Goal: Use online tool/utility: Utilize a website feature to perform a specific function

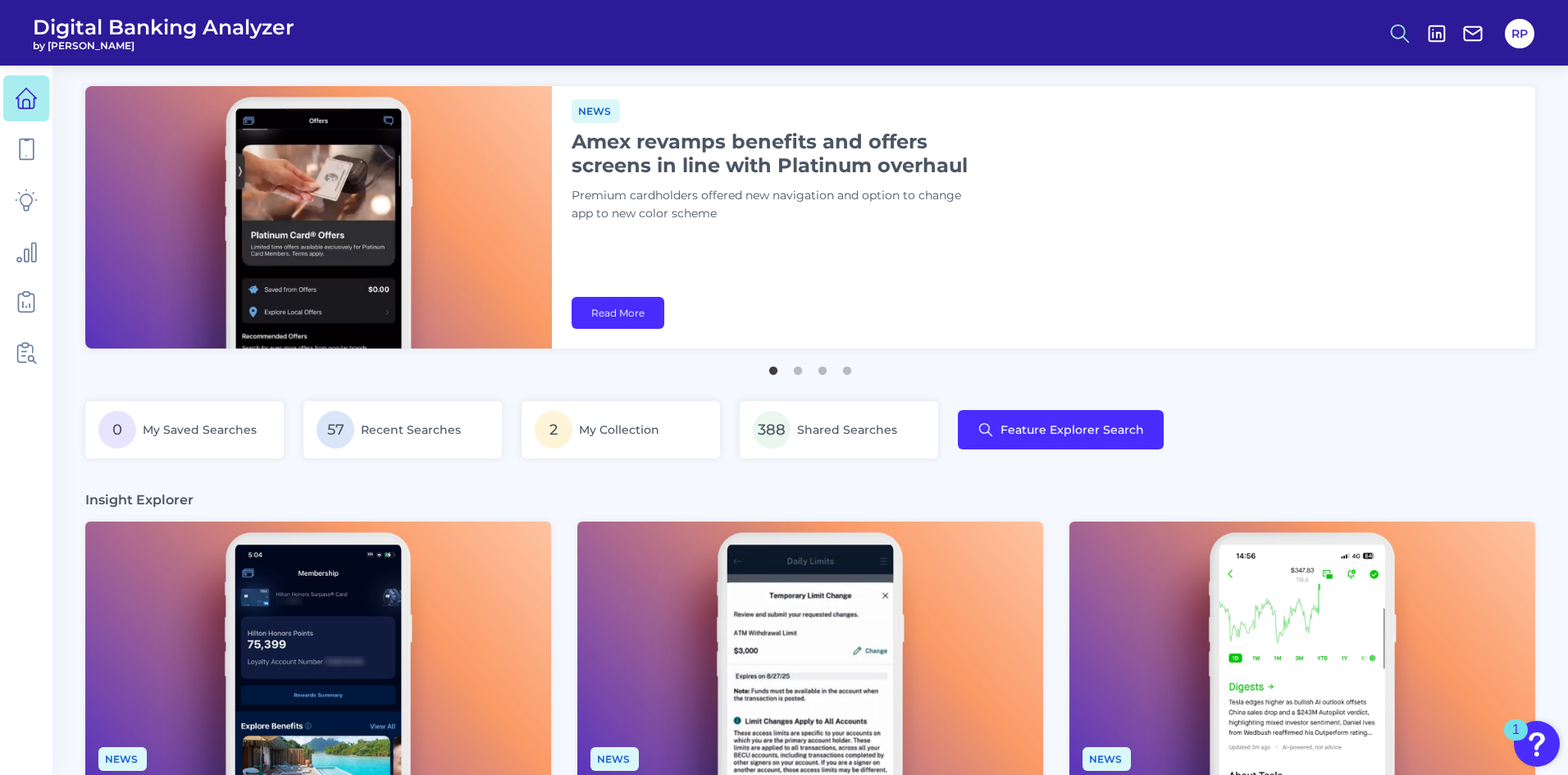
click at [1393, 38] on icon at bounding box center [1401, 34] width 23 height 23
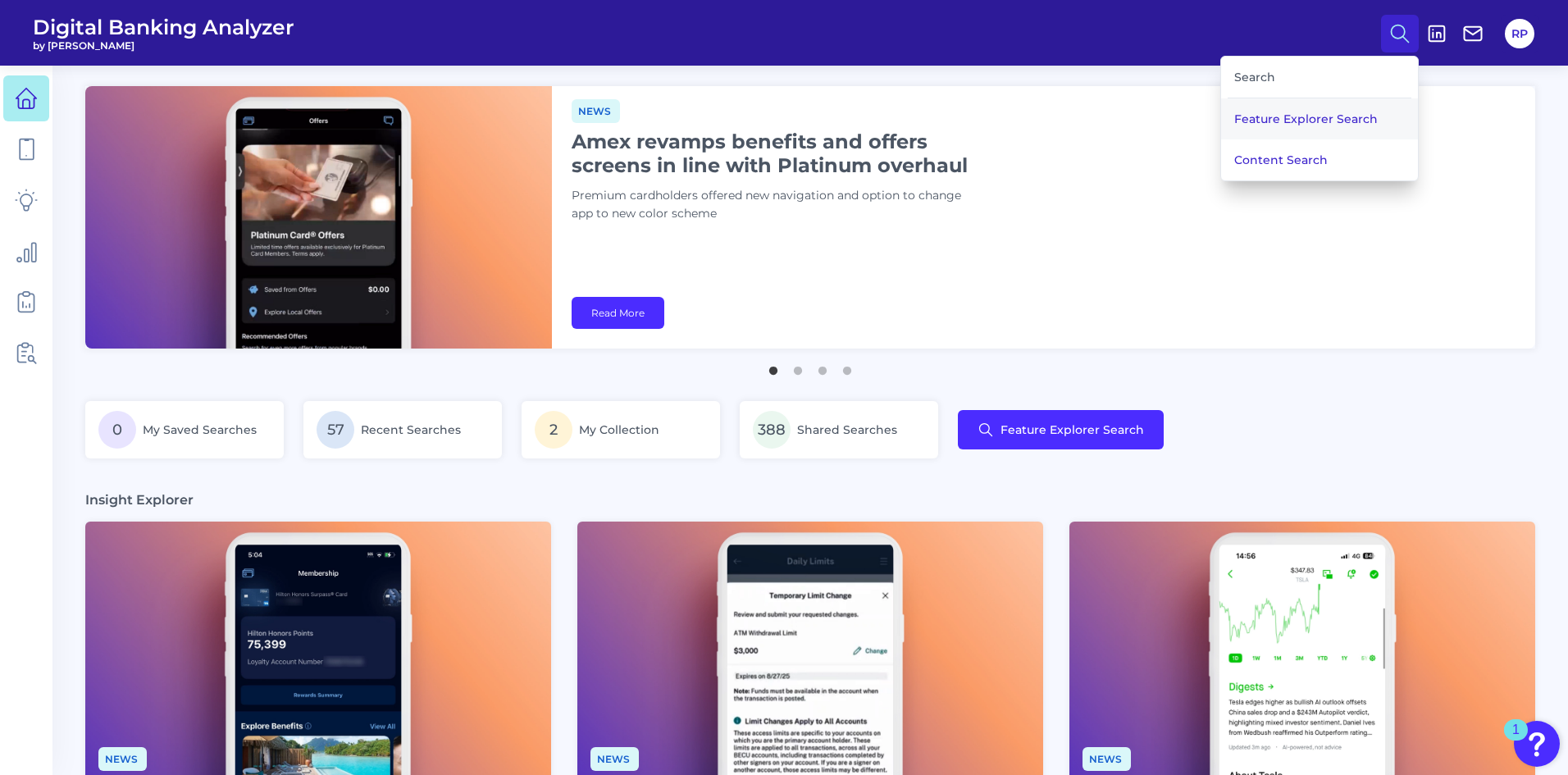
click at [1321, 127] on button "Feature Explorer Search" at bounding box center [1320, 119] width 197 height 41
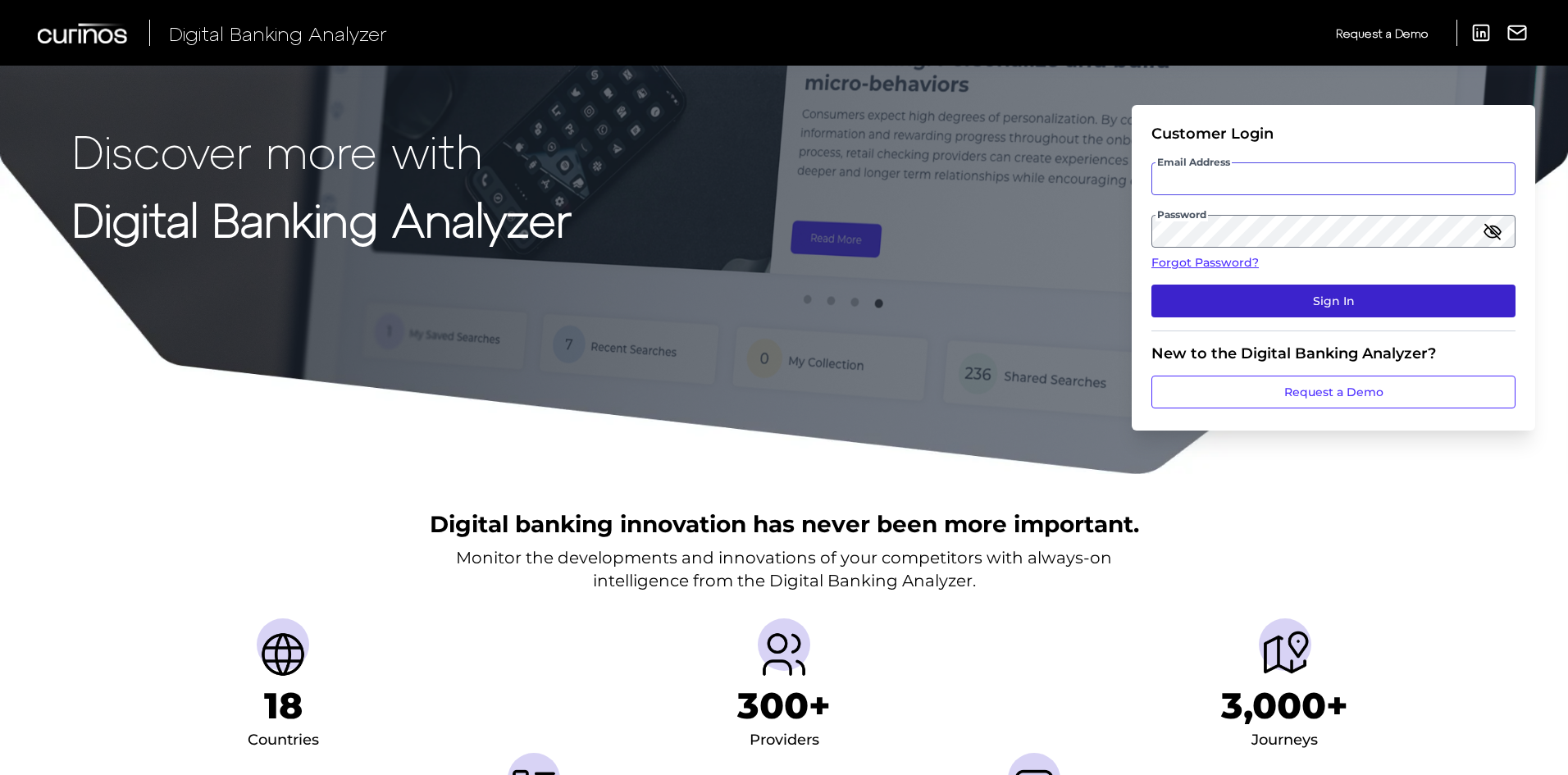
type input "rory.pennington.demo@curinos.com"
click at [1323, 289] on button "Sign In" at bounding box center [1334, 301] width 364 height 33
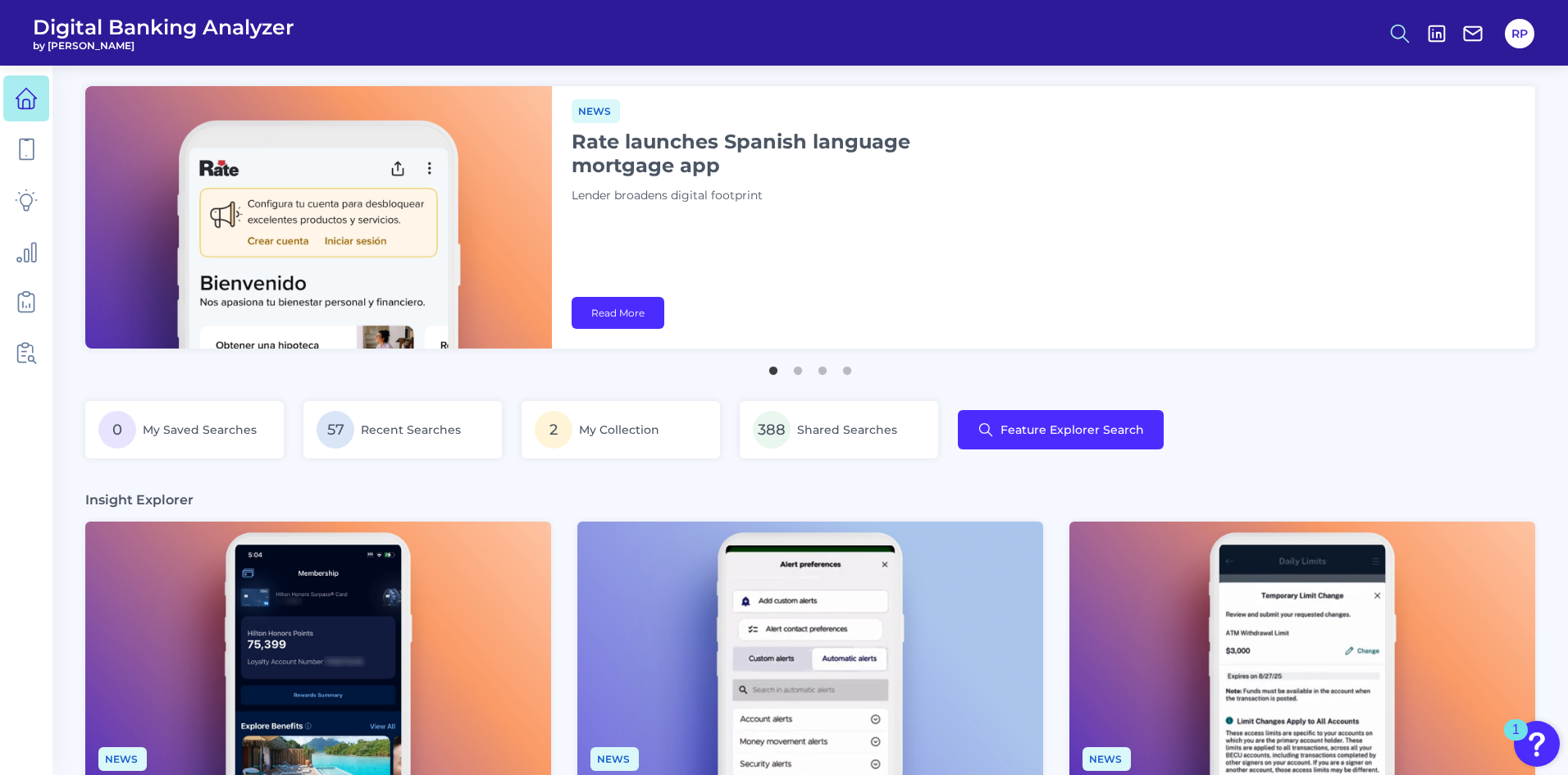
click at [1390, 35] on icon at bounding box center [1401, 34] width 23 height 23
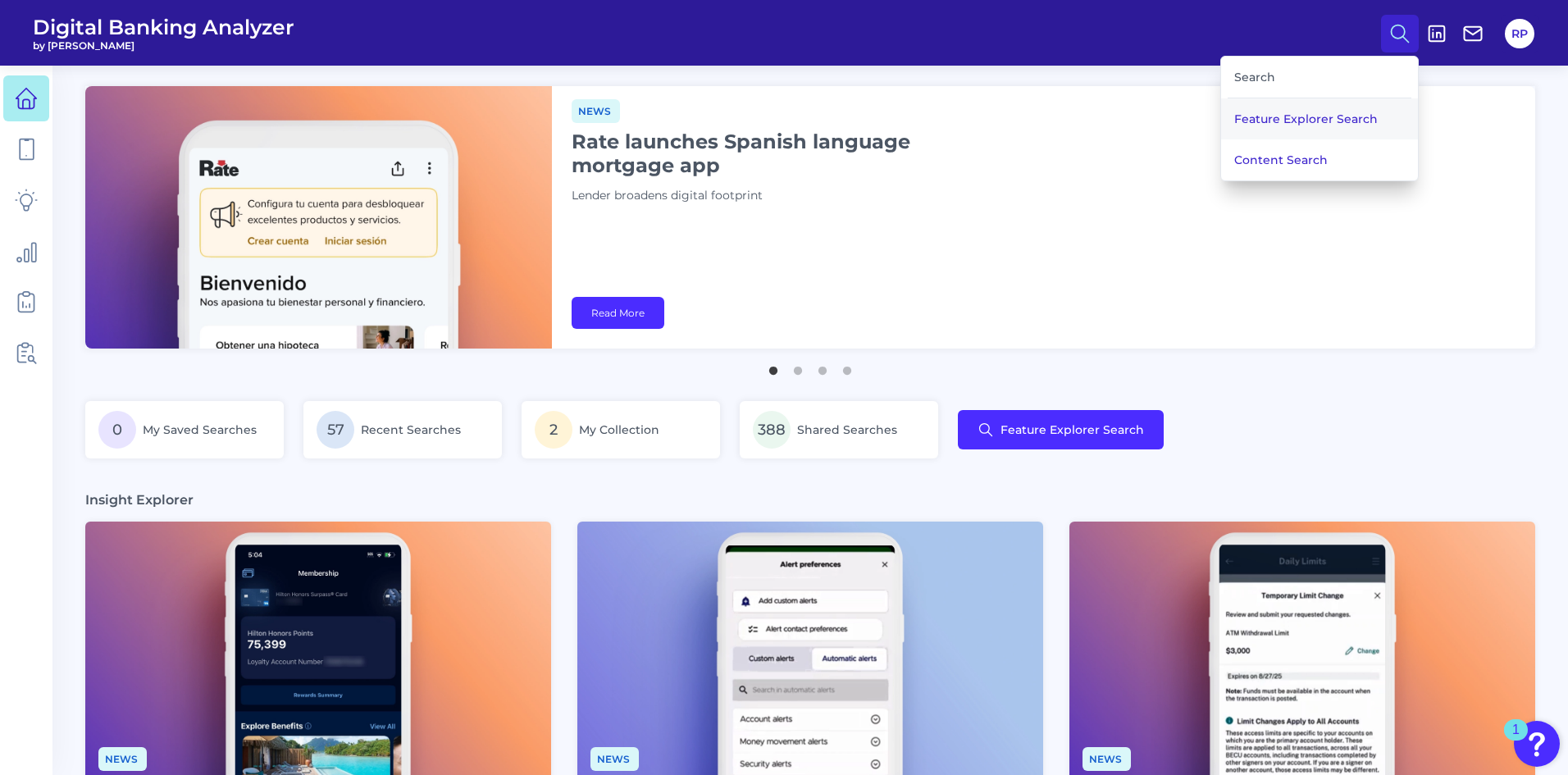
click at [1338, 125] on button "Feature Explorer Search" at bounding box center [1320, 119] width 197 height 41
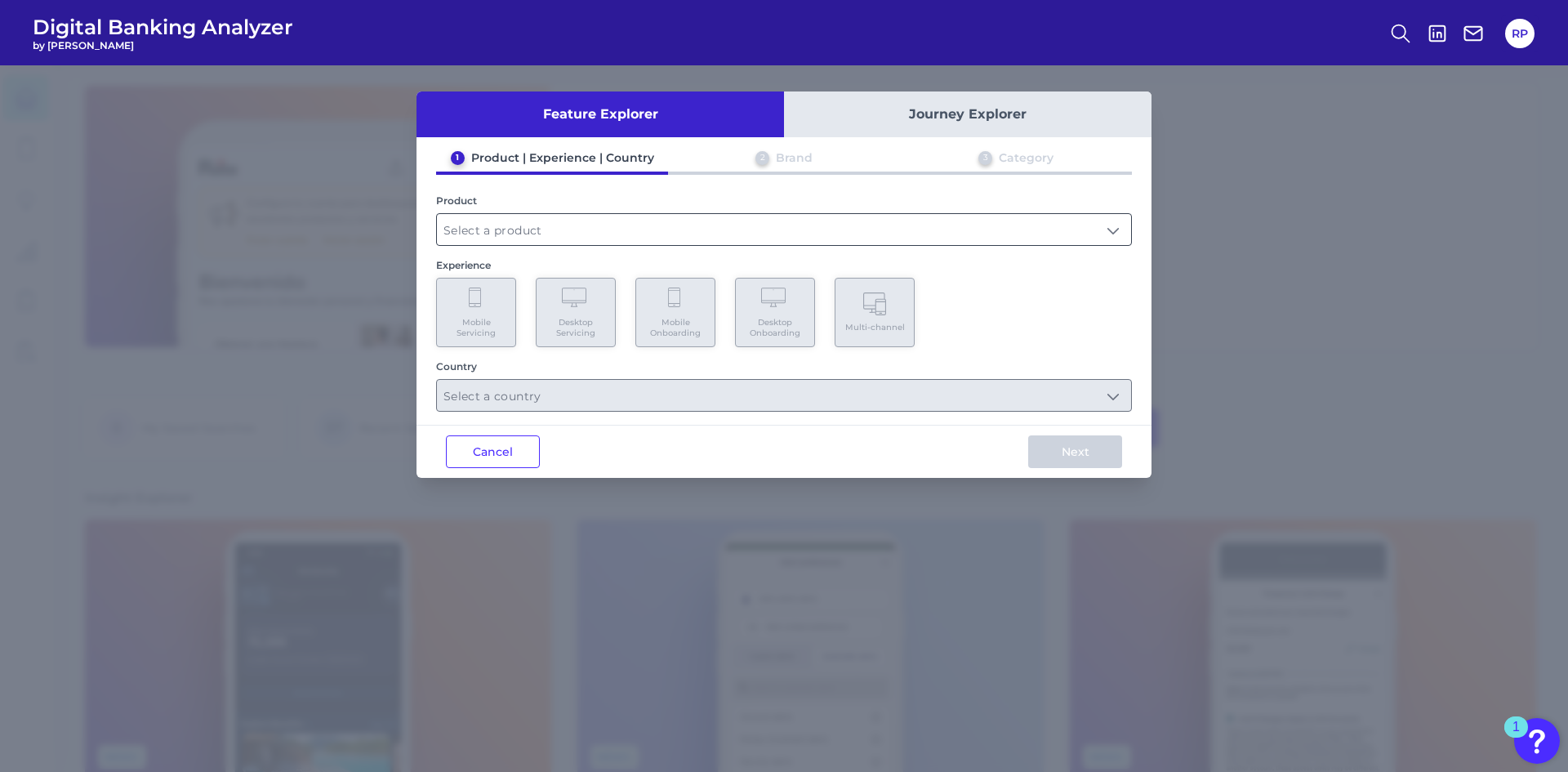
click at [642, 226] on input "text" at bounding box center [783, 229] width 694 height 31
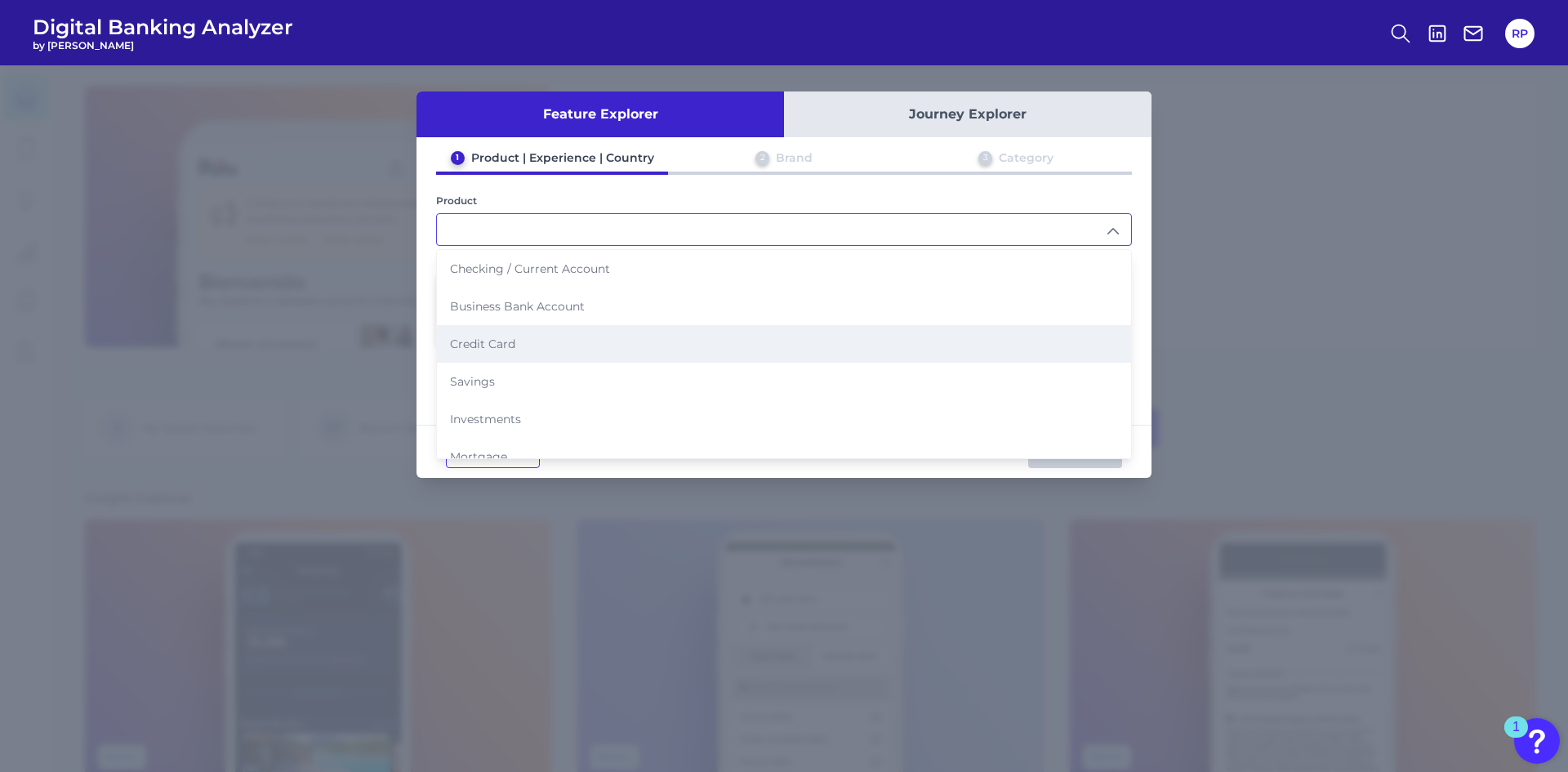
scroll to position [163, 0]
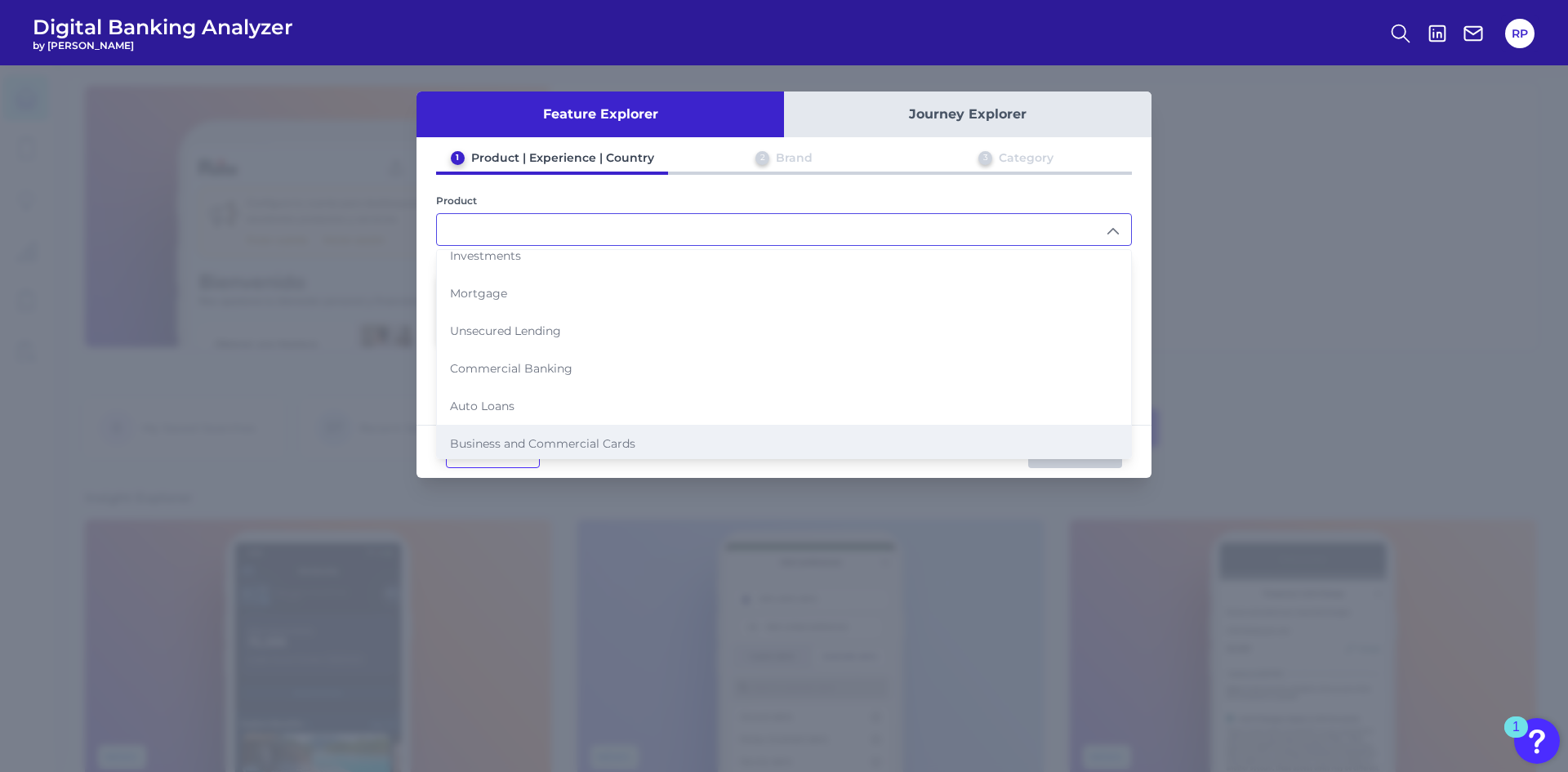
click at [568, 437] on span "Business and Commercial Cards" at bounding box center [543, 443] width 185 height 14
type input "Business and Commercial Cards"
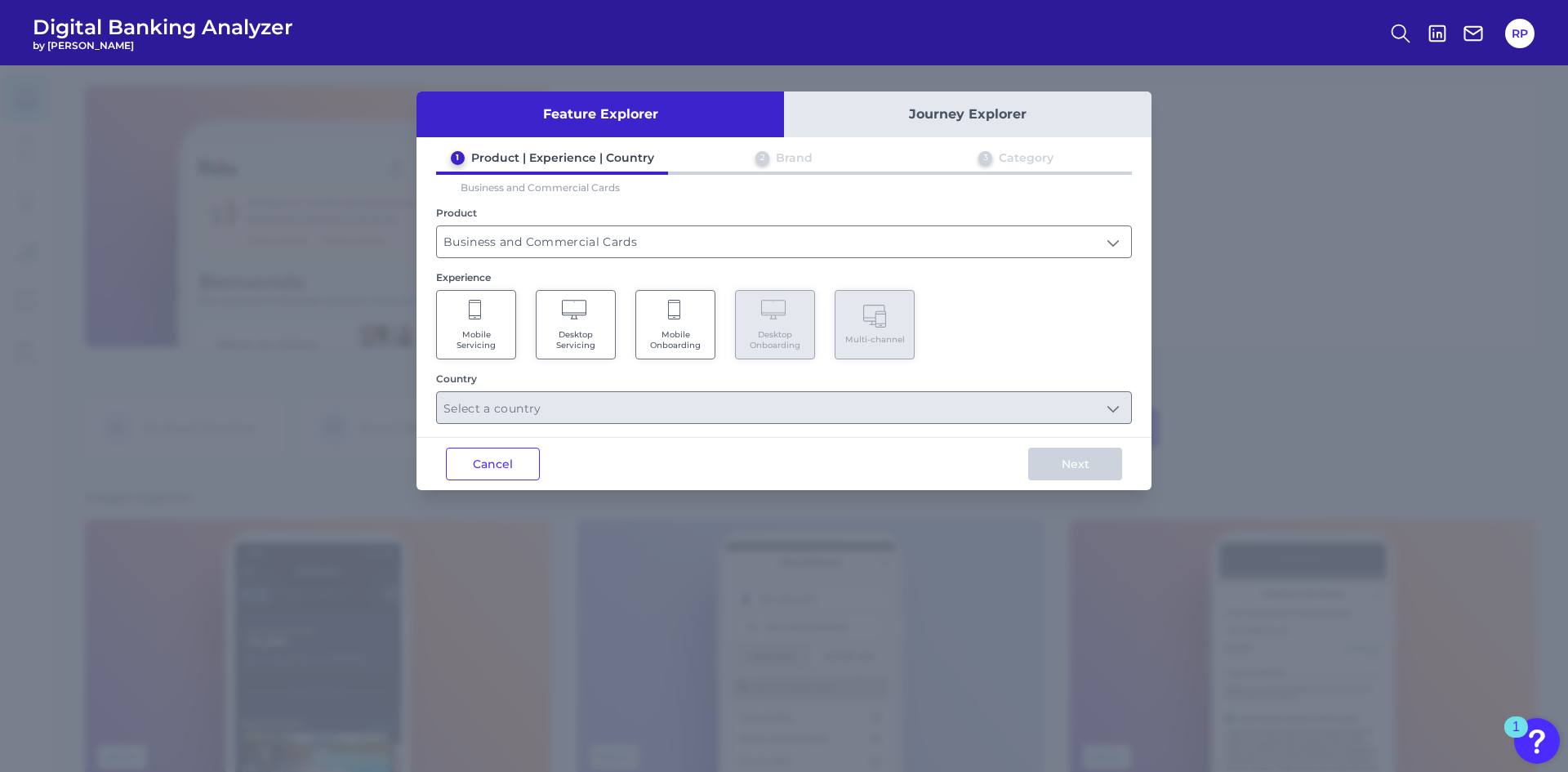
click at [655, 330] on span "Mobile Onboarding" at bounding box center [675, 340] width 62 height 21
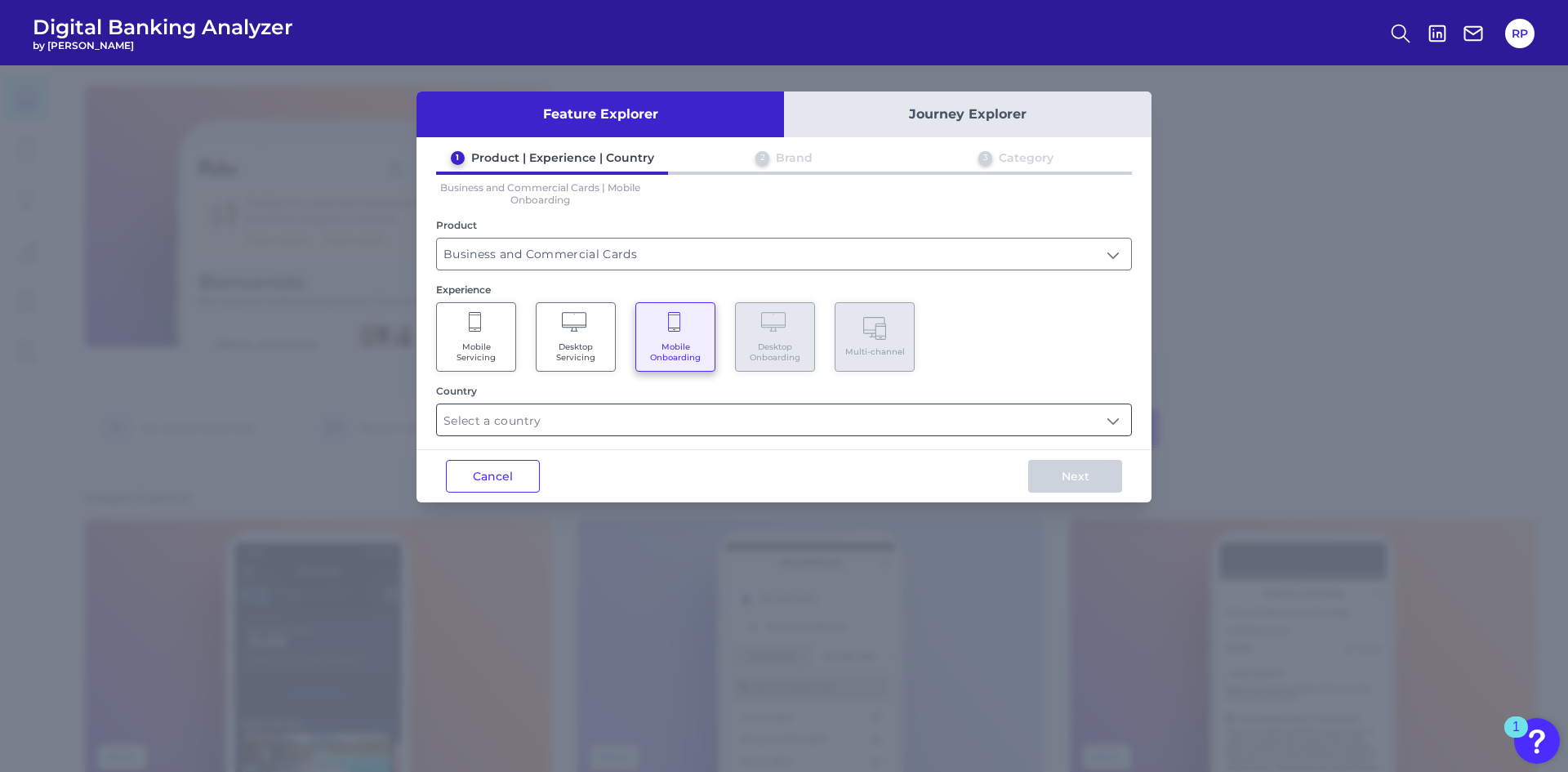
click at [673, 414] on input "text" at bounding box center [783, 420] width 694 height 31
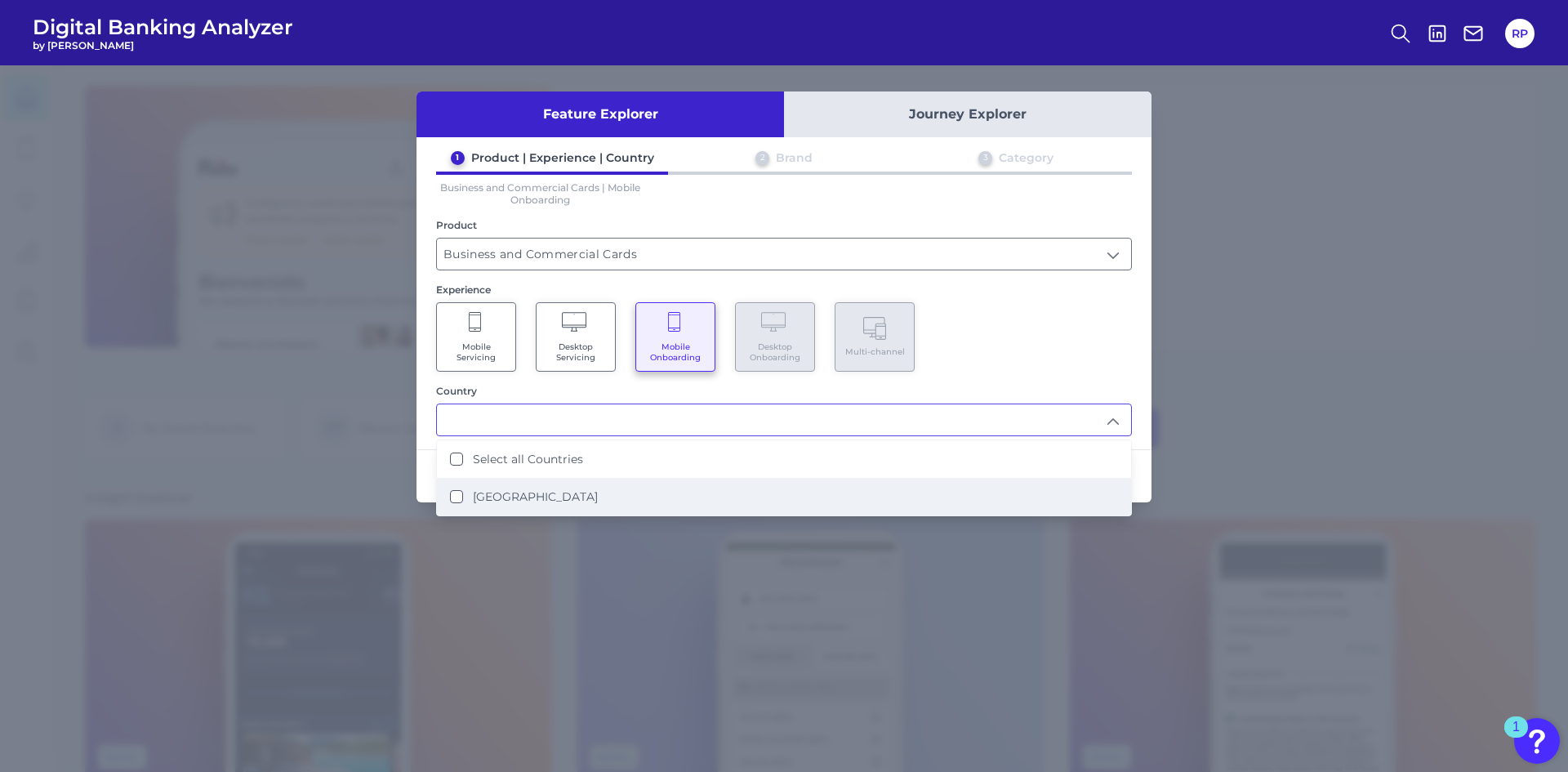
click at [538, 497] on label "[GEOGRAPHIC_DATA]" at bounding box center [535, 497] width 125 height 14
type input "Select all Countries"
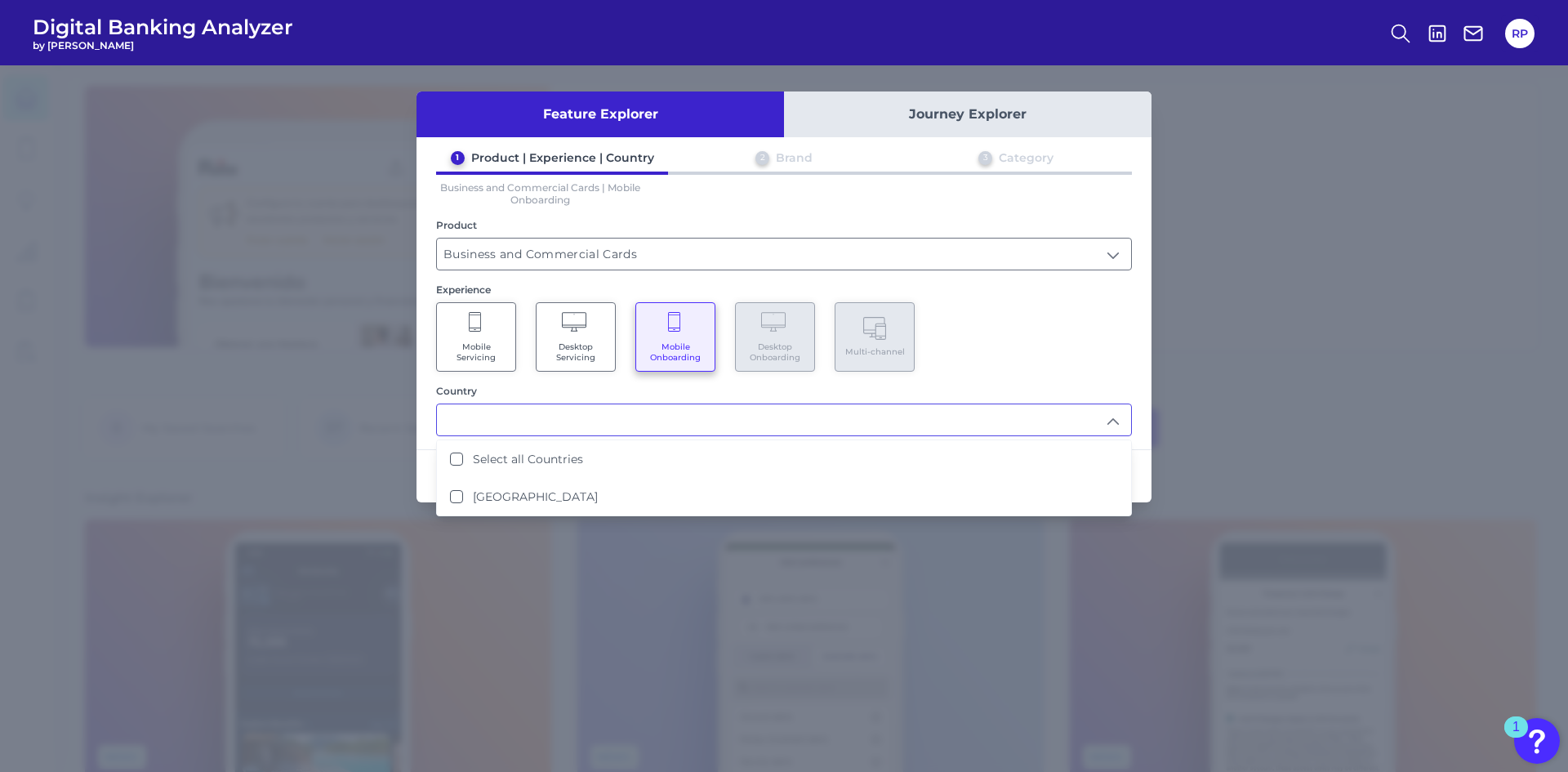
scroll to position [1, 0]
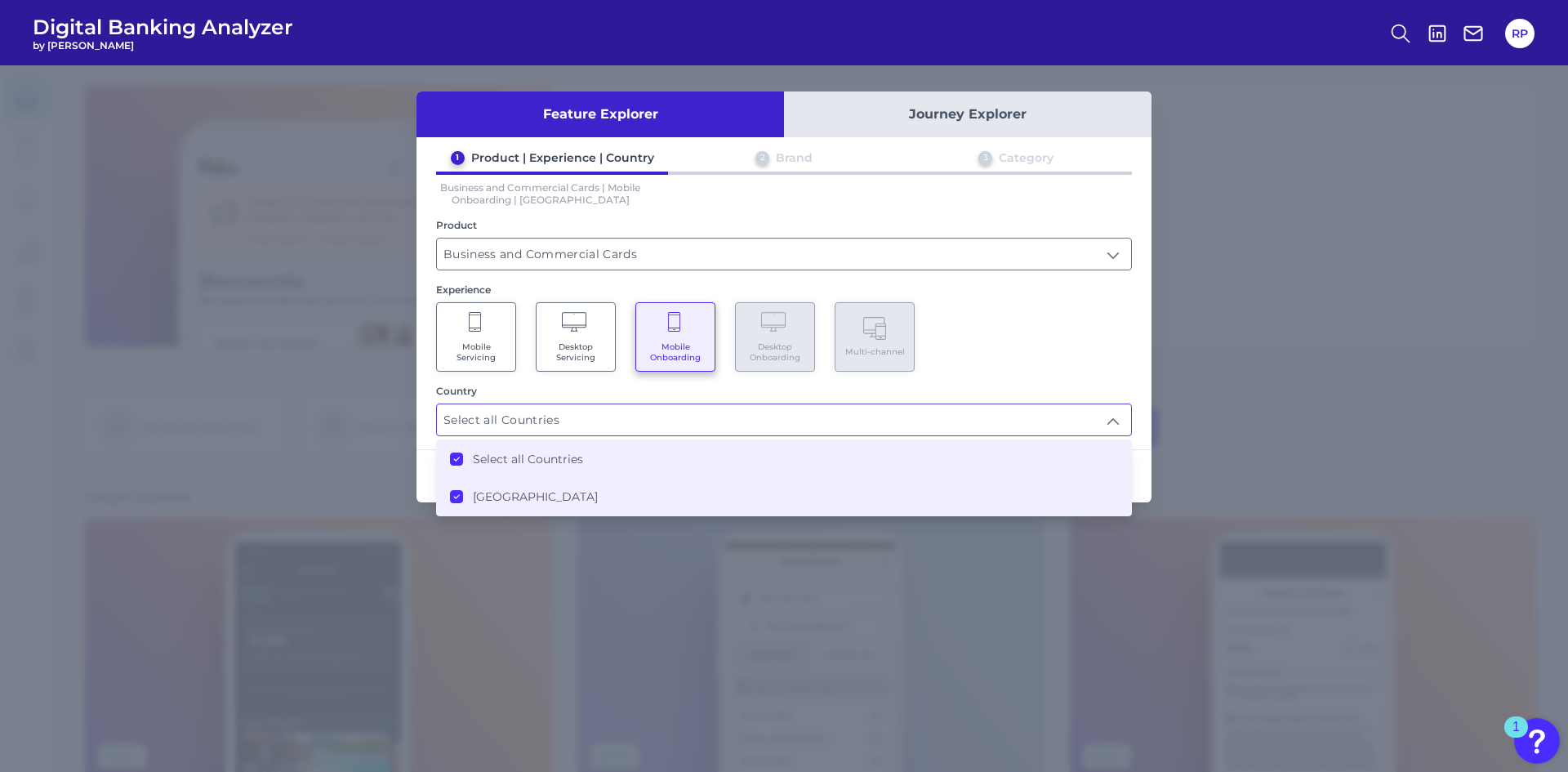
click at [988, 330] on div "Mobile Servicing Desktop Servicing Mobile Onboarding Desktop Onboarding Multi-c…" at bounding box center [783, 337] width 696 height 70
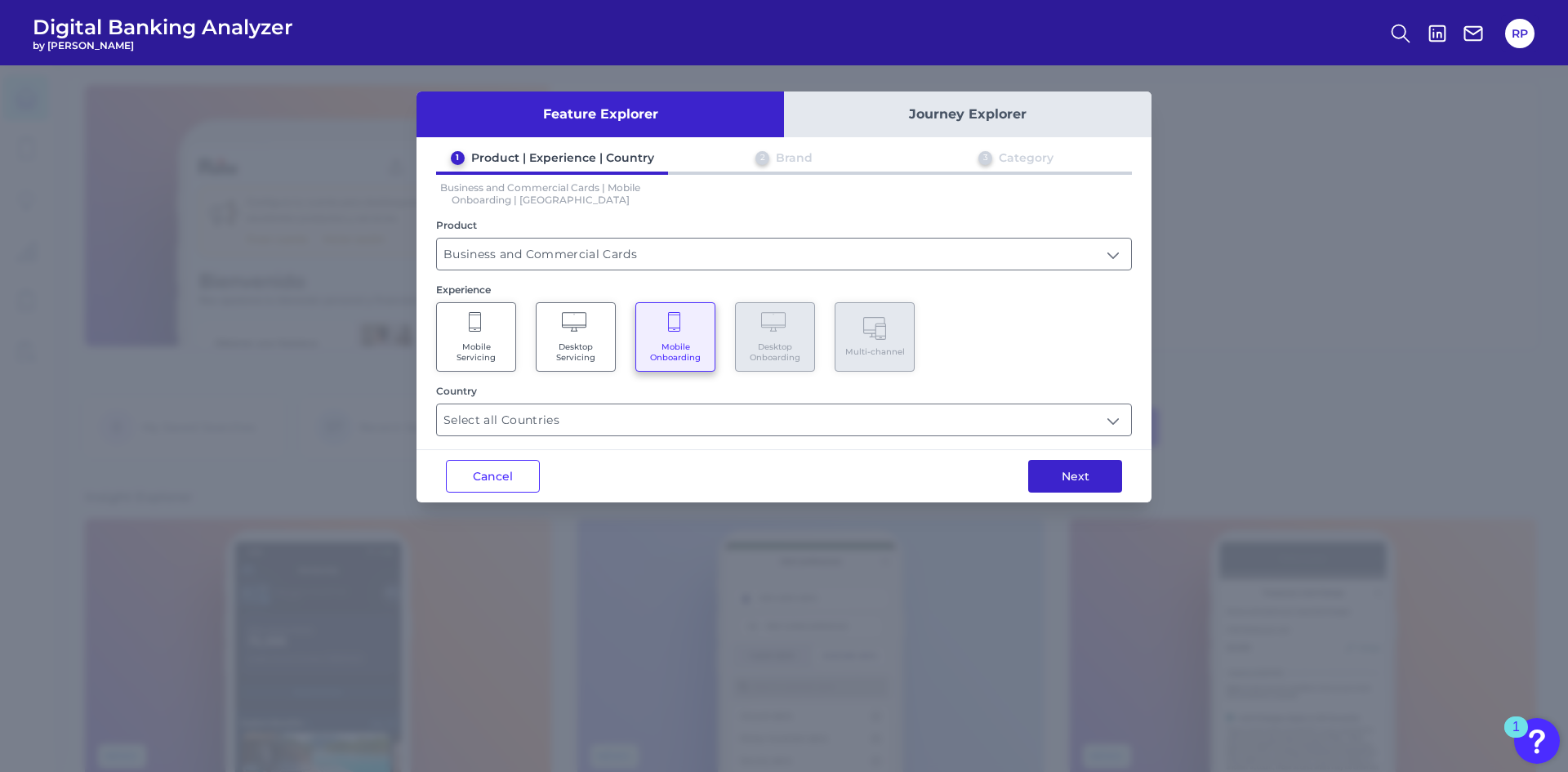
click at [1075, 470] on button "Next" at bounding box center [1074, 476] width 94 height 33
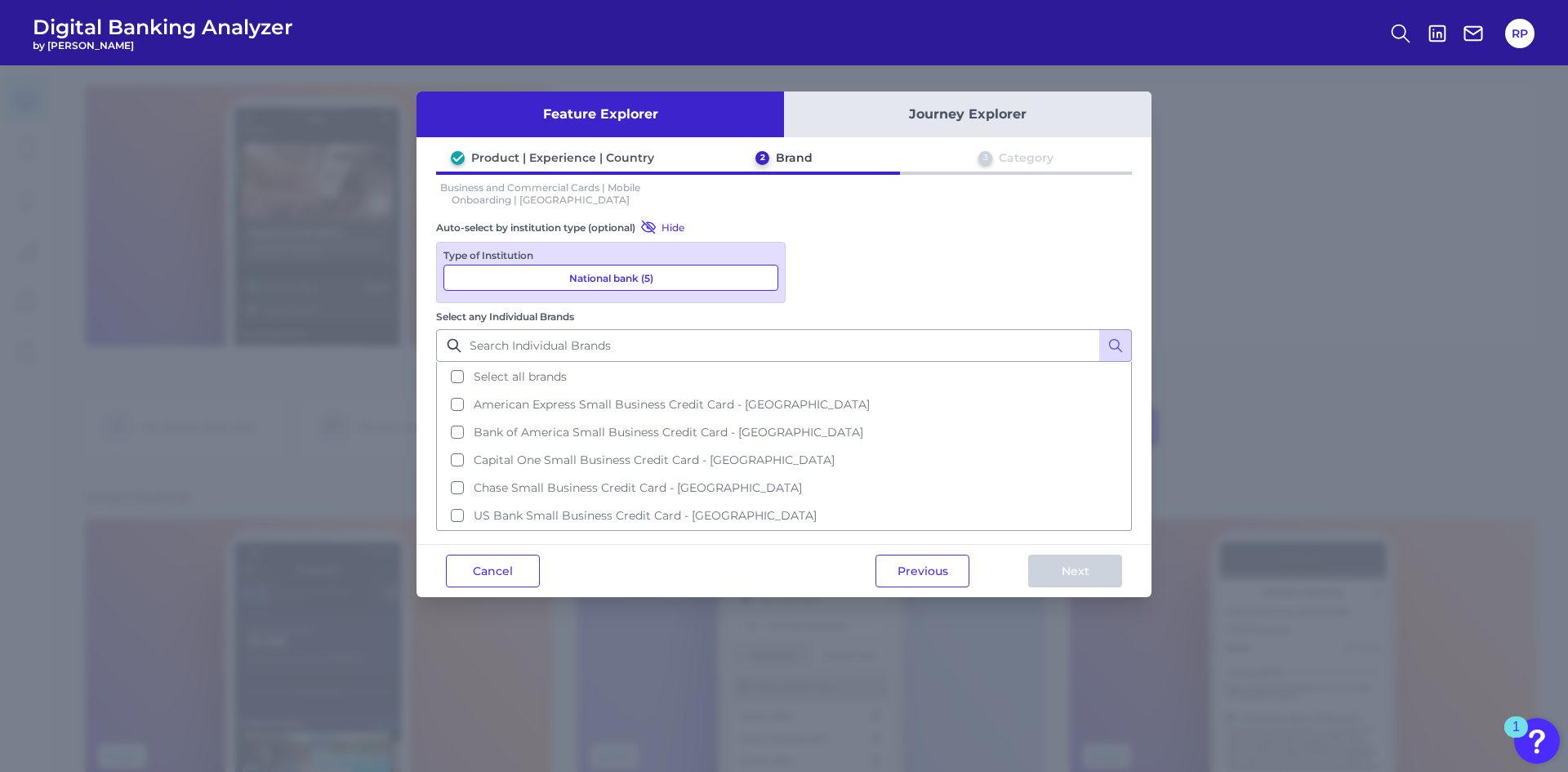
click at [697, 284] on button "National bank (5)" at bounding box center [611, 277] width 335 height 26
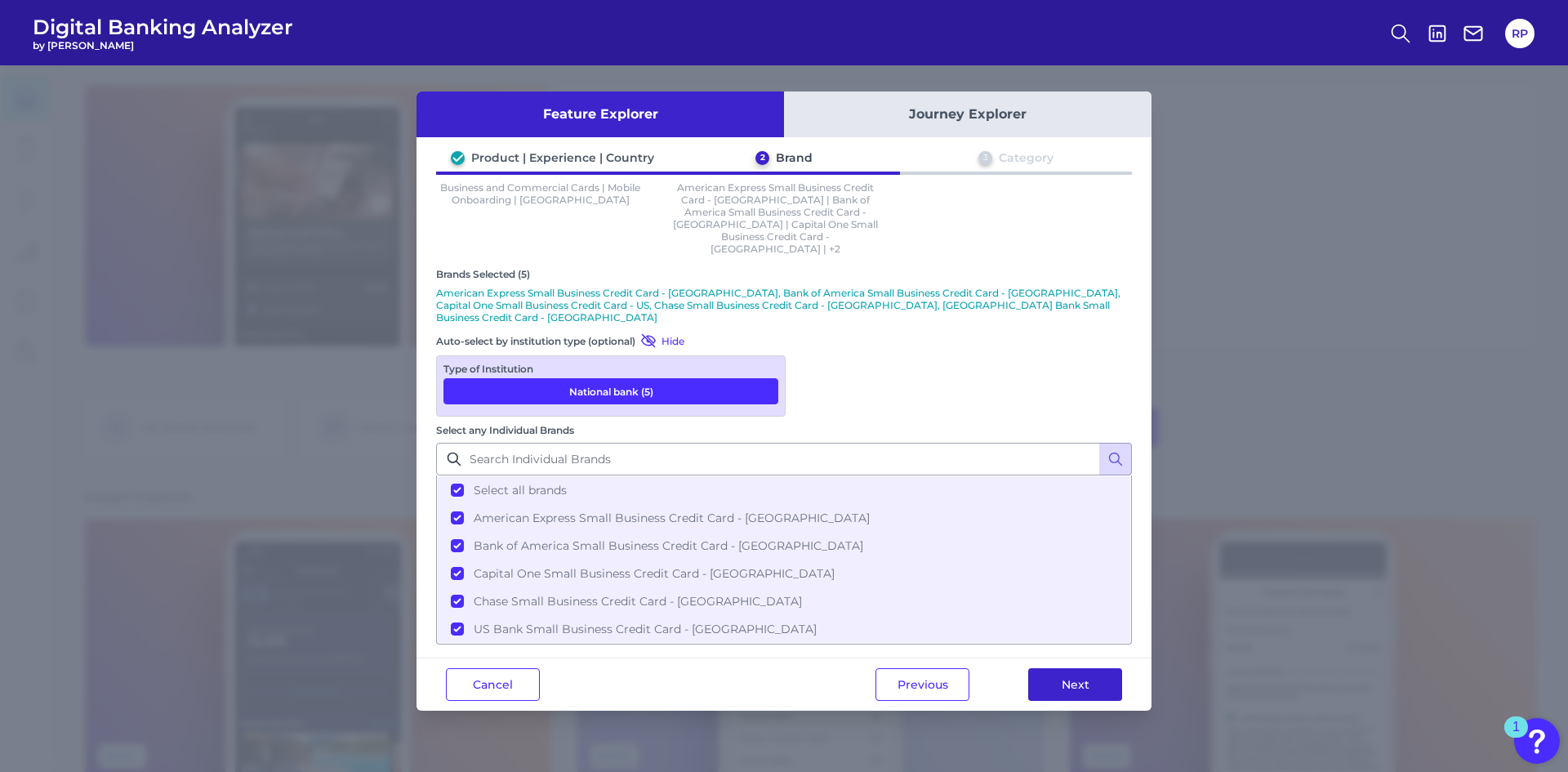
click at [1089, 669] on button "Next" at bounding box center [1074, 685] width 94 height 33
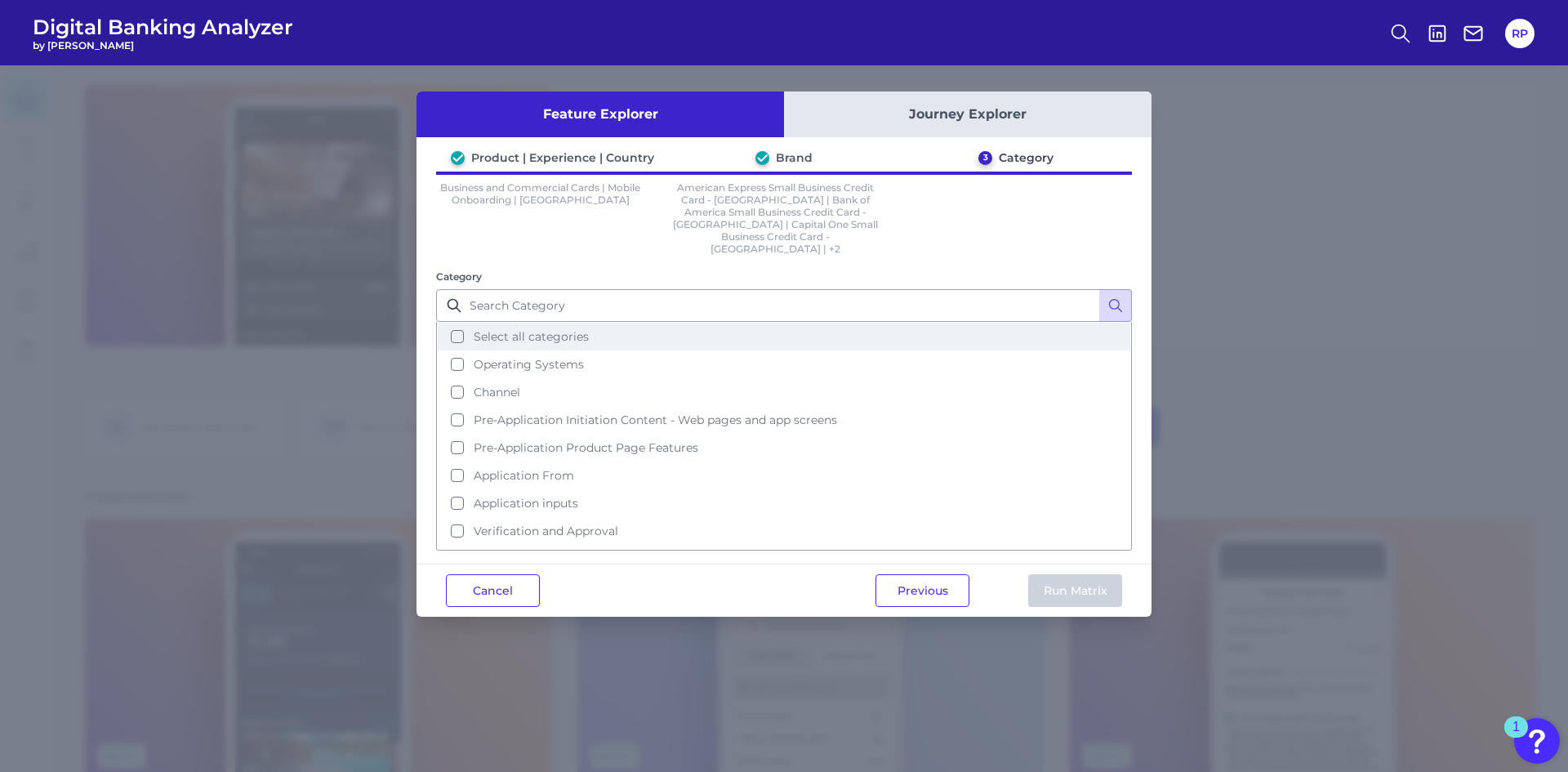
click at [525, 329] on span "Select all categories" at bounding box center [531, 336] width 115 height 14
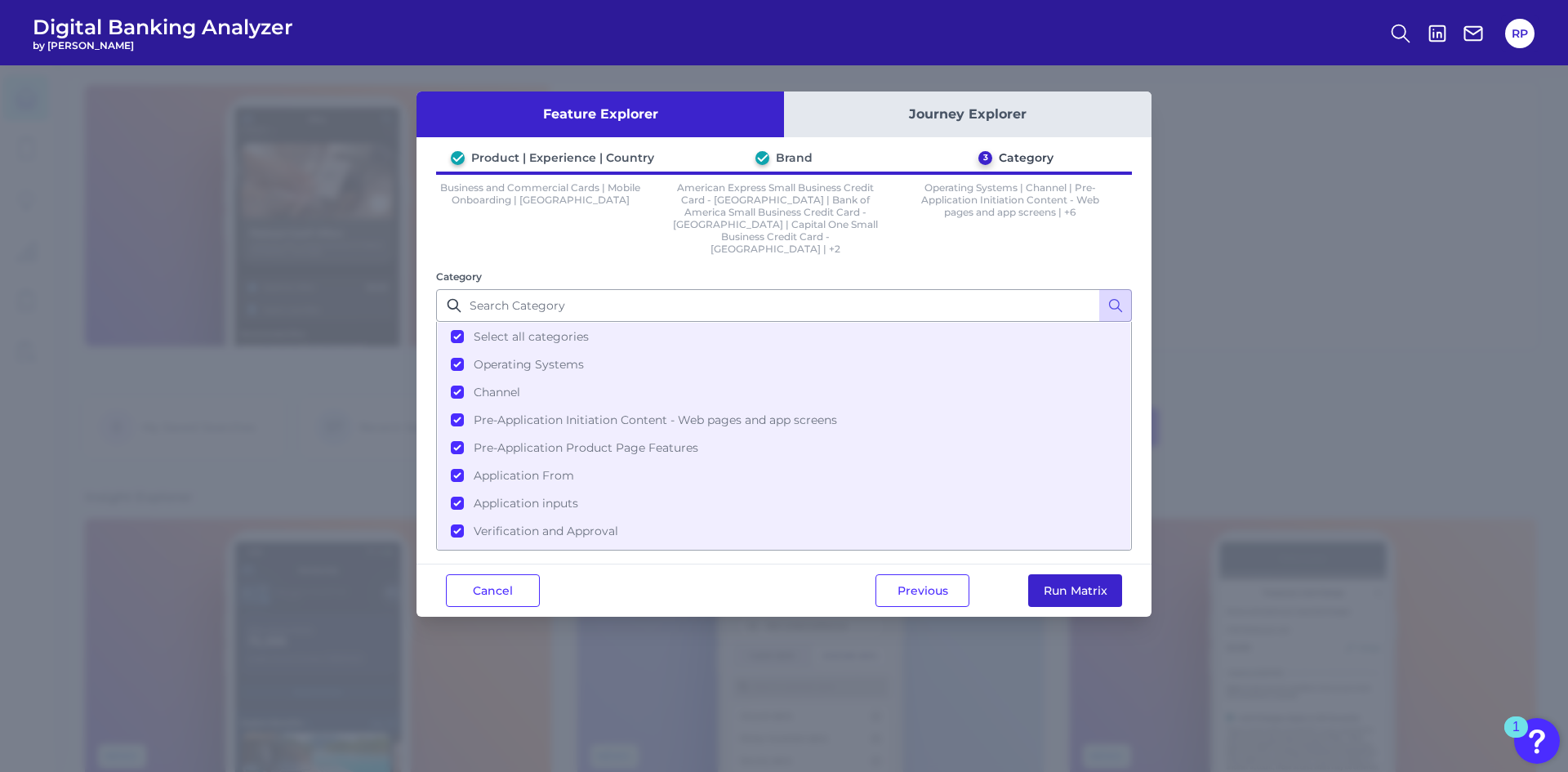
click at [1085, 574] on button "Run Matrix" at bounding box center [1074, 590] width 94 height 33
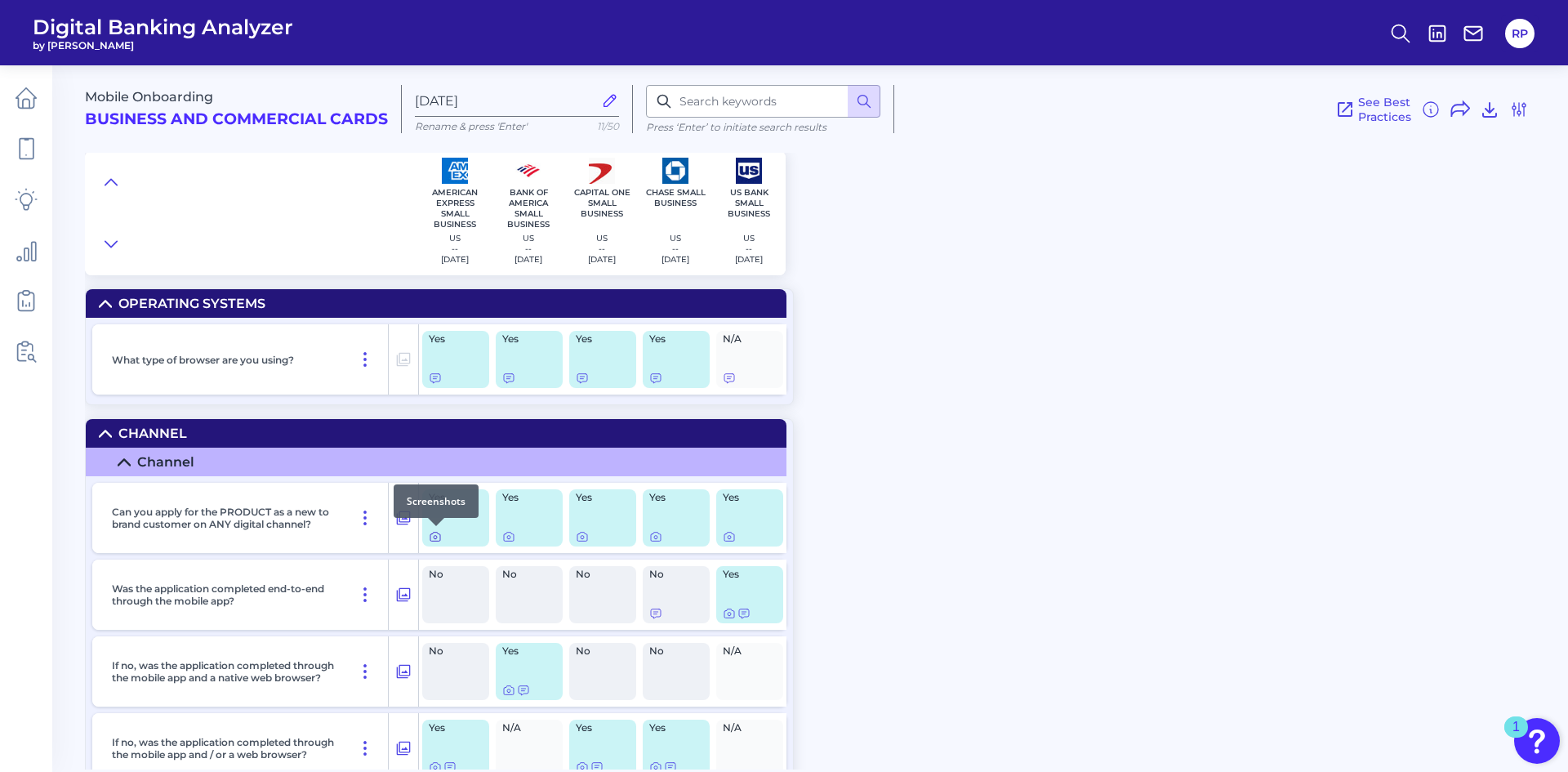
click at [435, 535] on icon at bounding box center [435, 537] width 13 height 13
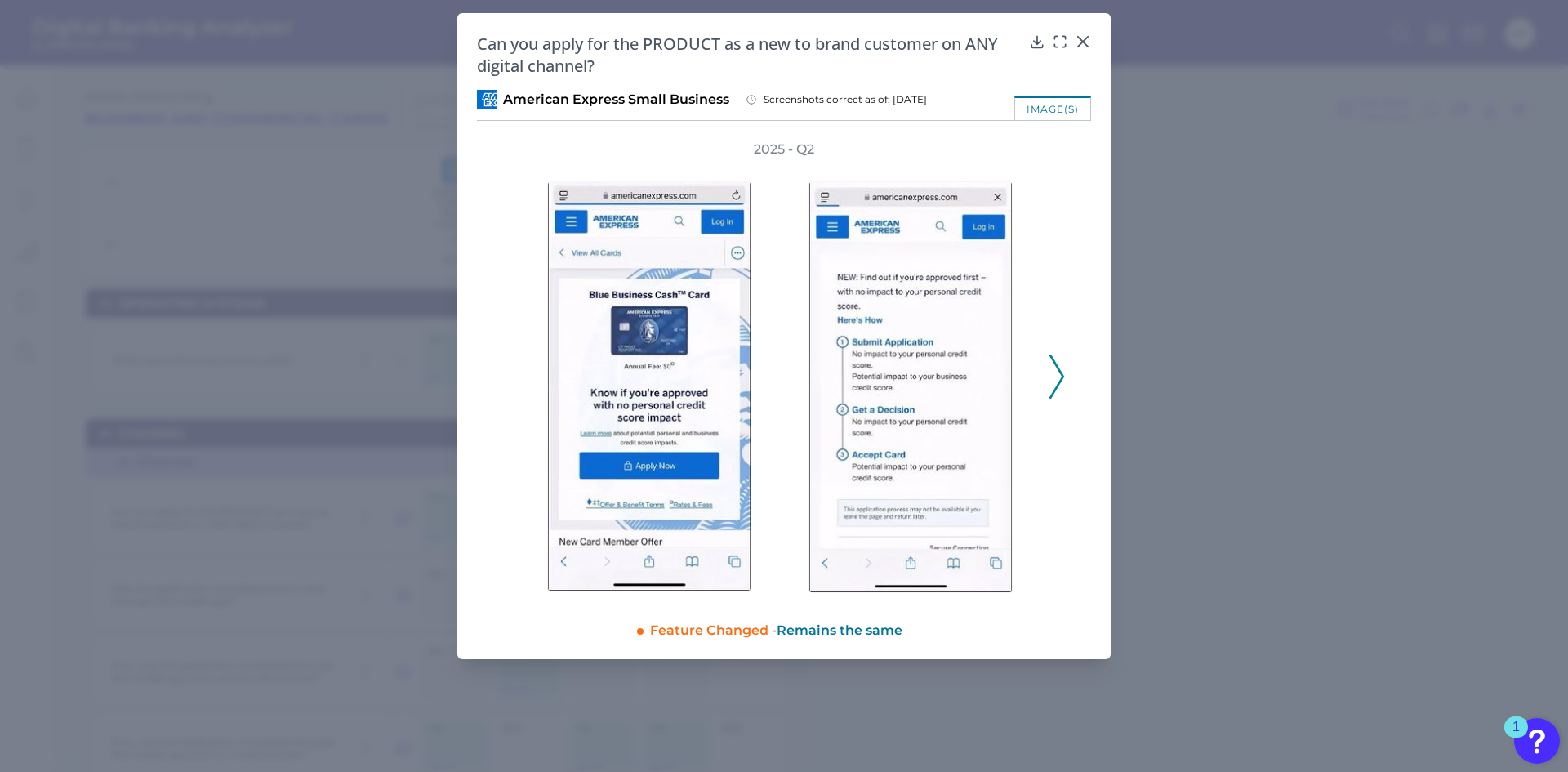
click at [1060, 377] on icon at bounding box center [1057, 376] width 14 height 44
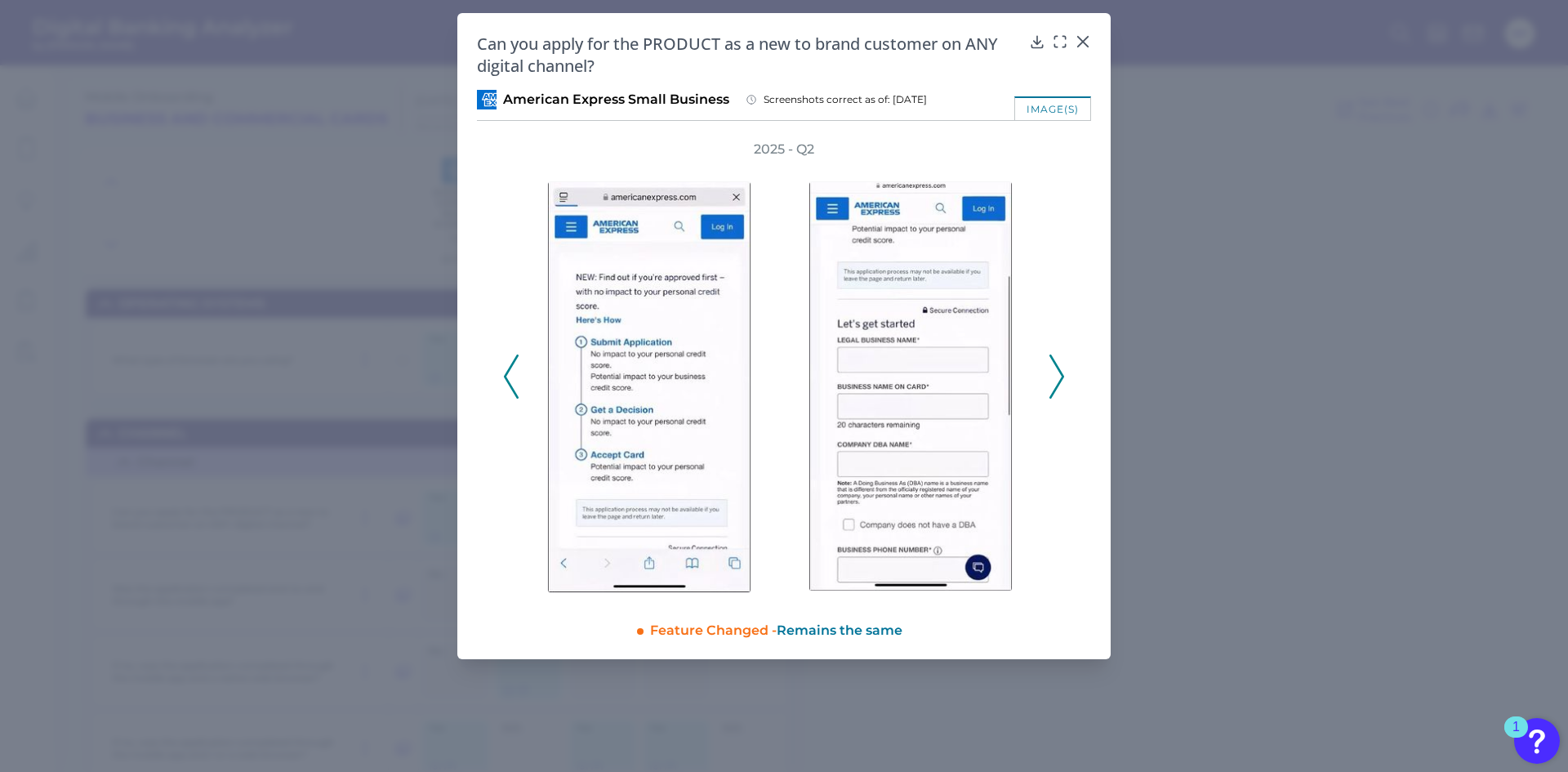
click at [1058, 378] on icon at bounding box center [1057, 376] width 14 height 44
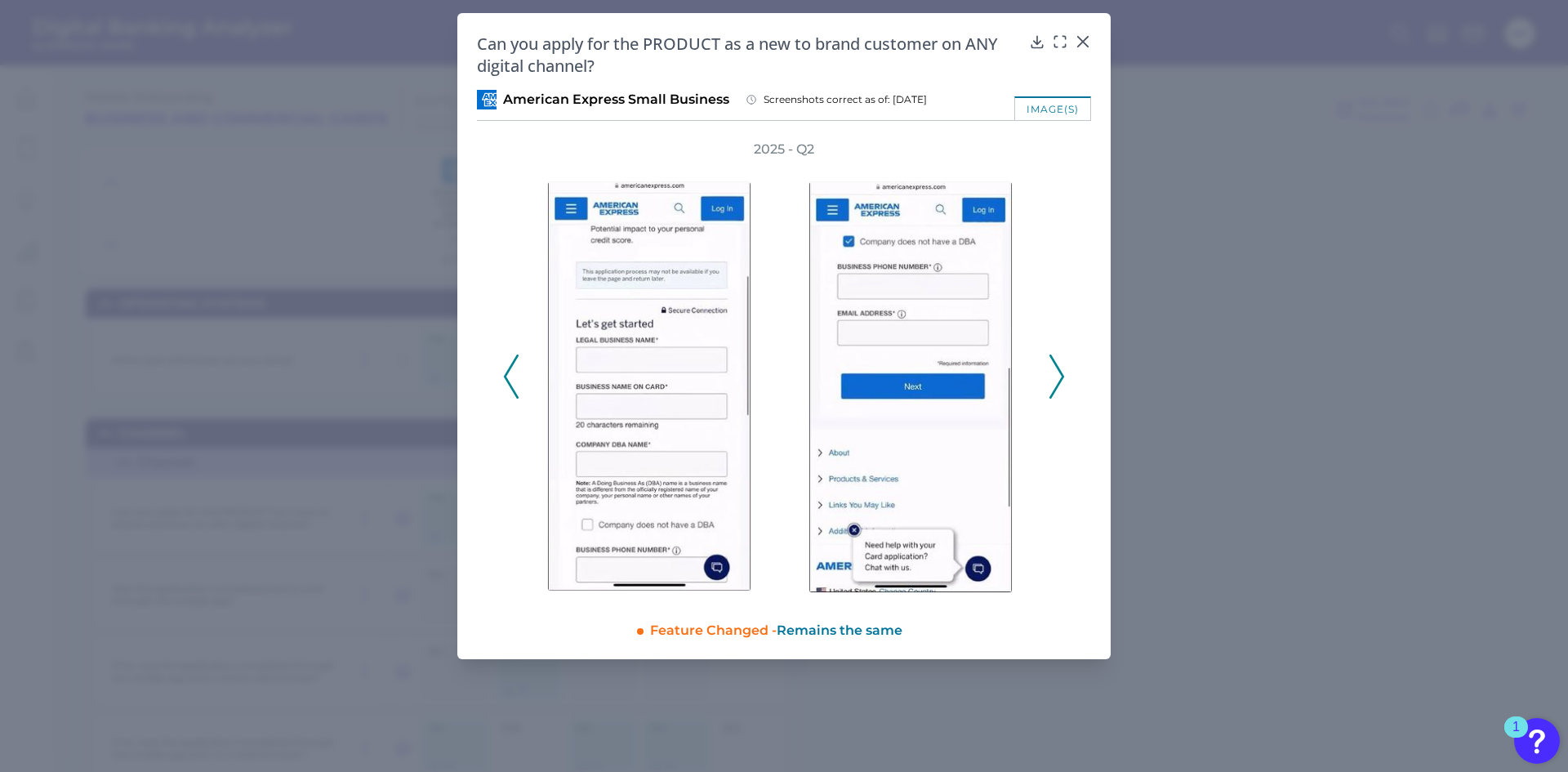
click at [1058, 378] on icon at bounding box center [1057, 376] width 14 height 44
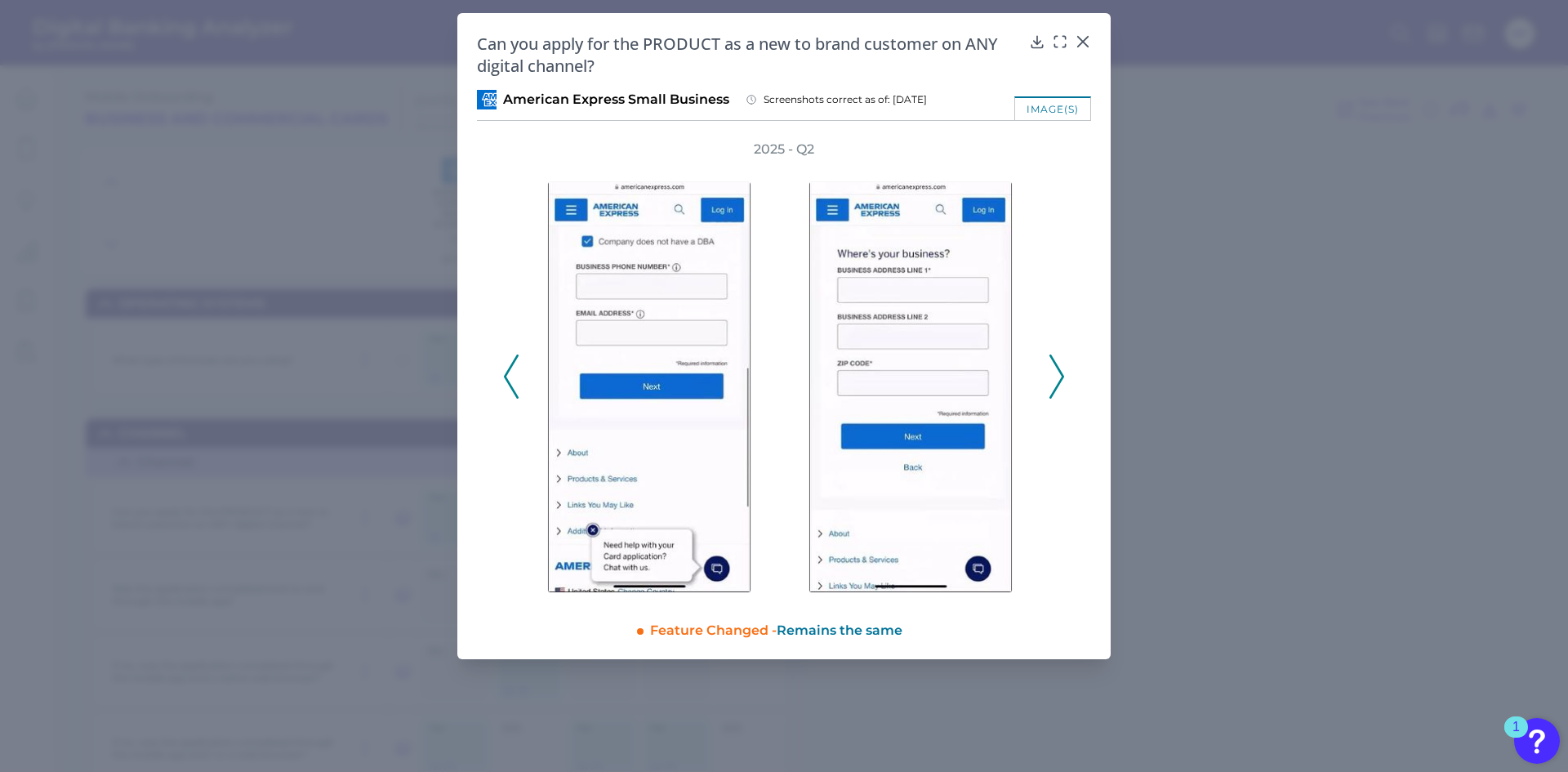
click at [1058, 378] on icon at bounding box center [1057, 376] width 14 height 44
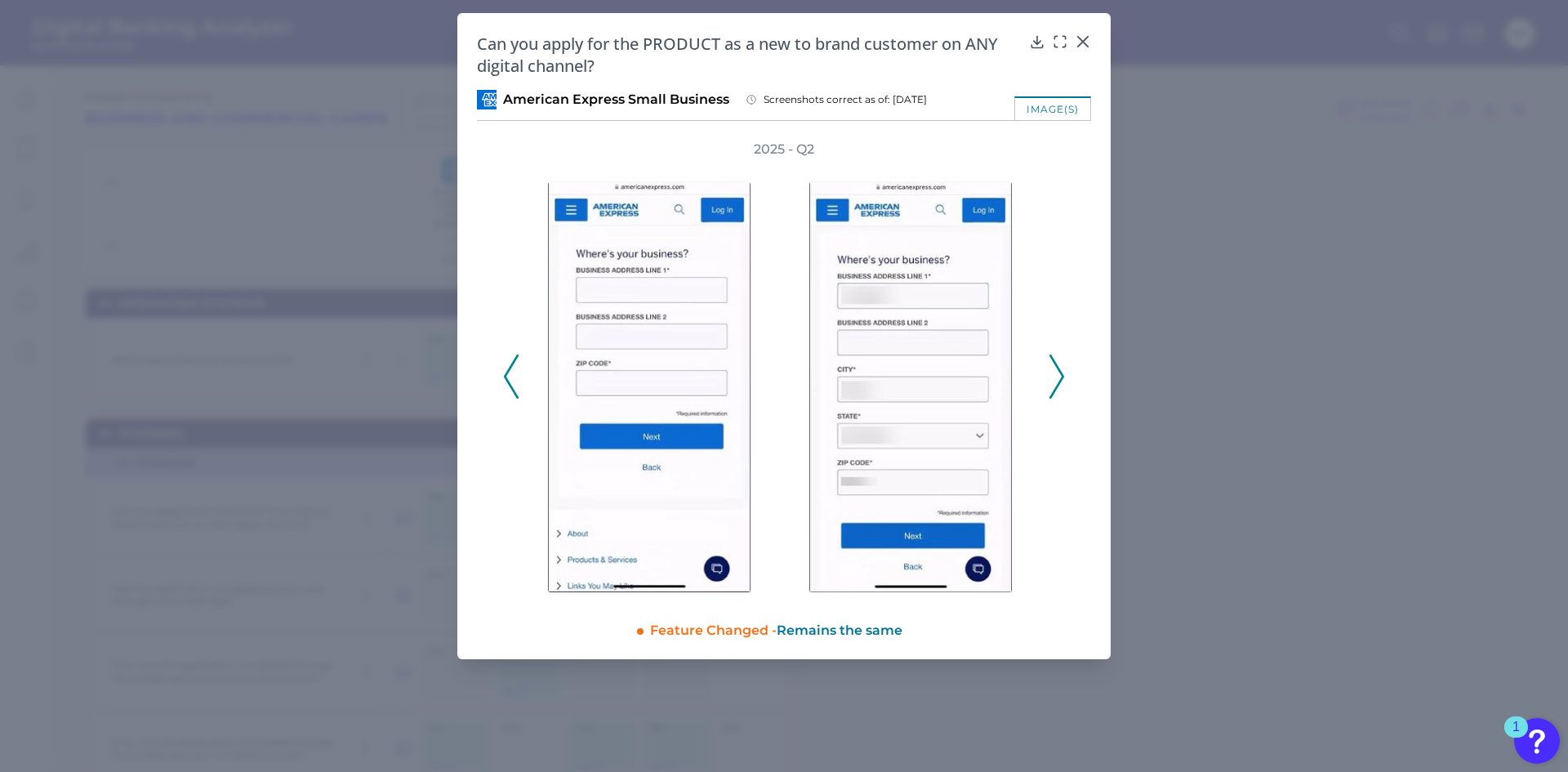
click at [1058, 378] on icon at bounding box center [1057, 376] width 14 height 44
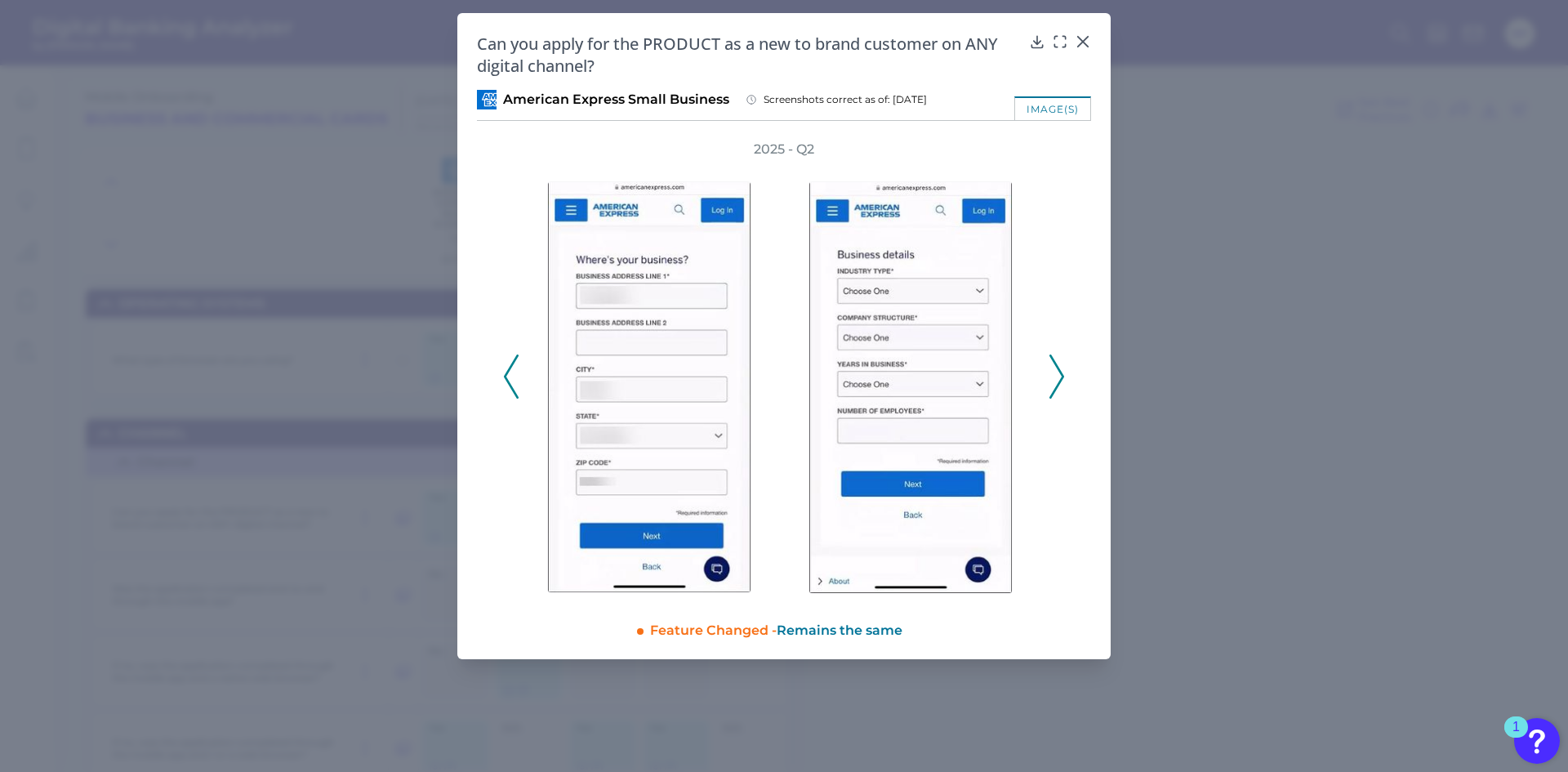
click at [1058, 378] on icon at bounding box center [1057, 376] width 14 height 44
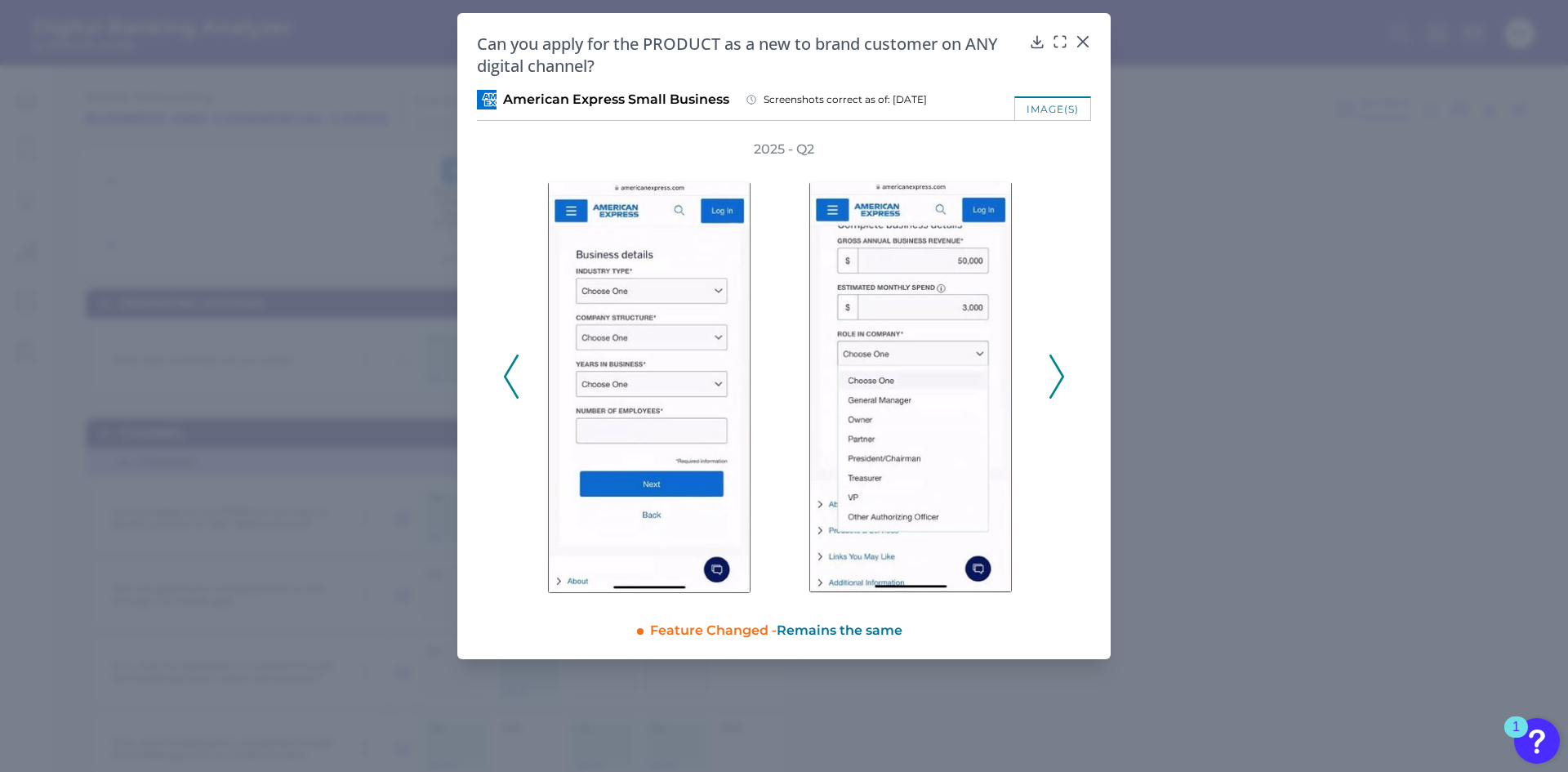
click at [1058, 378] on icon at bounding box center [1057, 376] width 14 height 44
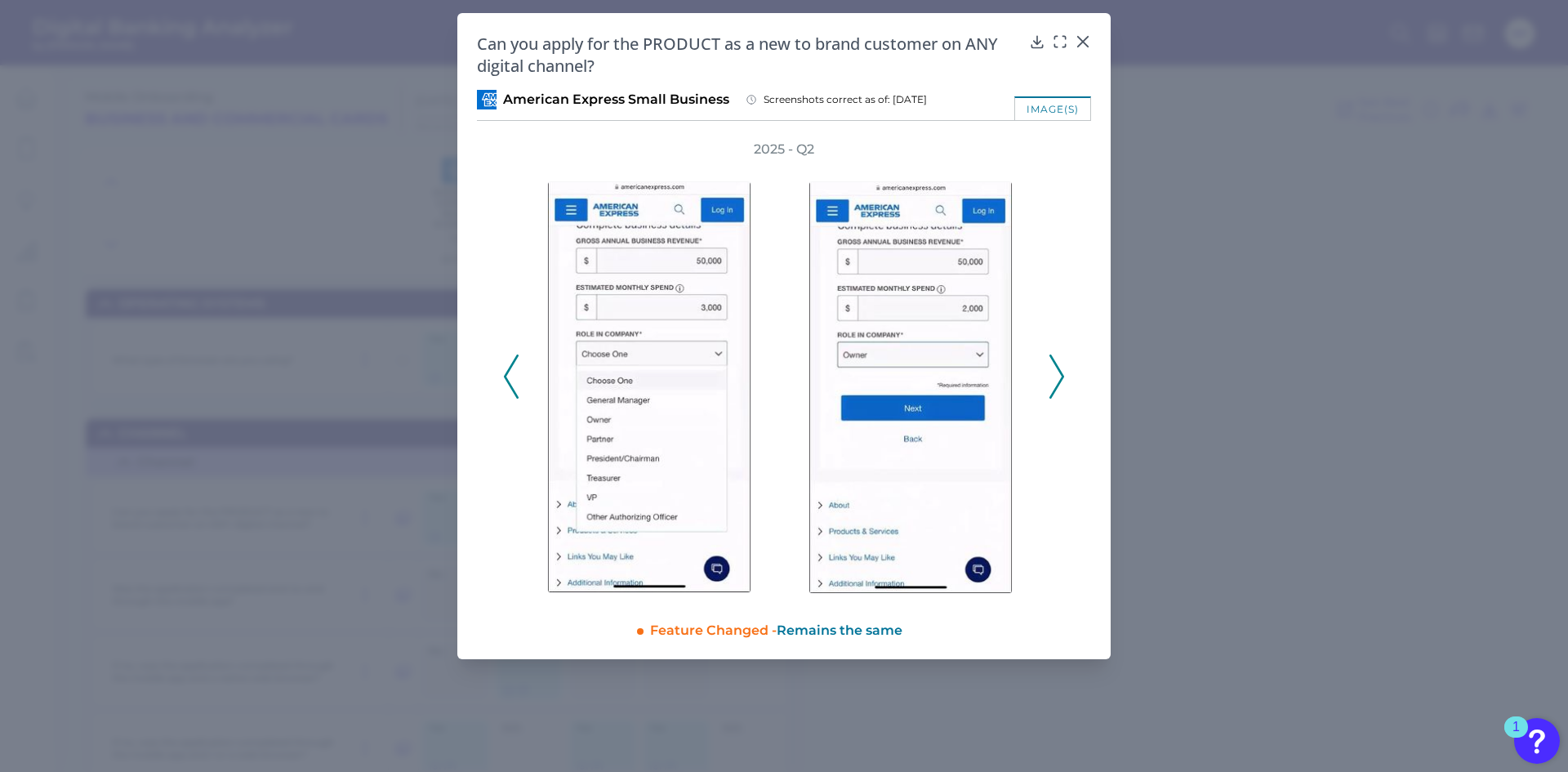
click at [1058, 378] on icon at bounding box center [1057, 376] width 14 height 44
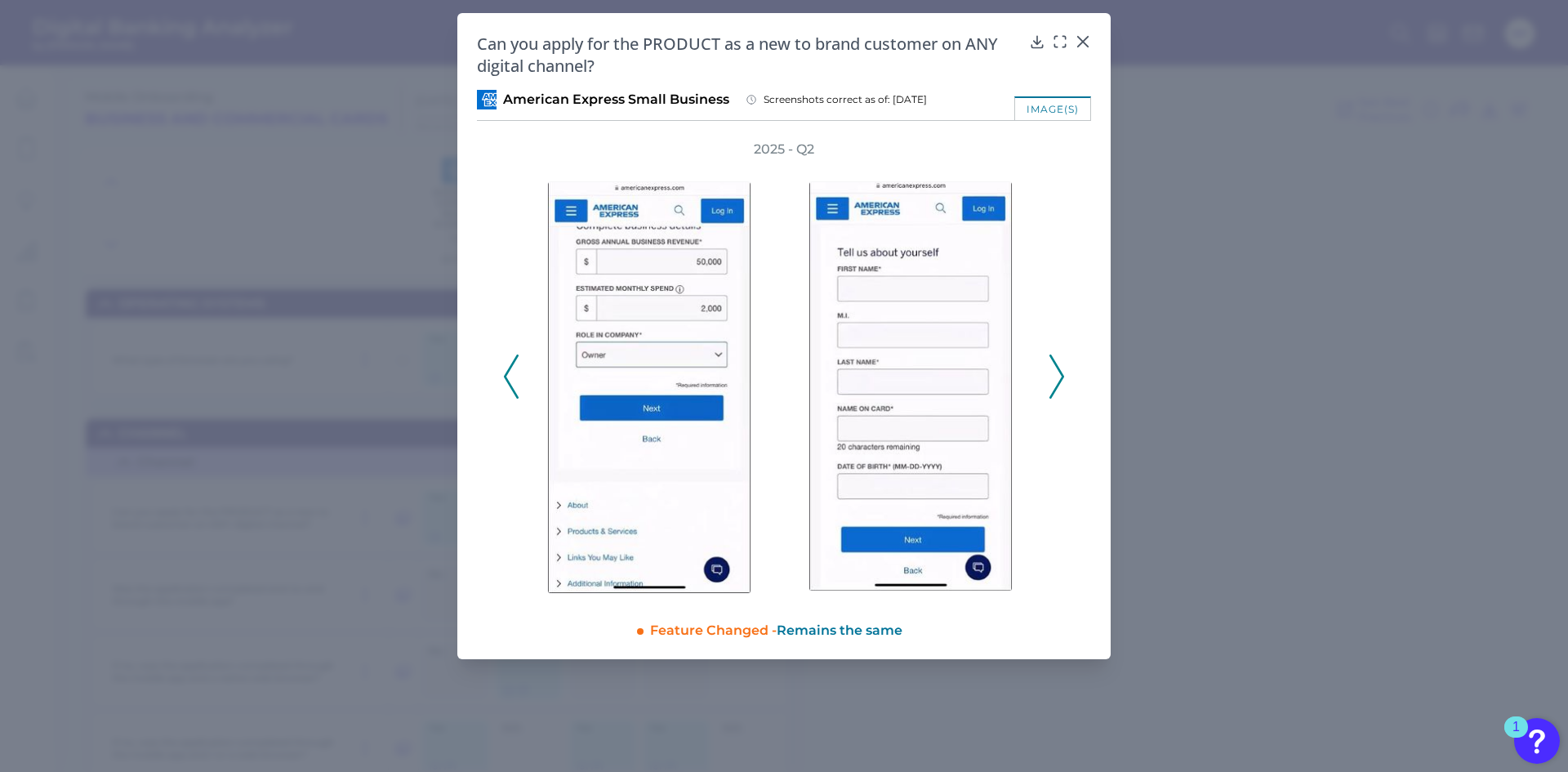
click at [1058, 378] on icon at bounding box center [1057, 376] width 14 height 44
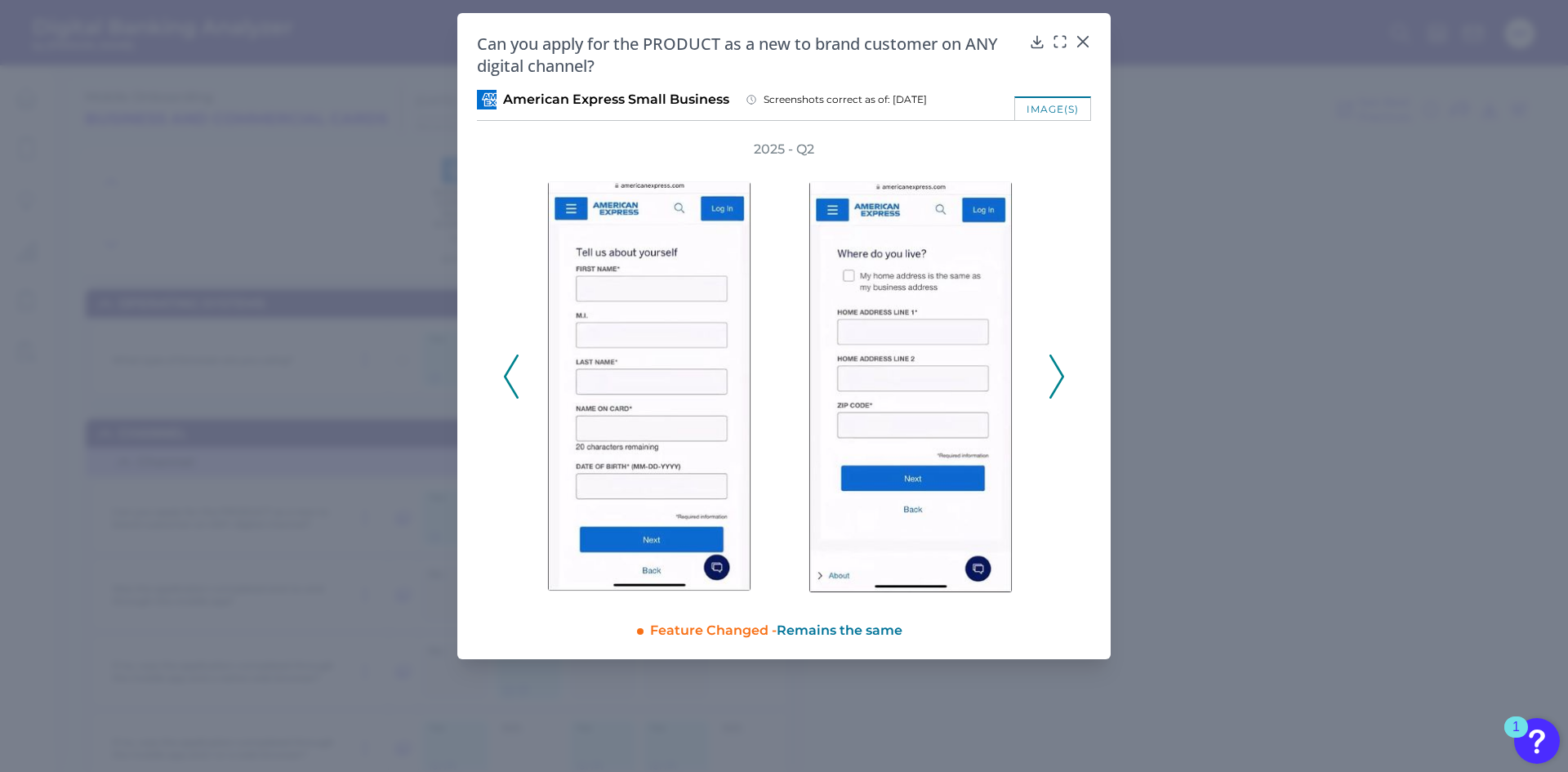
click at [1058, 378] on icon at bounding box center [1057, 376] width 14 height 44
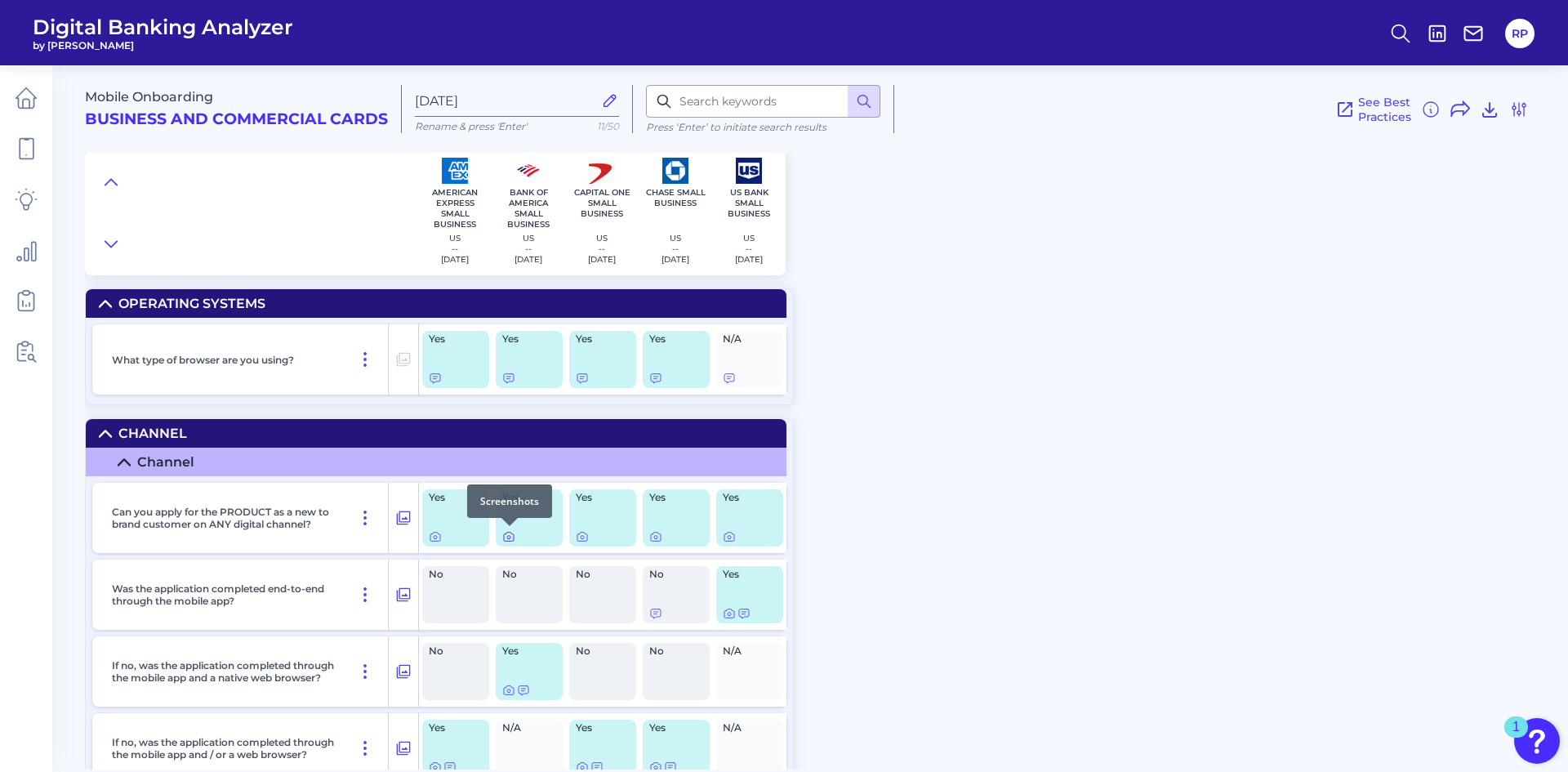
click at [506, 538] on icon at bounding box center [509, 537] width 13 height 13
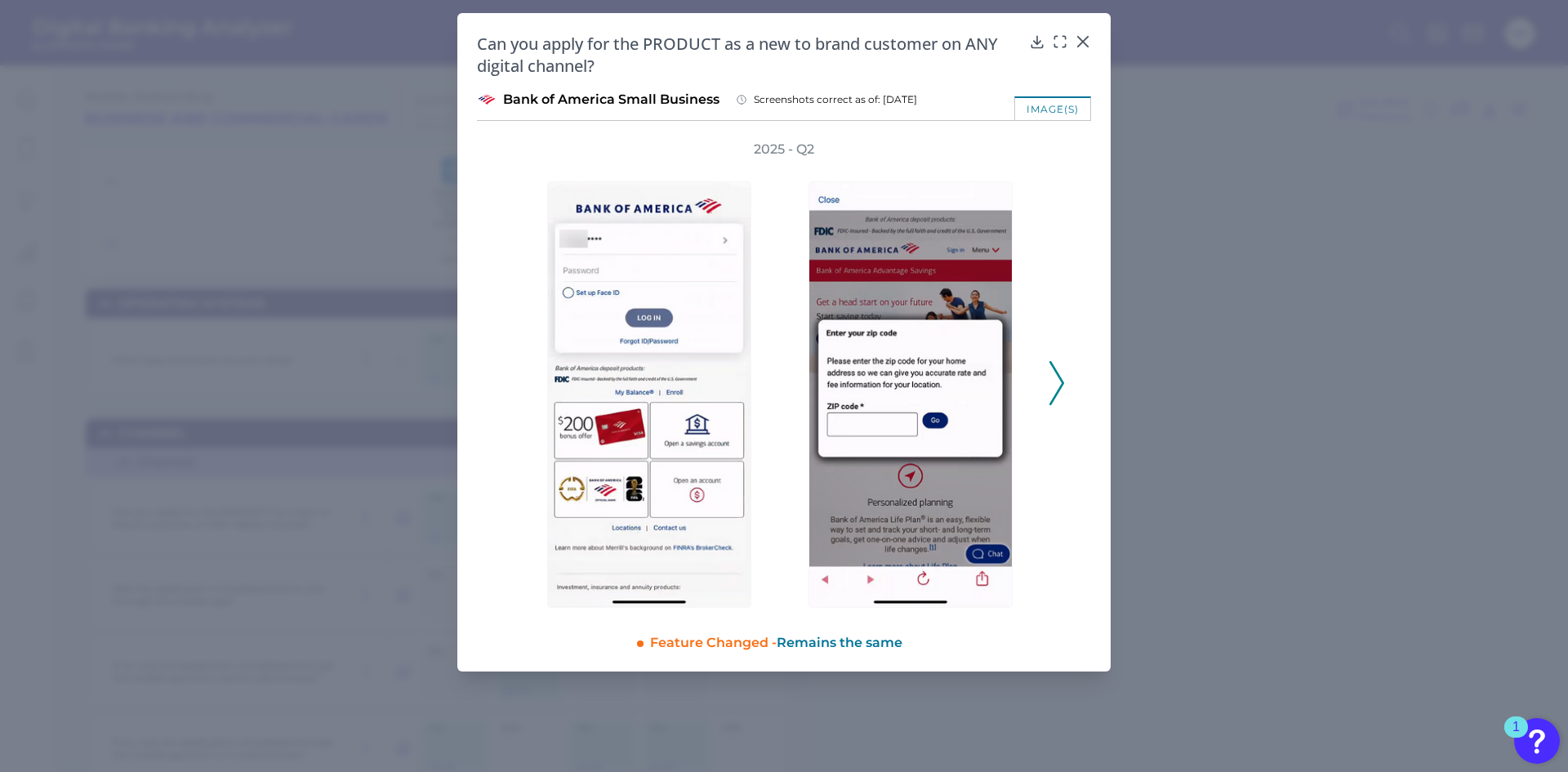
click at [1061, 388] on icon at bounding box center [1057, 382] width 14 height 44
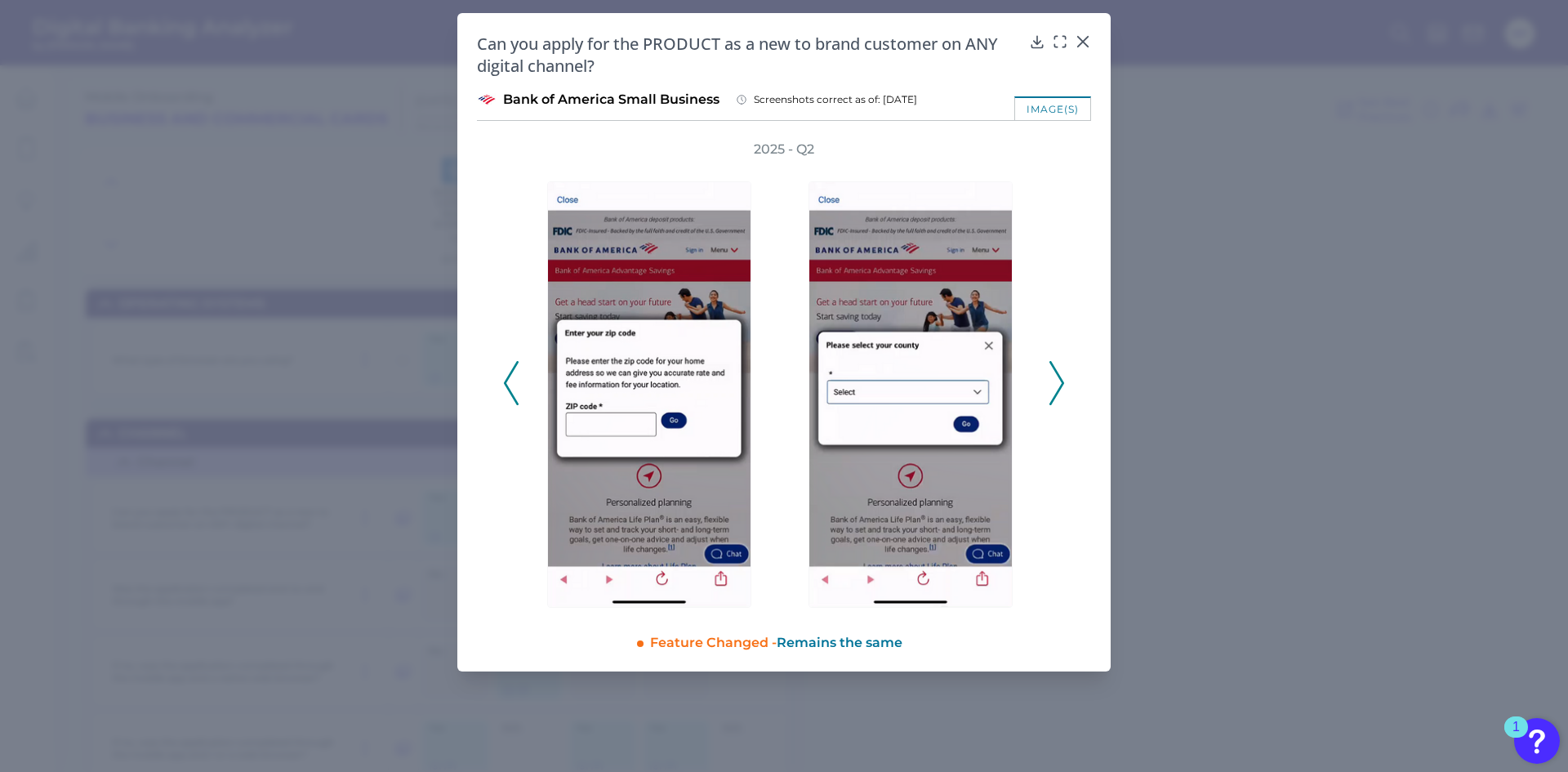
click at [1061, 388] on icon at bounding box center [1057, 382] width 14 height 44
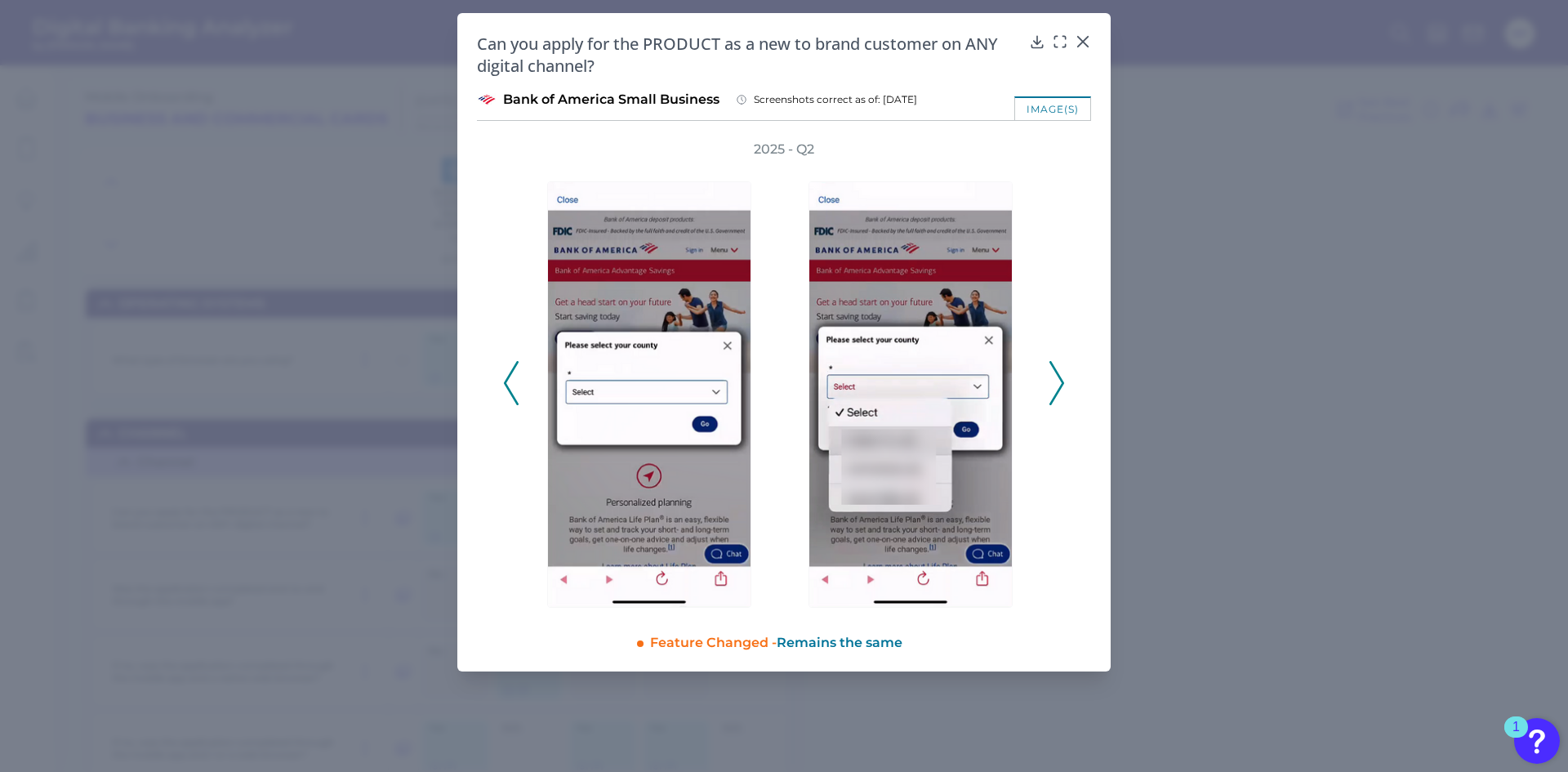
click at [1061, 388] on icon at bounding box center [1057, 382] width 14 height 44
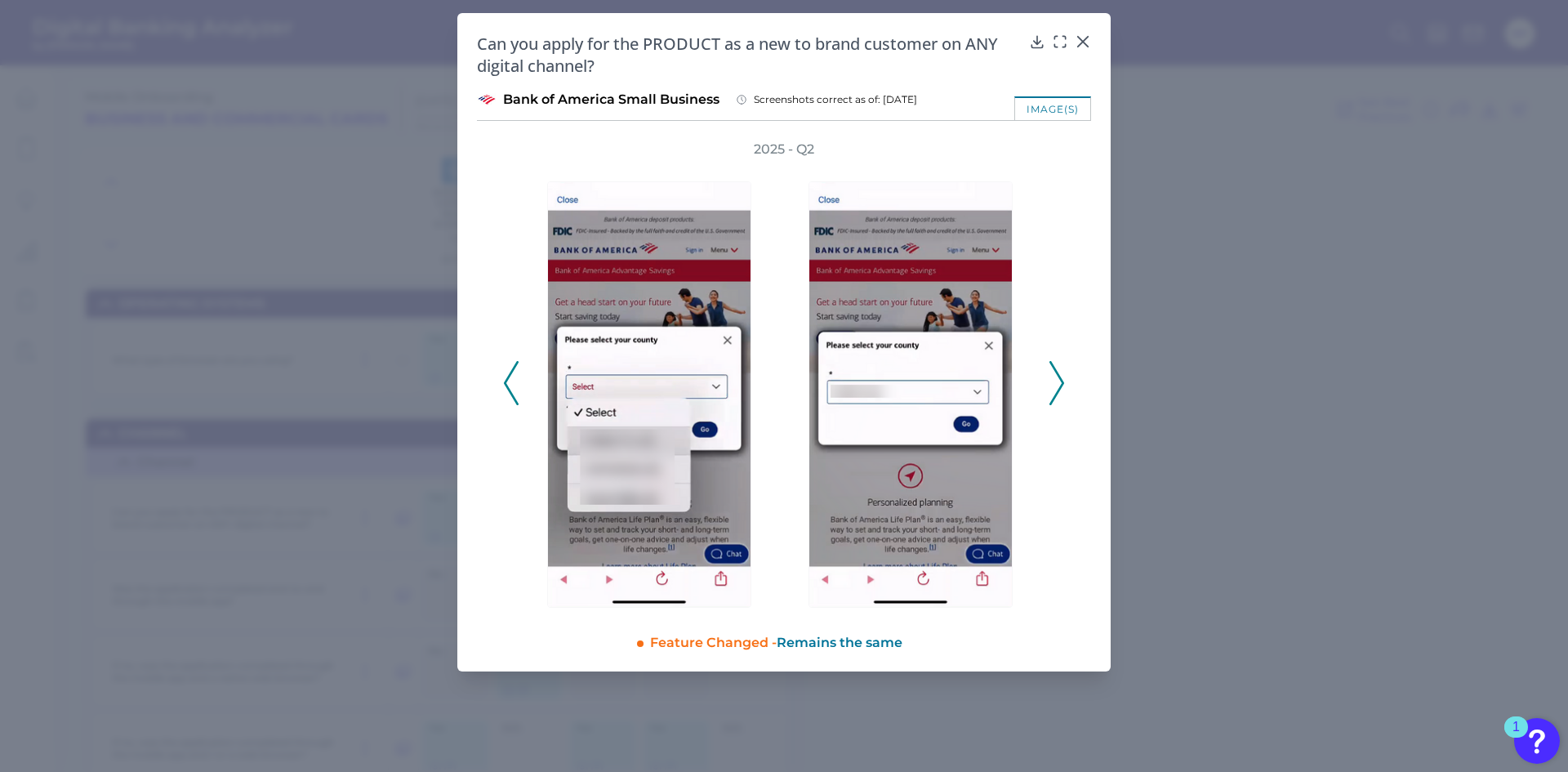
click at [1061, 388] on icon at bounding box center [1057, 382] width 14 height 44
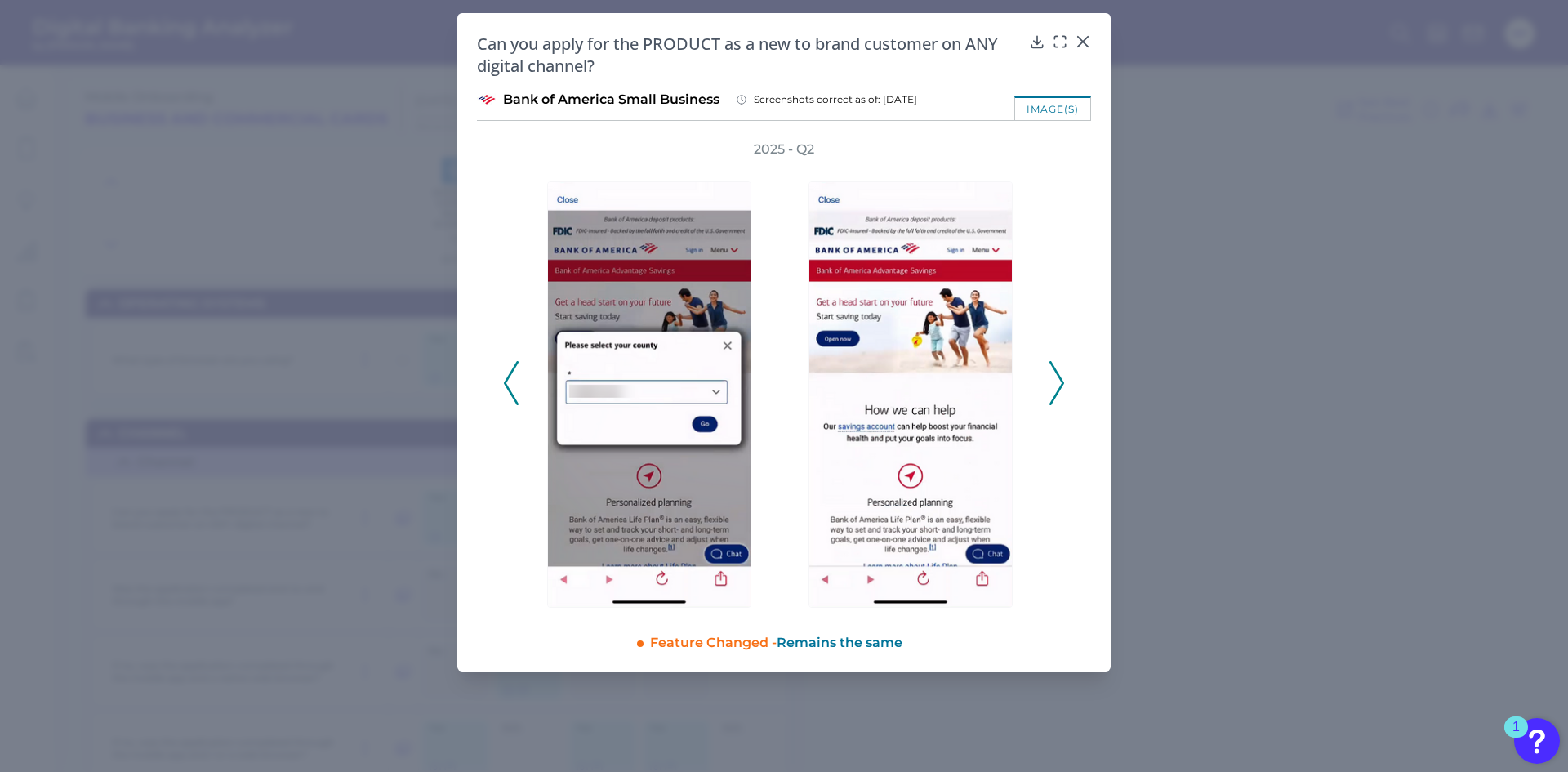
click at [1061, 388] on icon at bounding box center [1057, 382] width 14 height 44
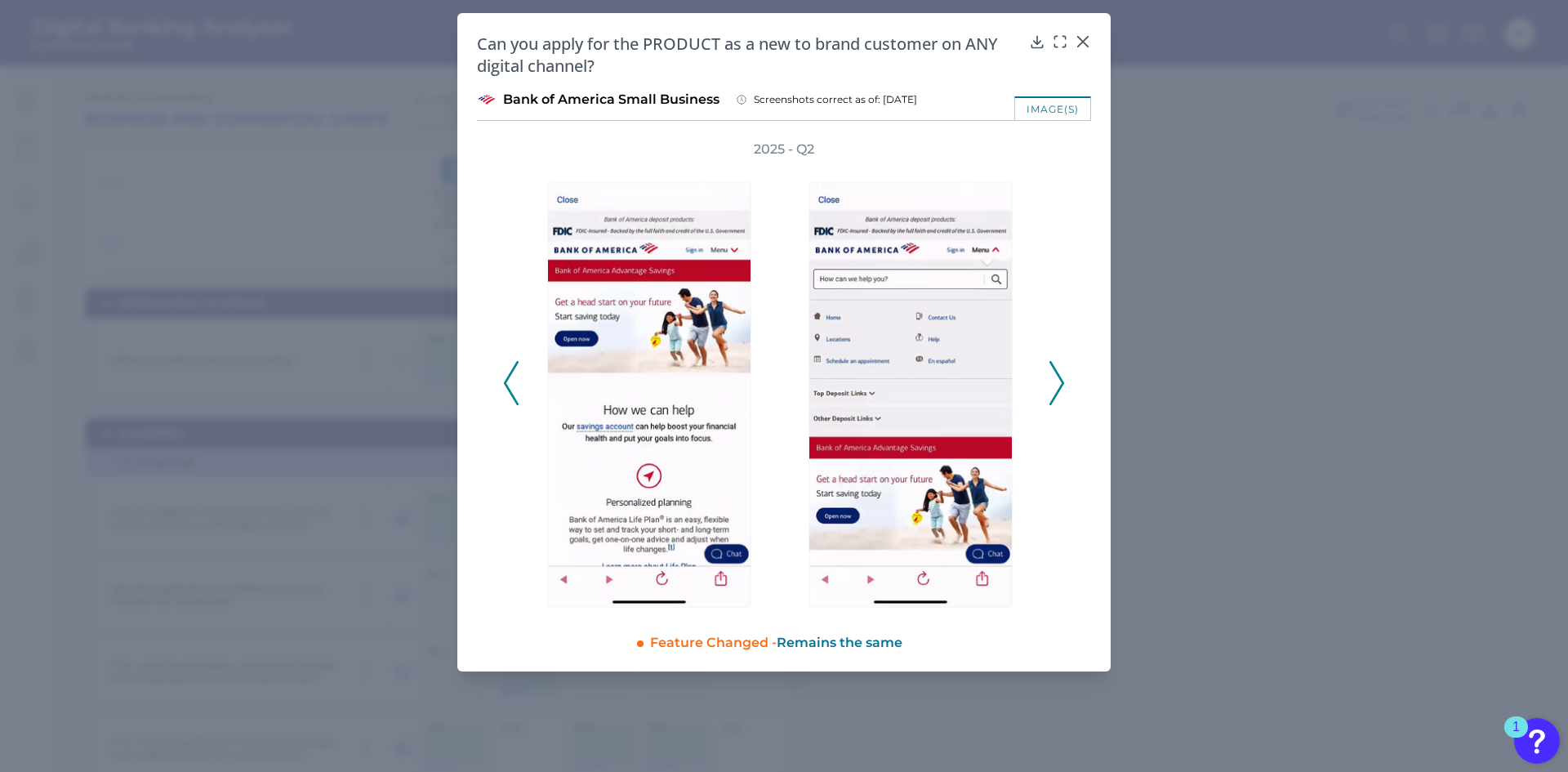
click at [1061, 388] on icon at bounding box center [1057, 382] width 14 height 44
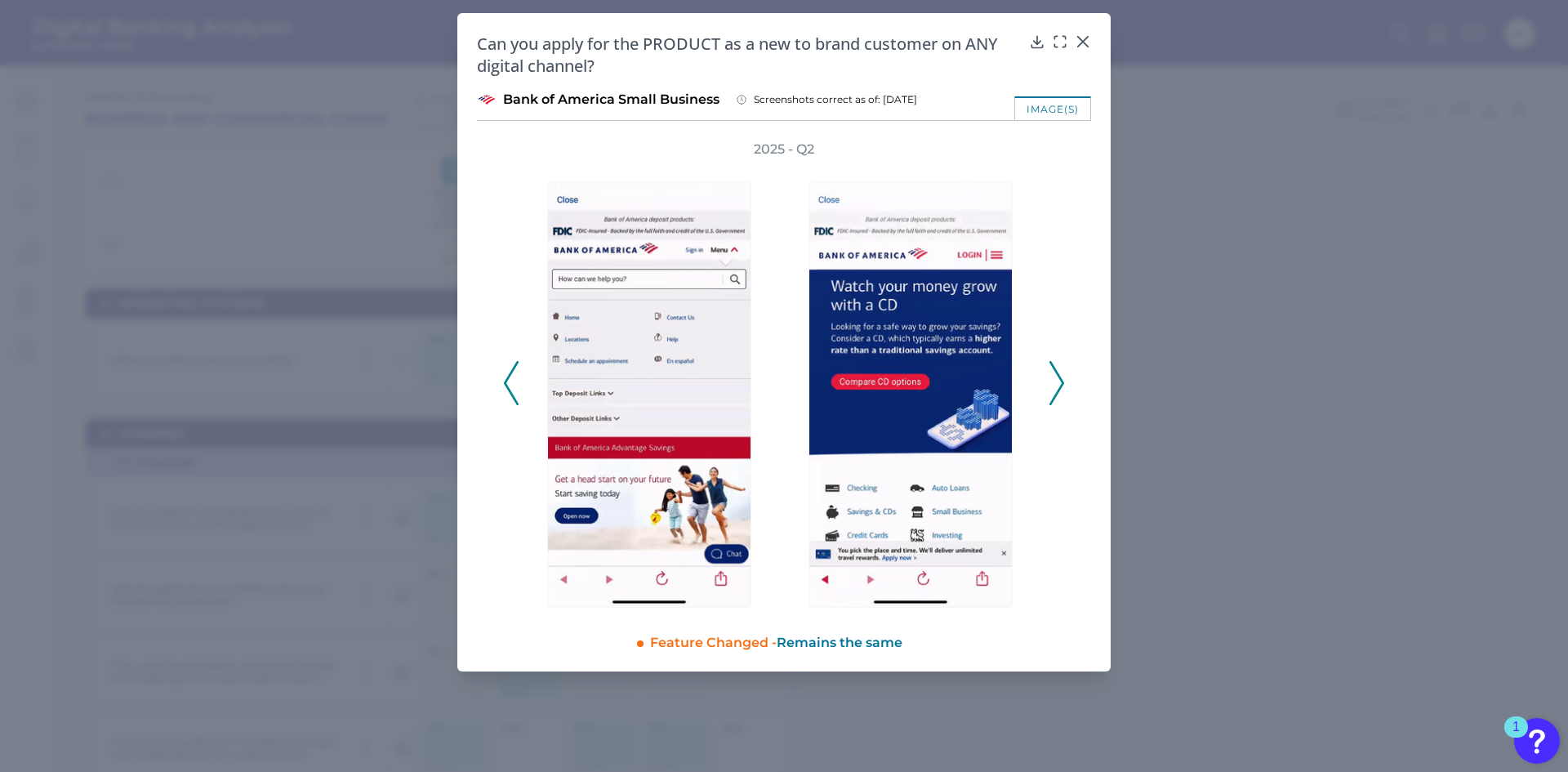
click at [1061, 388] on icon at bounding box center [1057, 382] width 14 height 44
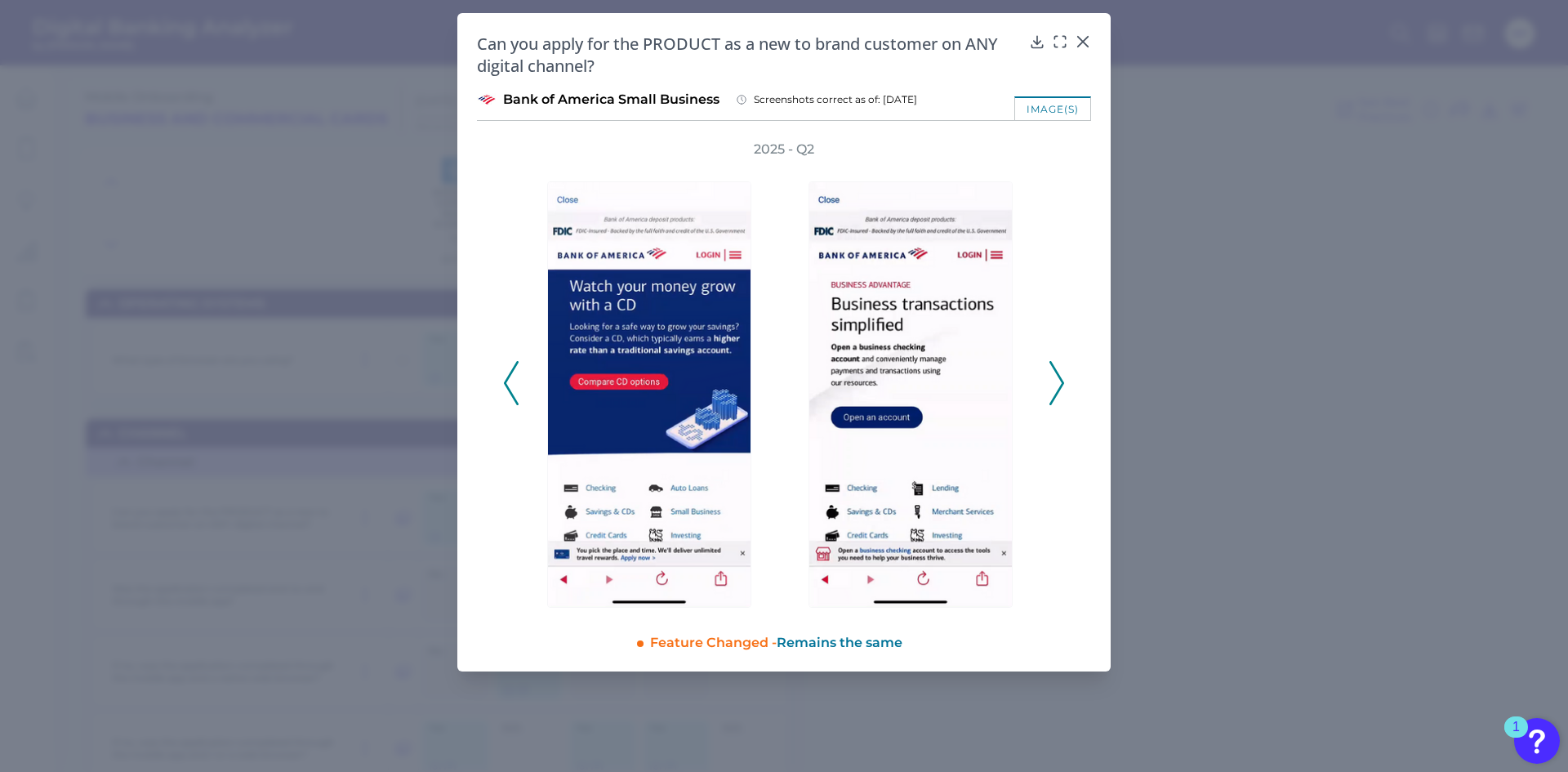
click at [1061, 388] on icon at bounding box center [1057, 382] width 14 height 44
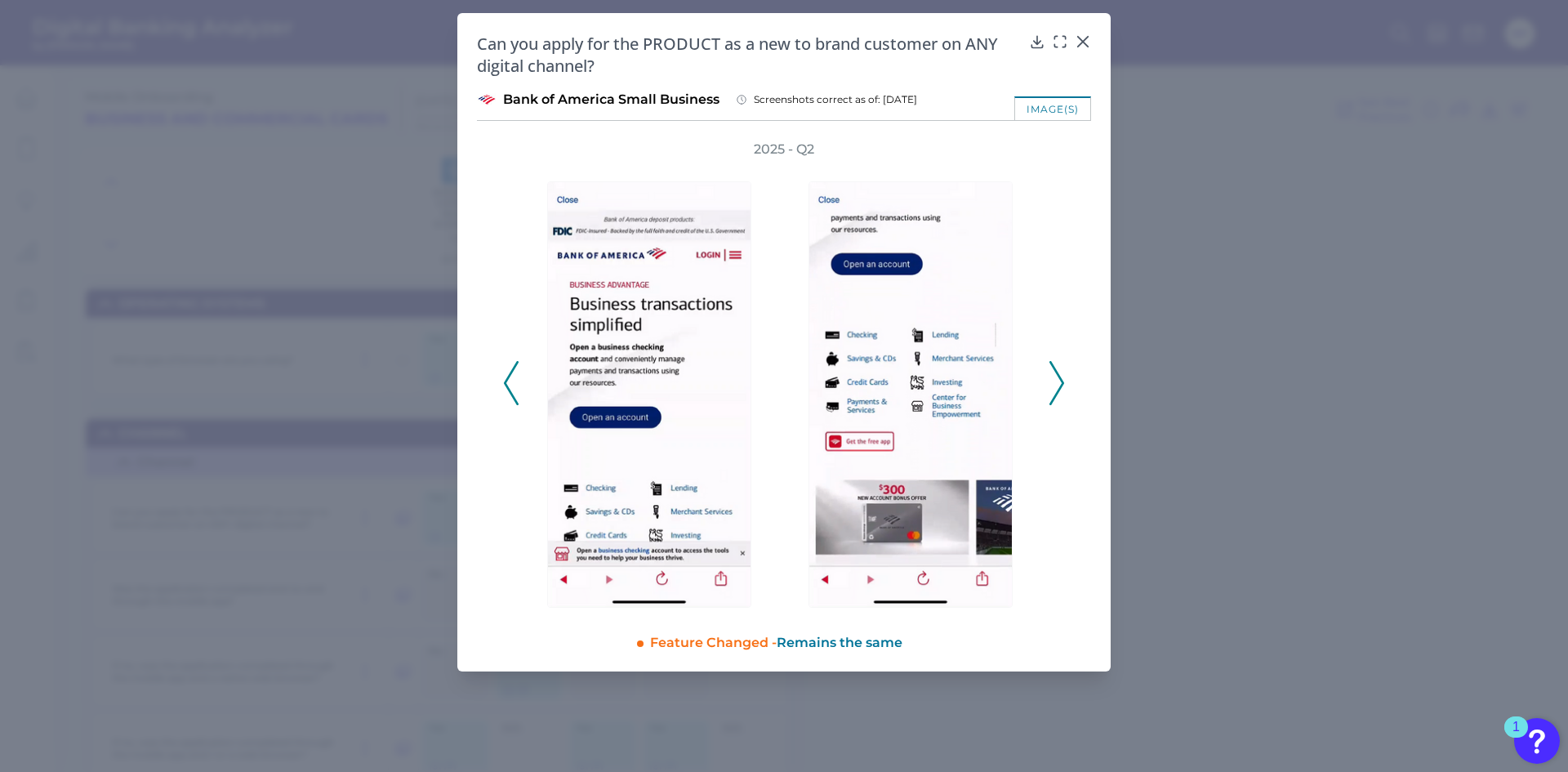
click at [1063, 388] on icon at bounding box center [1057, 382] width 14 height 44
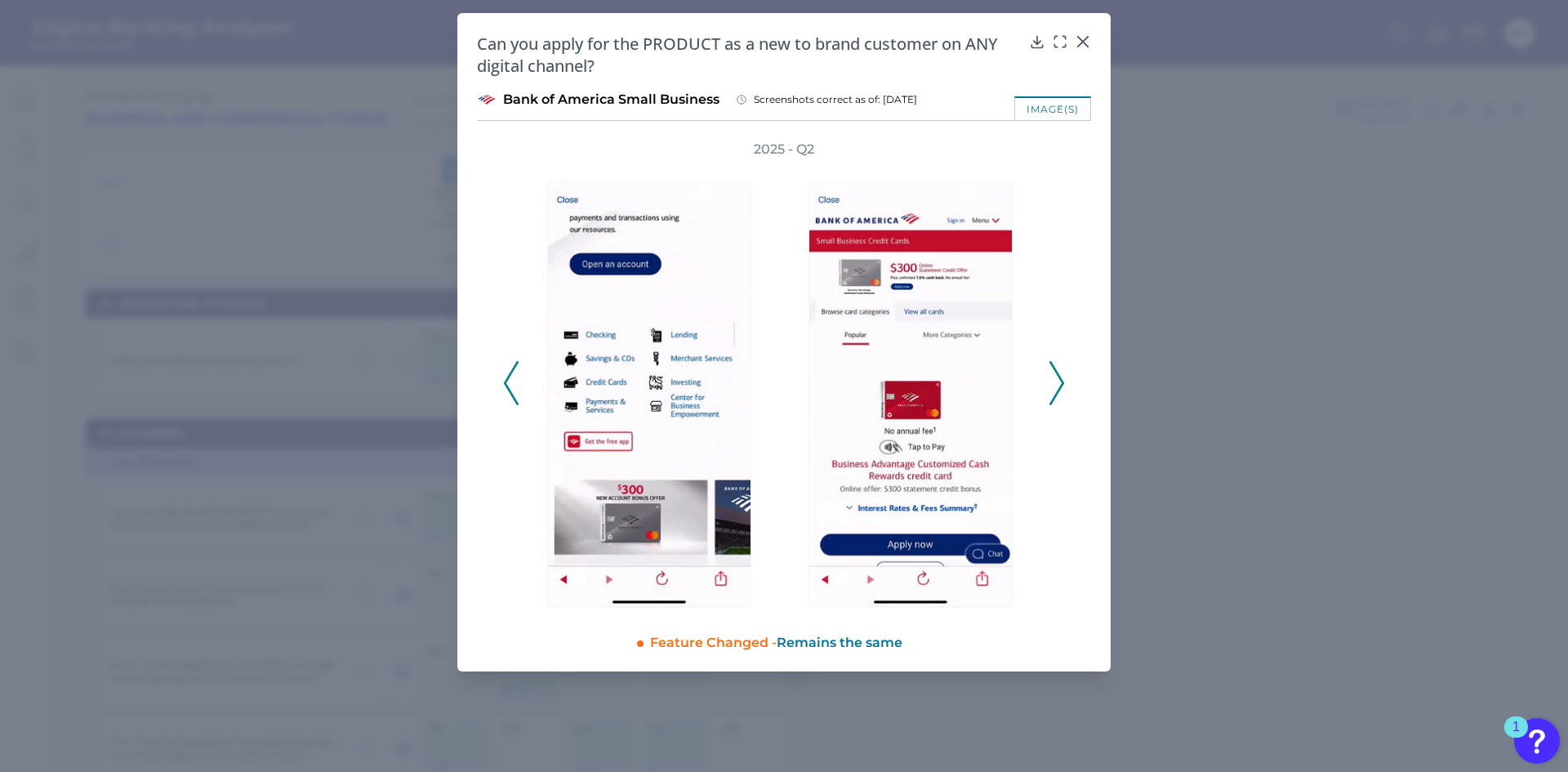
click at [1063, 388] on icon at bounding box center [1057, 382] width 14 height 44
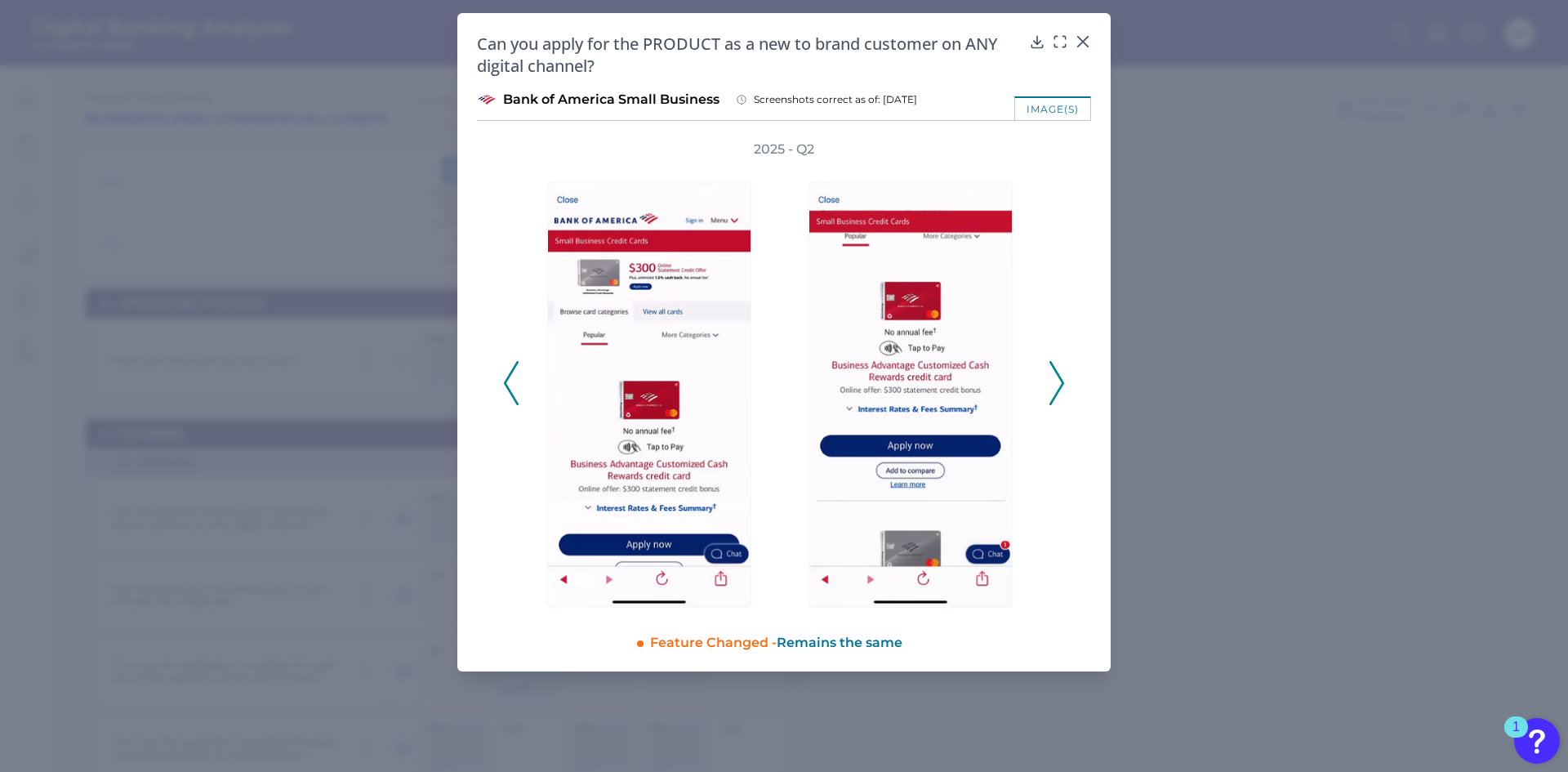
click at [1063, 388] on icon at bounding box center [1057, 382] width 14 height 44
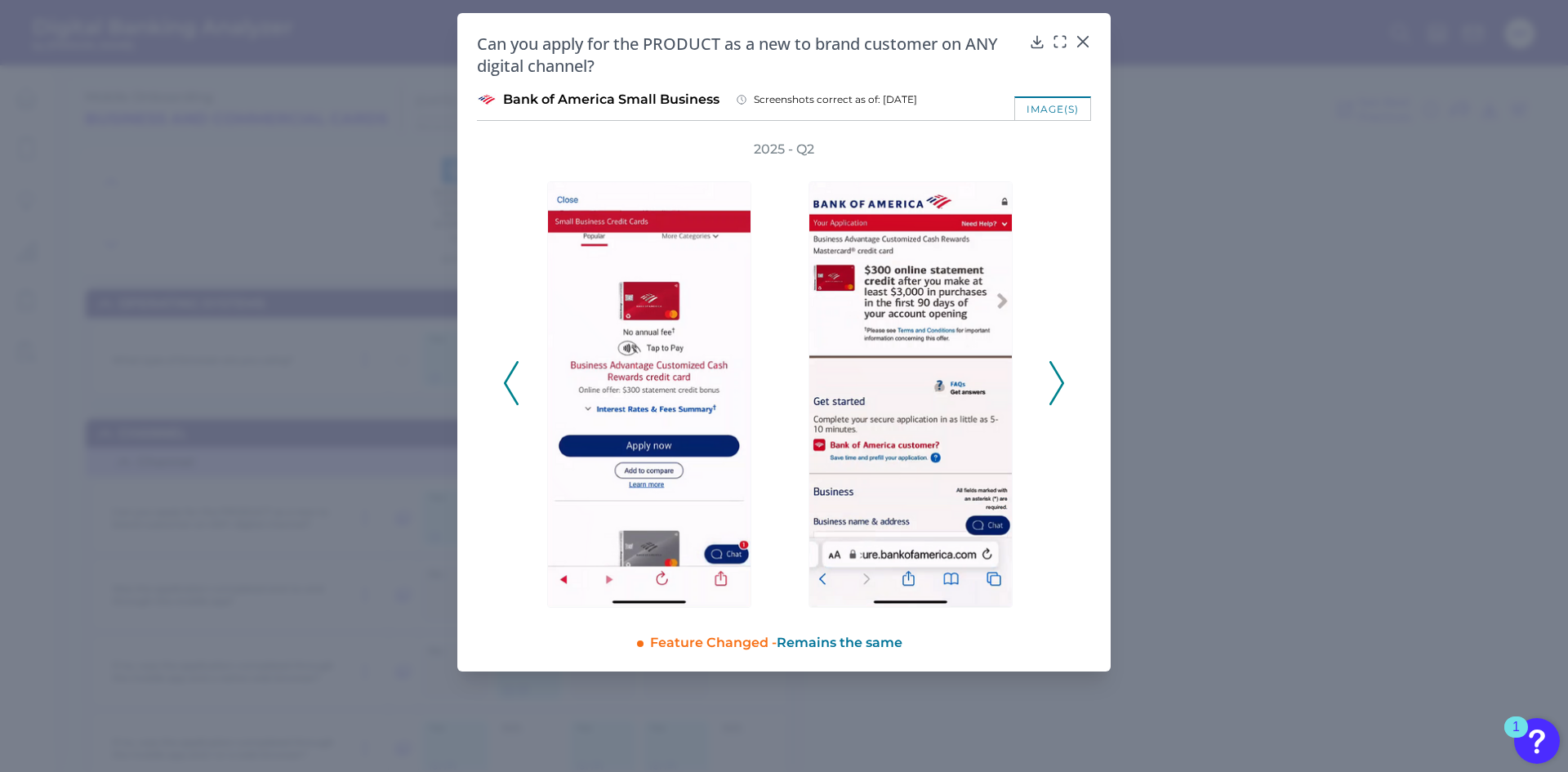
click at [1063, 388] on icon at bounding box center [1057, 382] width 14 height 44
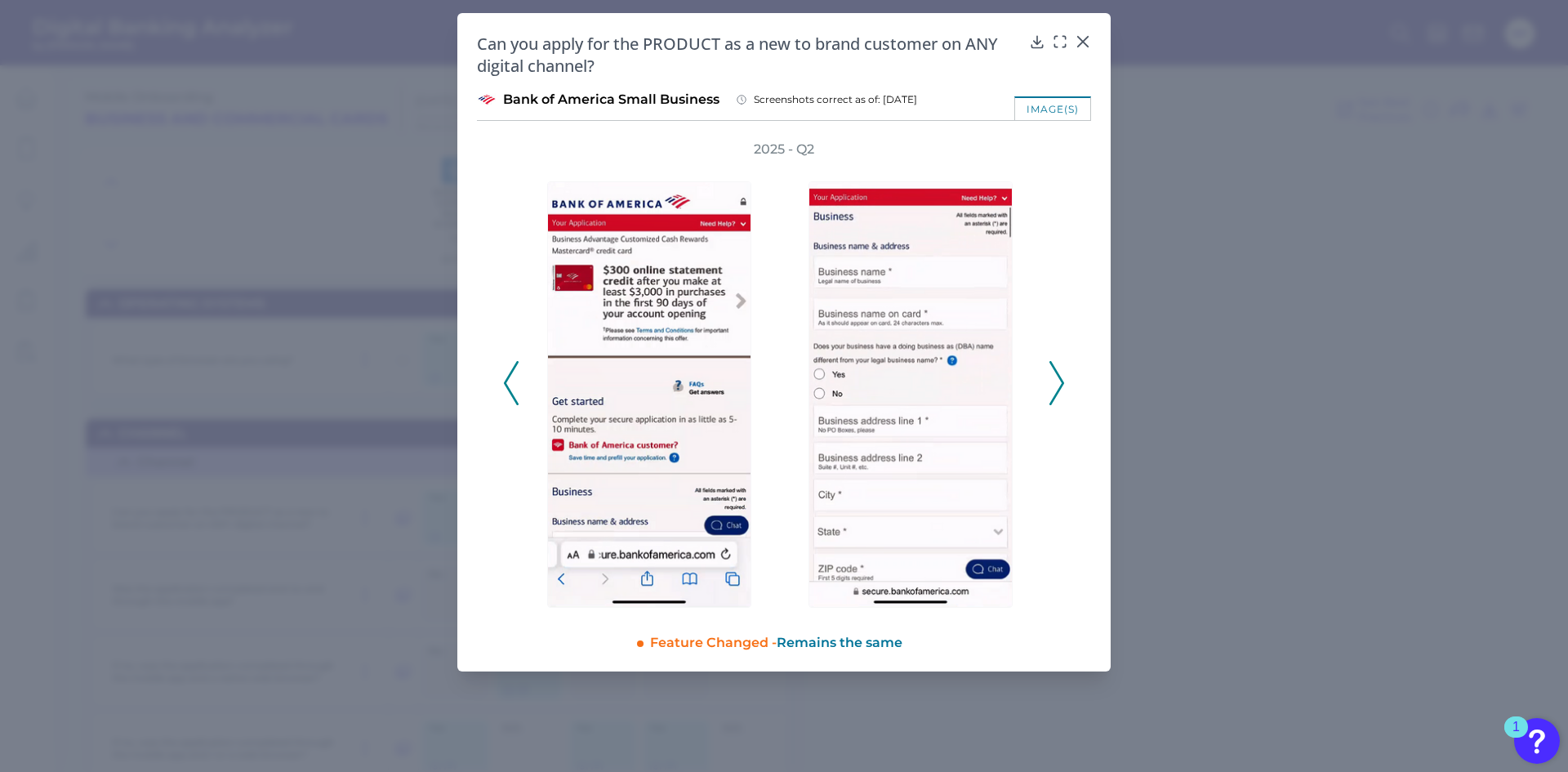
click at [1063, 388] on icon at bounding box center [1057, 382] width 14 height 44
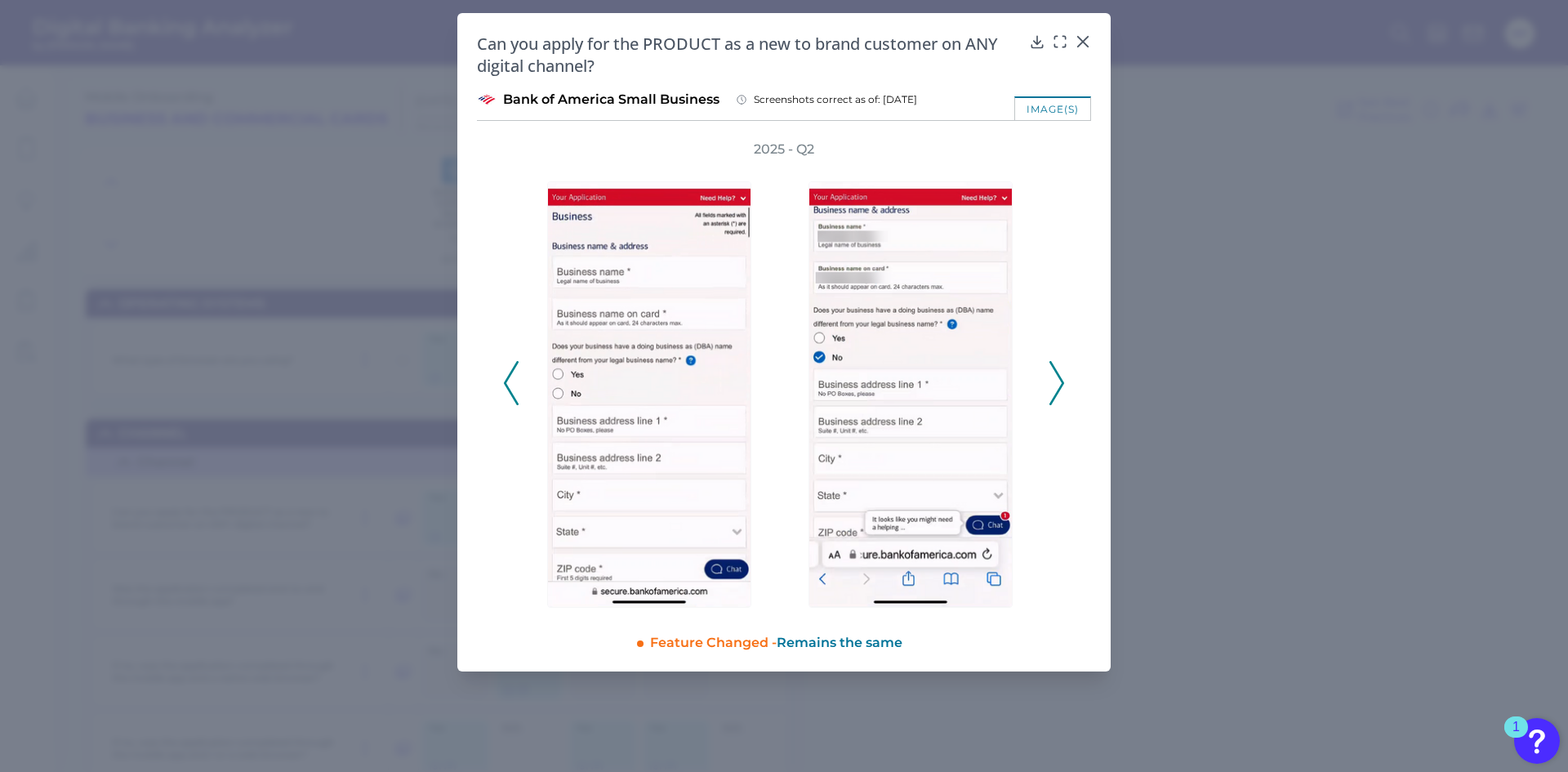
click at [1063, 388] on icon at bounding box center [1057, 382] width 14 height 44
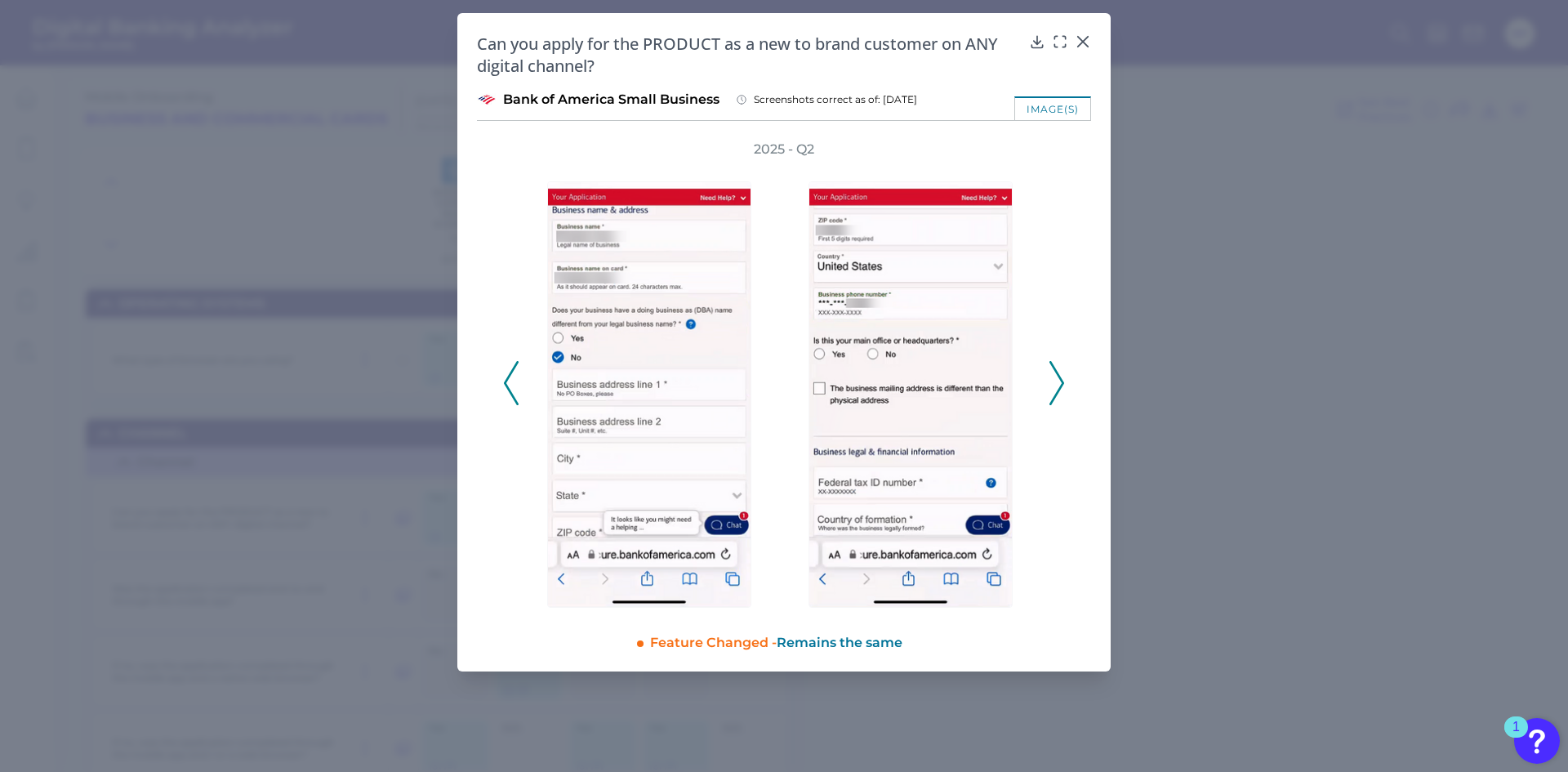
click at [1063, 388] on icon at bounding box center [1057, 382] width 14 height 44
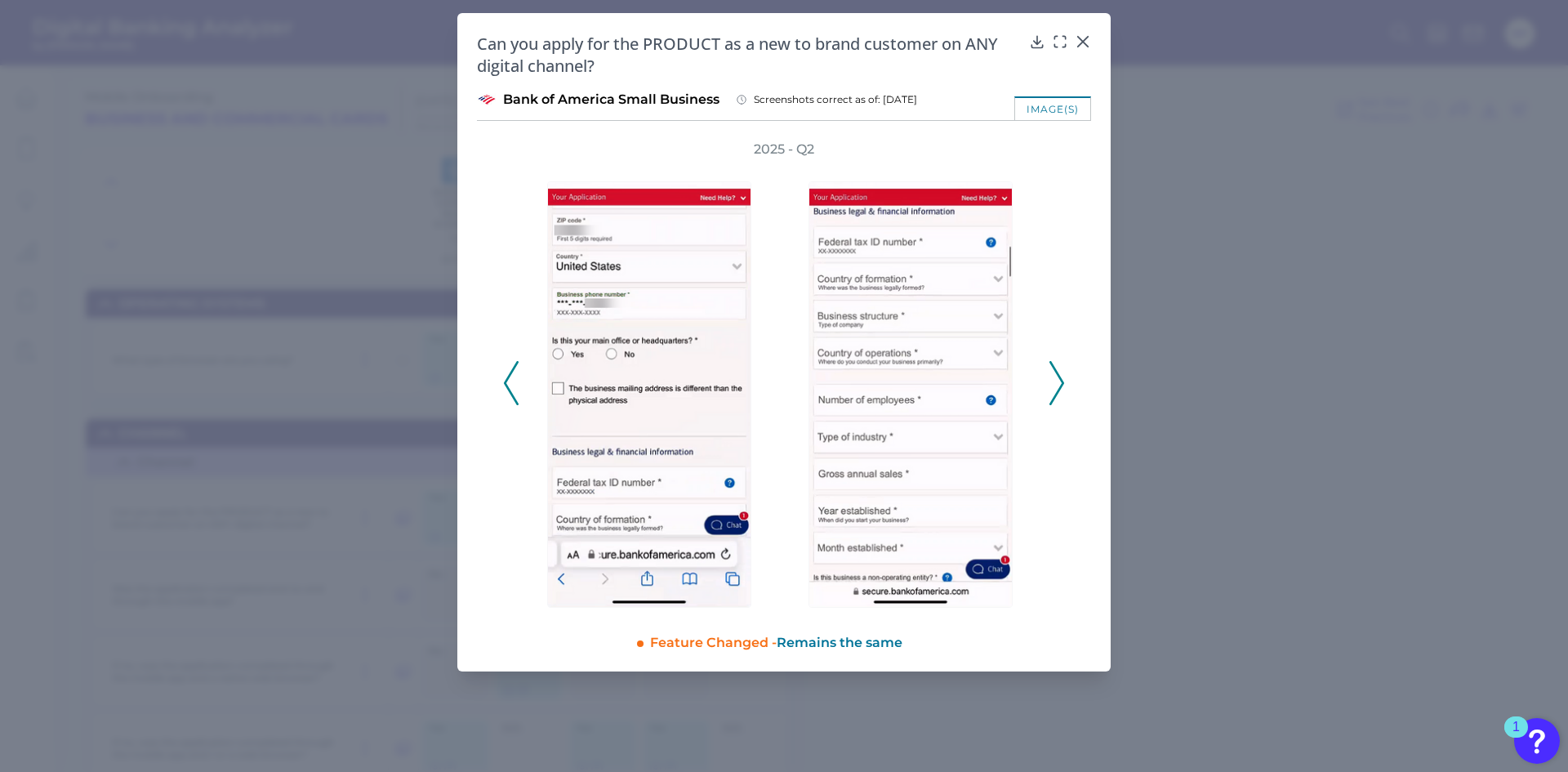
click at [1063, 388] on icon at bounding box center [1057, 382] width 14 height 44
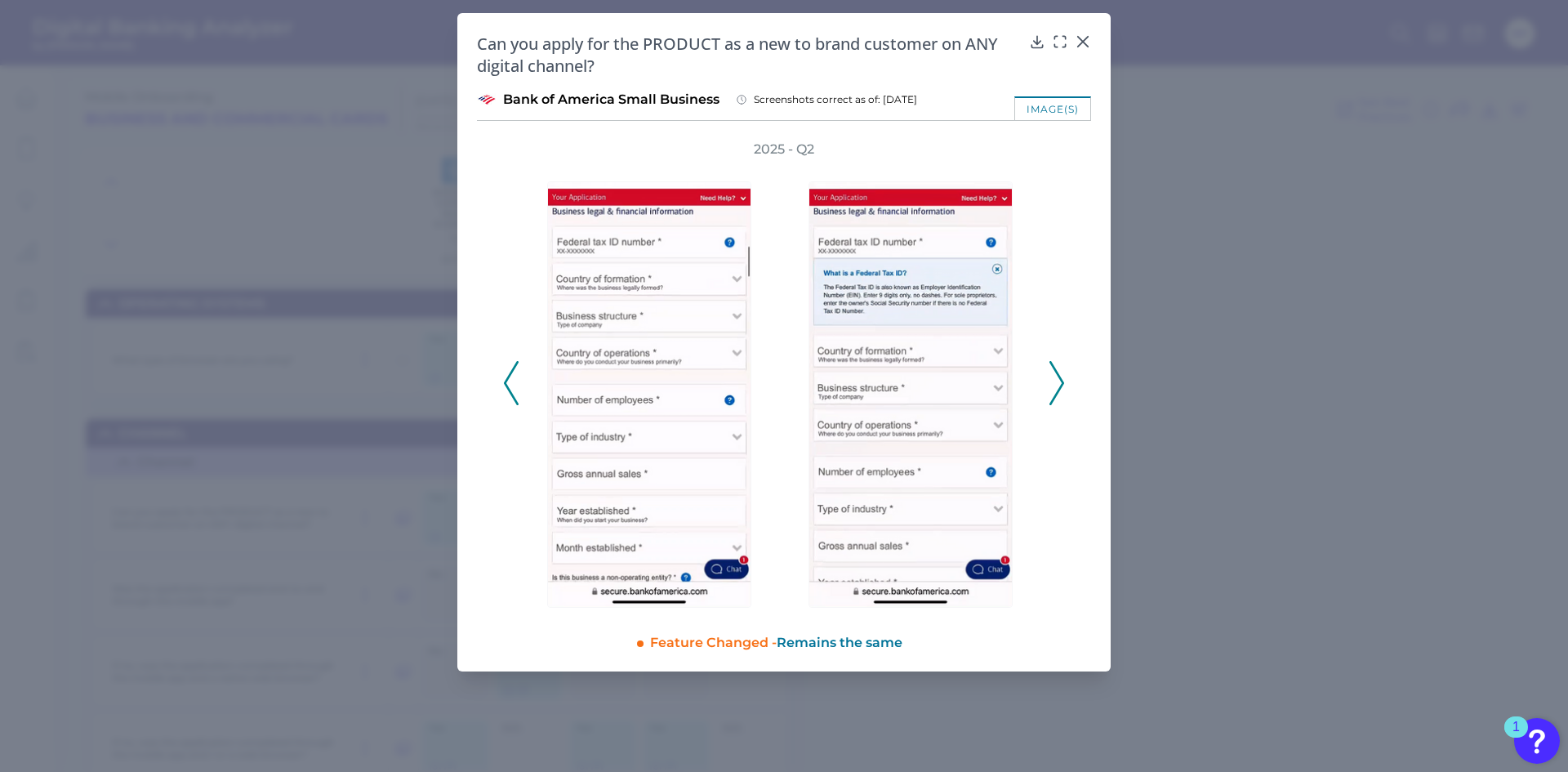
click at [1063, 388] on icon at bounding box center [1057, 382] width 14 height 44
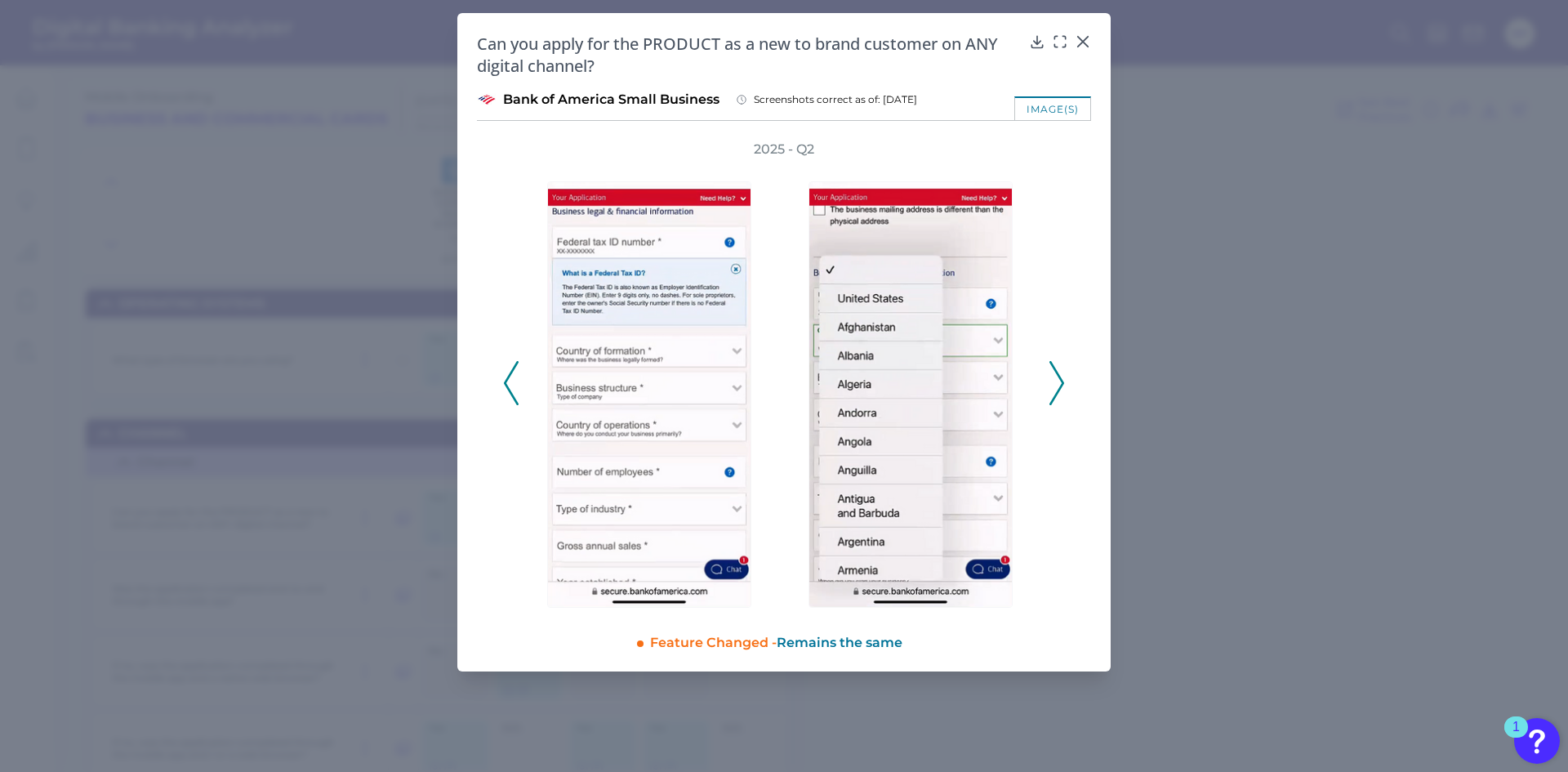
click at [1063, 388] on icon at bounding box center [1057, 382] width 14 height 44
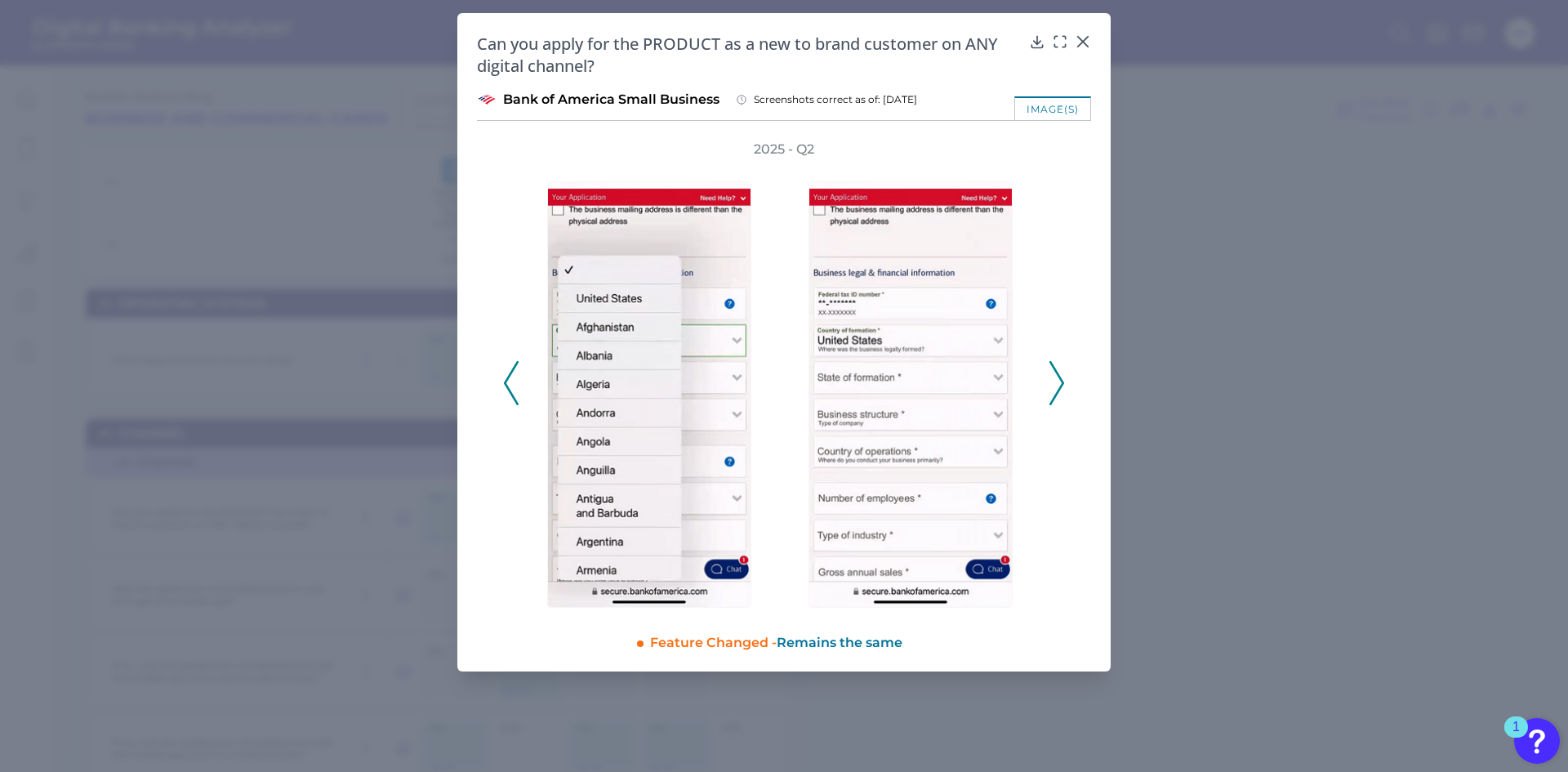
click at [1063, 388] on icon at bounding box center [1057, 382] width 14 height 44
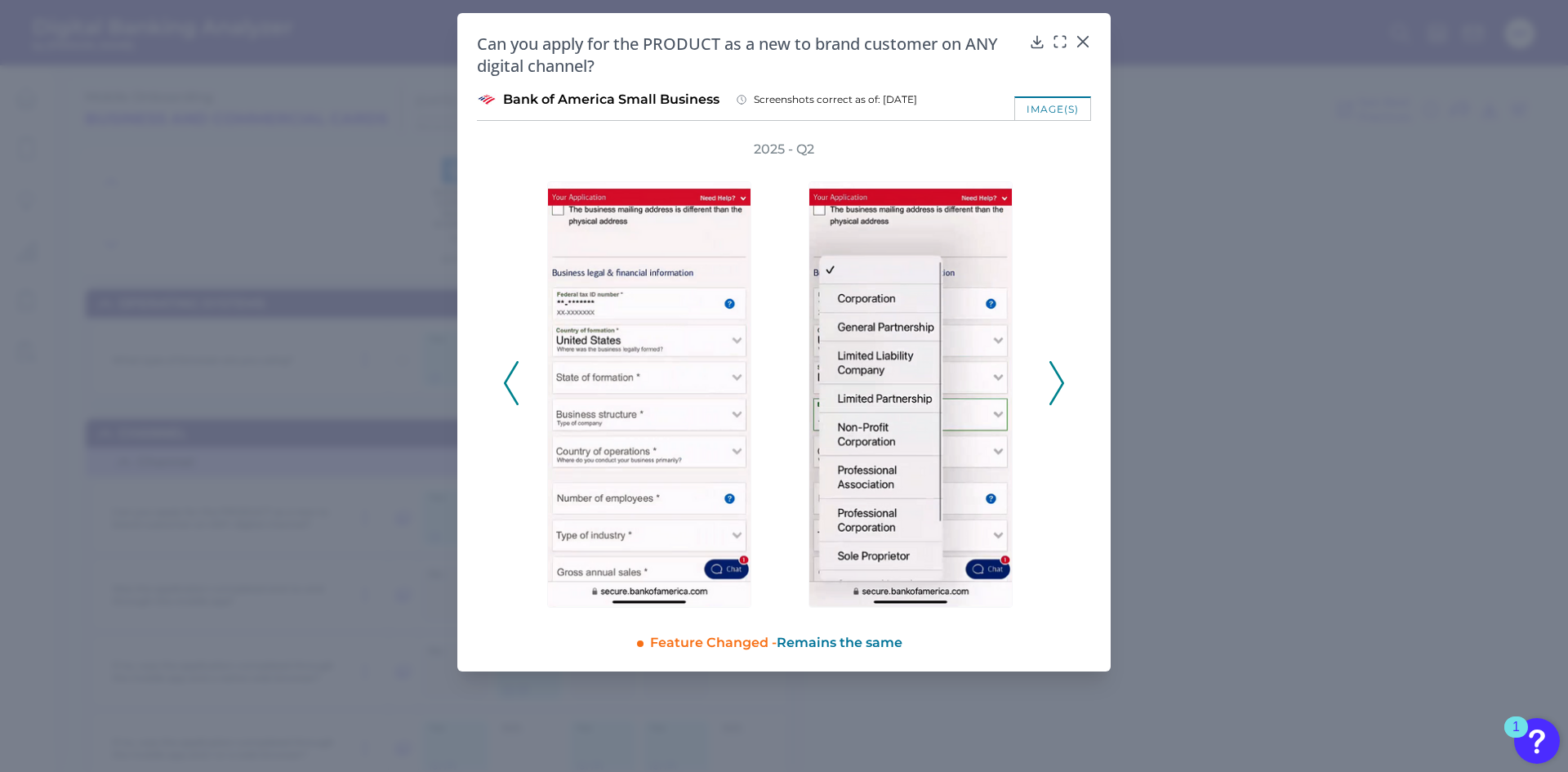
click at [1063, 388] on icon at bounding box center [1057, 382] width 14 height 44
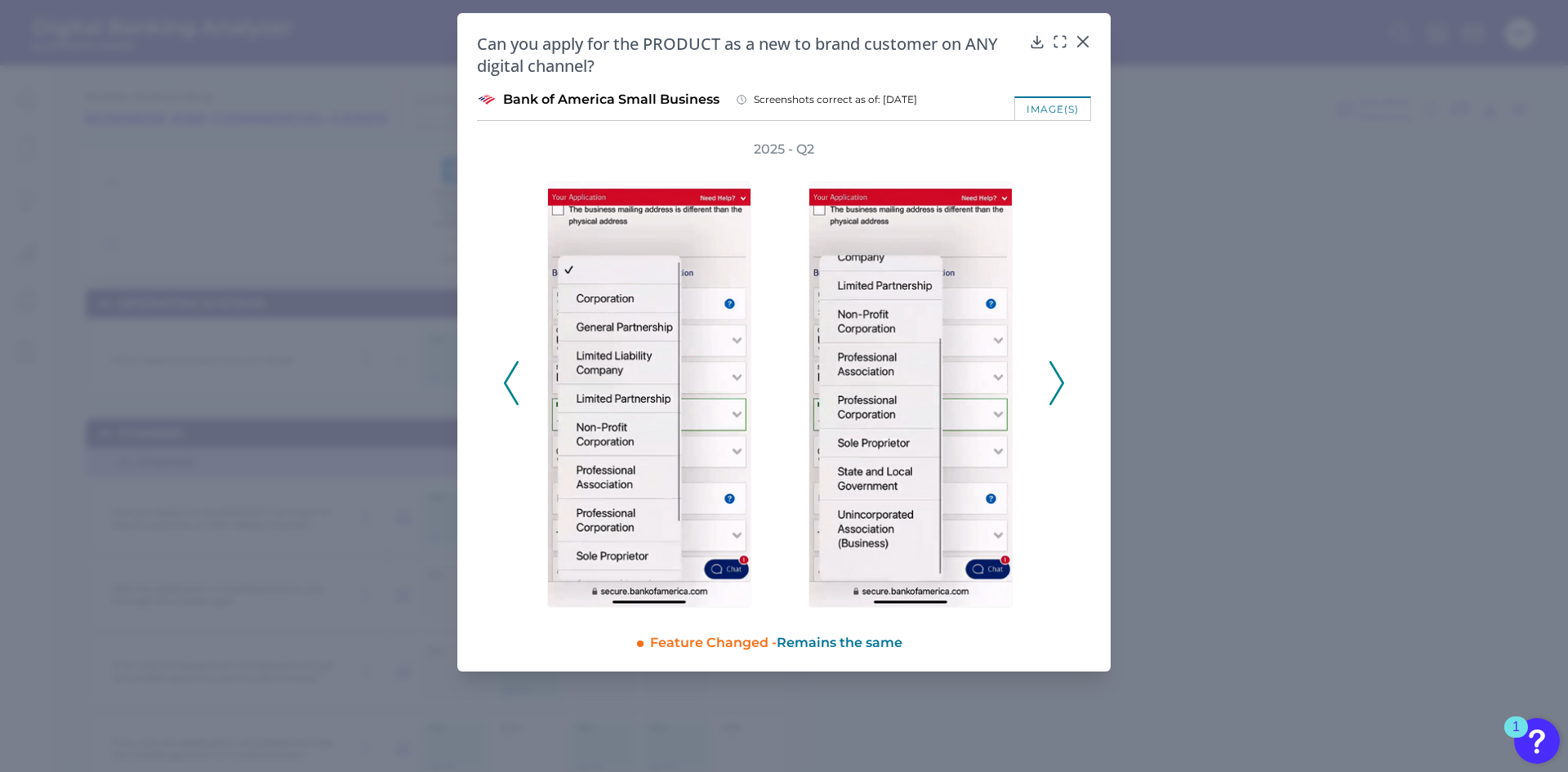
click at [1063, 388] on icon at bounding box center [1057, 382] width 14 height 44
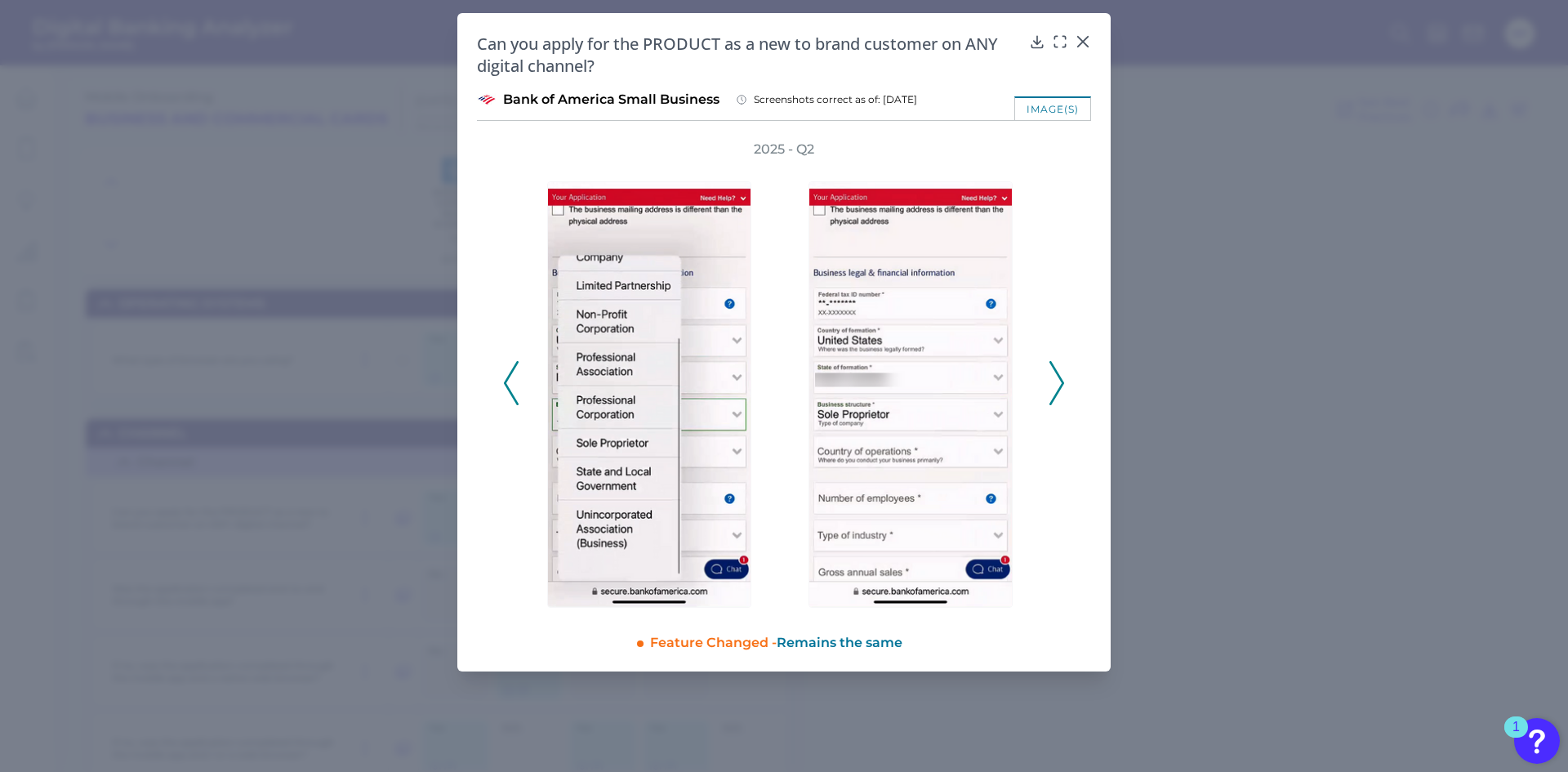
click at [1063, 388] on icon at bounding box center [1057, 382] width 14 height 44
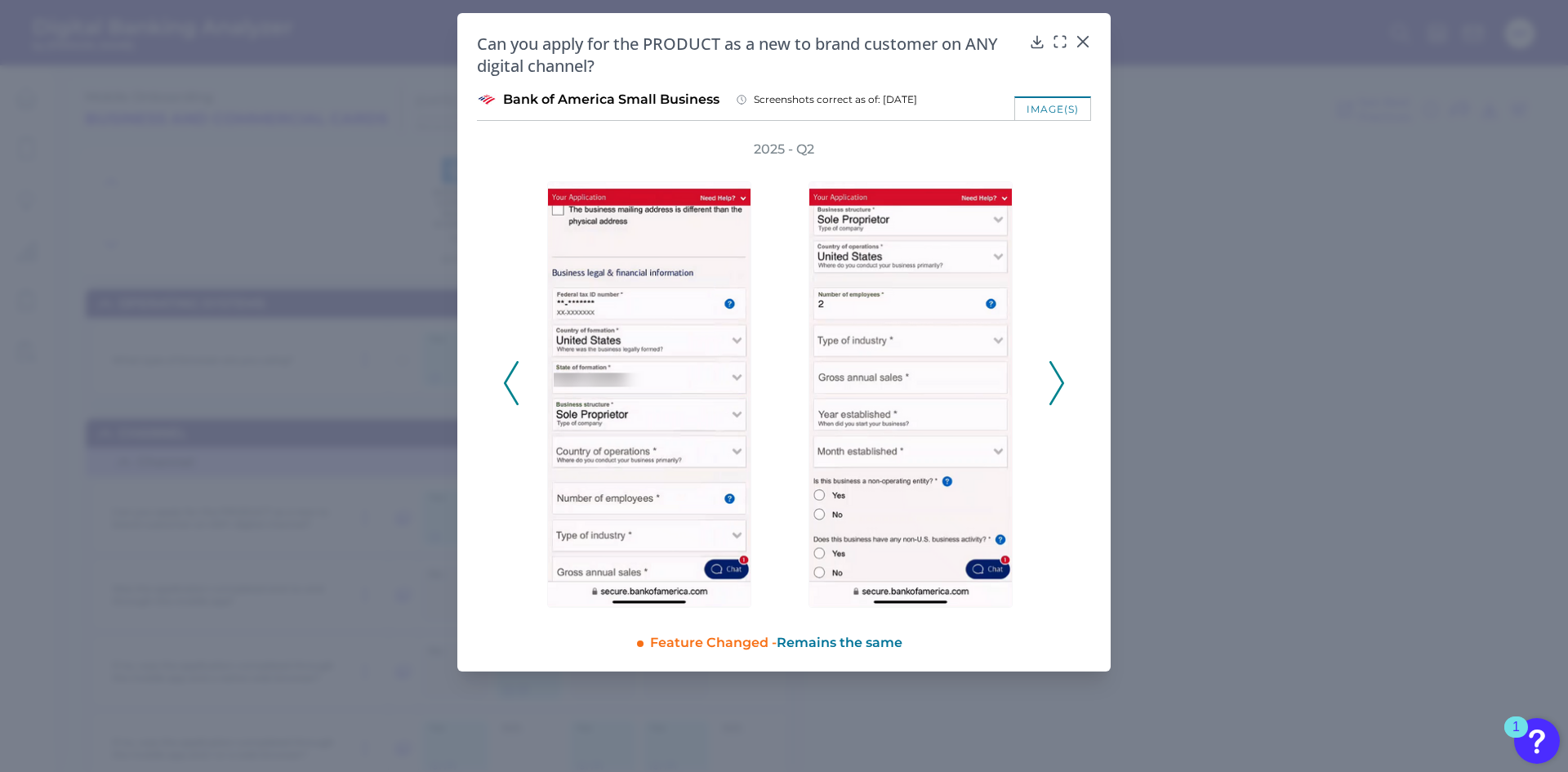
click at [1063, 388] on icon at bounding box center [1057, 382] width 14 height 44
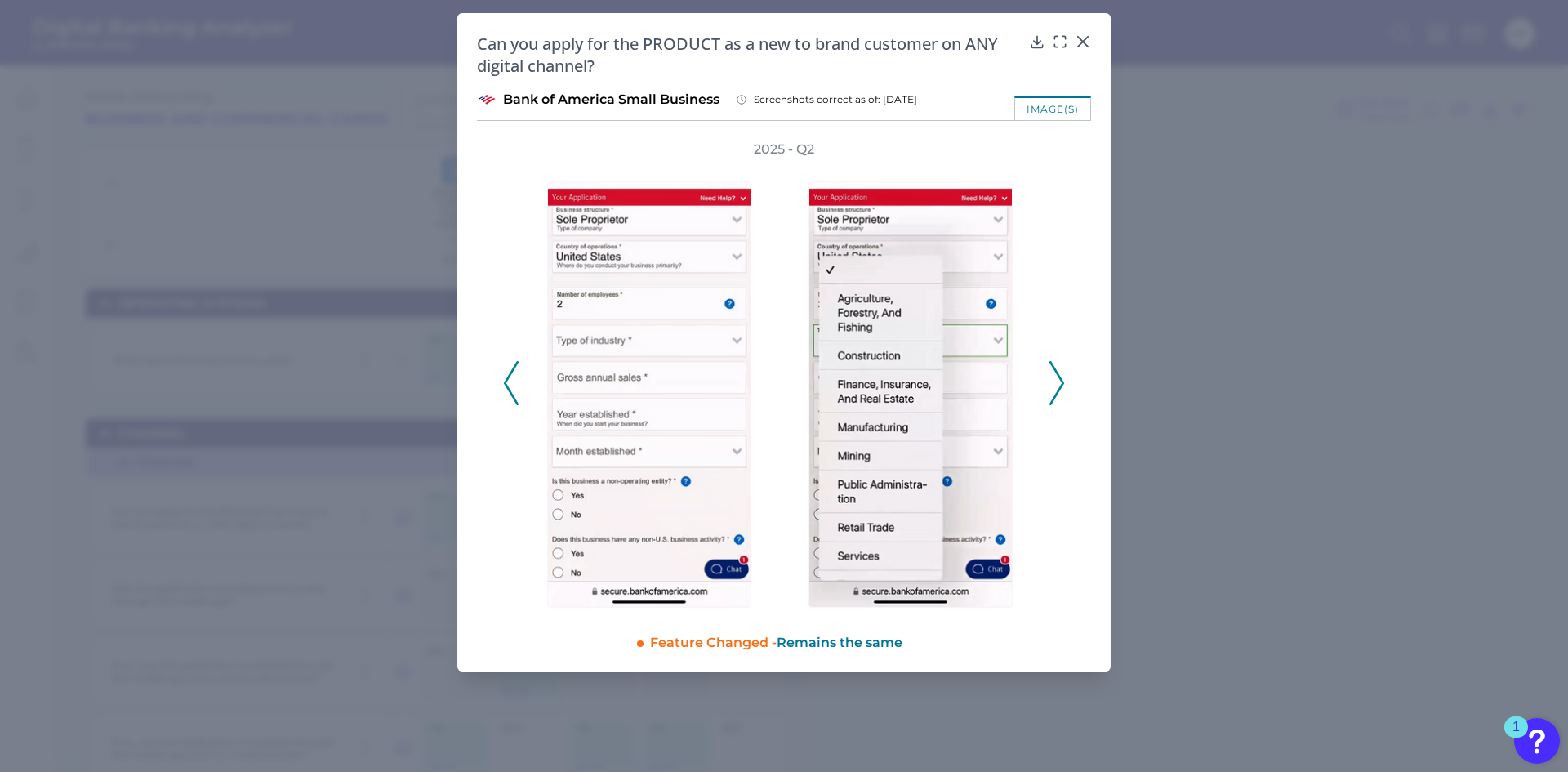
click at [1063, 388] on icon at bounding box center [1057, 382] width 14 height 44
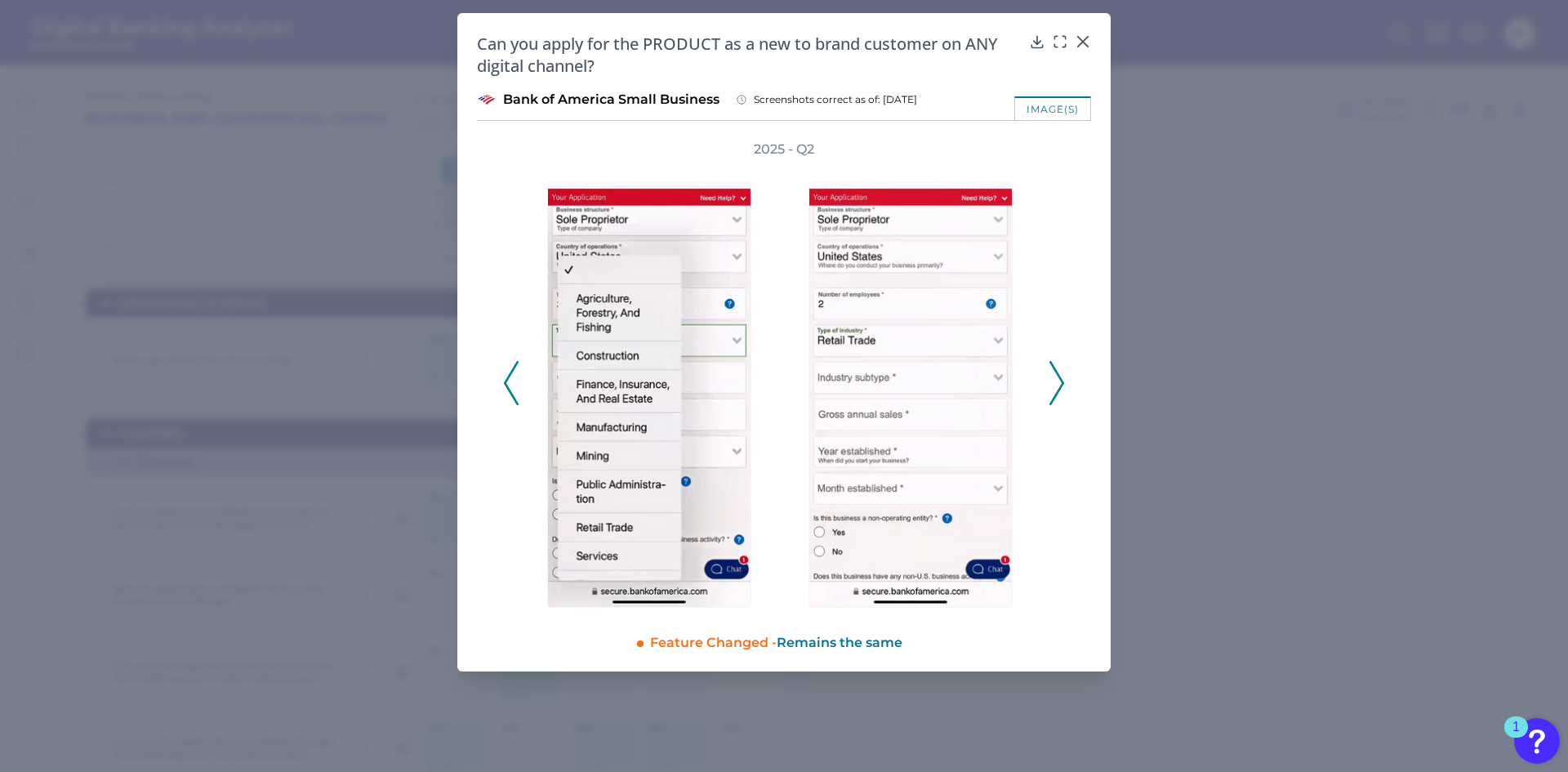
click at [1063, 388] on icon at bounding box center [1057, 382] width 14 height 44
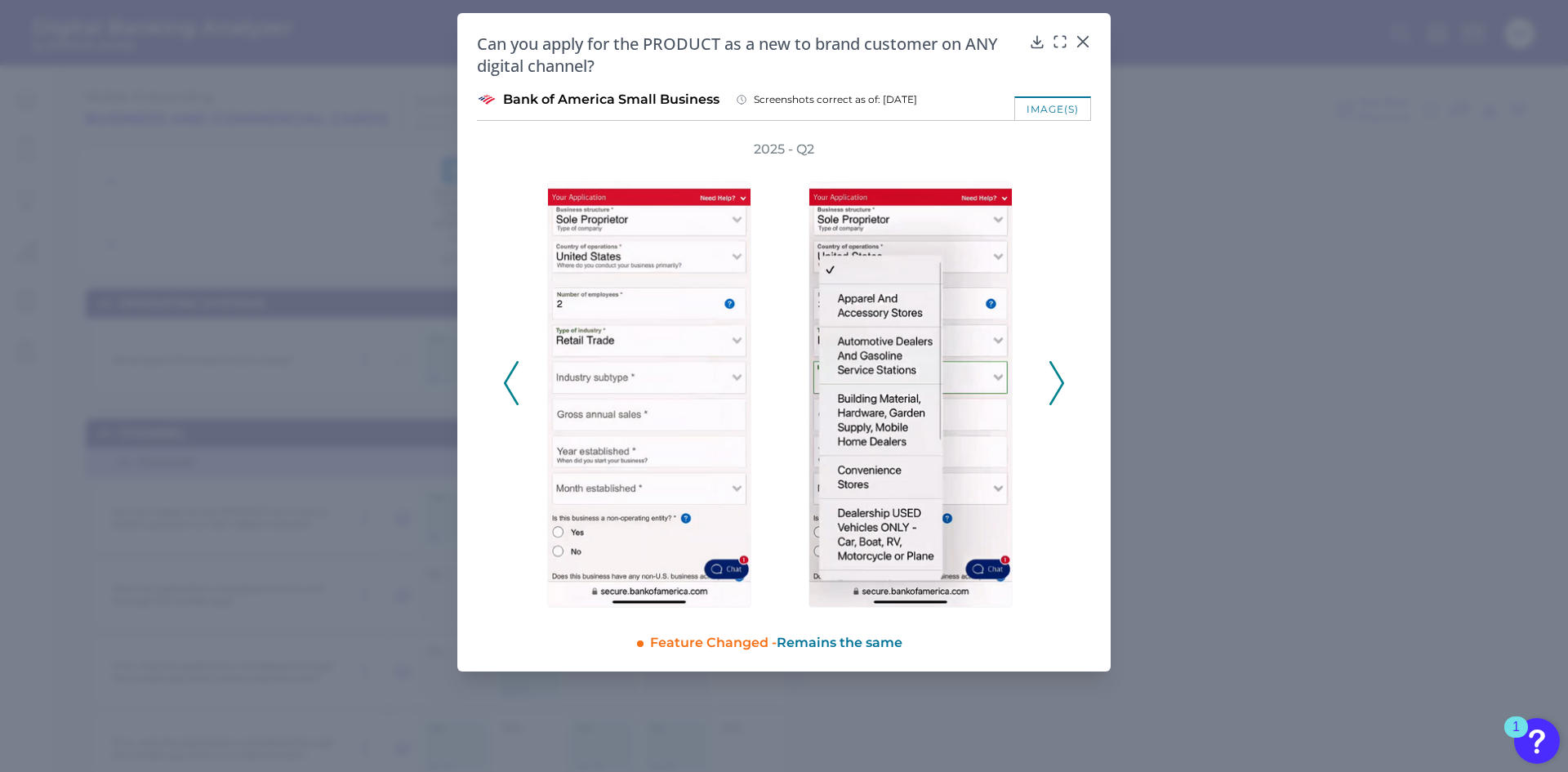
click at [1062, 388] on icon at bounding box center [1057, 382] width 14 height 44
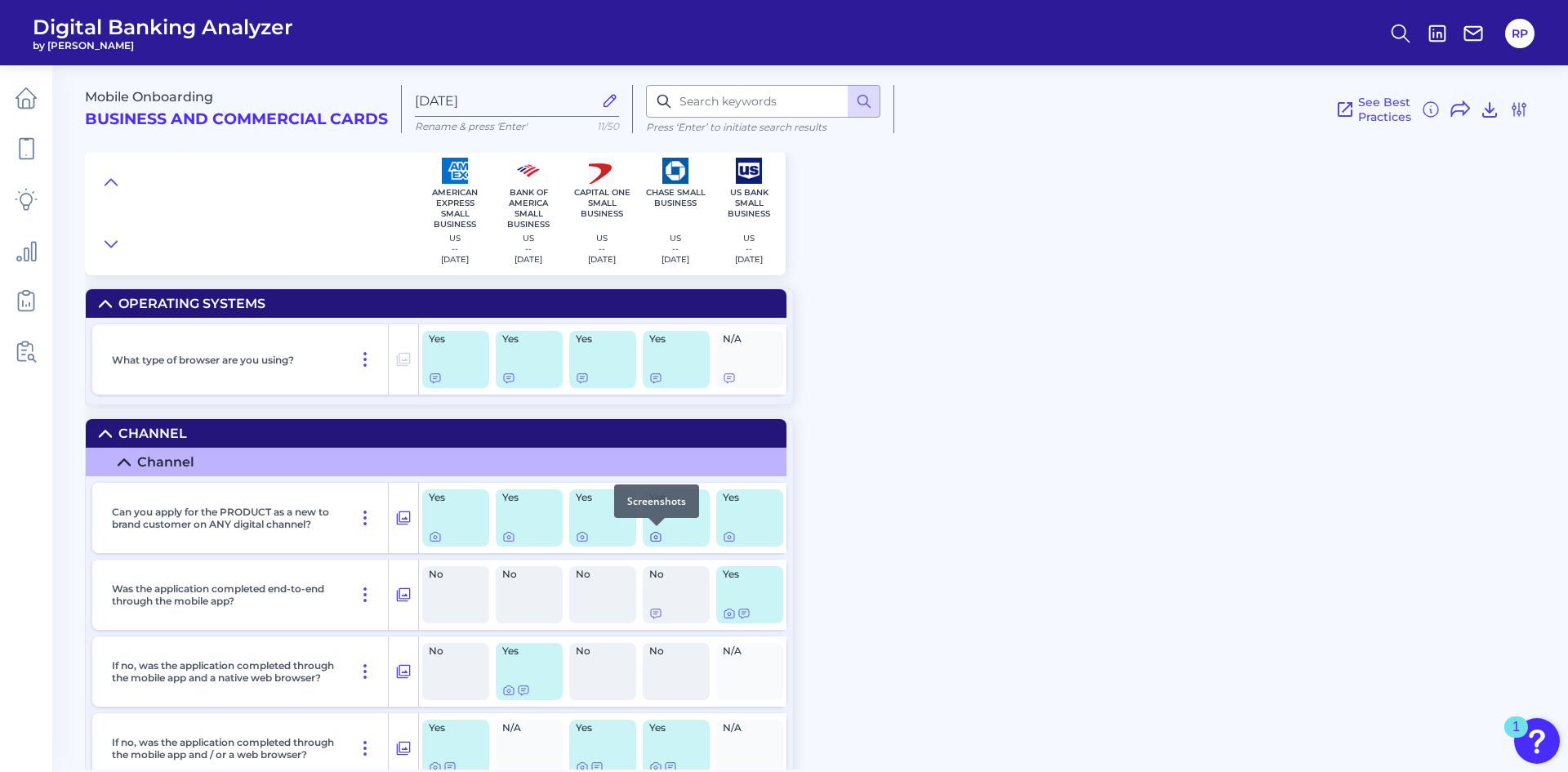
click at [656, 536] on icon at bounding box center [656, 538] width 4 height 4
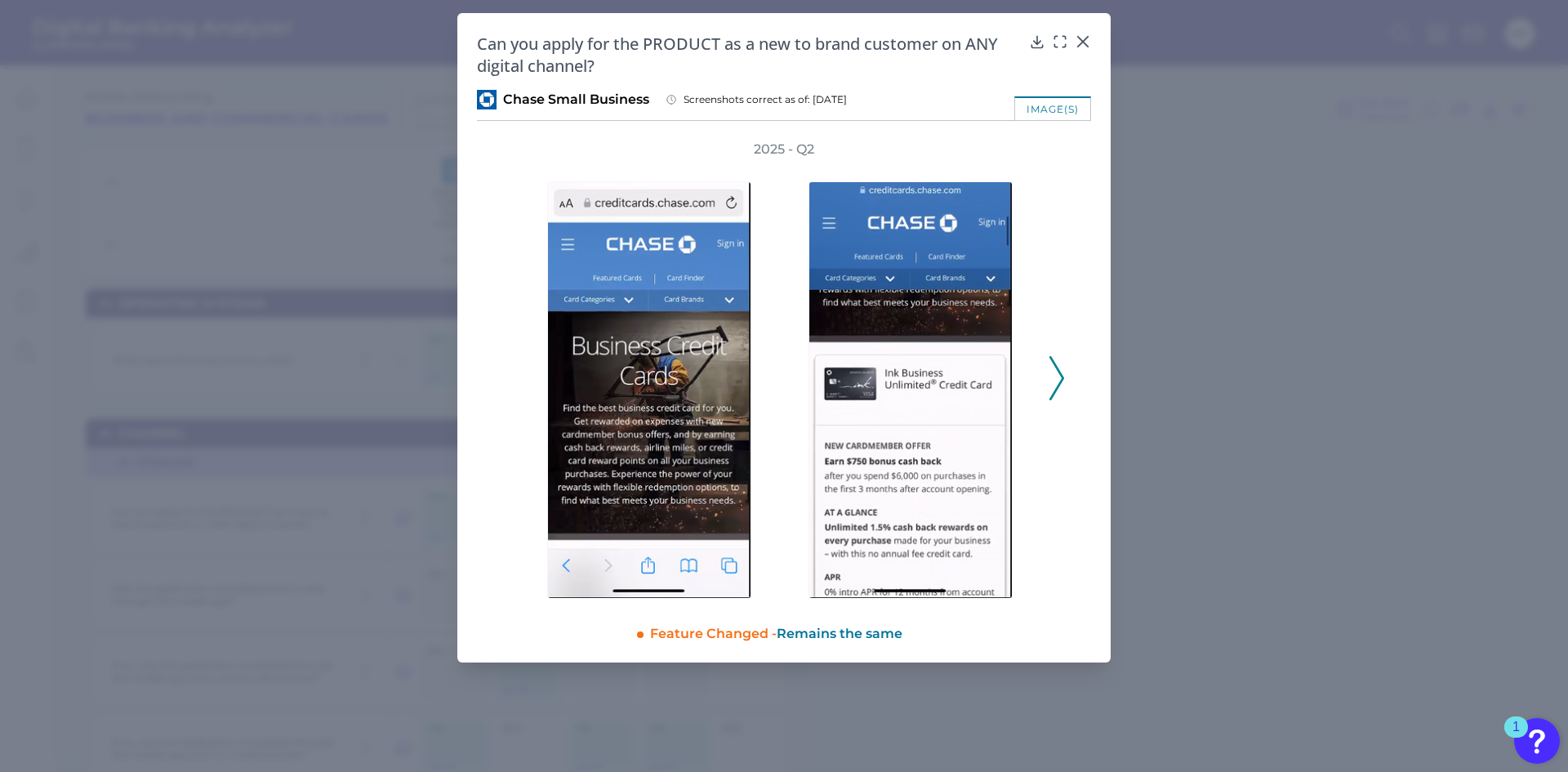
click at [1053, 391] on icon at bounding box center [1057, 378] width 14 height 44
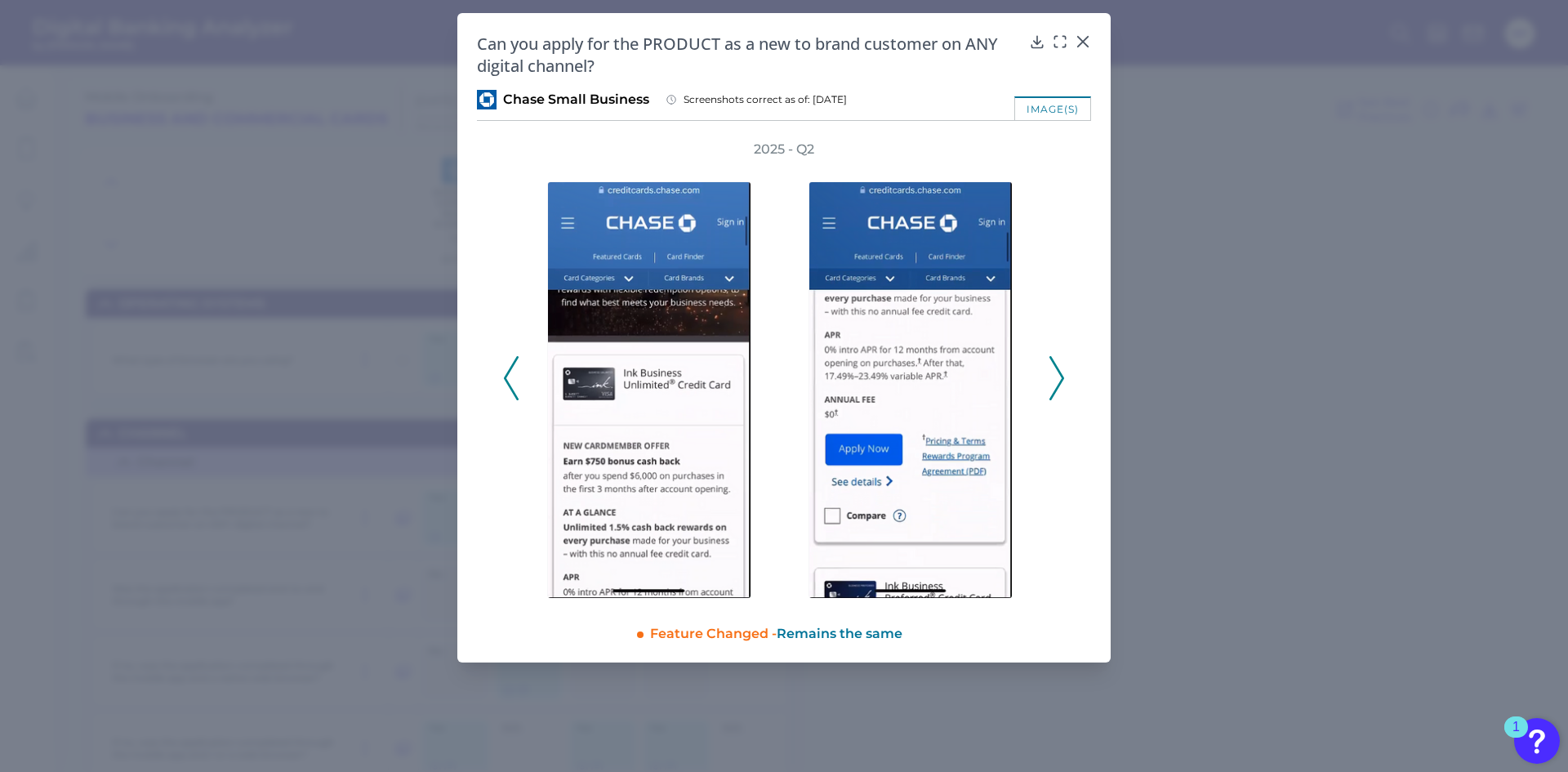
click at [1053, 391] on icon at bounding box center [1057, 378] width 14 height 44
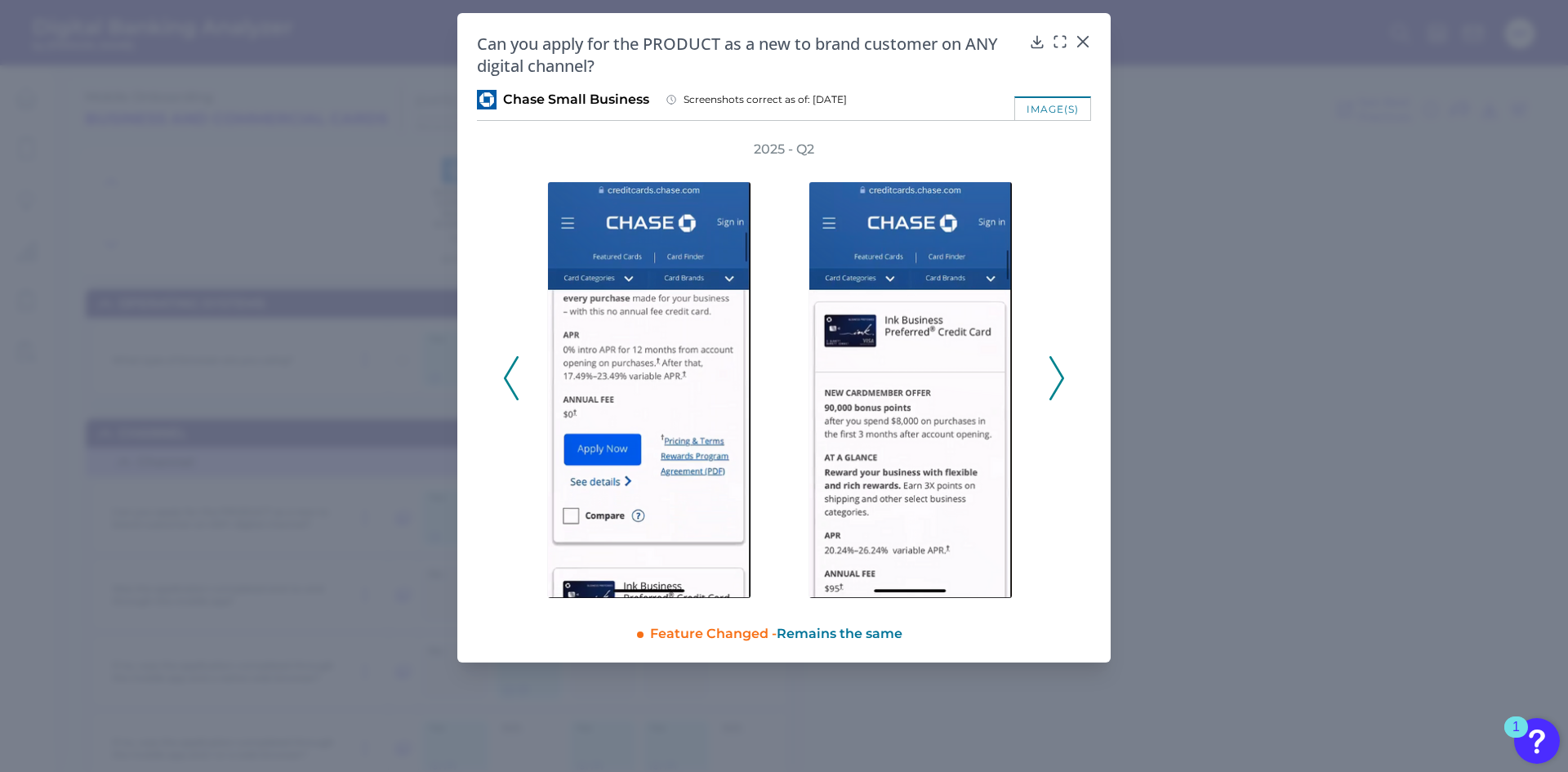
click at [1053, 391] on icon at bounding box center [1057, 378] width 14 height 44
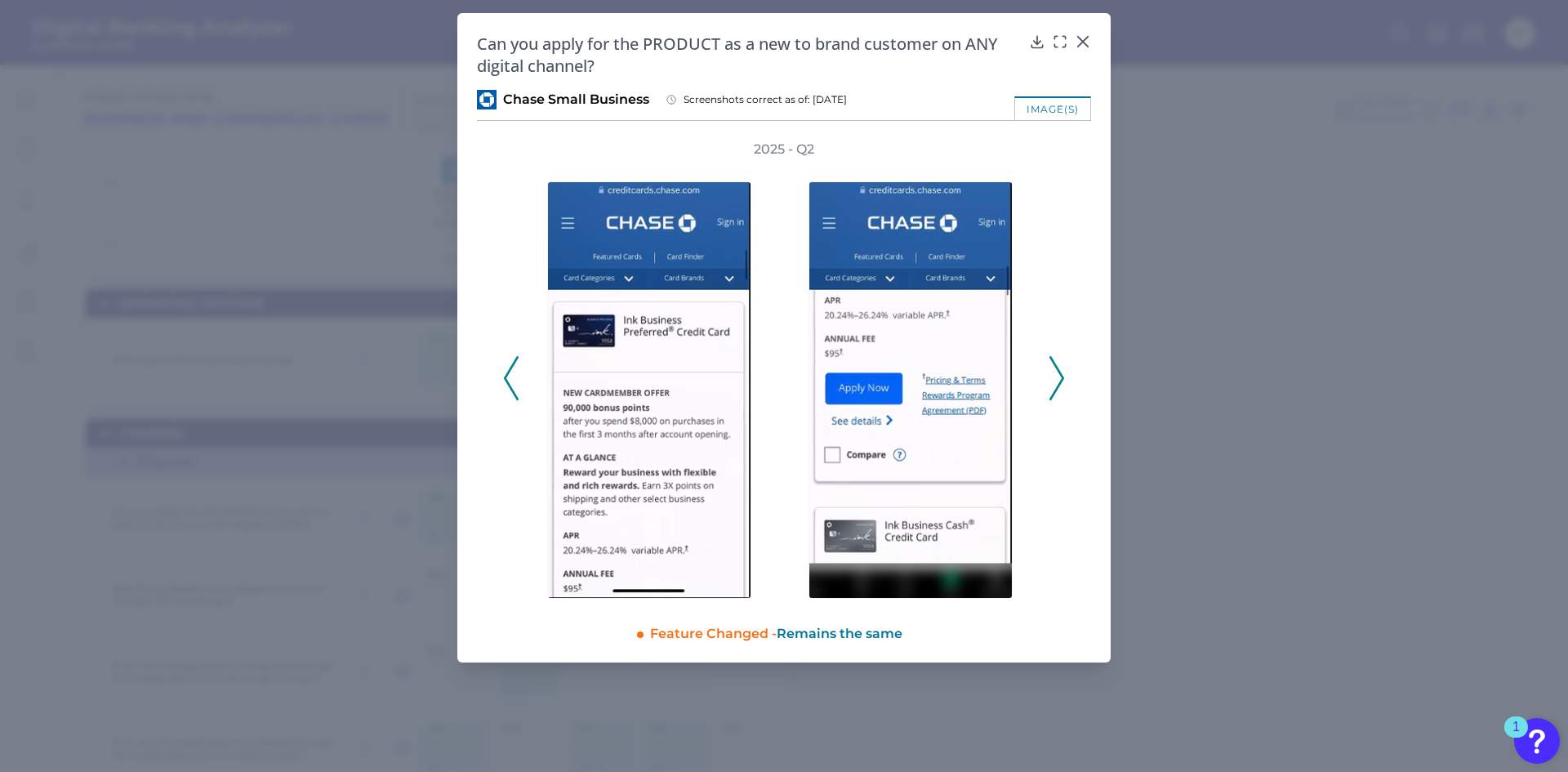
click at [1053, 391] on icon at bounding box center [1057, 378] width 14 height 44
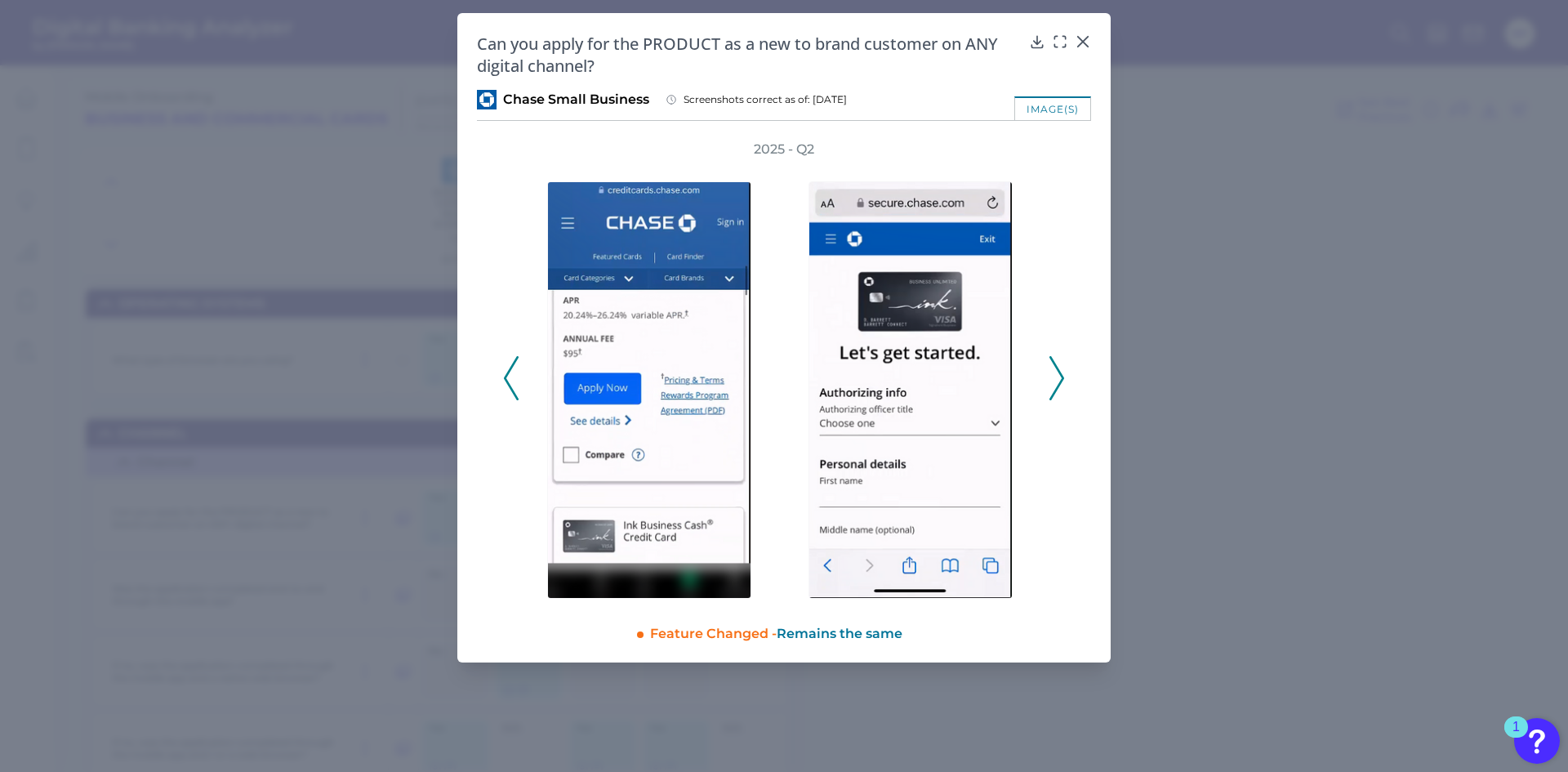
click at [1053, 391] on icon at bounding box center [1057, 378] width 14 height 44
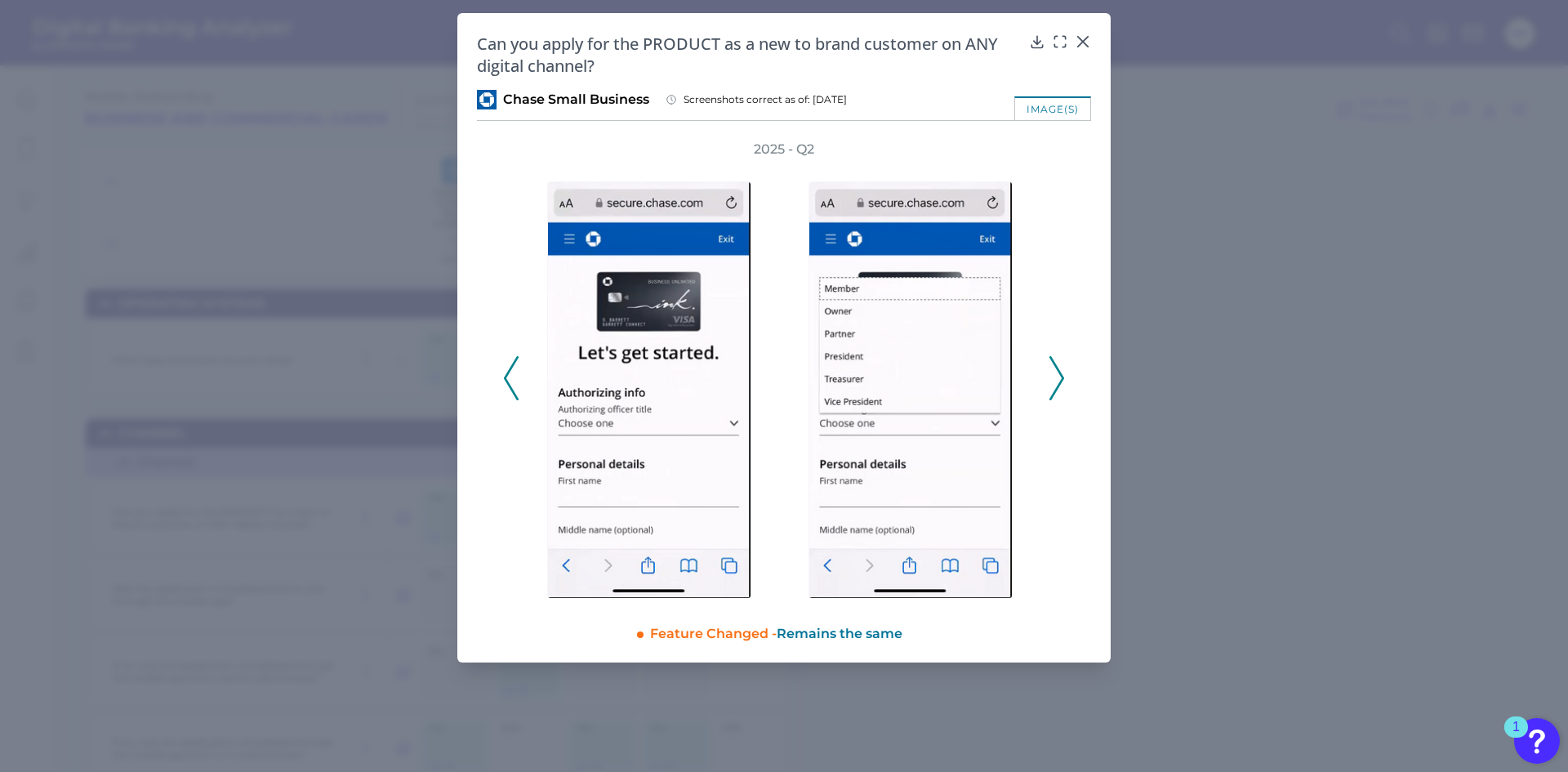
click at [1053, 391] on icon at bounding box center [1057, 378] width 14 height 44
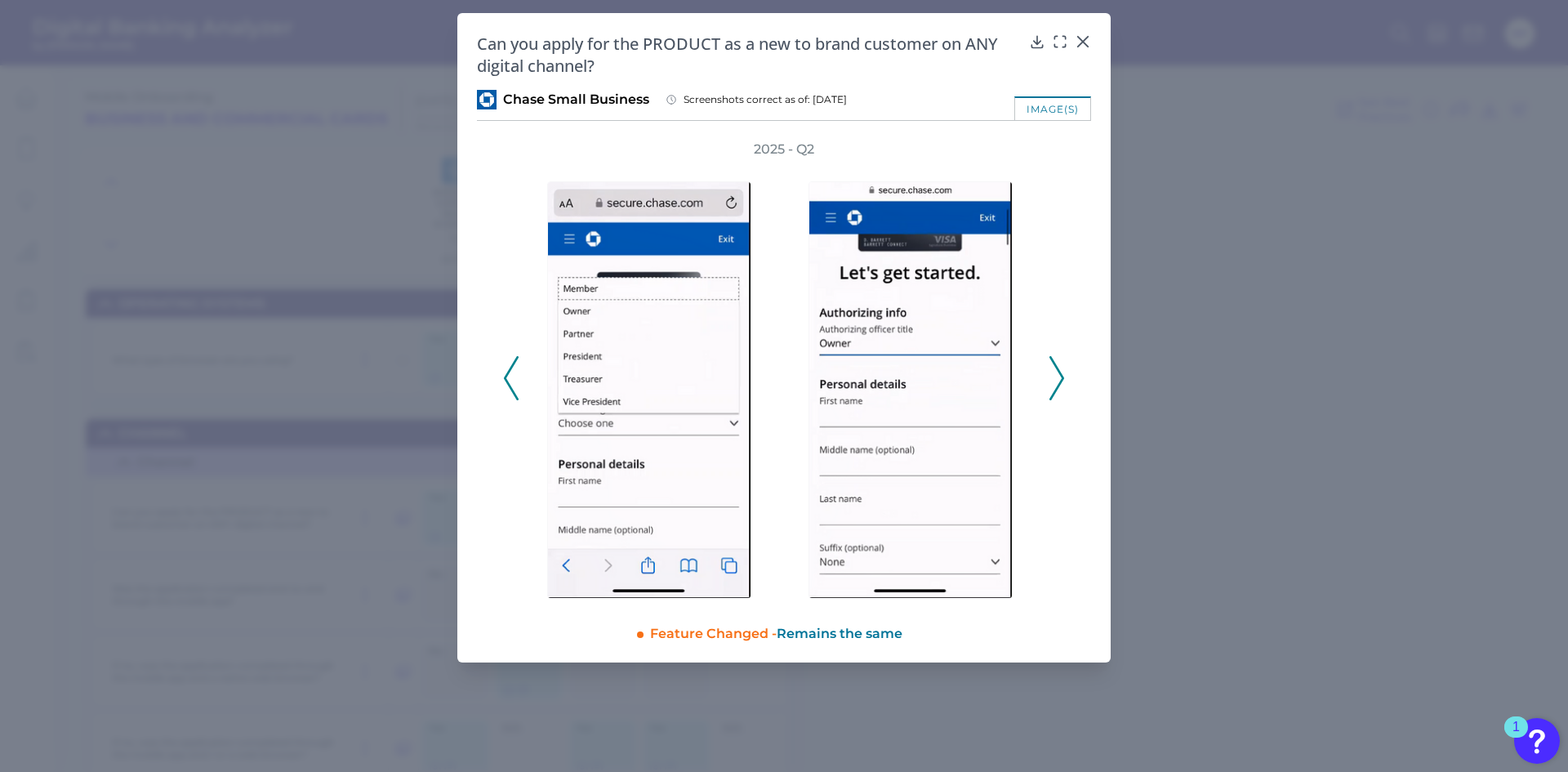
click at [1053, 391] on icon at bounding box center [1057, 378] width 14 height 44
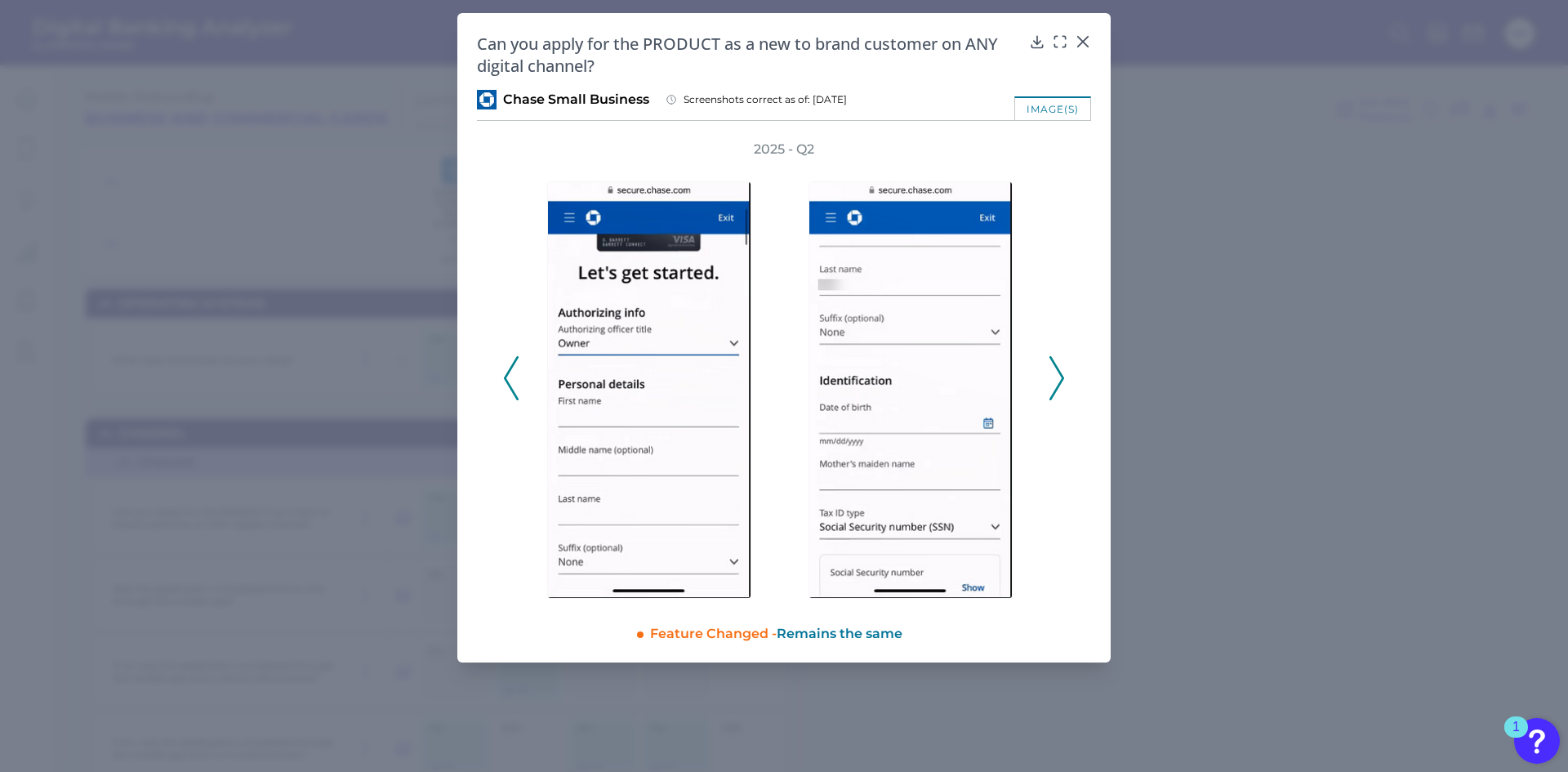
click at [1053, 391] on icon at bounding box center [1057, 378] width 14 height 44
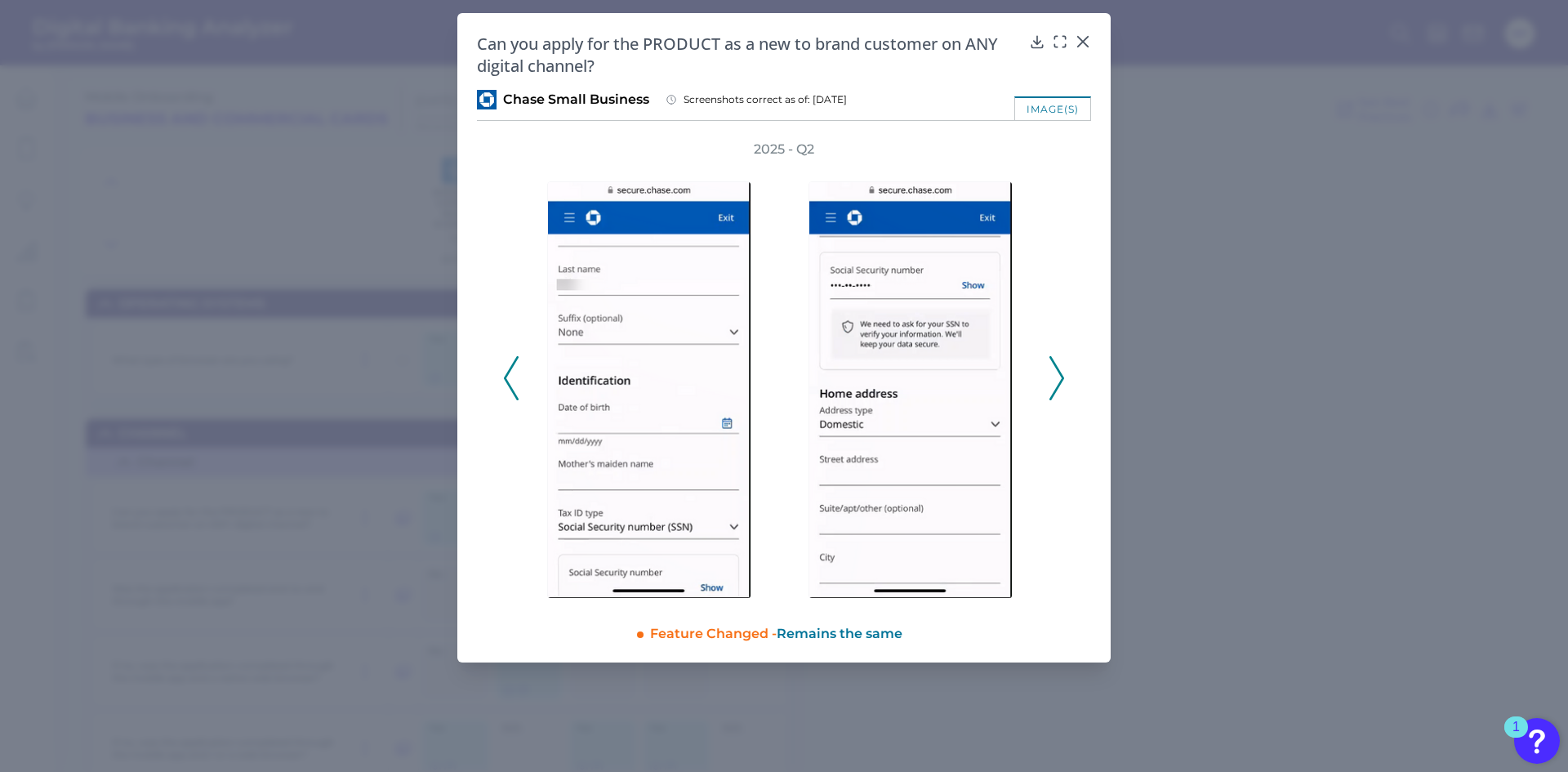
click at [1053, 391] on icon at bounding box center [1057, 378] width 14 height 44
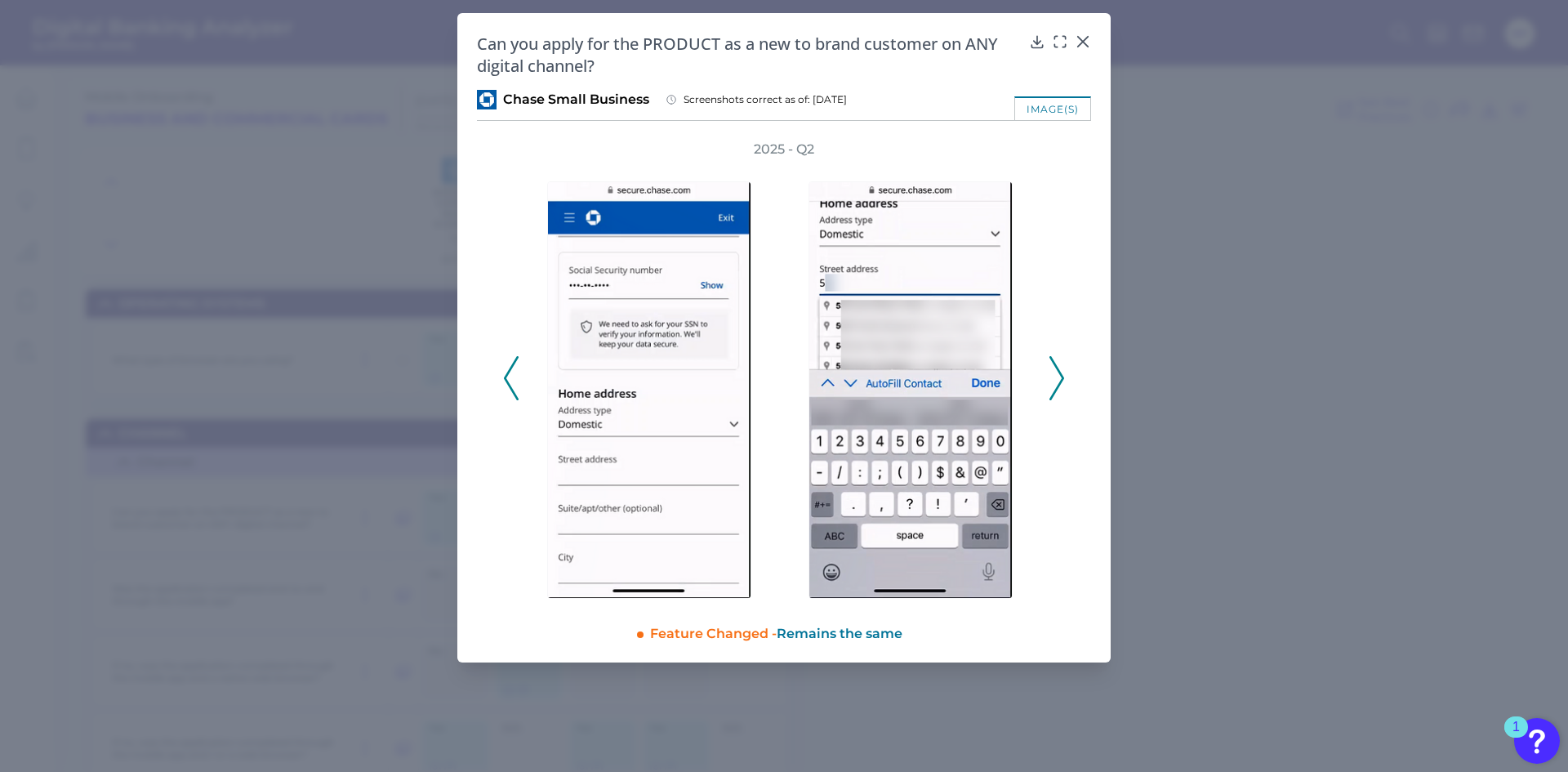
click at [1053, 391] on icon at bounding box center [1057, 378] width 14 height 44
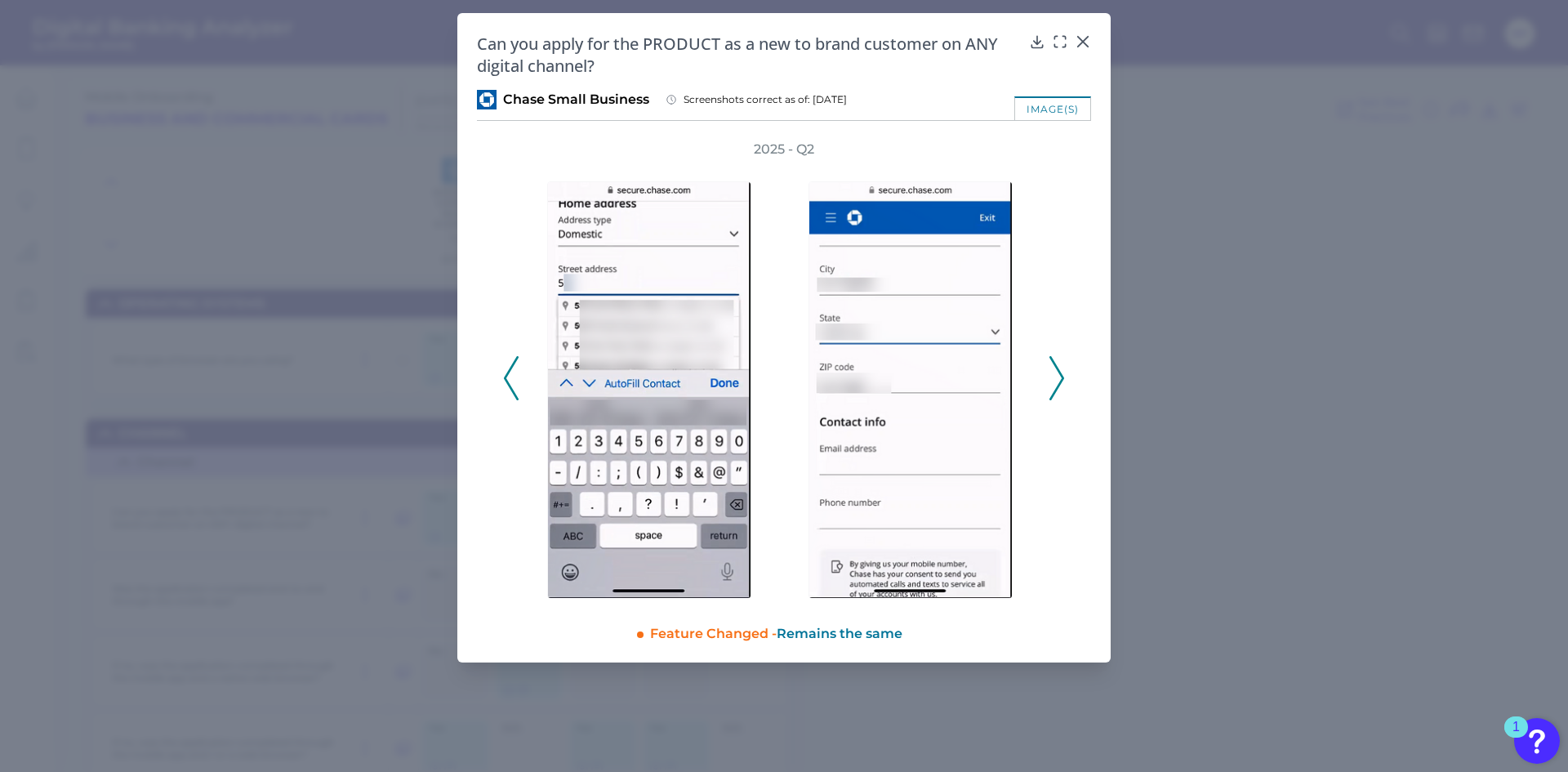
click at [1053, 391] on icon at bounding box center [1057, 378] width 14 height 44
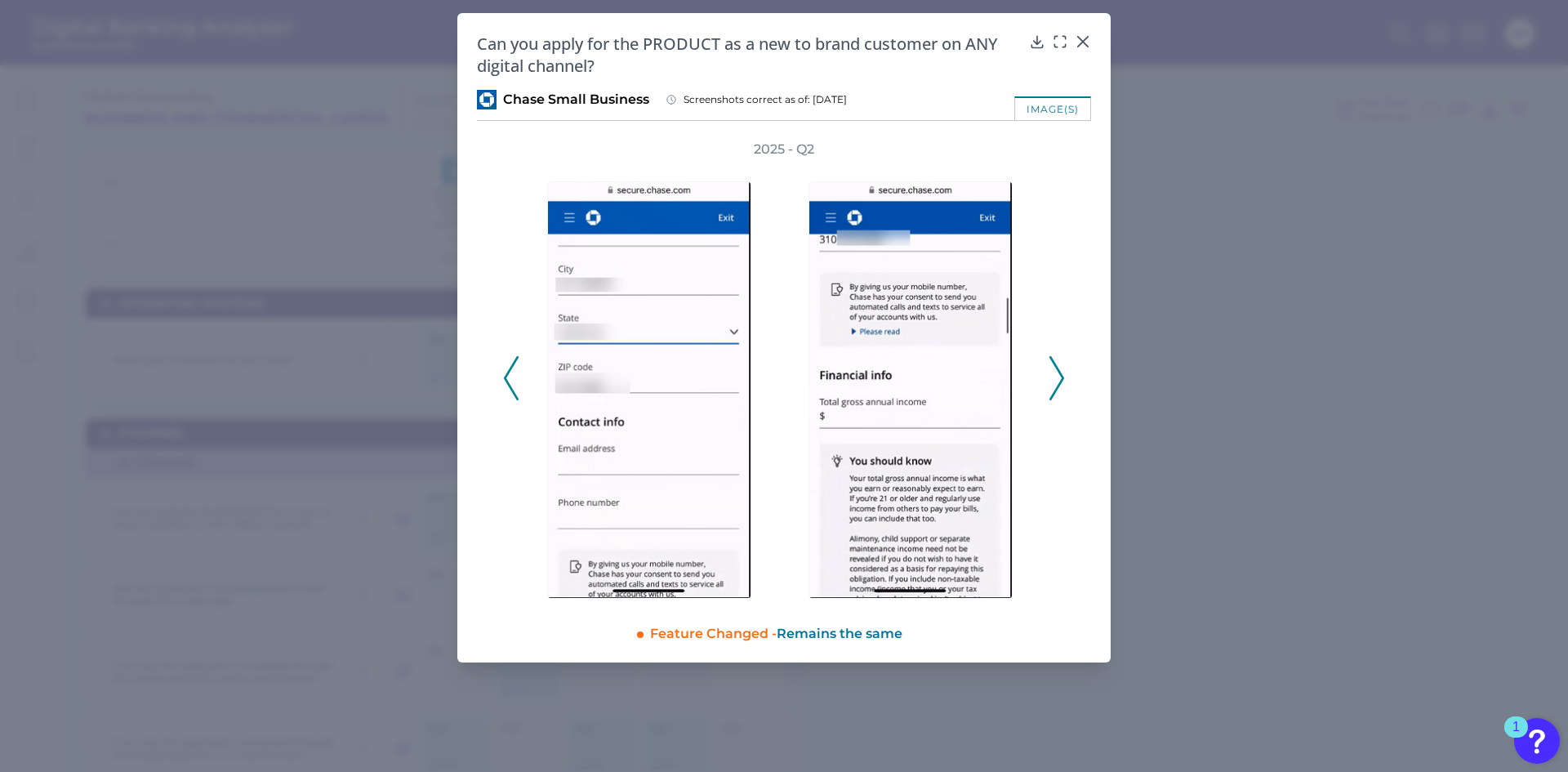
click at [1053, 391] on icon at bounding box center [1057, 378] width 14 height 44
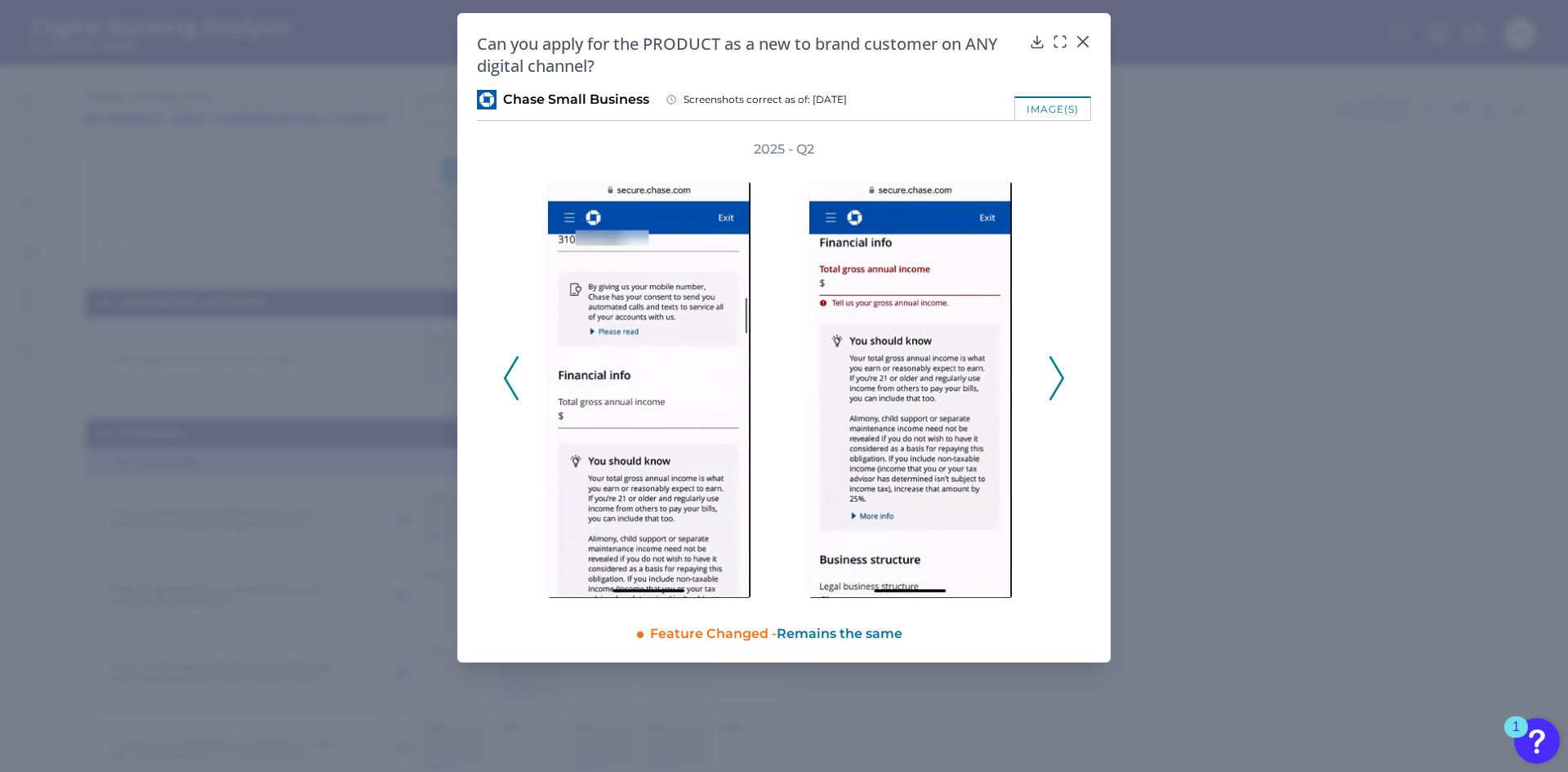
click at [1053, 391] on icon at bounding box center [1057, 378] width 14 height 44
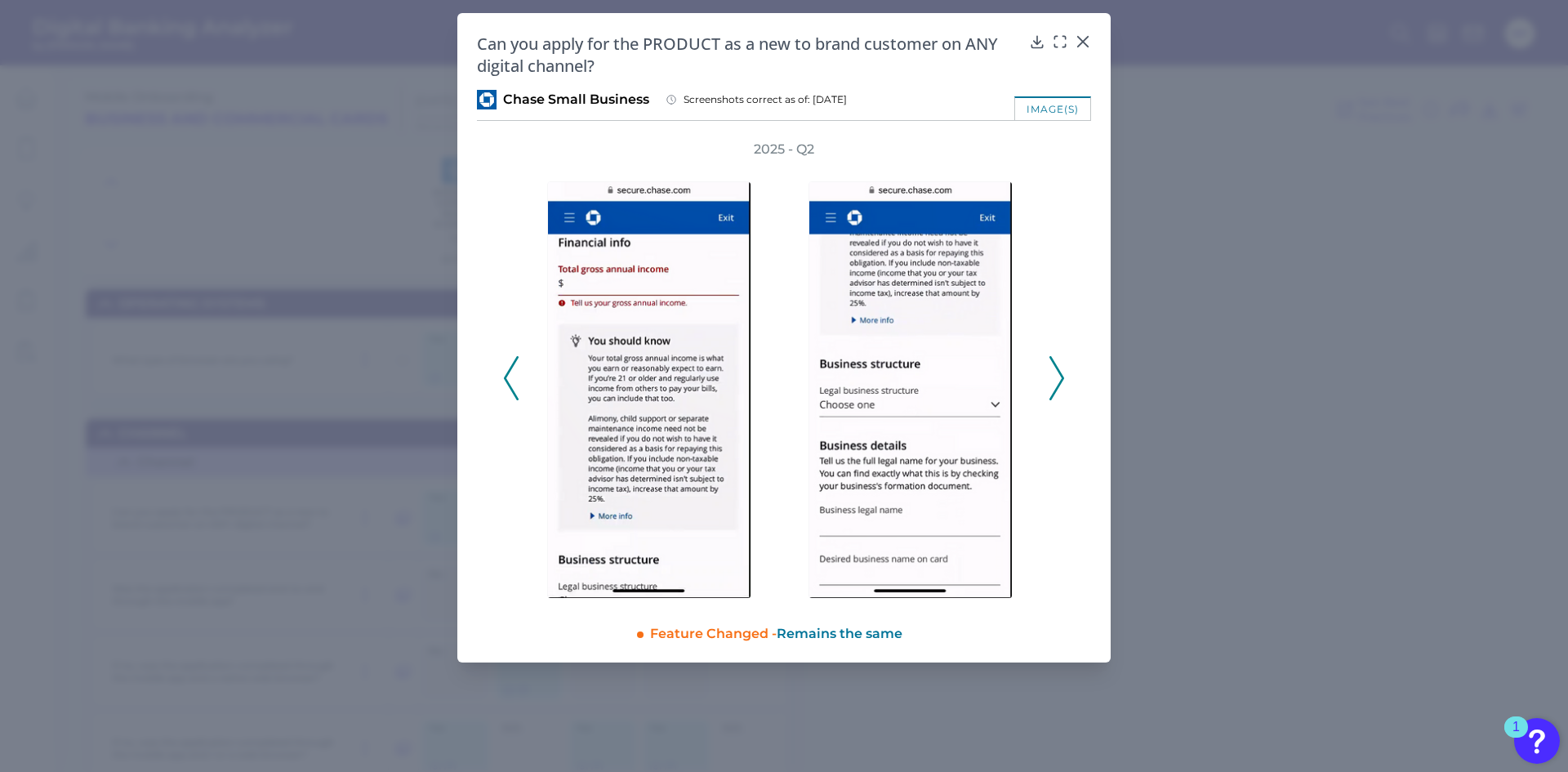
click at [1053, 391] on icon at bounding box center [1057, 378] width 14 height 44
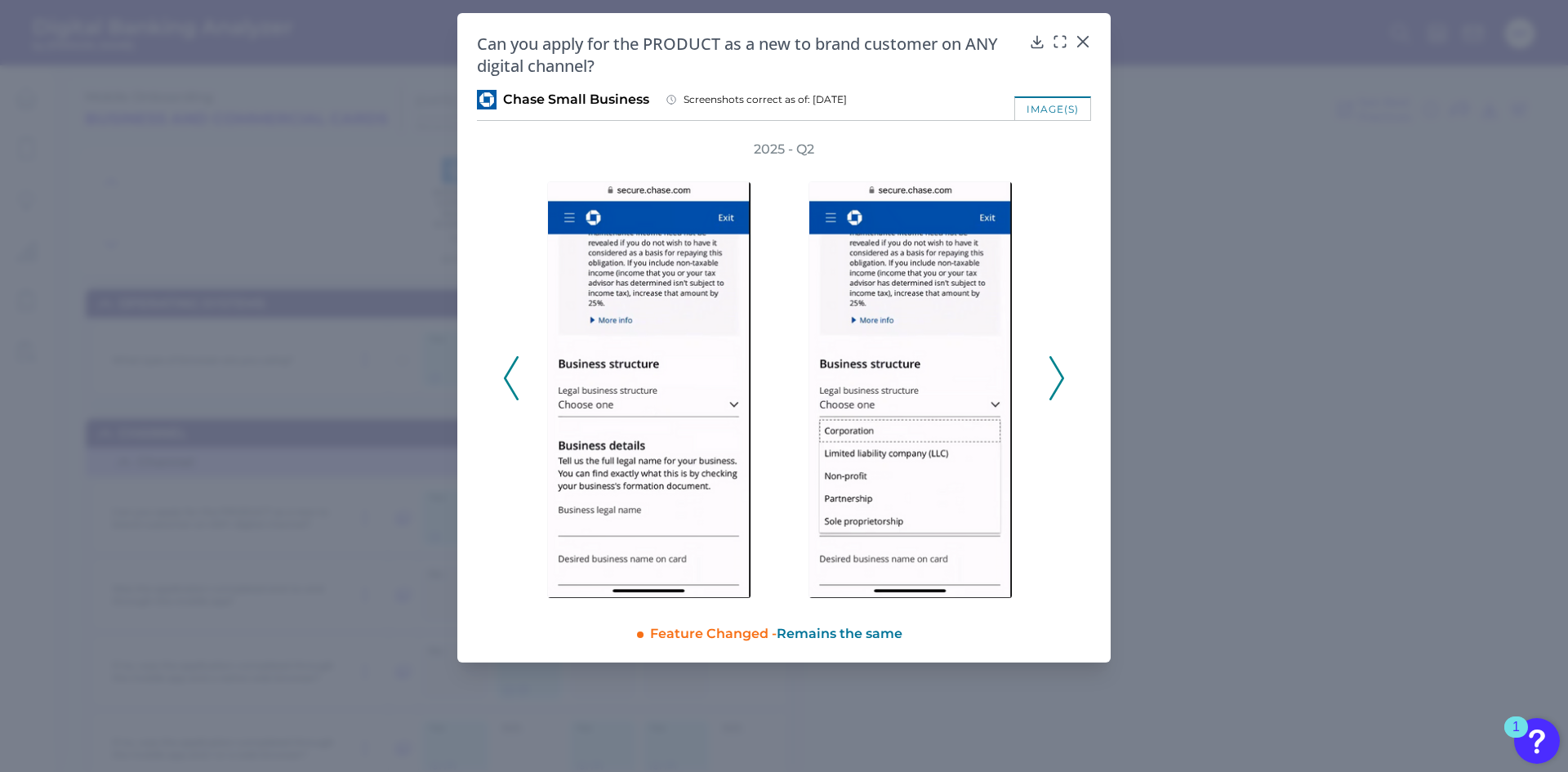
click at [1053, 391] on icon at bounding box center [1057, 378] width 14 height 44
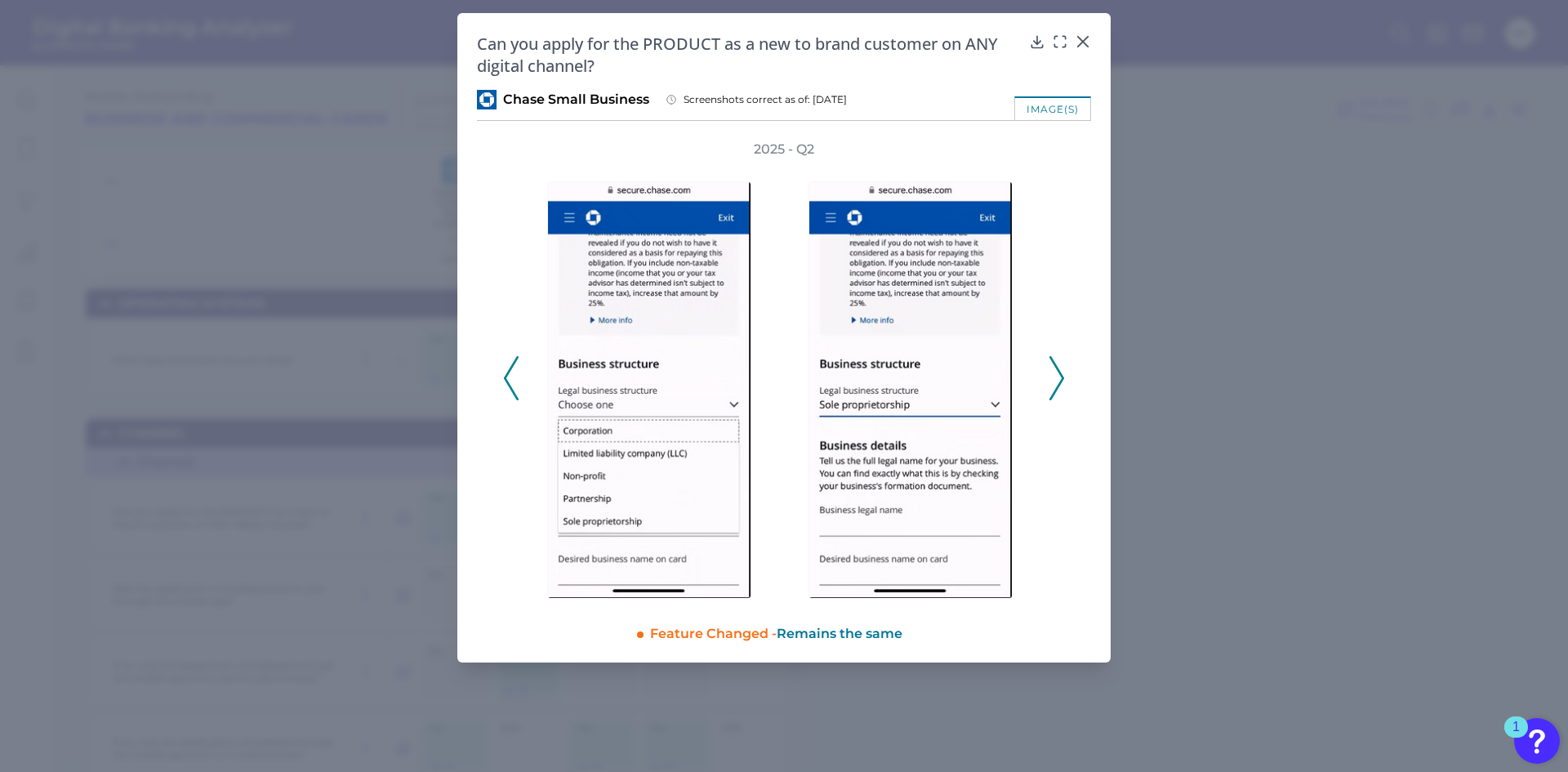
click at [1053, 391] on icon at bounding box center [1057, 378] width 14 height 44
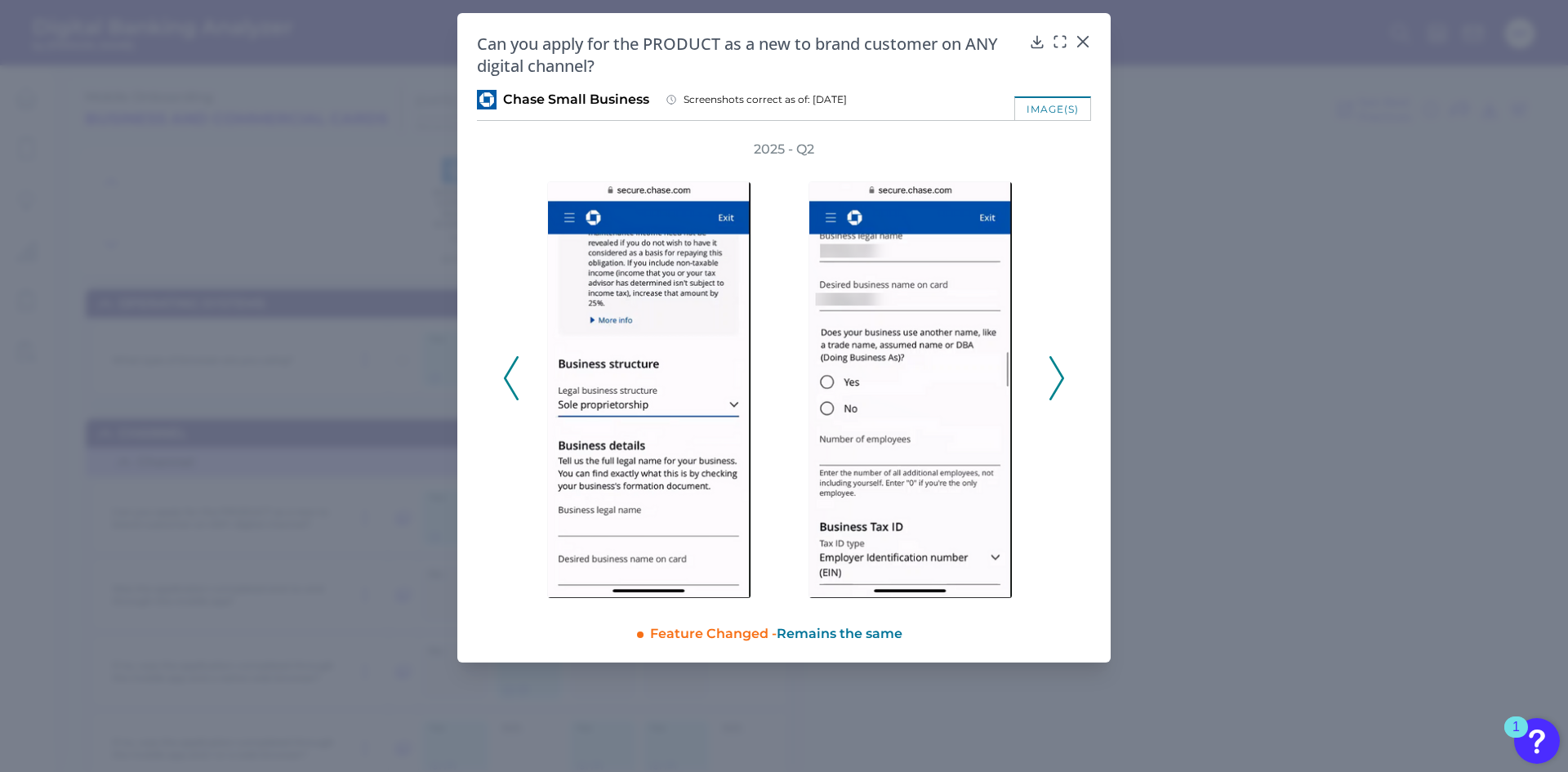
click at [1053, 391] on icon at bounding box center [1057, 378] width 14 height 44
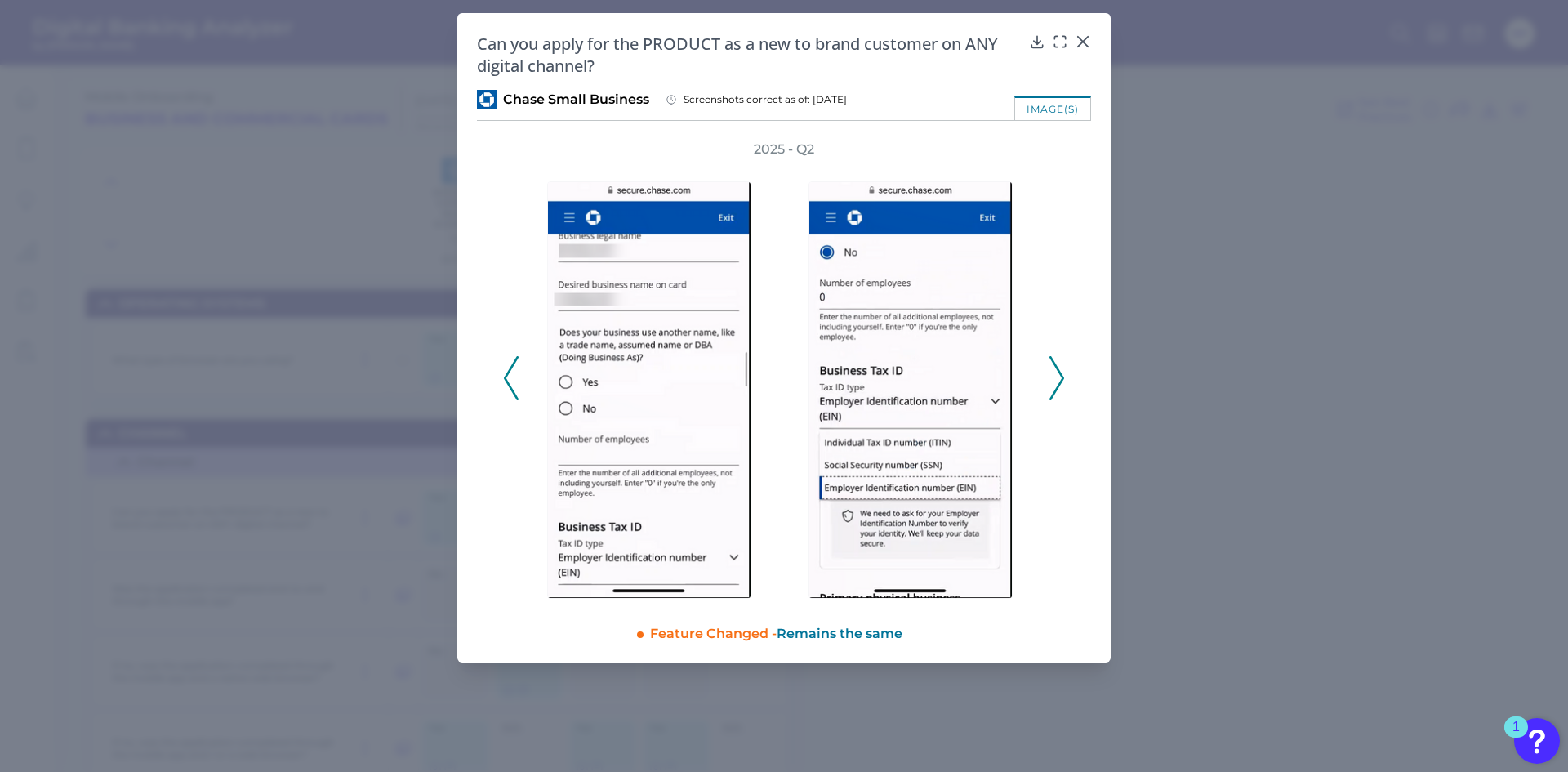
click at [1053, 391] on icon at bounding box center [1057, 378] width 14 height 44
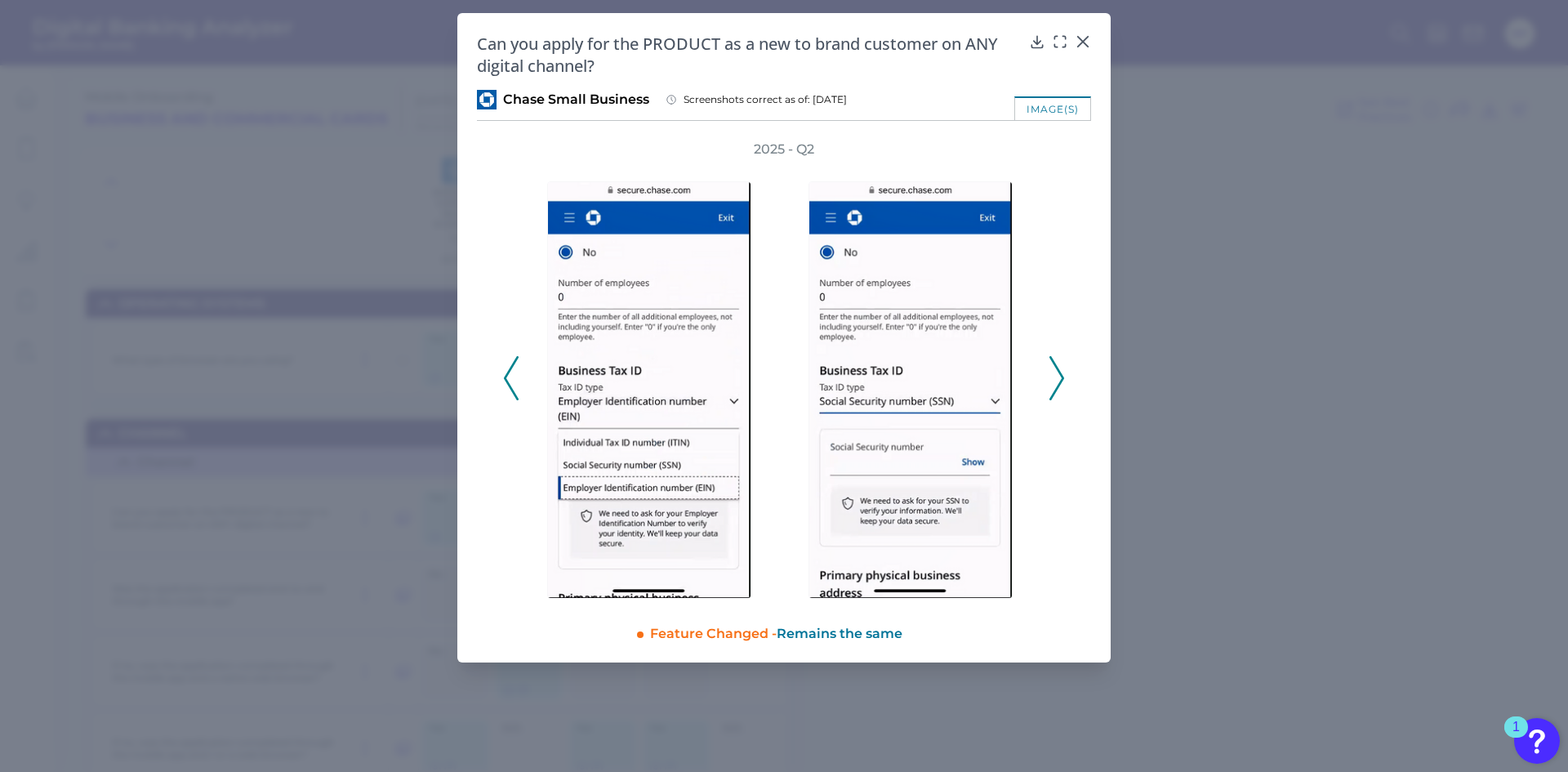
click at [1053, 391] on icon at bounding box center [1057, 378] width 14 height 44
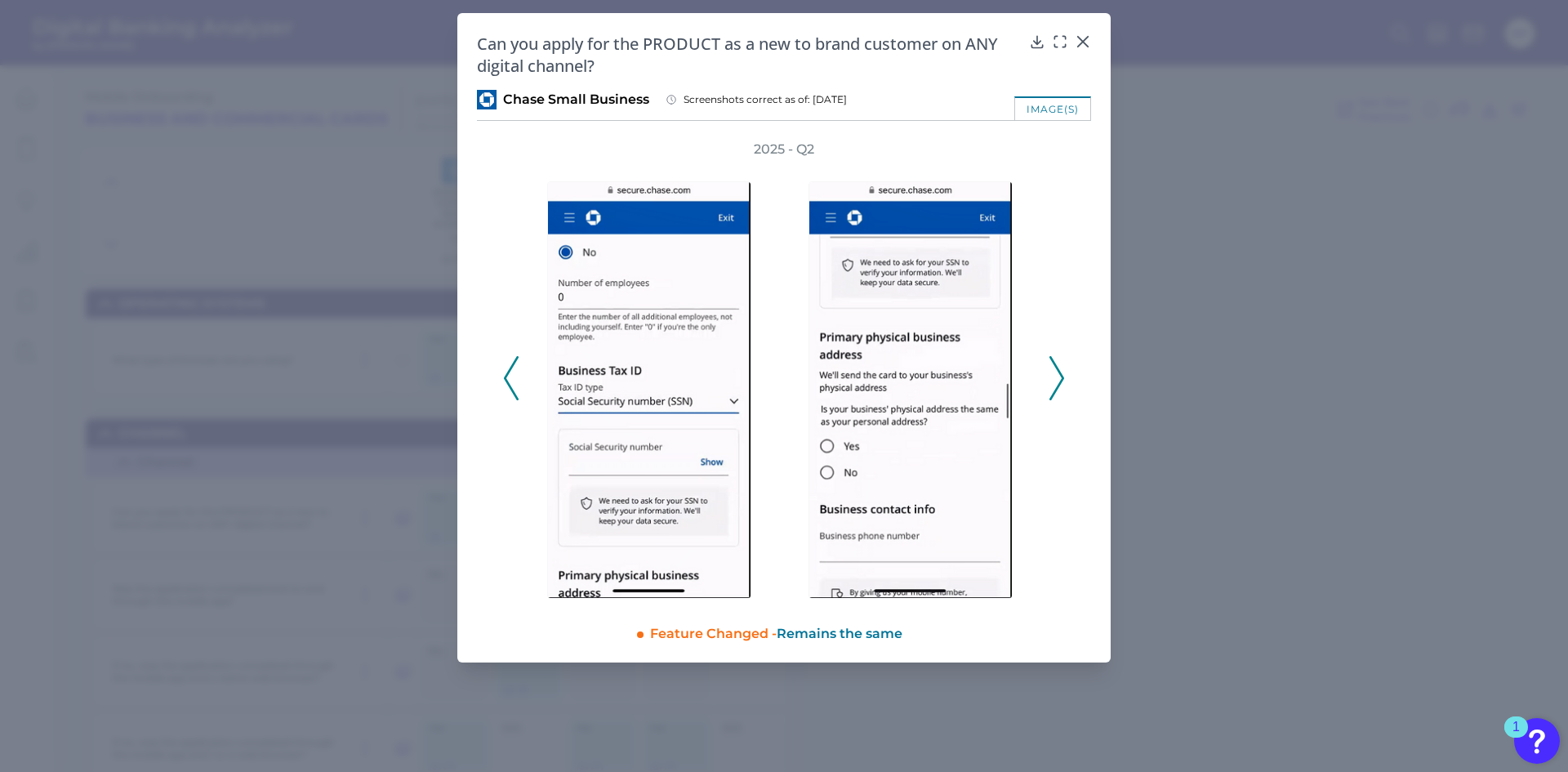
click at [1053, 391] on icon at bounding box center [1057, 378] width 14 height 44
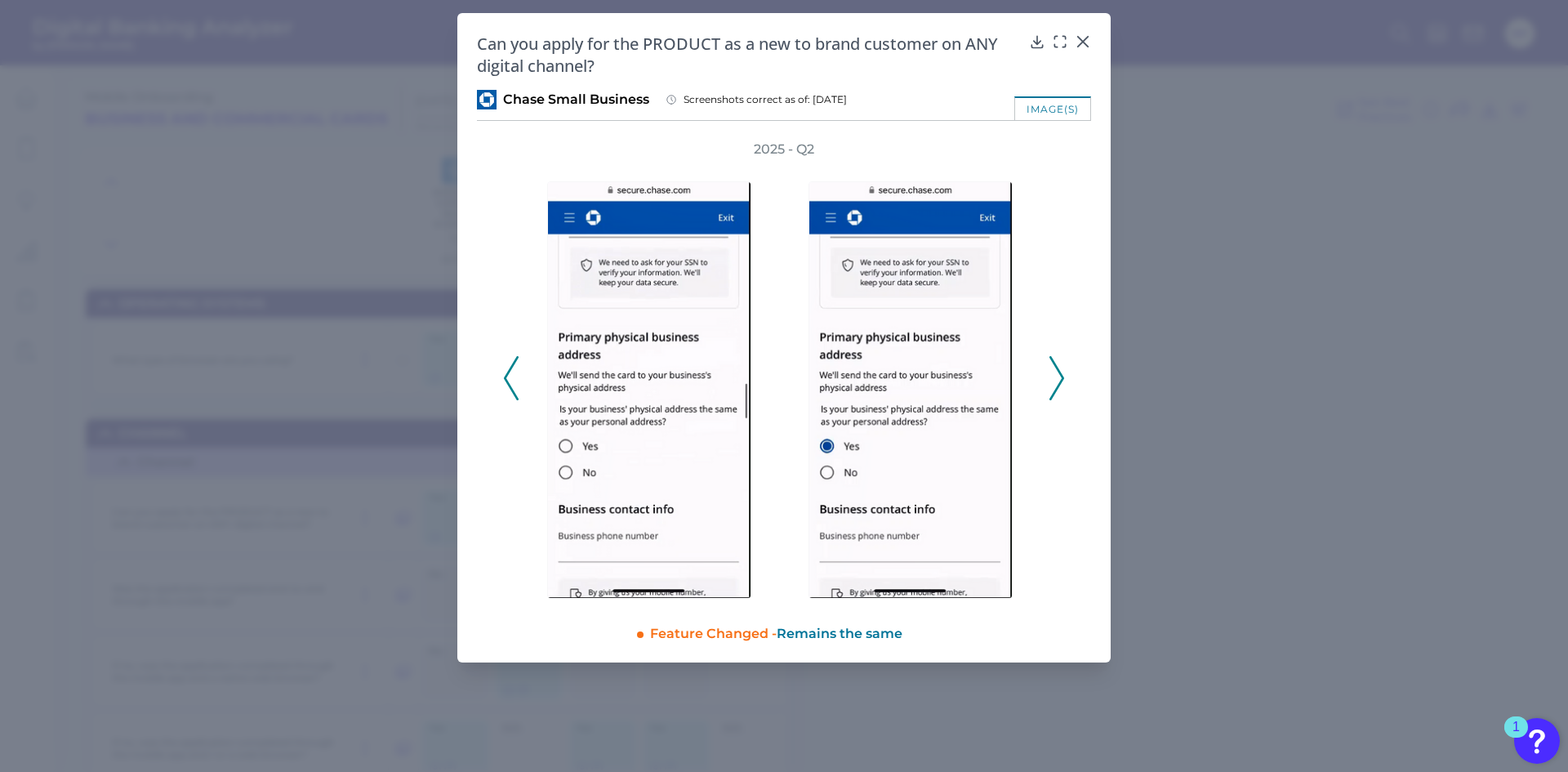
click at [1053, 391] on icon at bounding box center [1057, 378] width 14 height 44
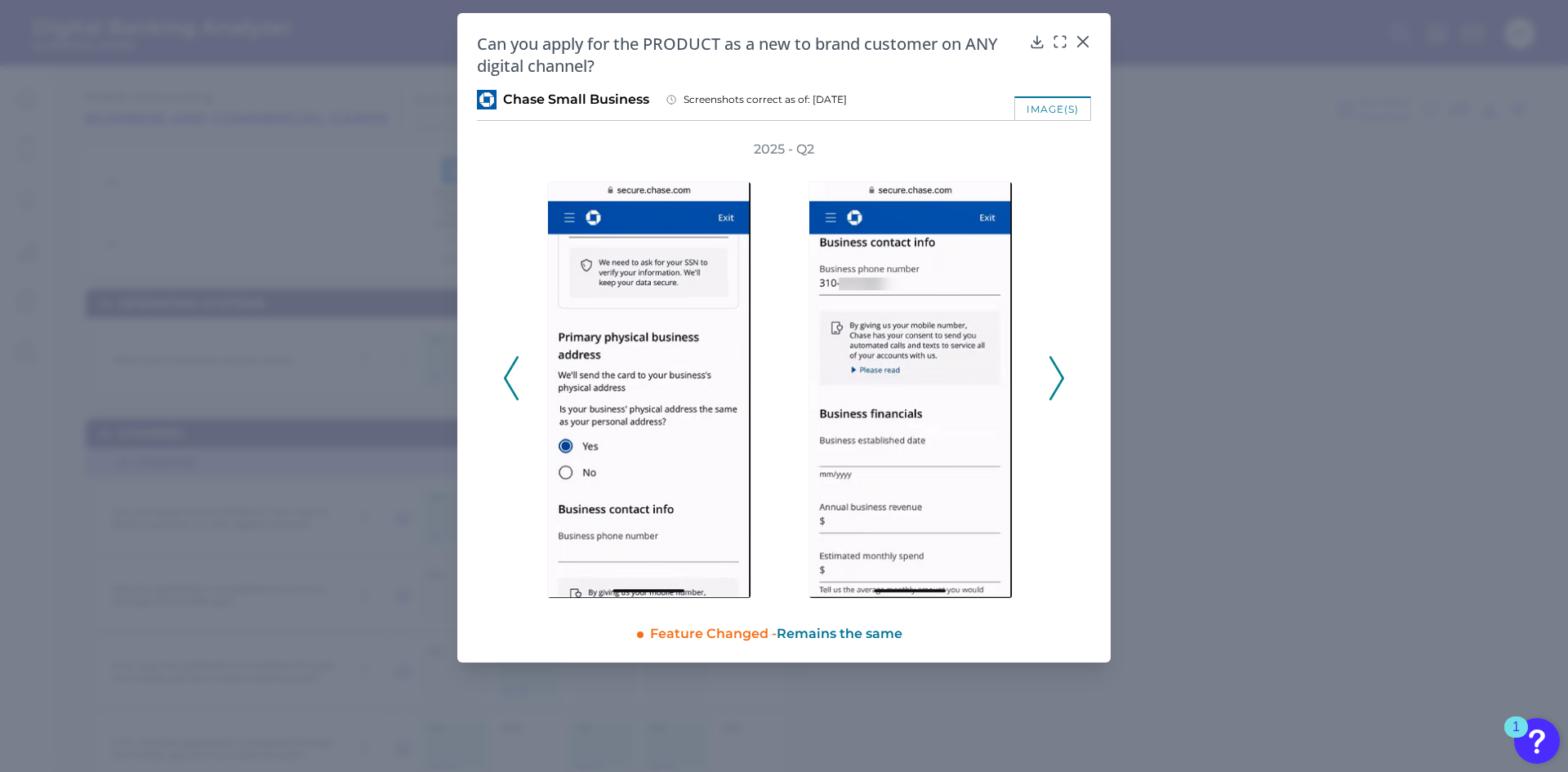
click at [1053, 391] on icon at bounding box center [1057, 378] width 14 height 44
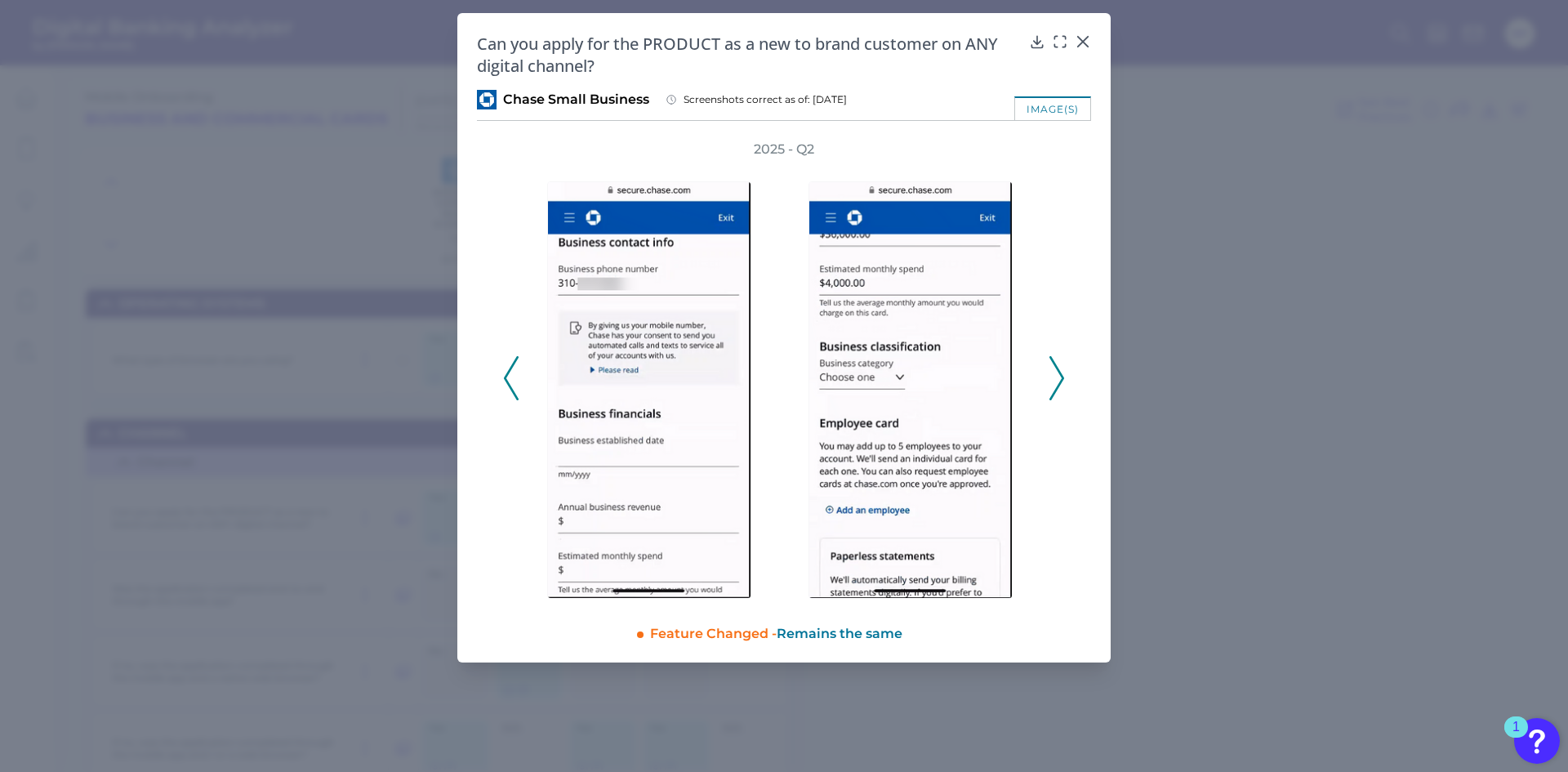
click at [1053, 391] on icon at bounding box center [1057, 378] width 14 height 44
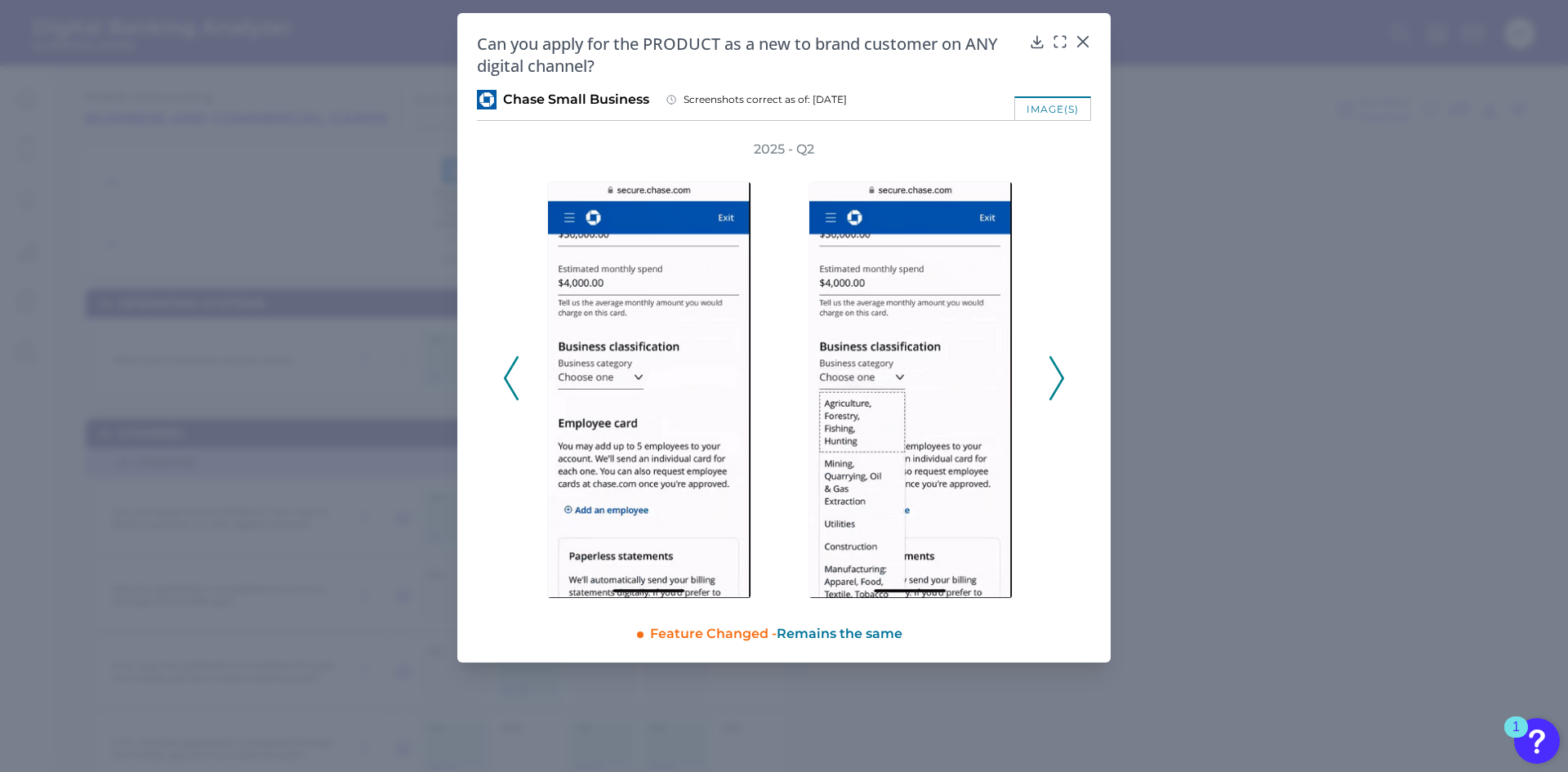
click at [1053, 391] on icon at bounding box center [1057, 378] width 14 height 44
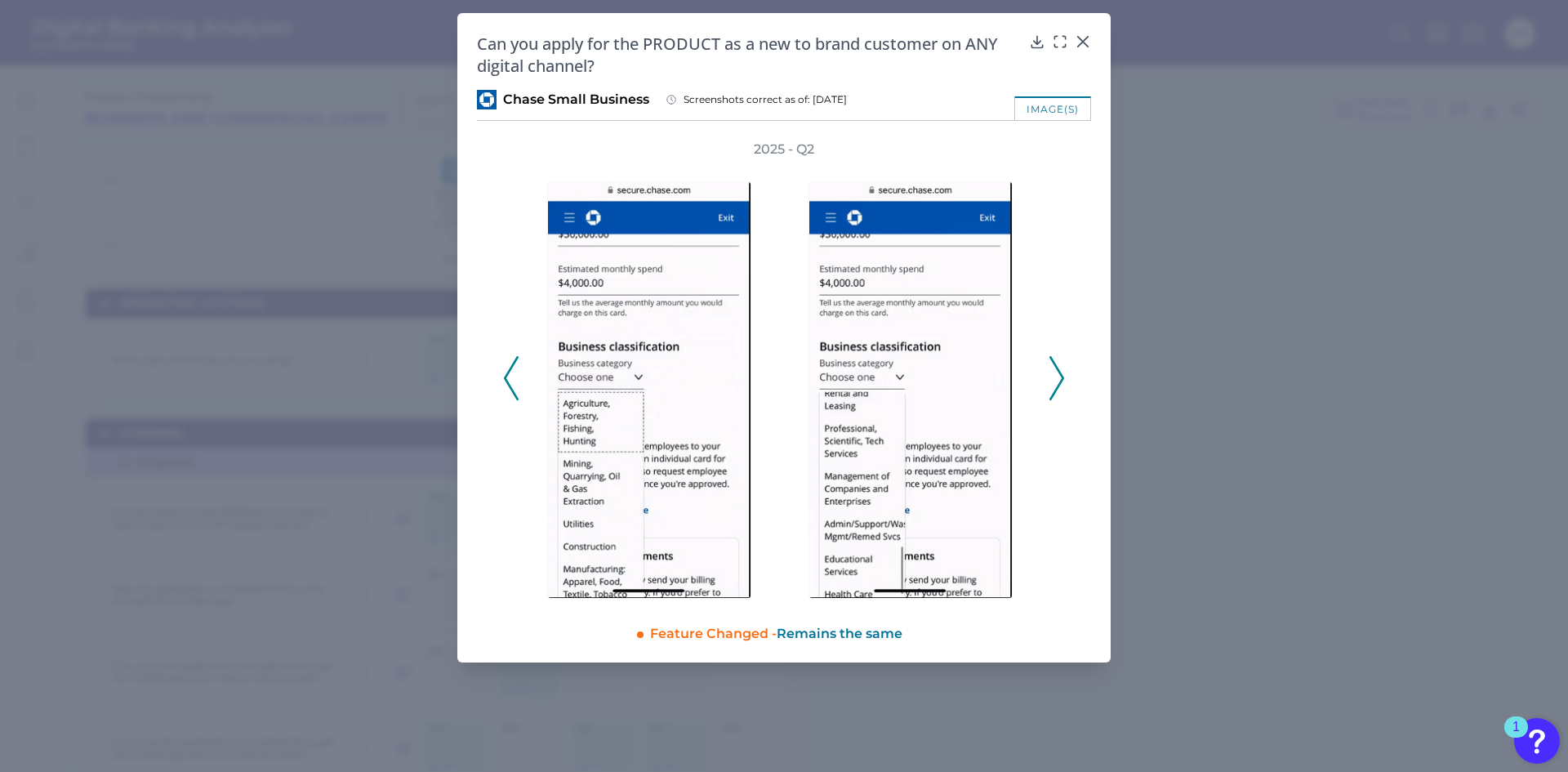
click at [1053, 391] on icon at bounding box center [1057, 378] width 14 height 44
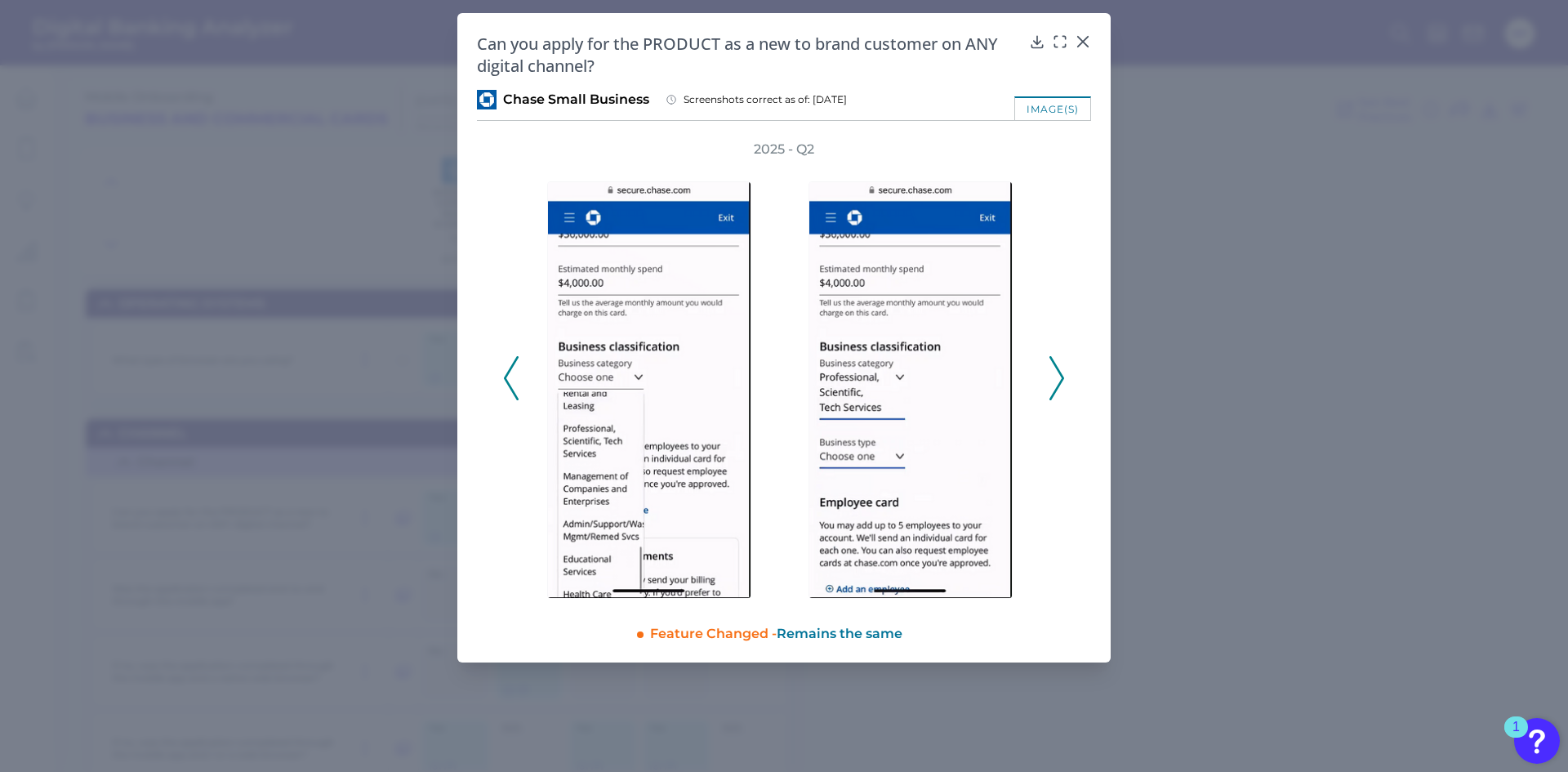
click at [1053, 391] on icon at bounding box center [1057, 378] width 14 height 44
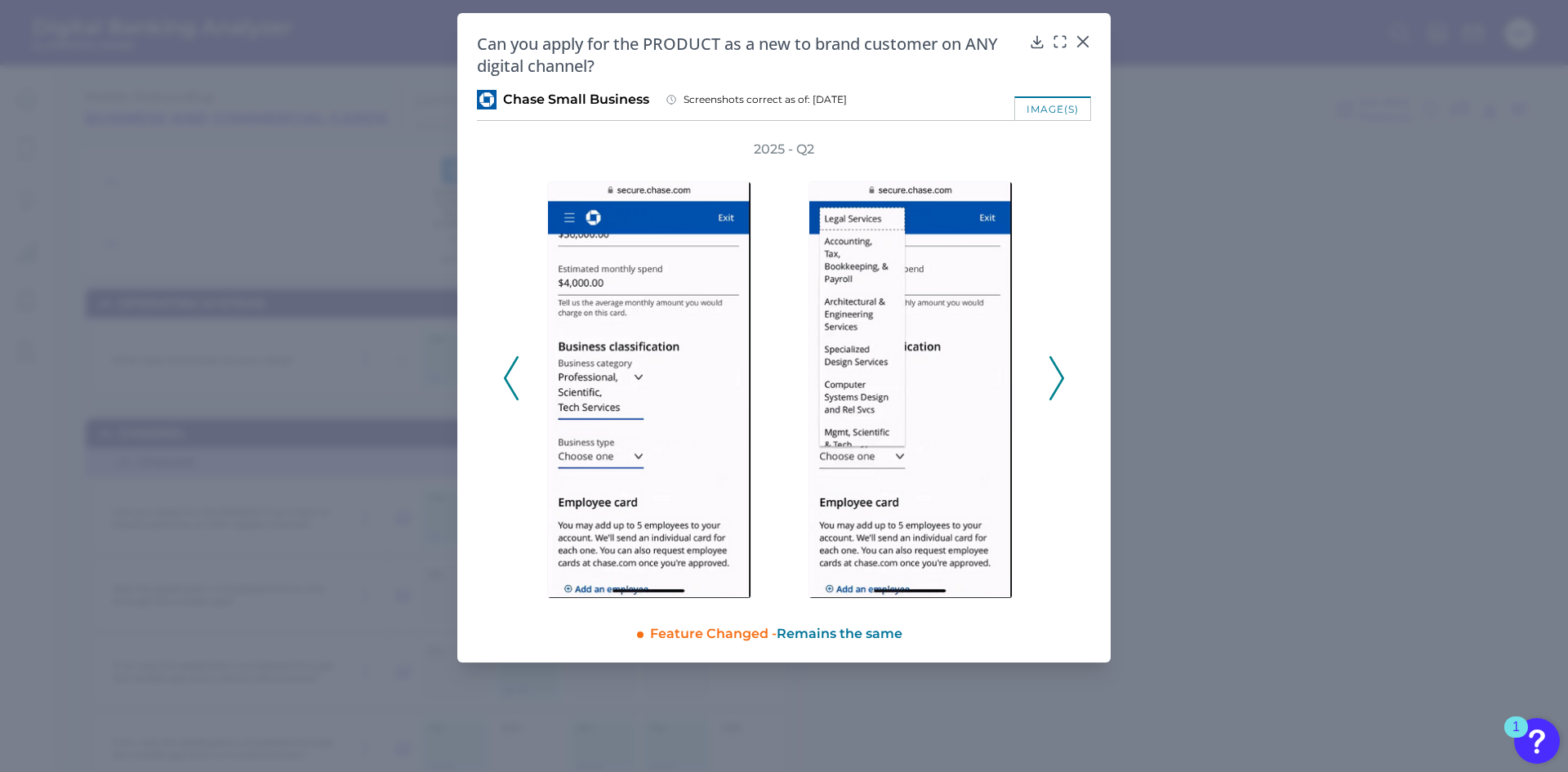
click at [1053, 391] on icon at bounding box center [1057, 378] width 14 height 44
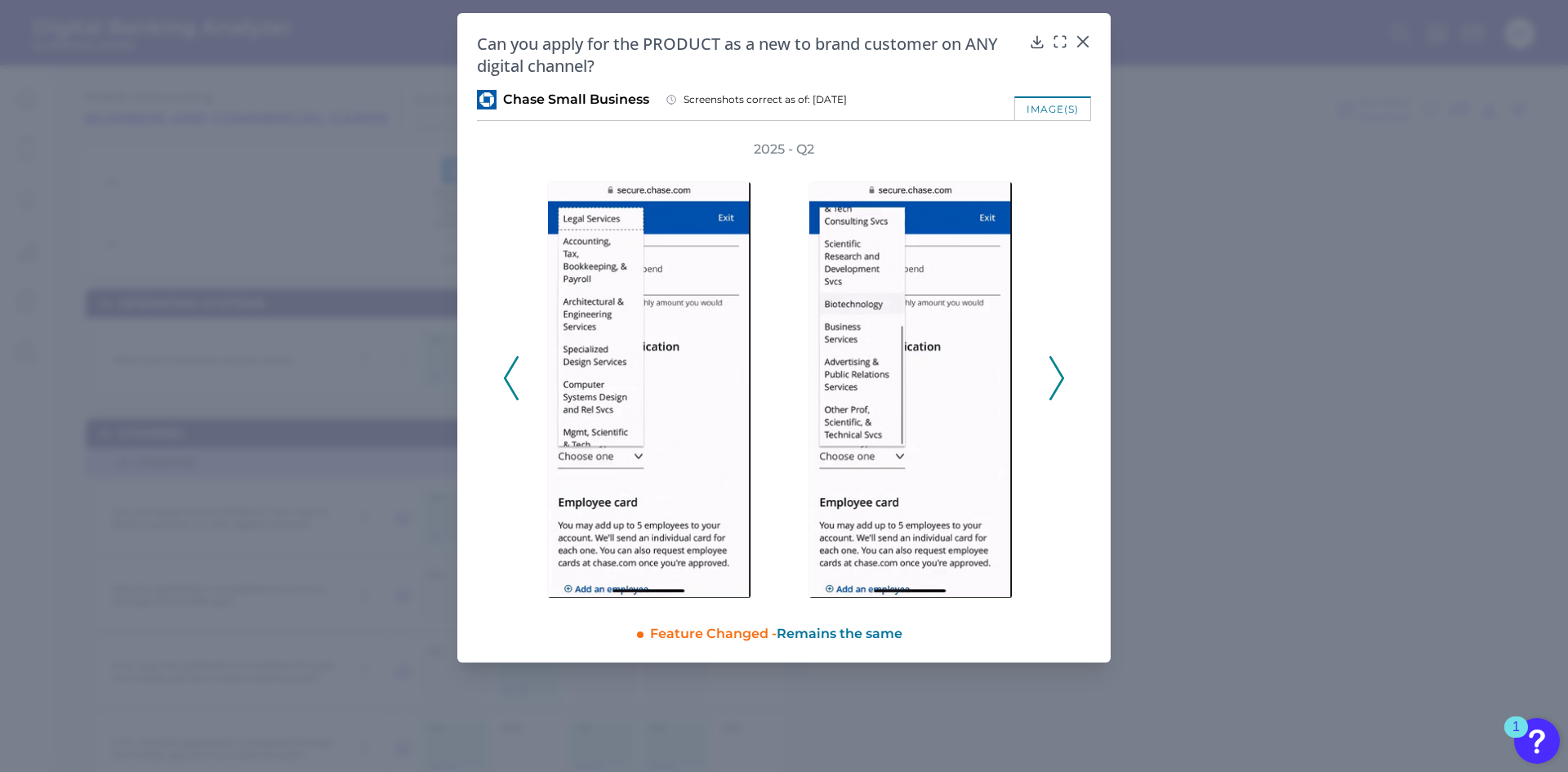
click at [1053, 391] on icon at bounding box center [1057, 378] width 14 height 44
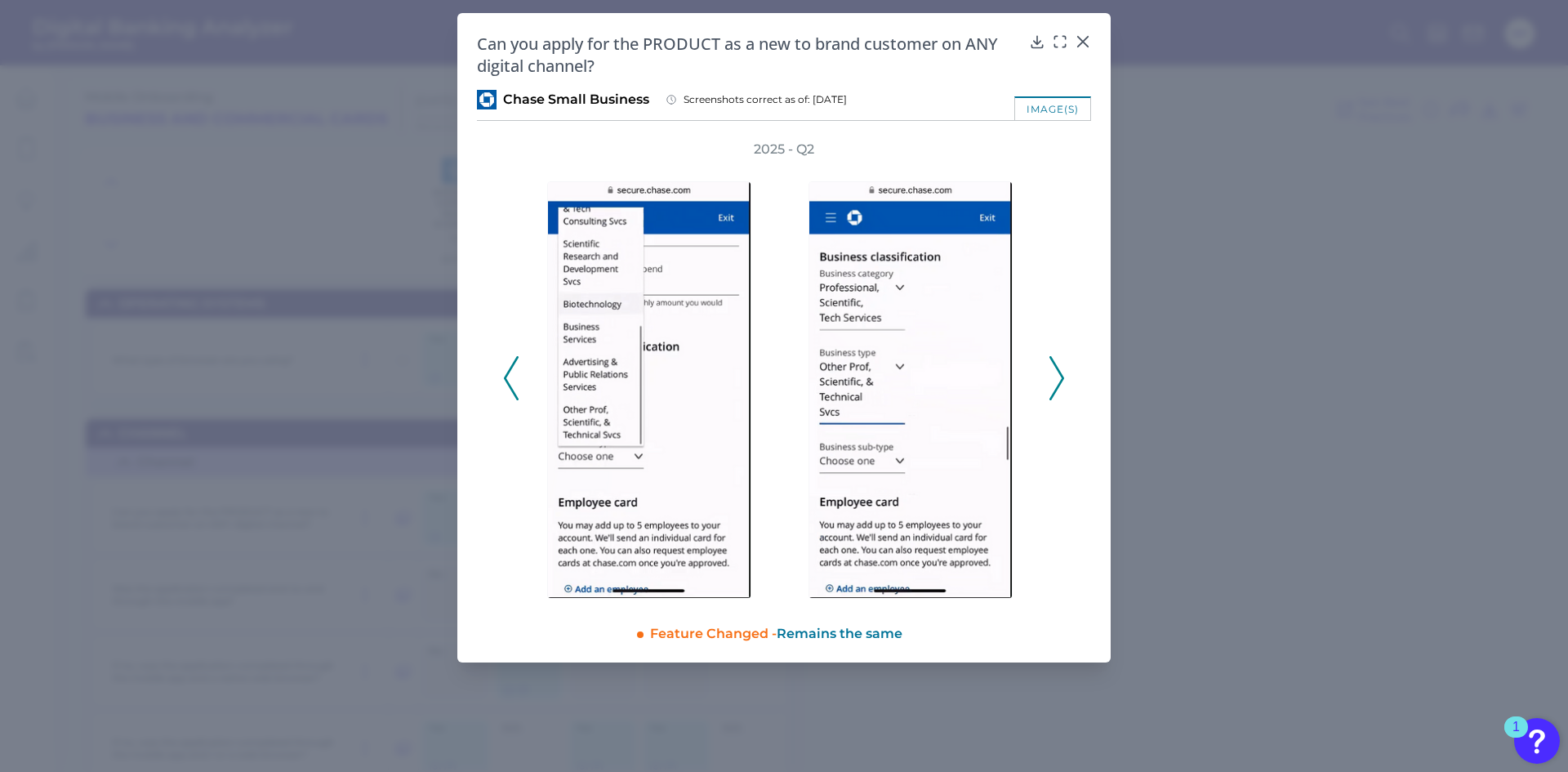
click at [1053, 391] on icon at bounding box center [1057, 378] width 14 height 44
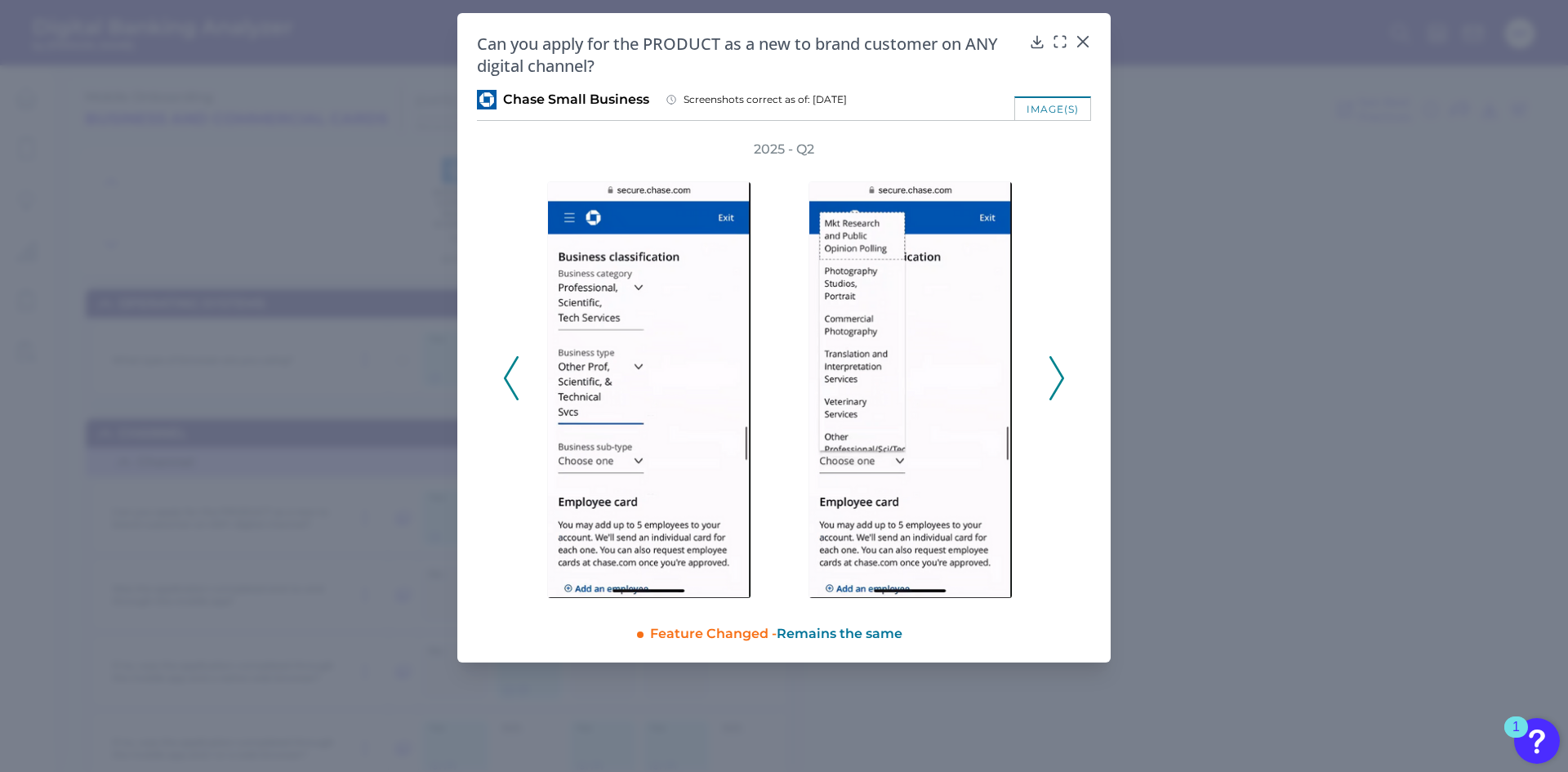
click at [1053, 391] on icon at bounding box center [1057, 378] width 14 height 44
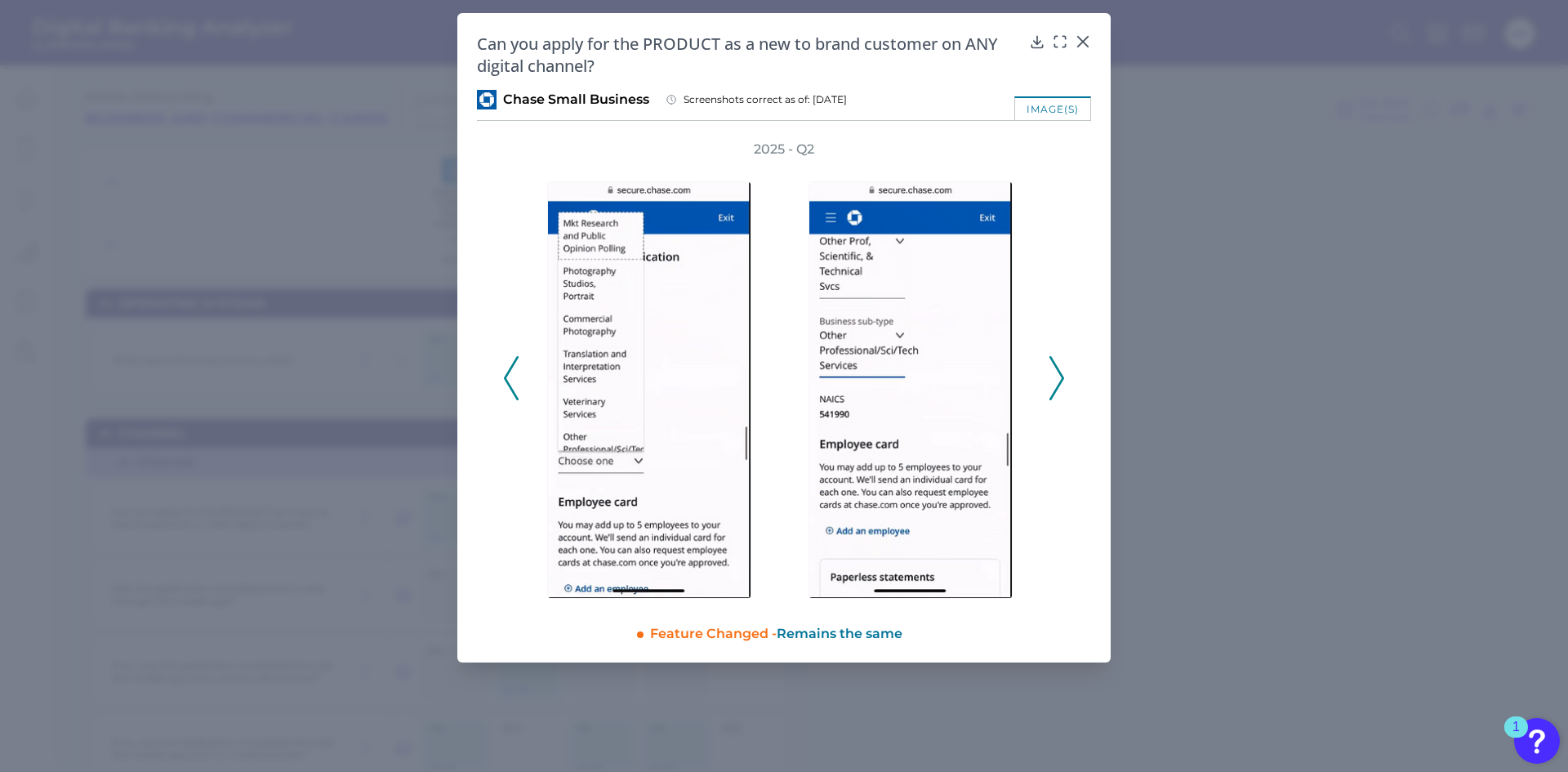
click at [1053, 391] on icon at bounding box center [1057, 378] width 14 height 44
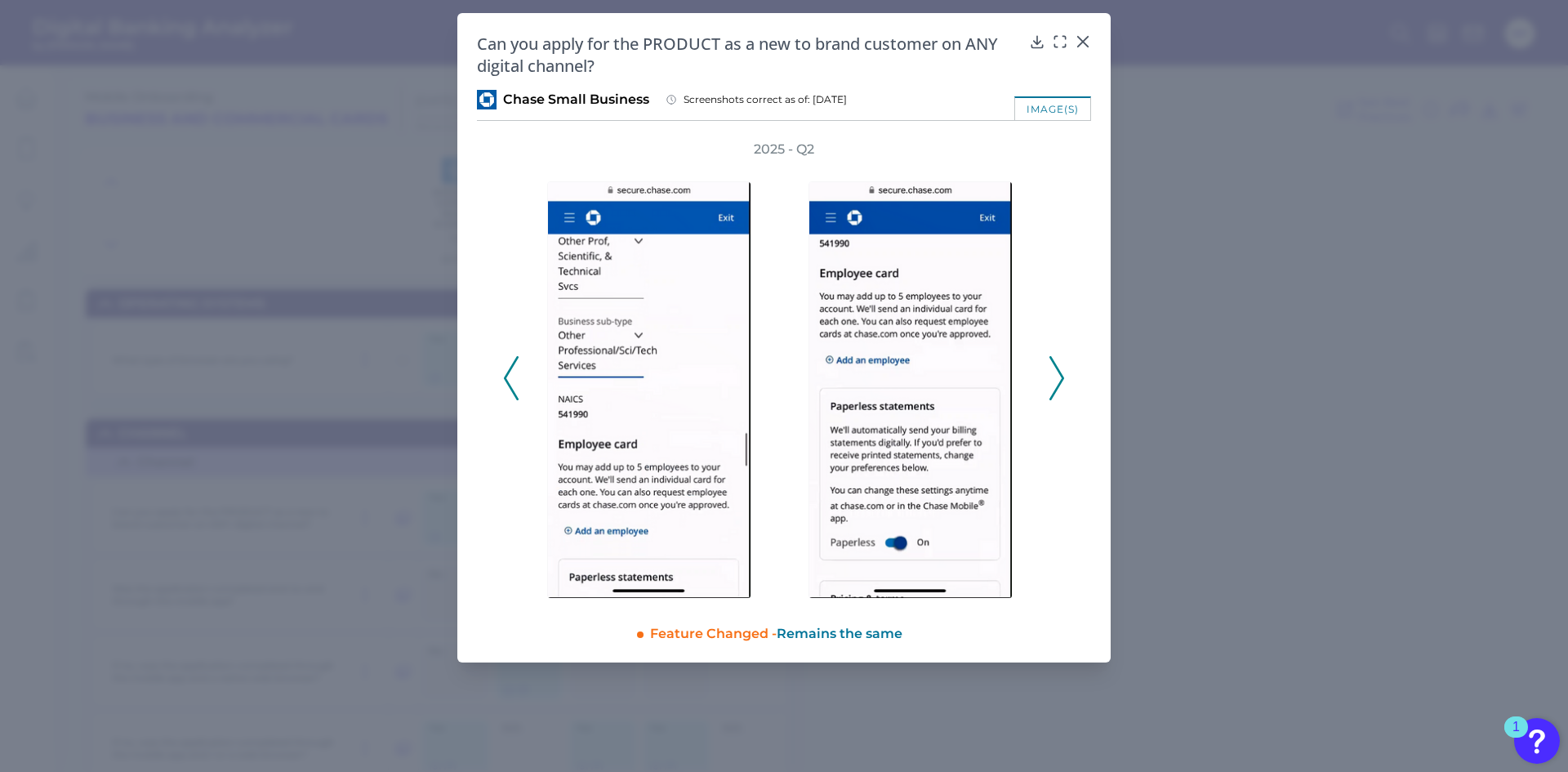
click at [1053, 391] on icon at bounding box center [1057, 378] width 14 height 44
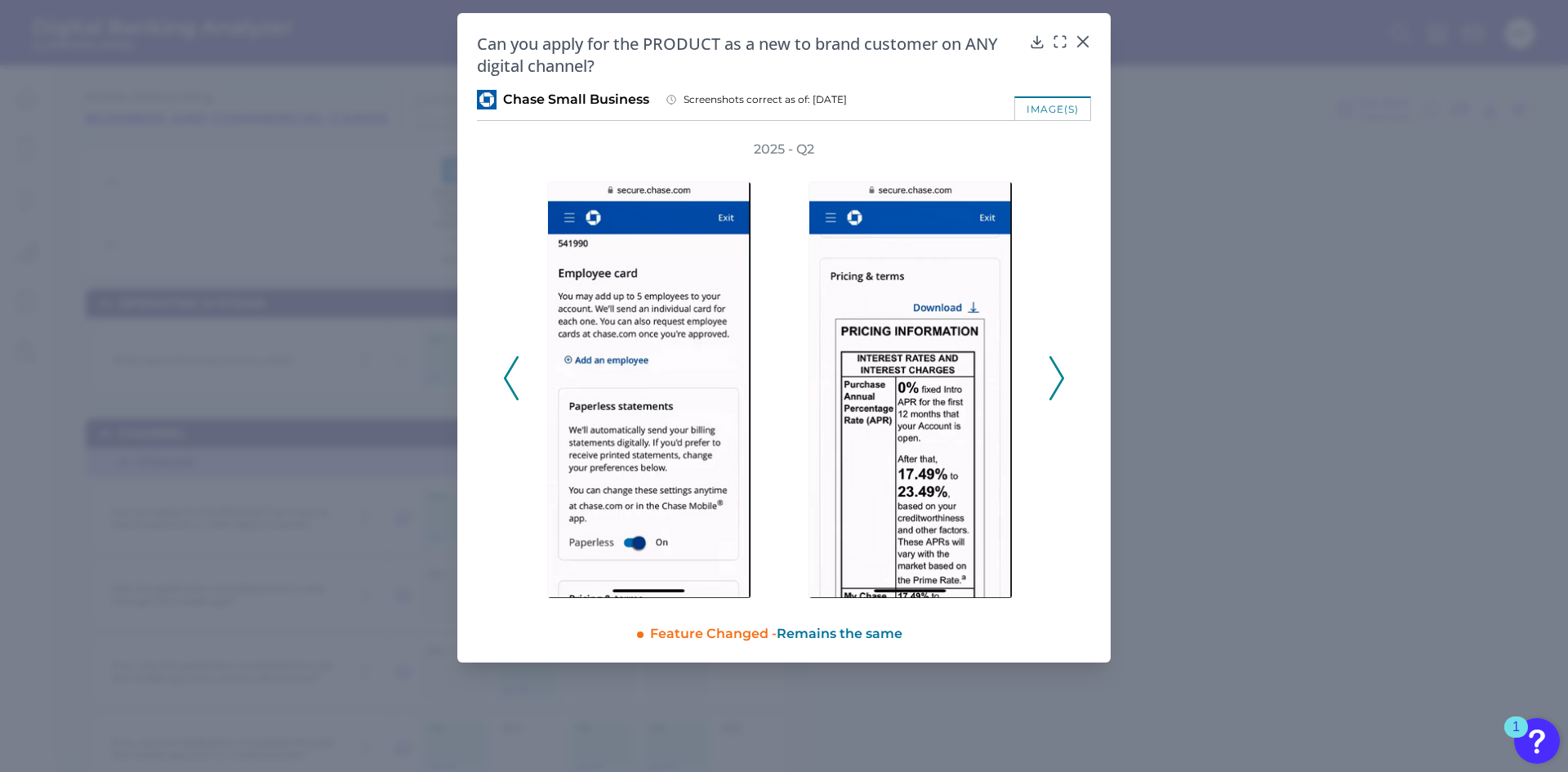
click at [1053, 391] on icon at bounding box center [1057, 378] width 14 height 44
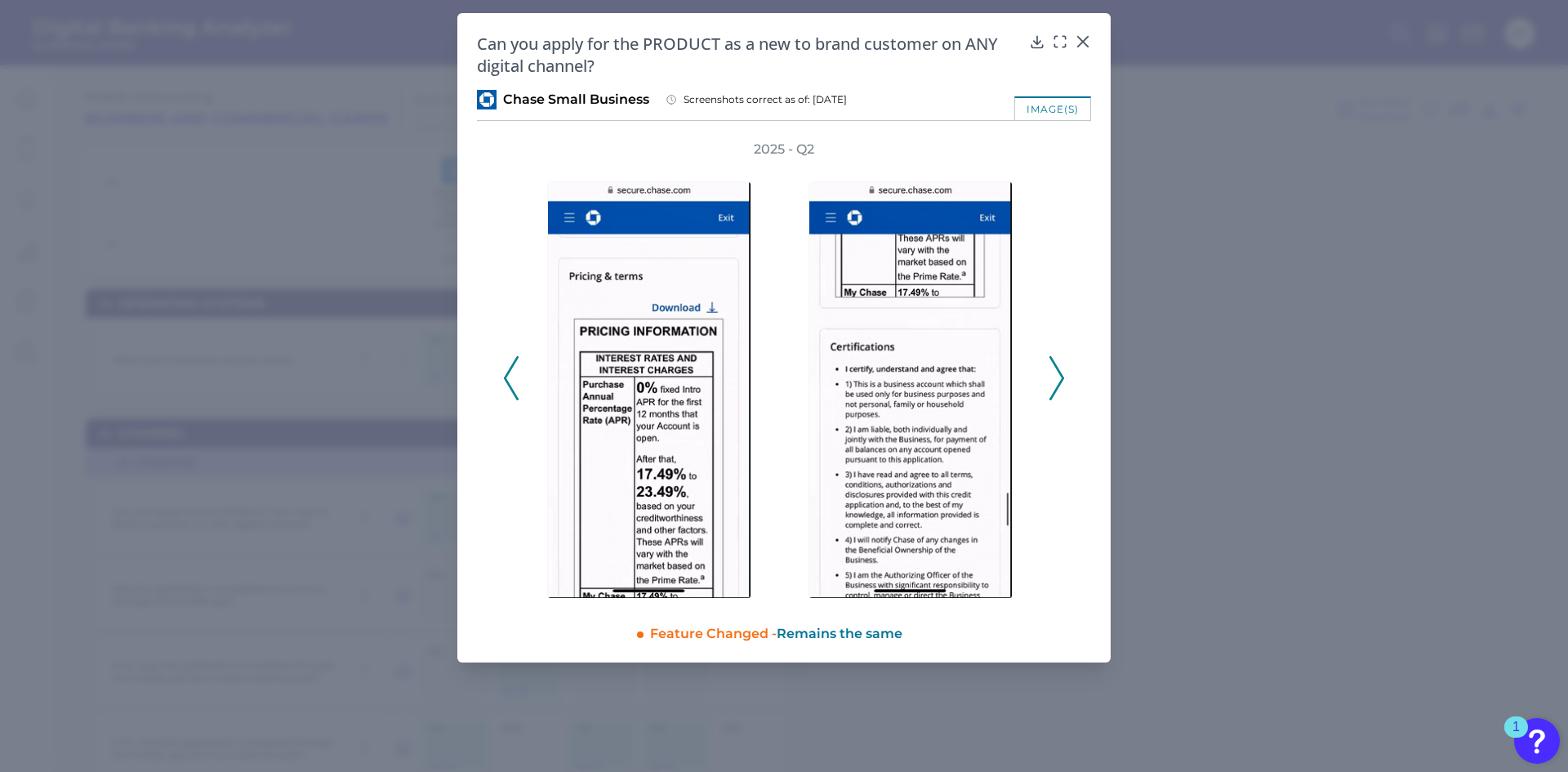
click at [1053, 391] on icon at bounding box center [1057, 378] width 14 height 44
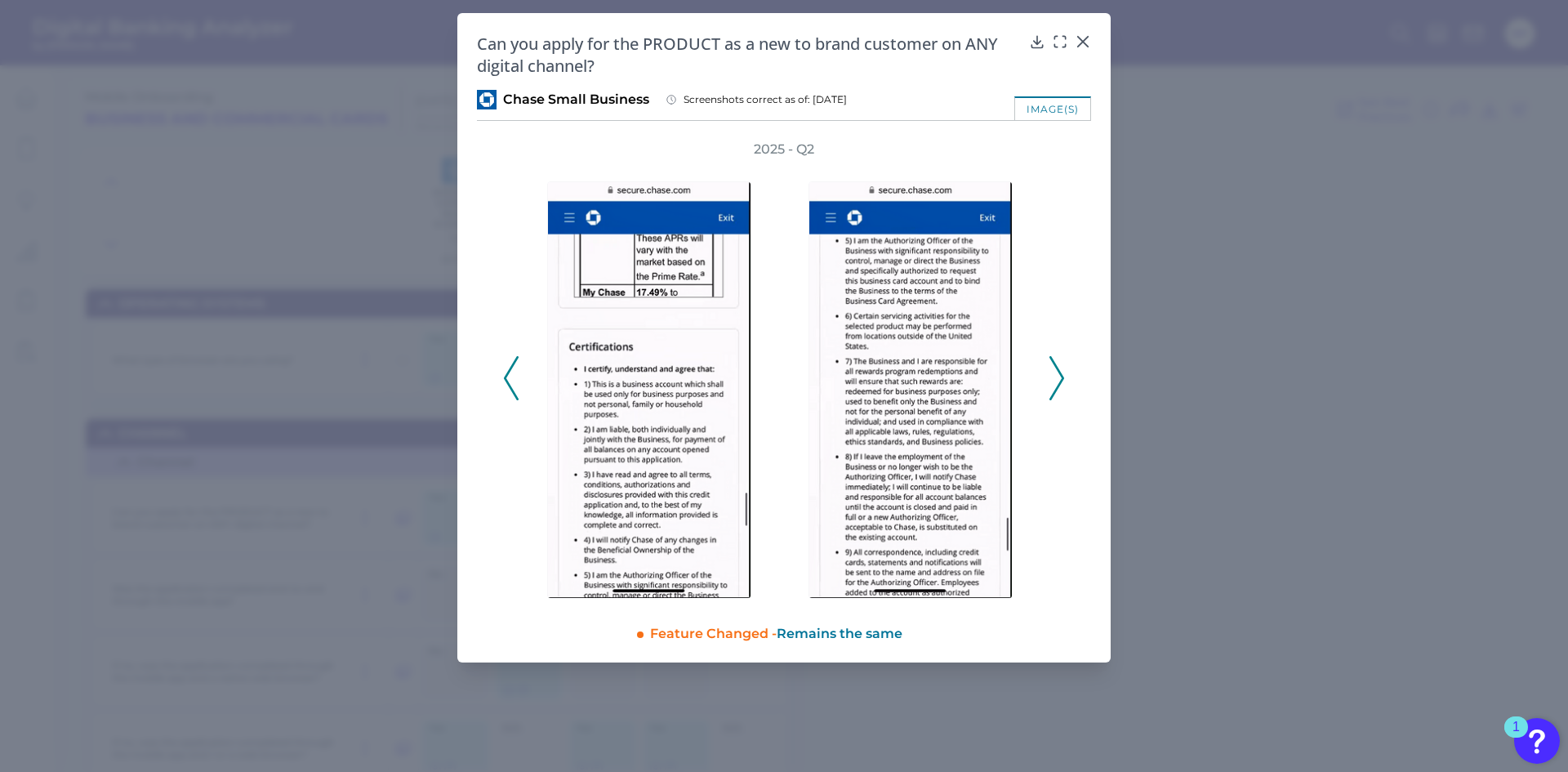
click at [1053, 391] on icon at bounding box center [1057, 378] width 14 height 44
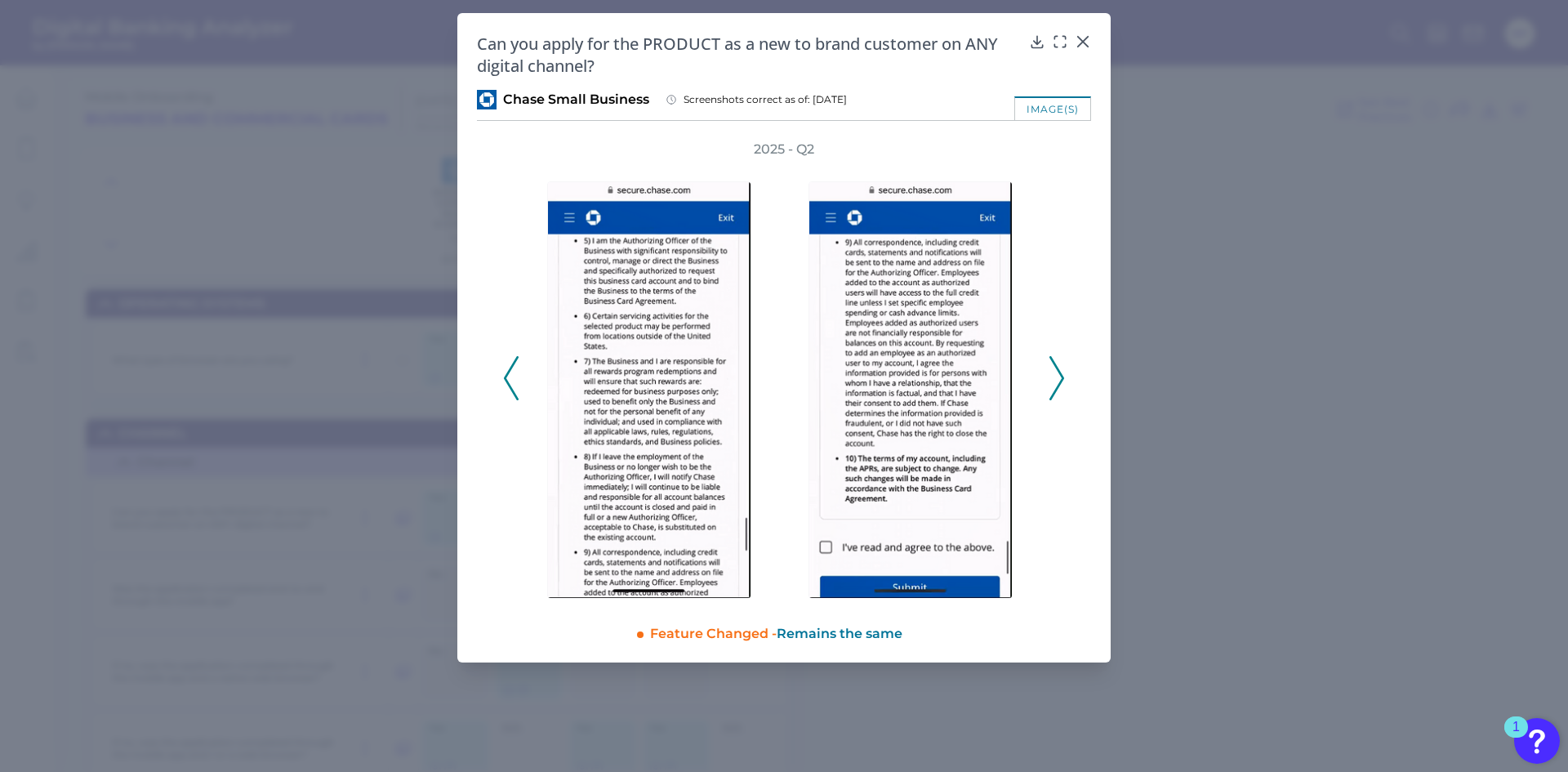
click at [1053, 391] on icon at bounding box center [1057, 378] width 14 height 44
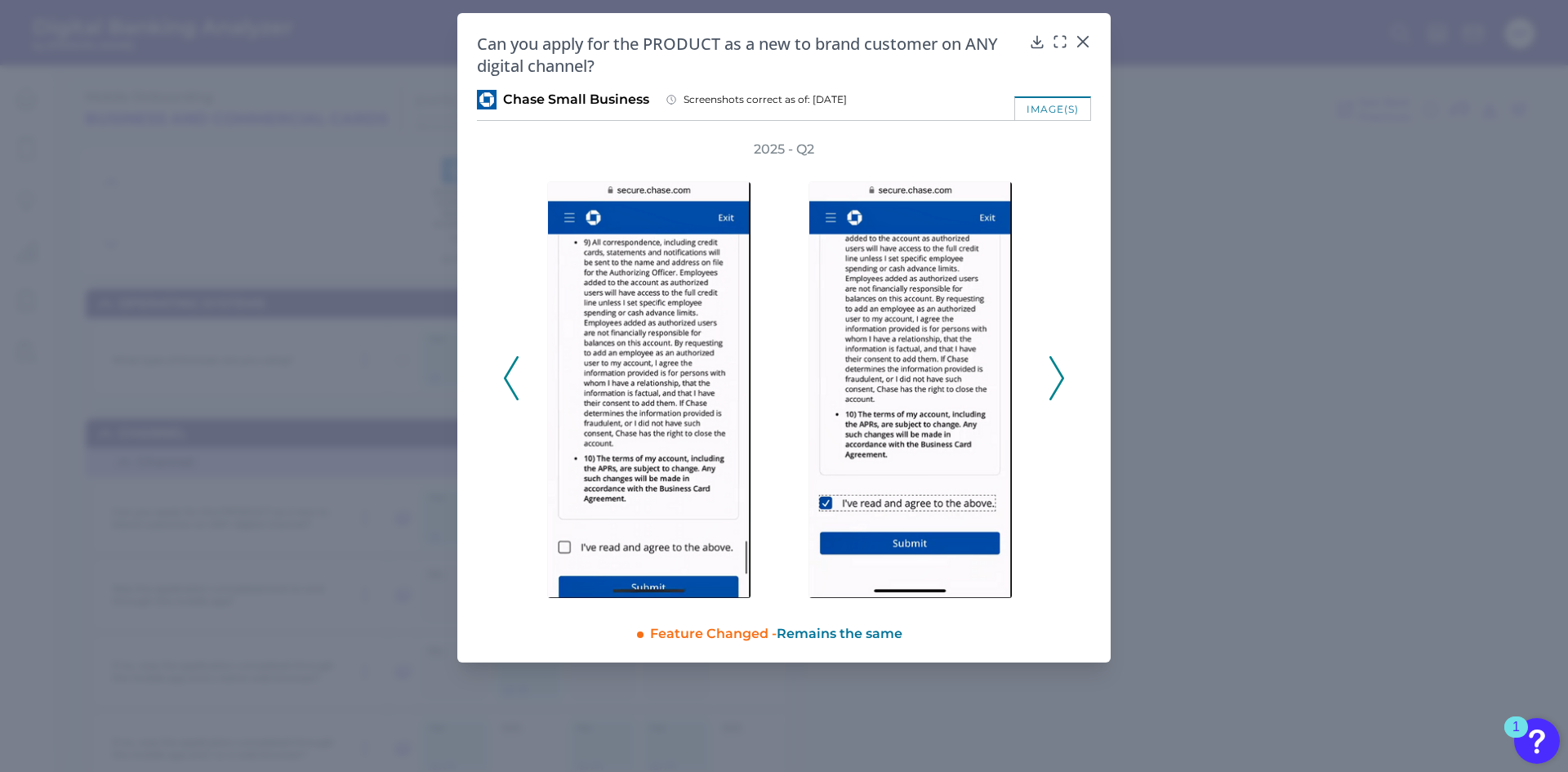
click at [1053, 391] on icon at bounding box center [1057, 378] width 14 height 44
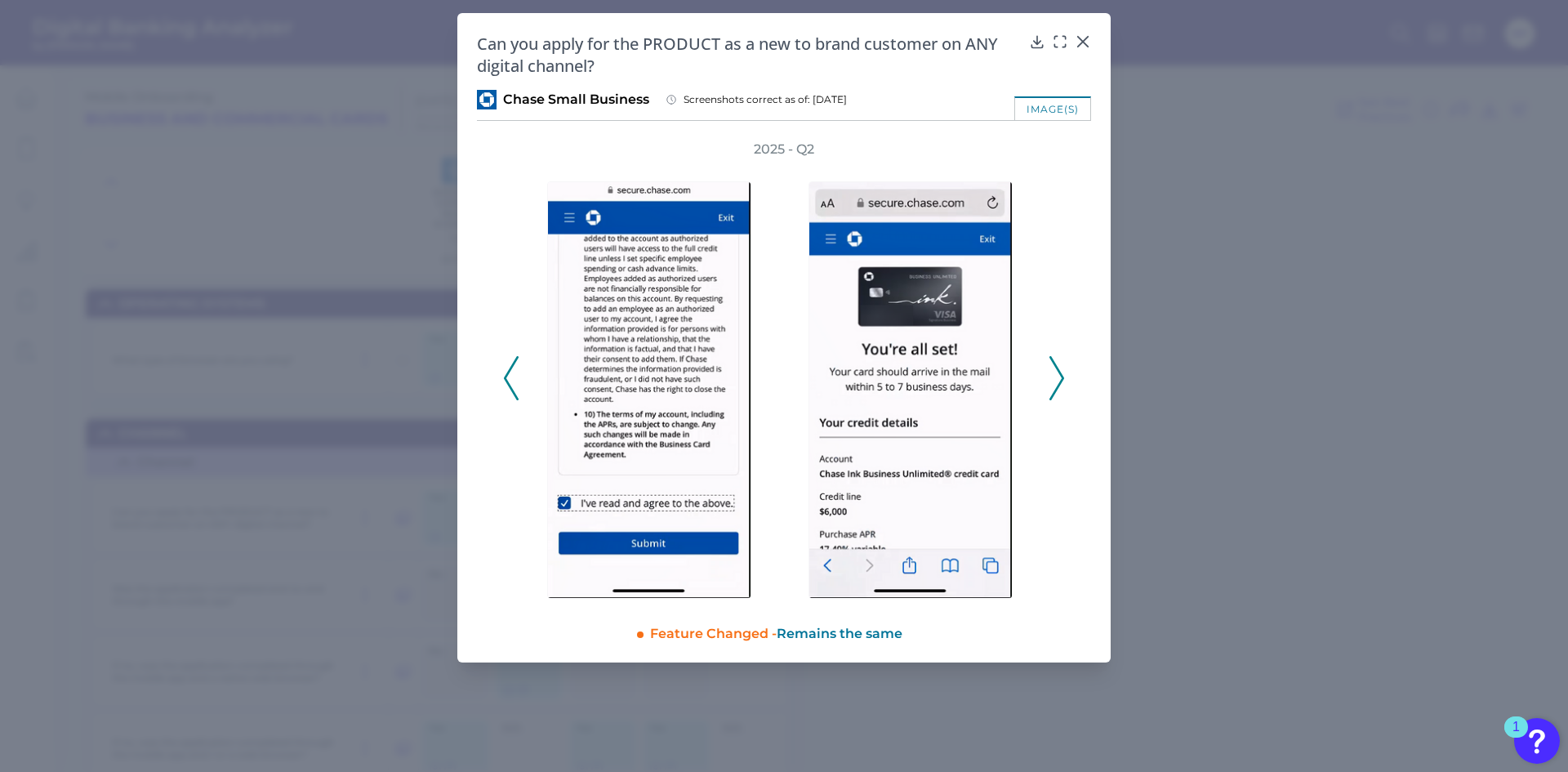
click at [1053, 391] on icon at bounding box center [1057, 378] width 14 height 44
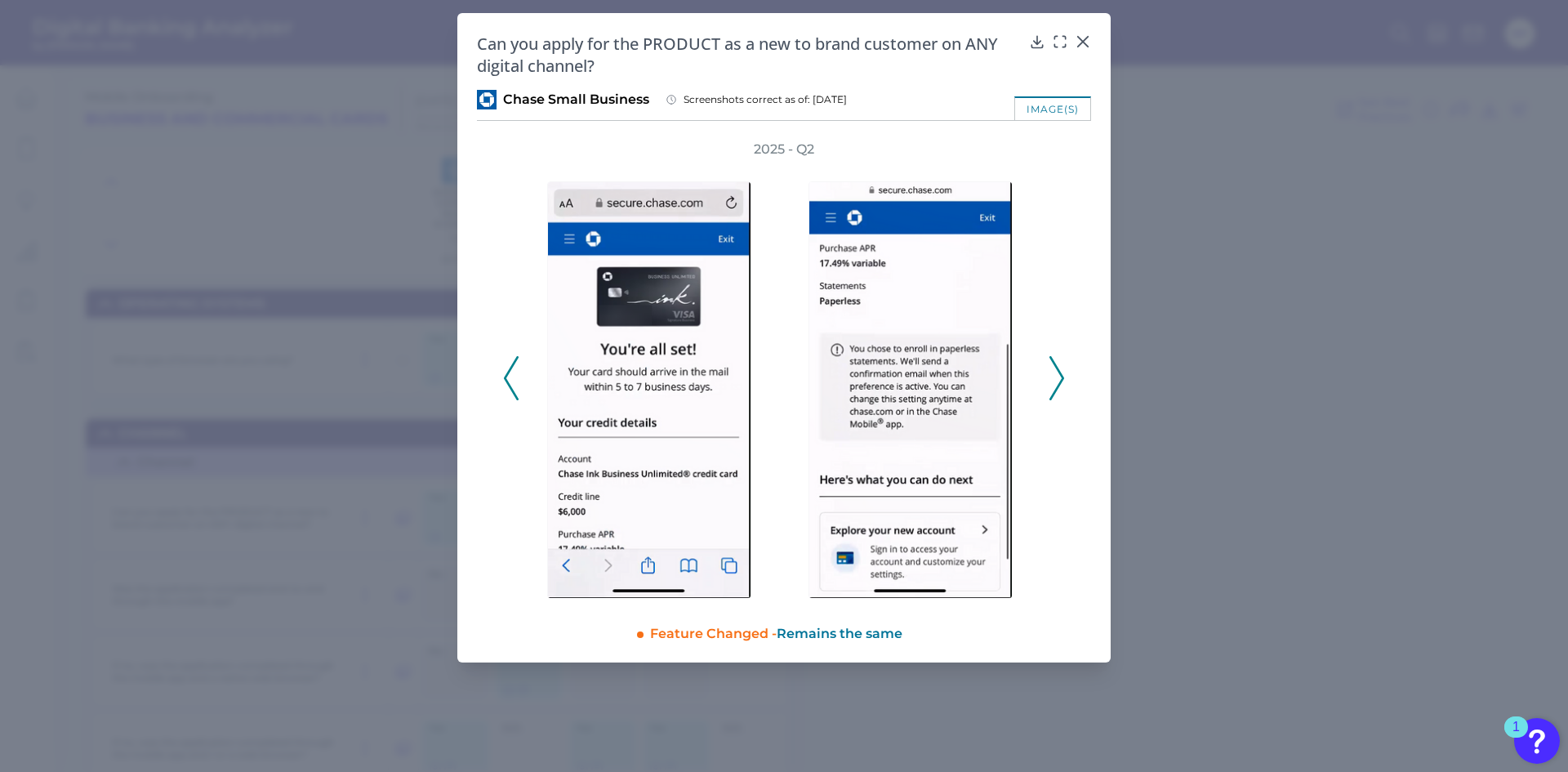
click at [1053, 391] on icon at bounding box center [1057, 378] width 14 height 44
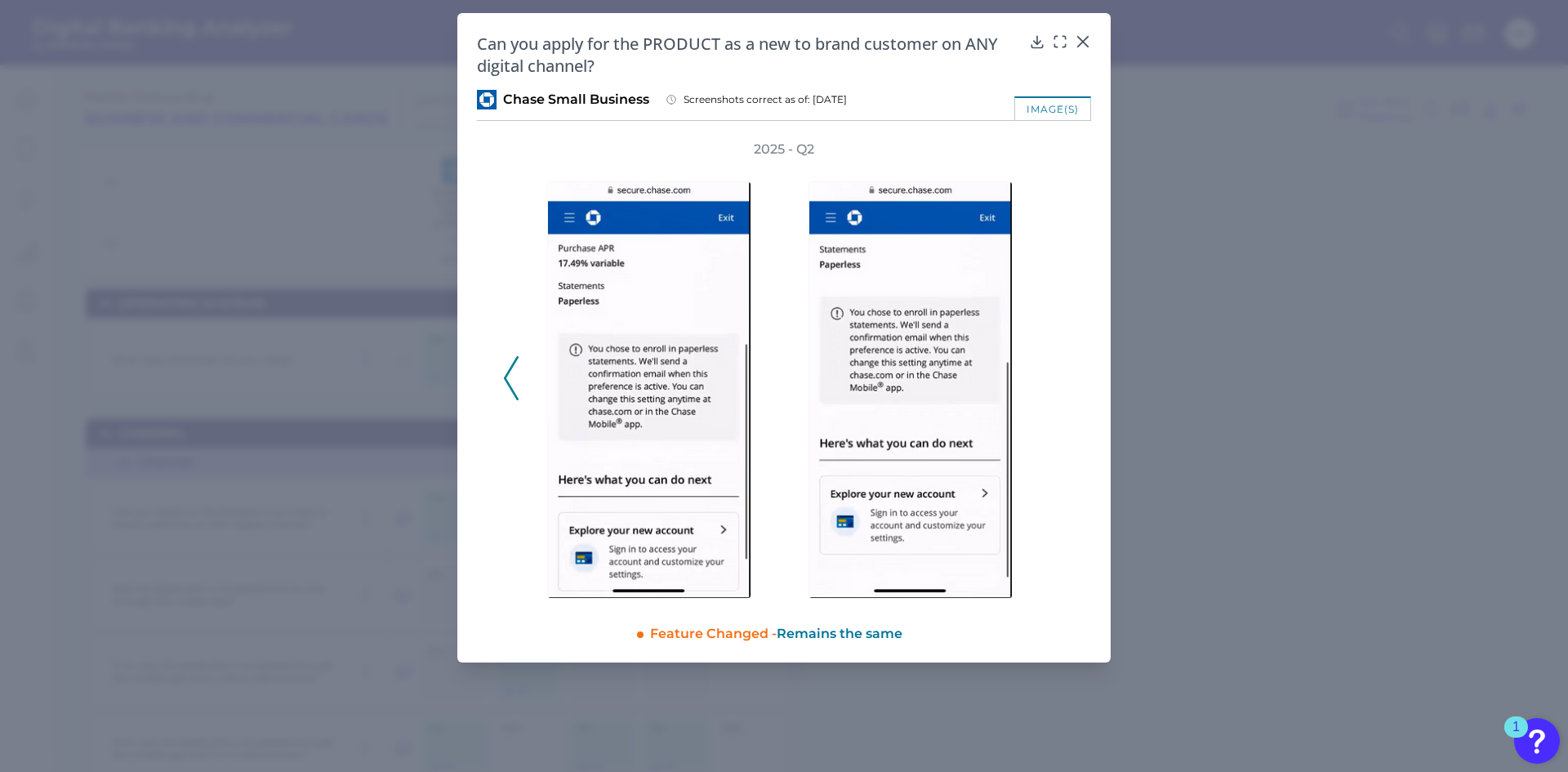
click at [1053, 391] on div "2025 - Q2" at bounding box center [784, 370] width 562 height 458
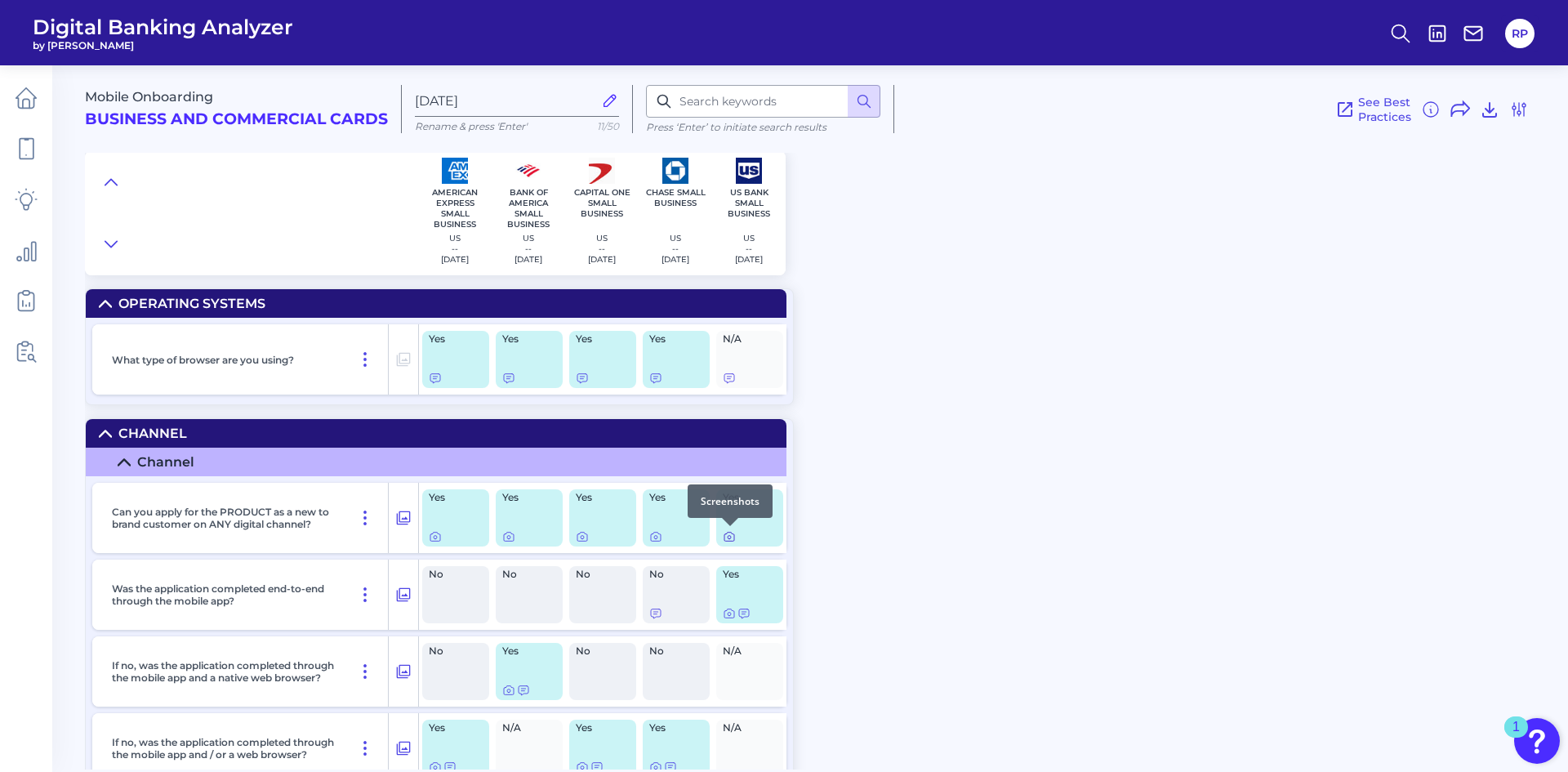
click at [727, 536] on icon at bounding box center [729, 537] width 13 height 13
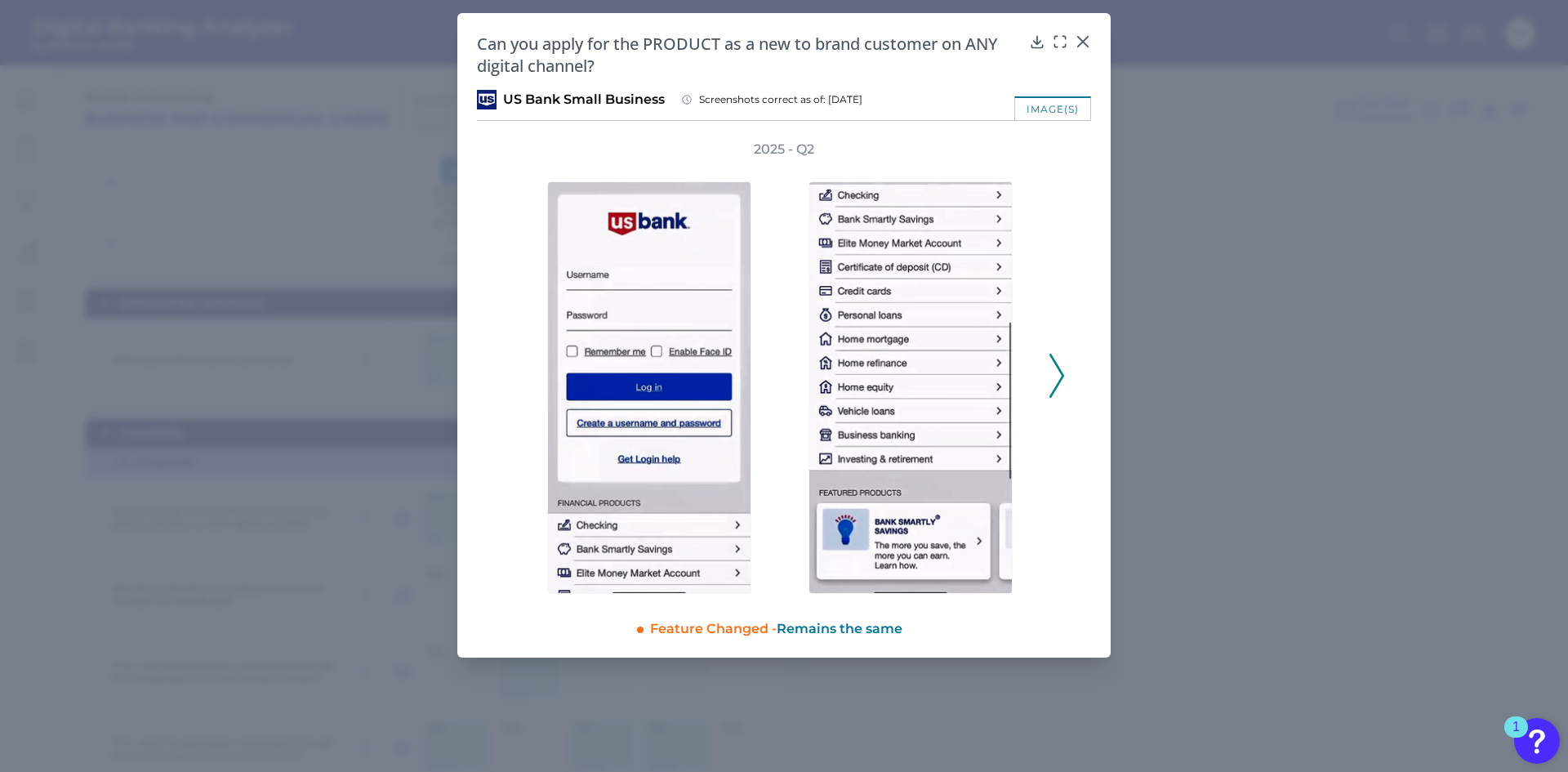
click at [1057, 366] on polyline at bounding box center [1057, 376] width 12 height 42
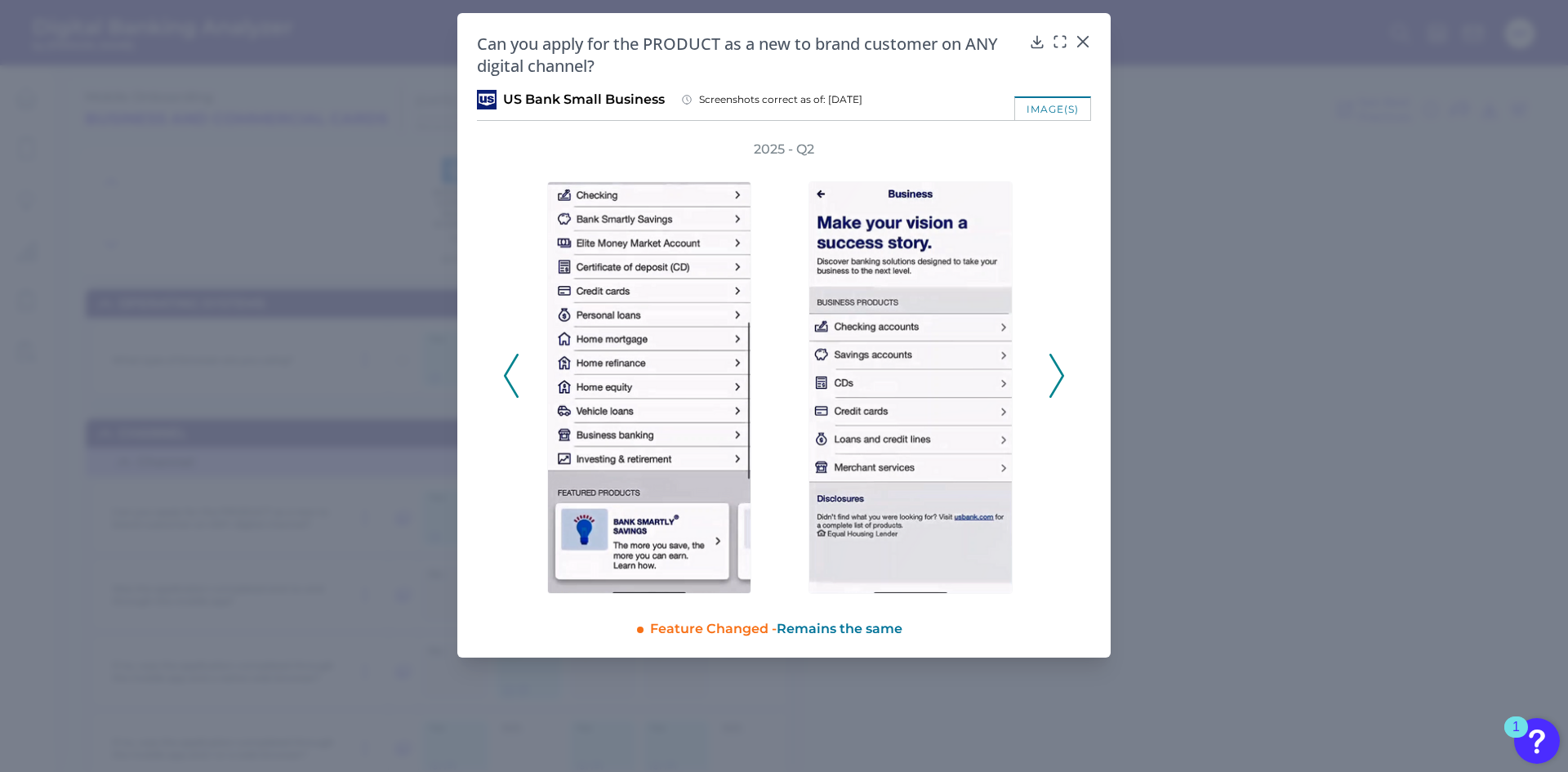
click at [1057, 366] on polyline at bounding box center [1057, 376] width 12 height 42
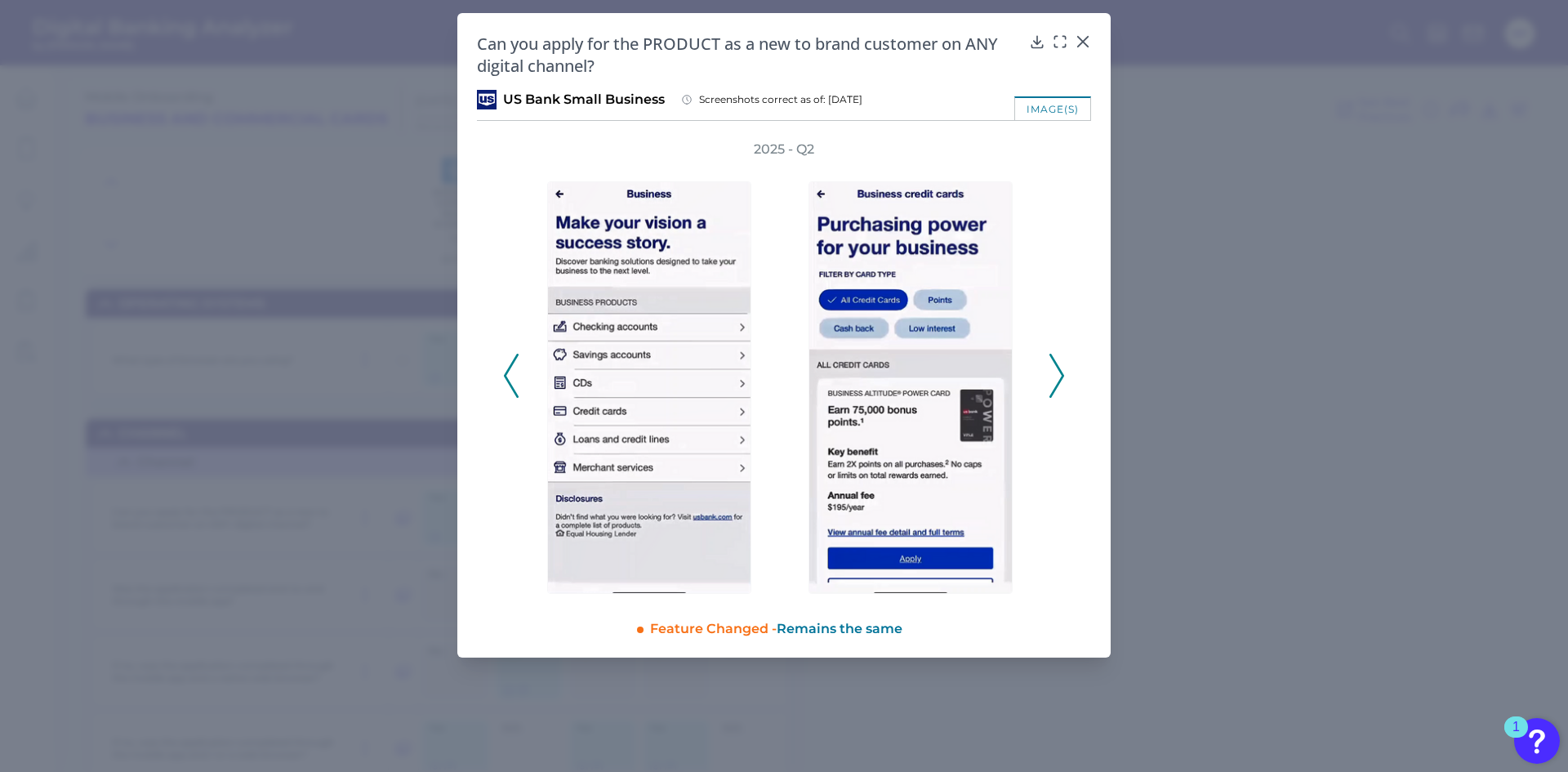
click at [1058, 365] on polyline at bounding box center [1057, 376] width 12 height 42
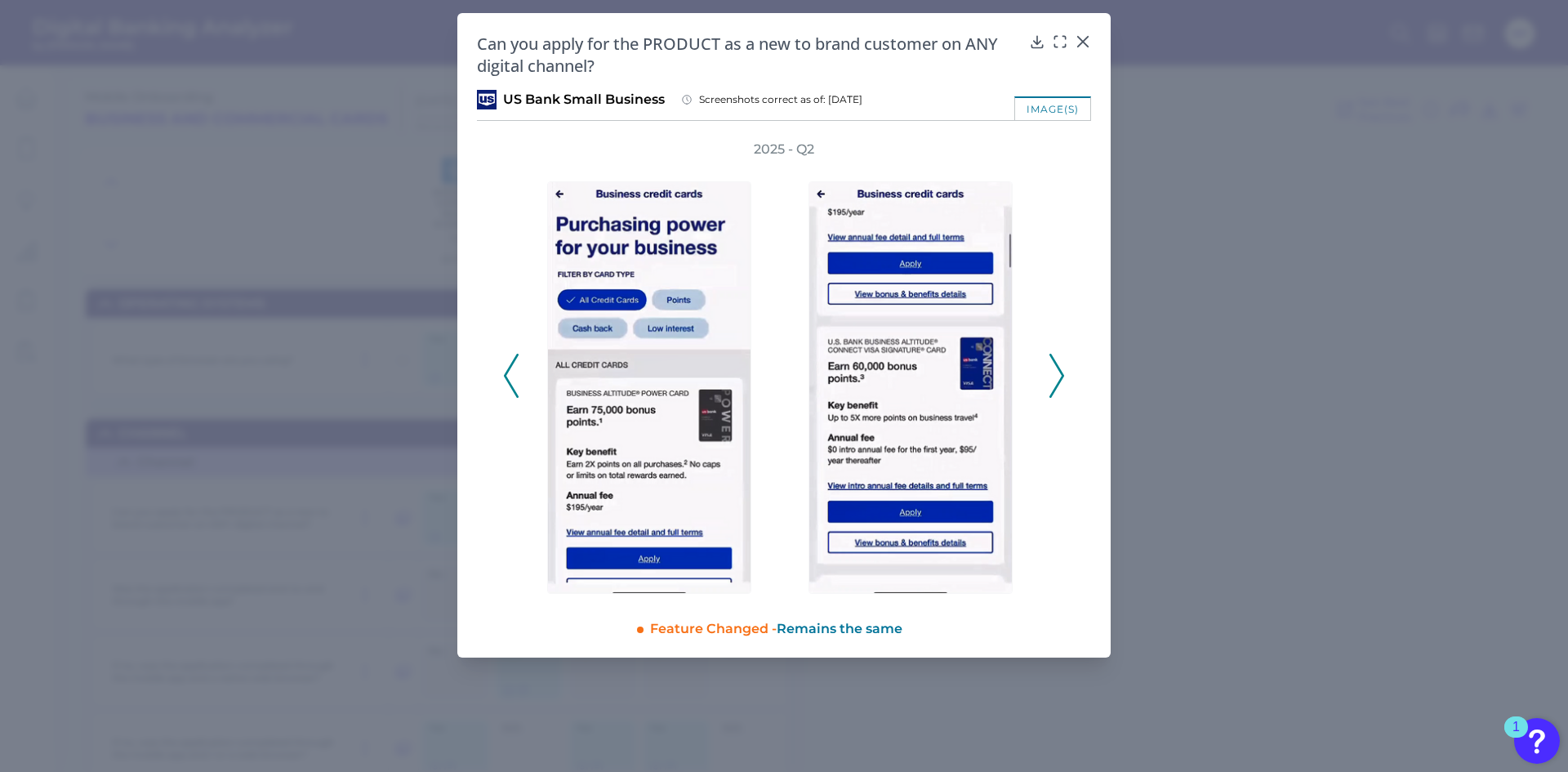
click at [1058, 365] on polyline at bounding box center [1057, 376] width 12 height 42
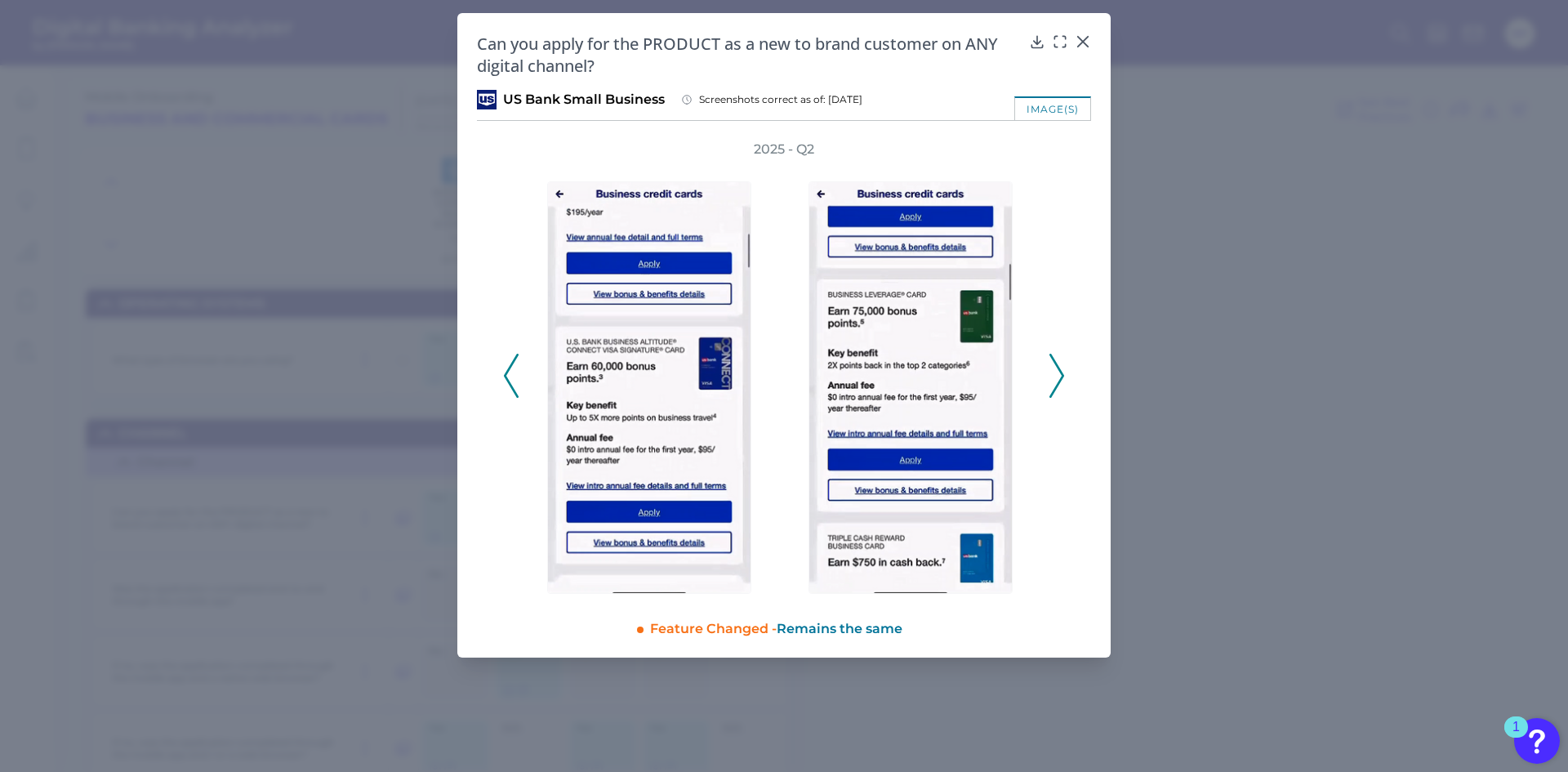
click at [1058, 365] on polyline at bounding box center [1057, 376] width 12 height 42
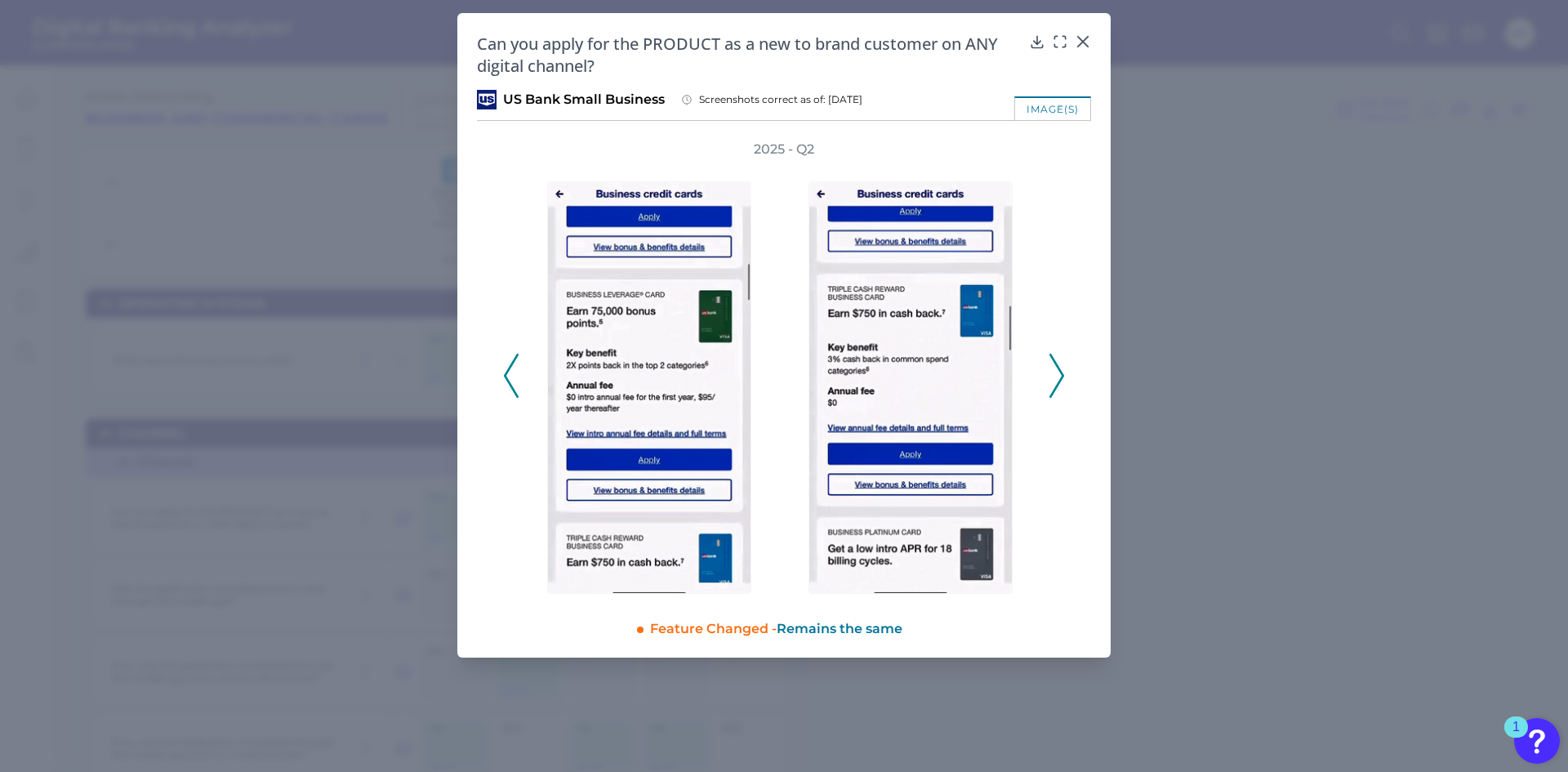
click at [1058, 365] on polyline at bounding box center [1057, 376] width 12 height 42
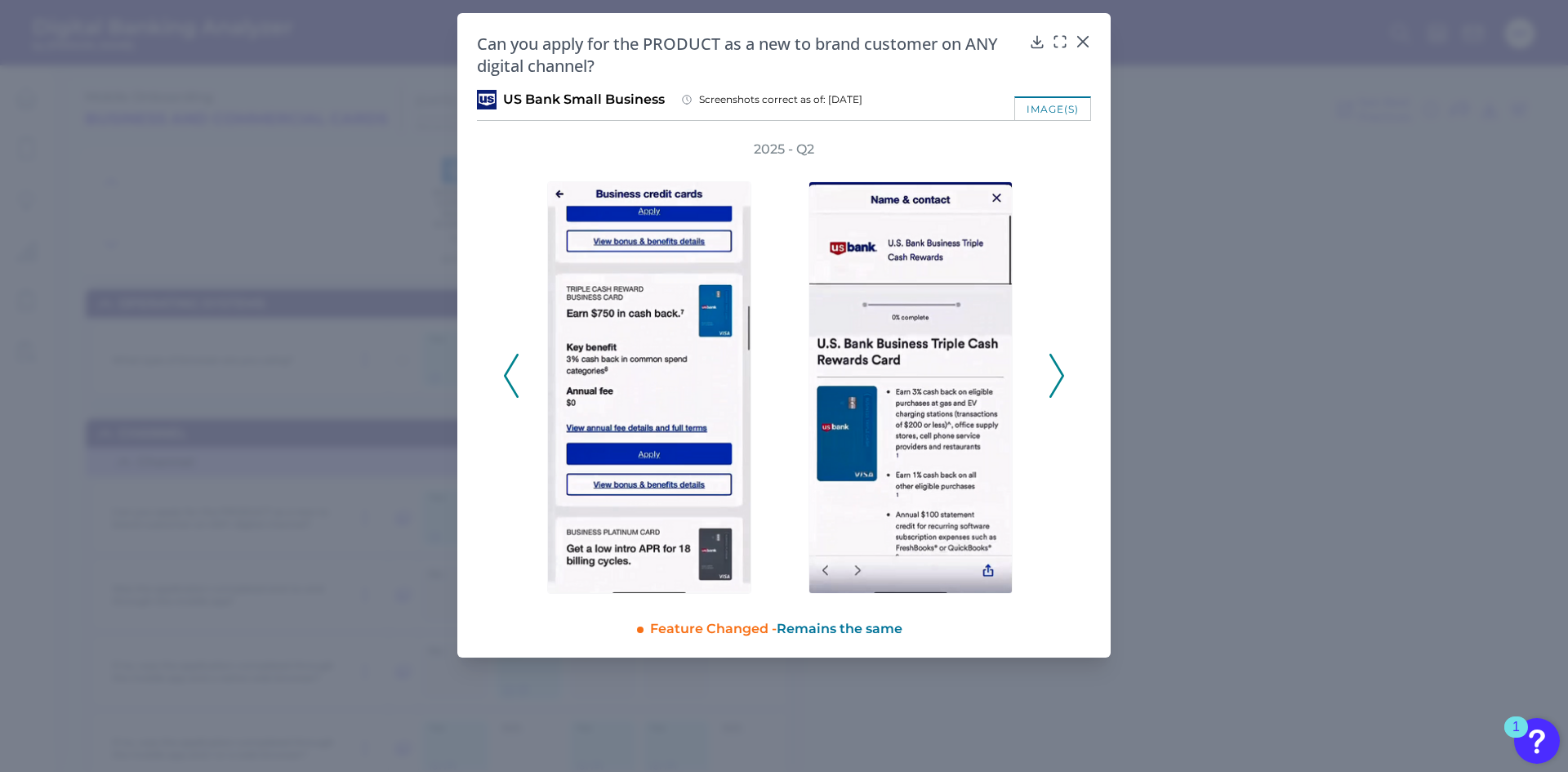
click at [1058, 365] on polyline at bounding box center [1057, 376] width 12 height 42
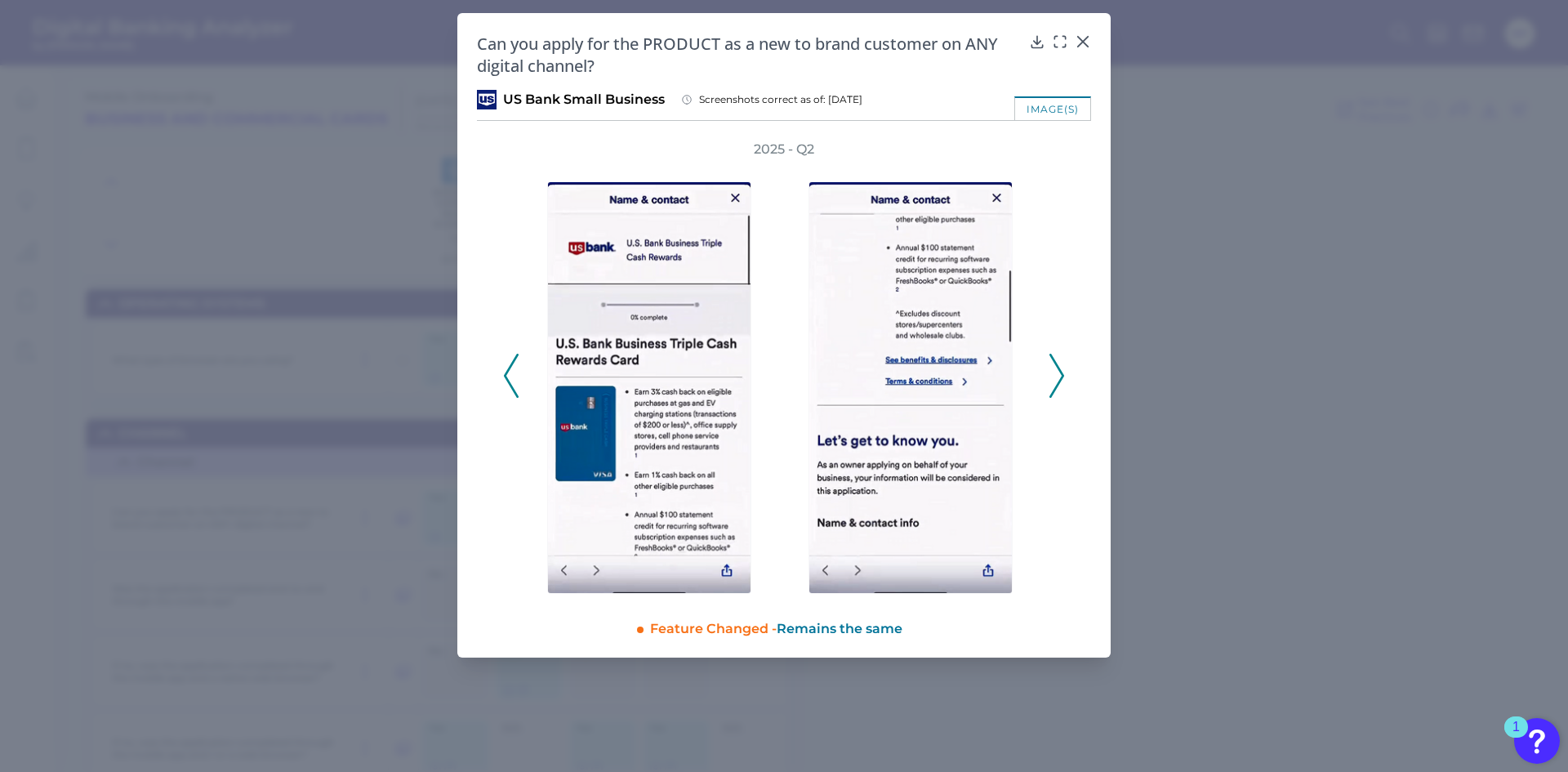
click at [1056, 379] on icon at bounding box center [1057, 375] width 14 height 44
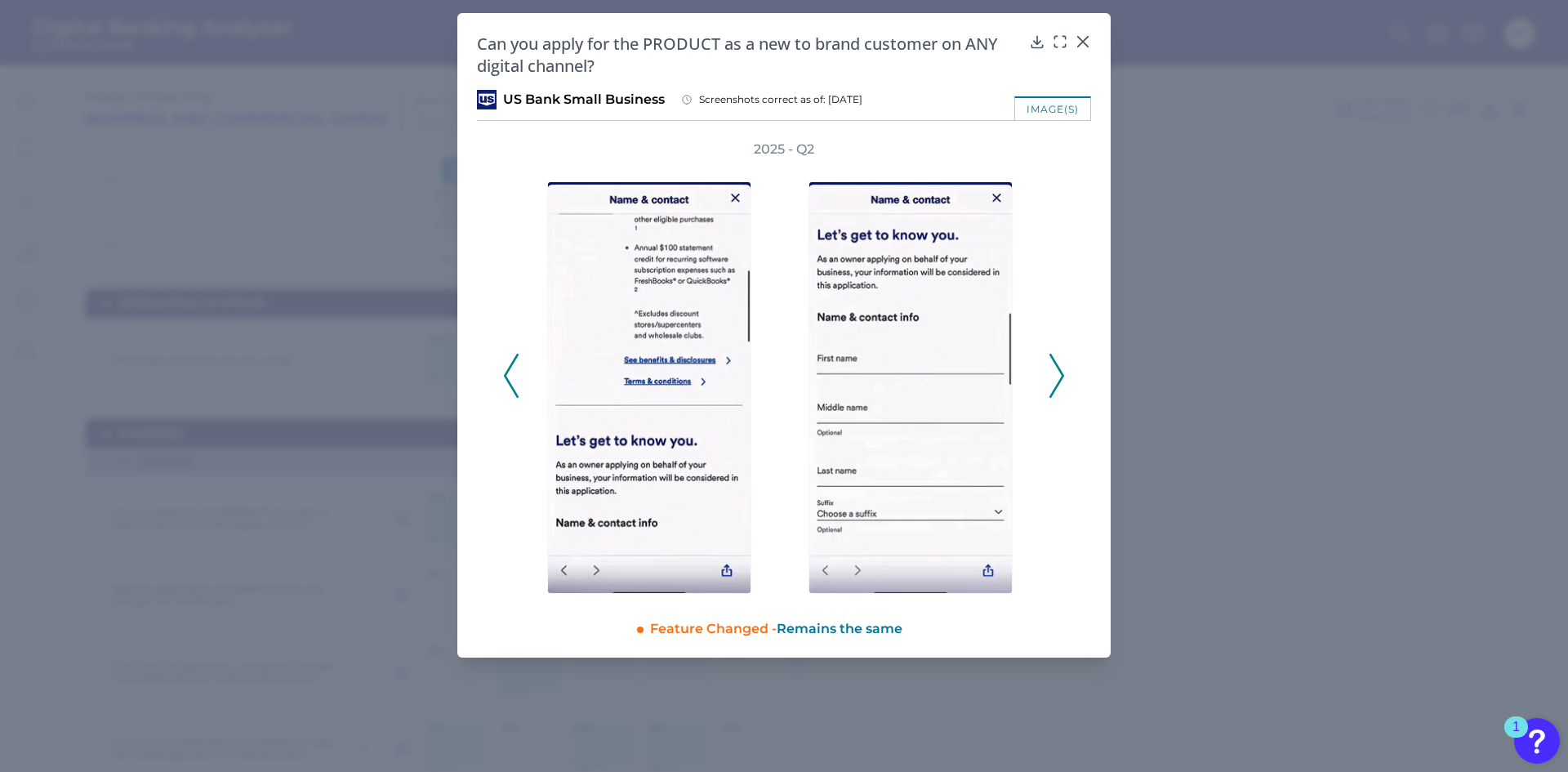
click at [1056, 384] on icon at bounding box center [1057, 375] width 14 height 44
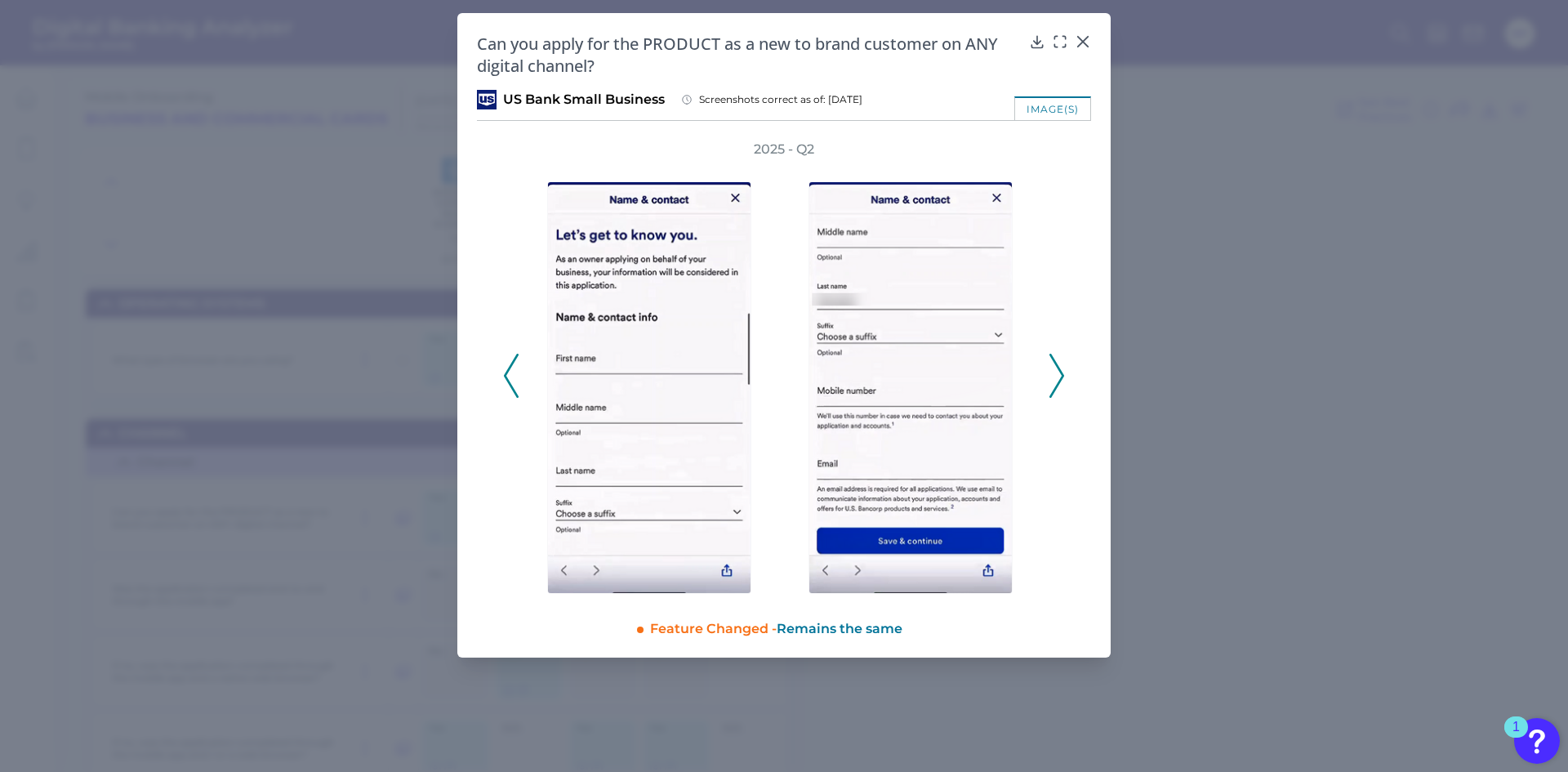
click at [1056, 384] on icon at bounding box center [1057, 375] width 14 height 44
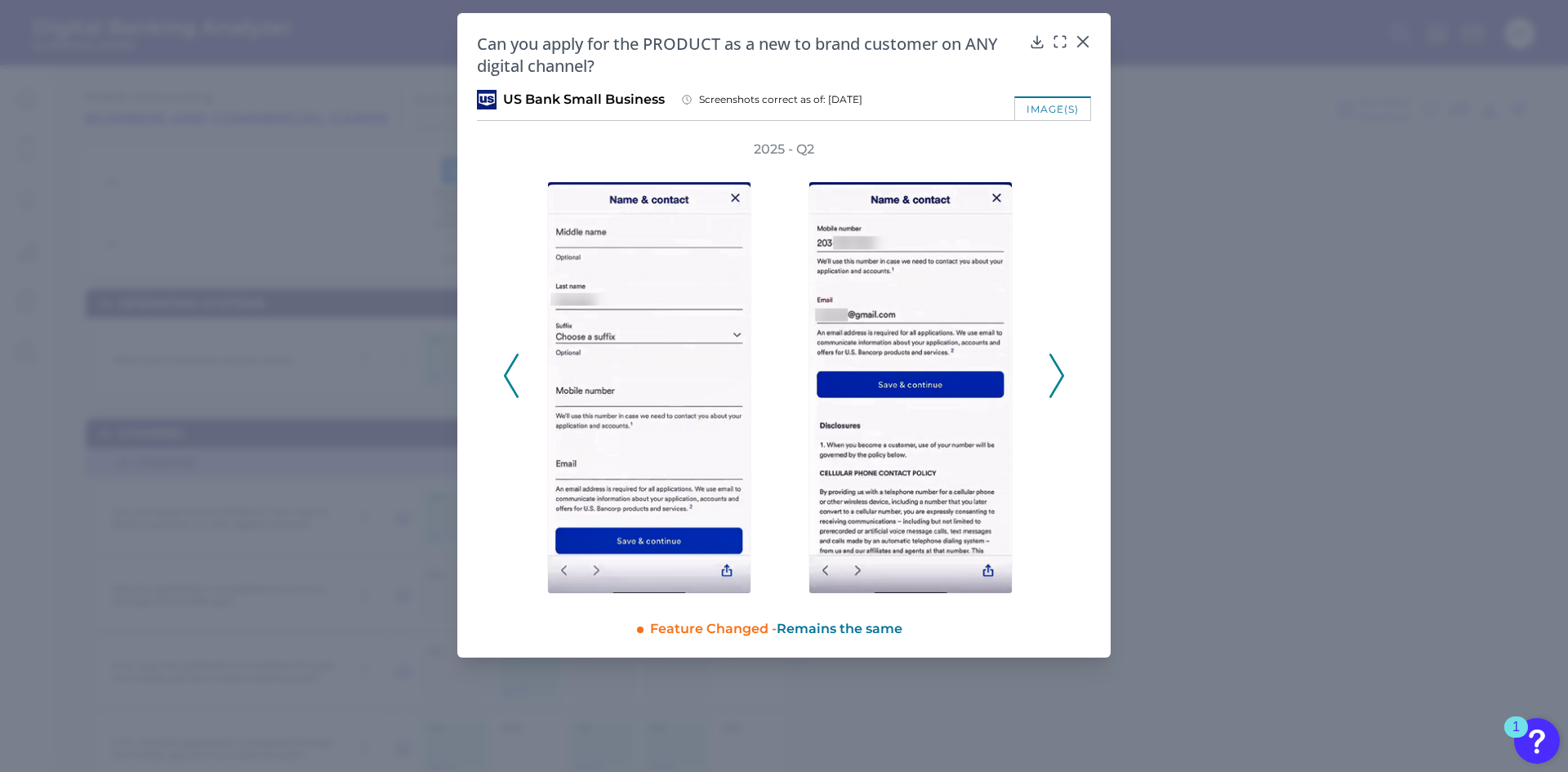
click at [1056, 384] on icon at bounding box center [1057, 375] width 14 height 44
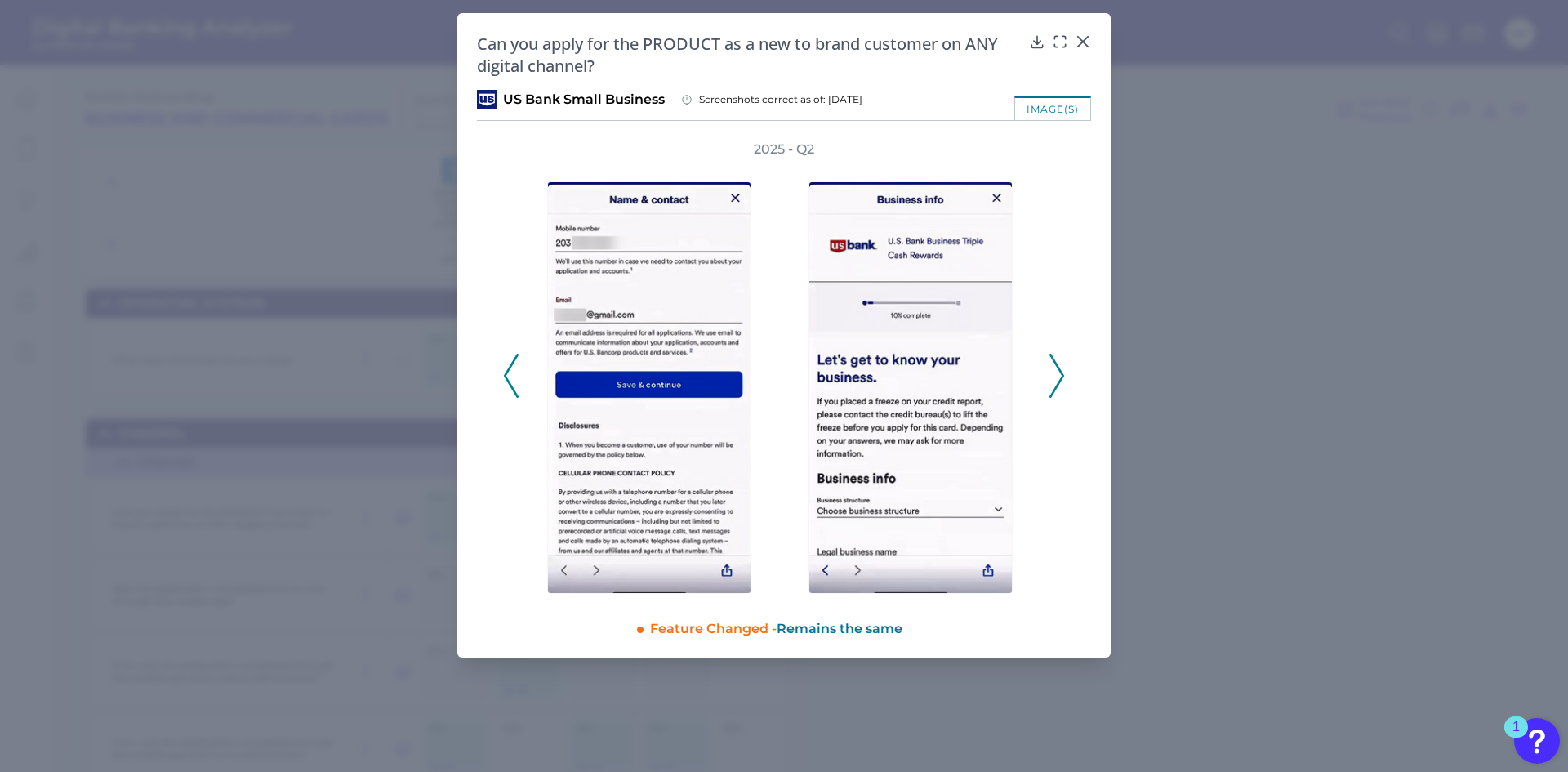
click at [1056, 384] on icon at bounding box center [1057, 375] width 14 height 44
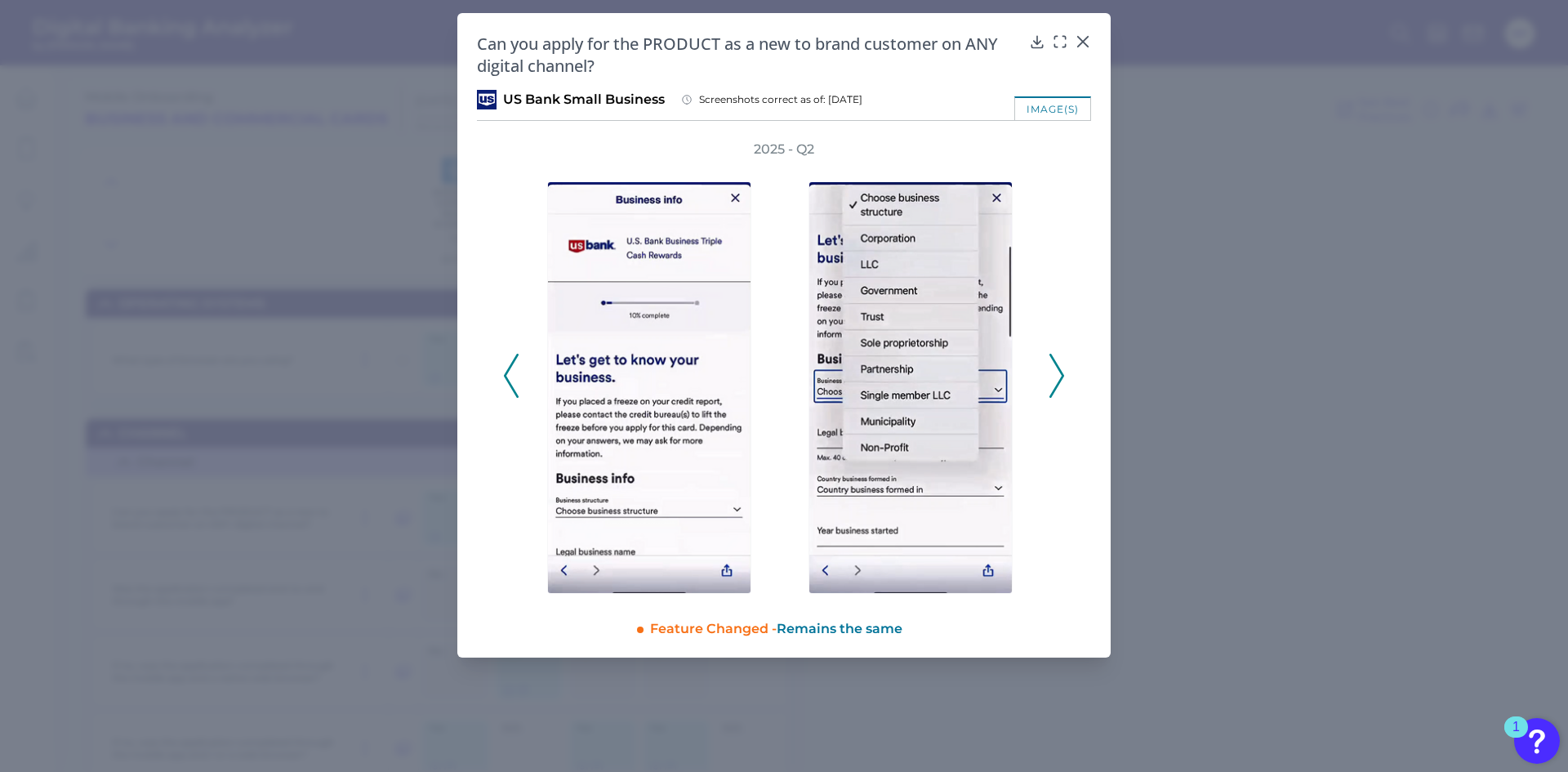
click at [1056, 384] on icon at bounding box center [1057, 375] width 14 height 44
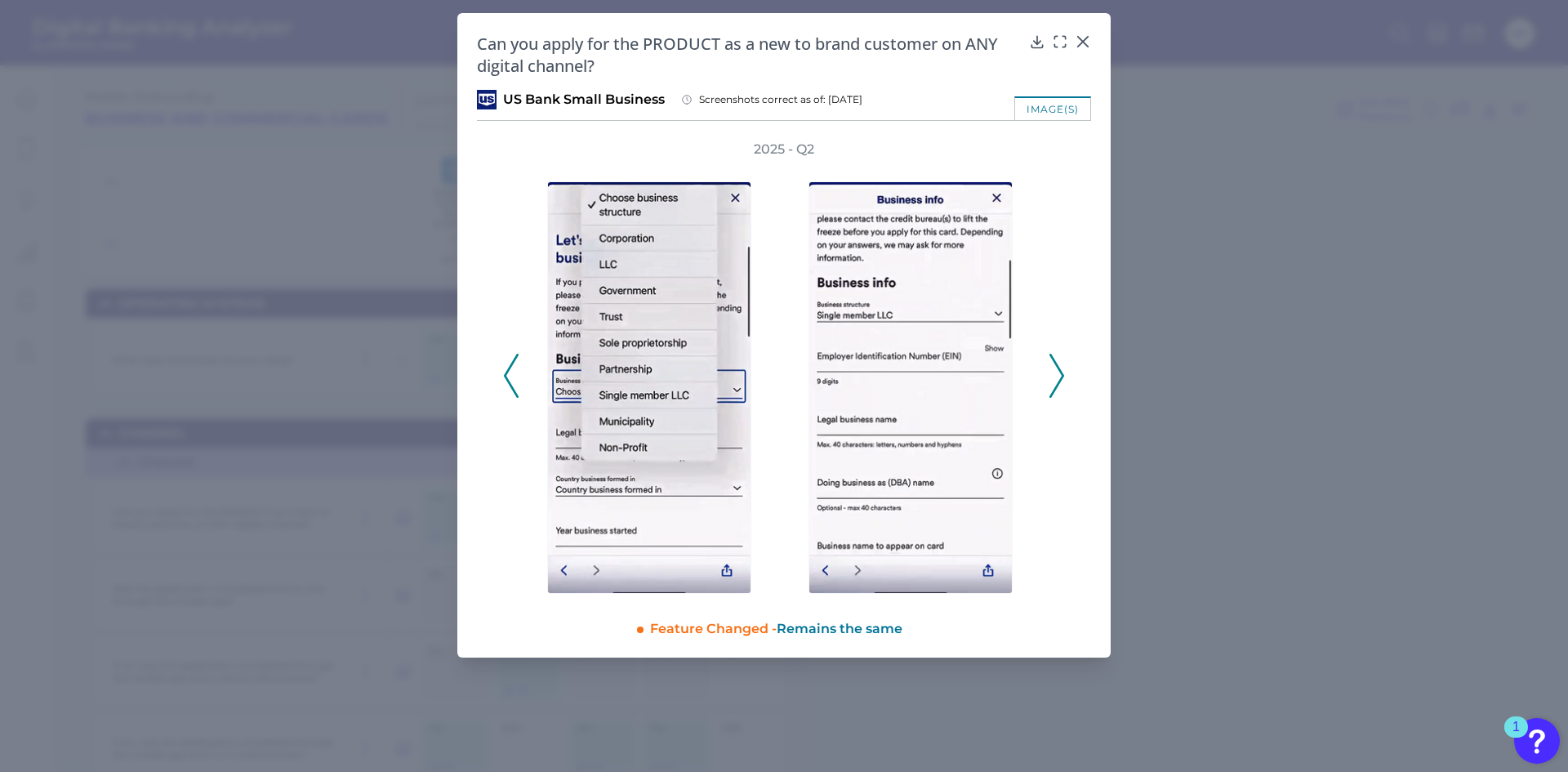
click at [1056, 384] on icon at bounding box center [1057, 375] width 14 height 44
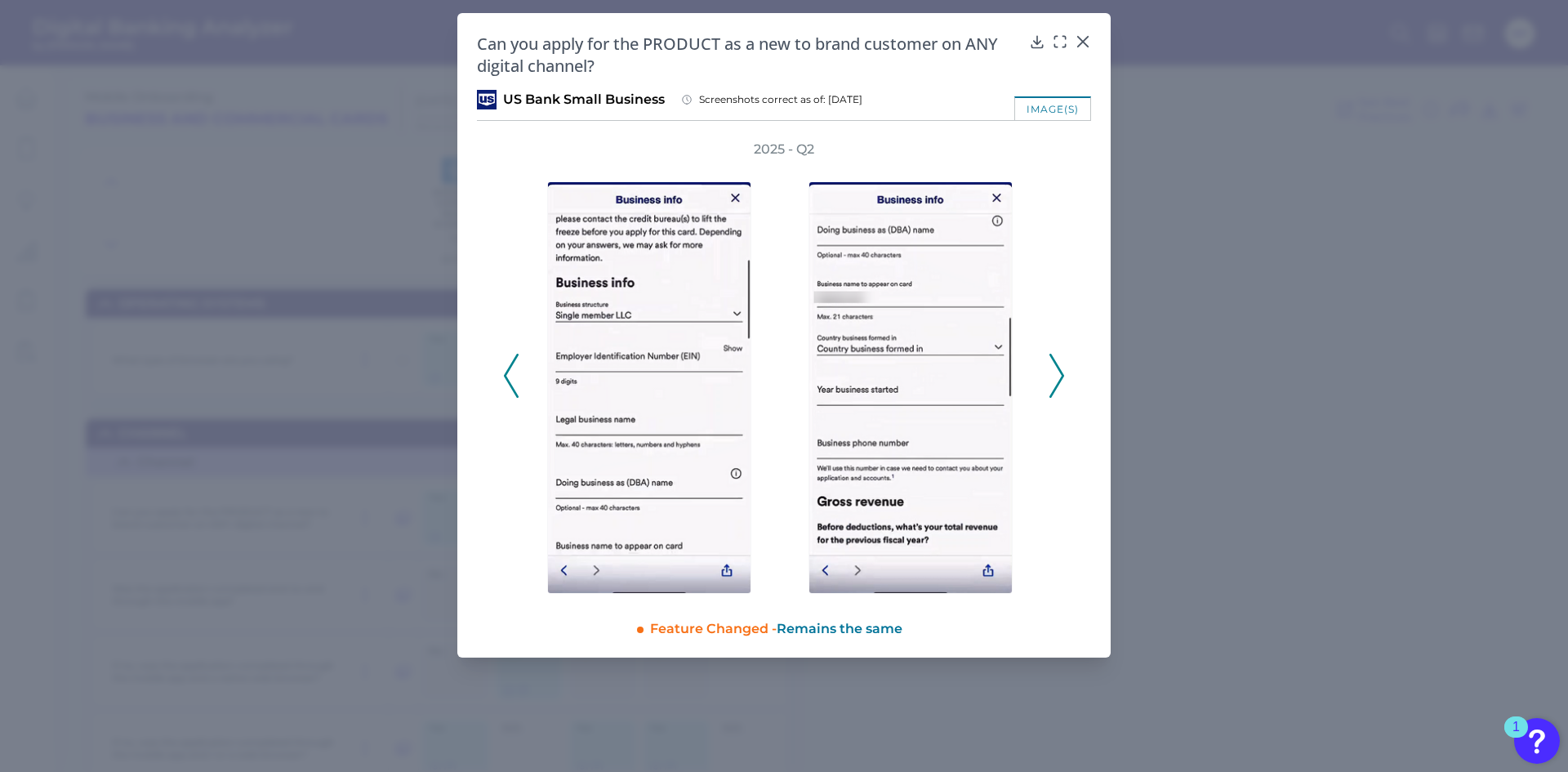
click at [1056, 384] on icon at bounding box center [1057, 375] width 14 height 44
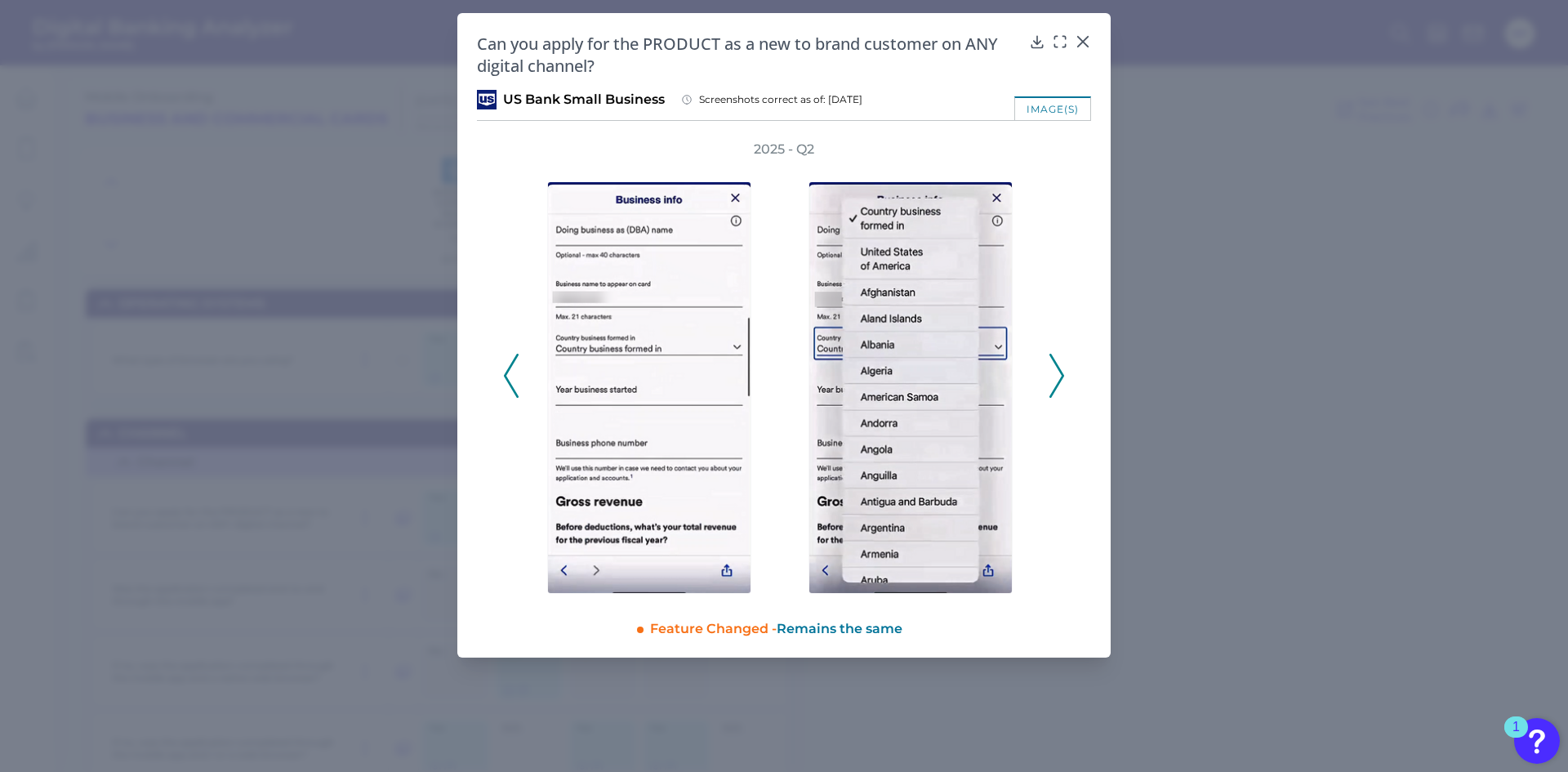
click at [1056, 384] on icon at bounding box center [1057, 375] width 14 height 44
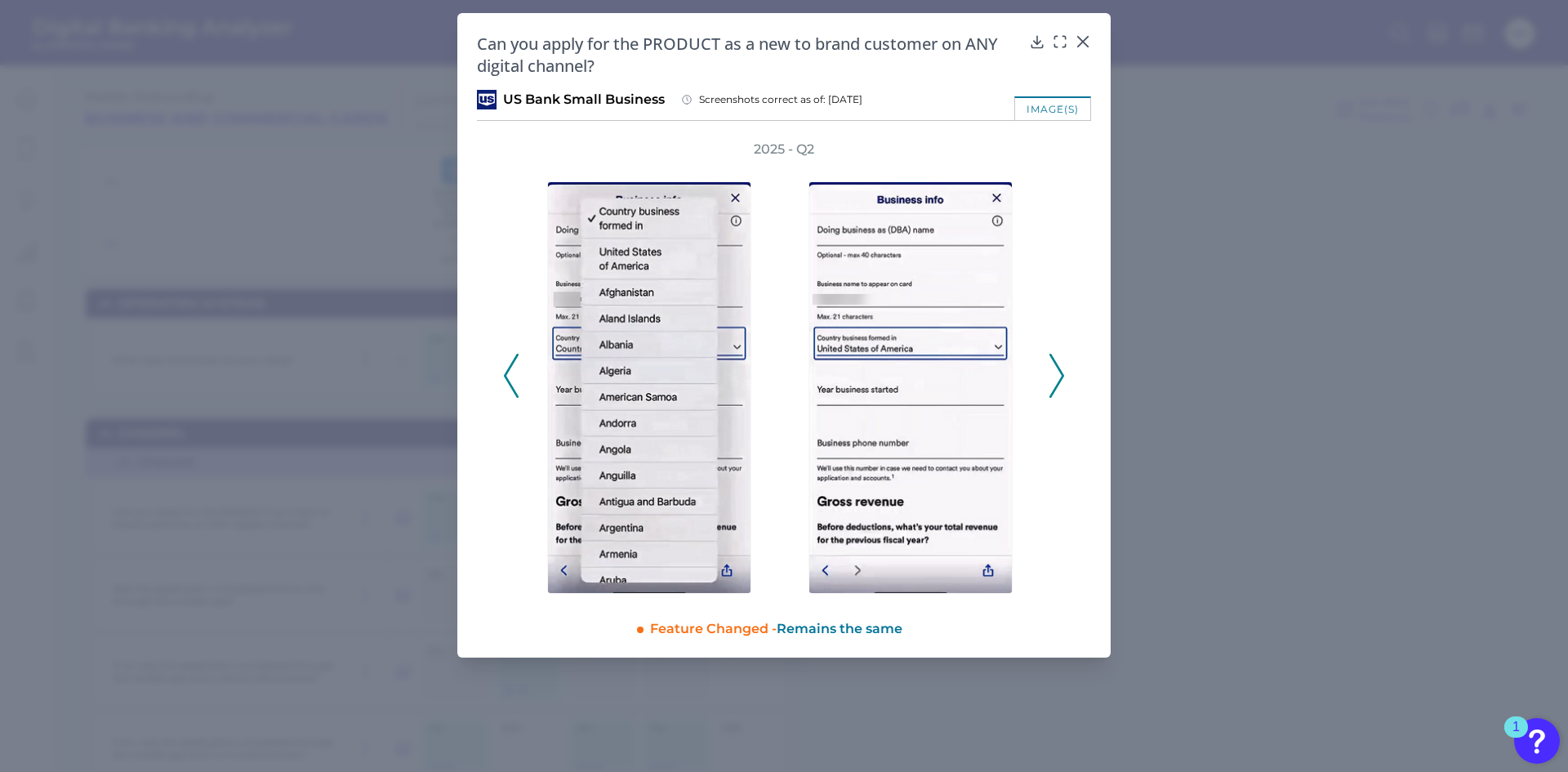
click at [1056, 384] on icon at bounding box center [1057, 375] width 14 height 44
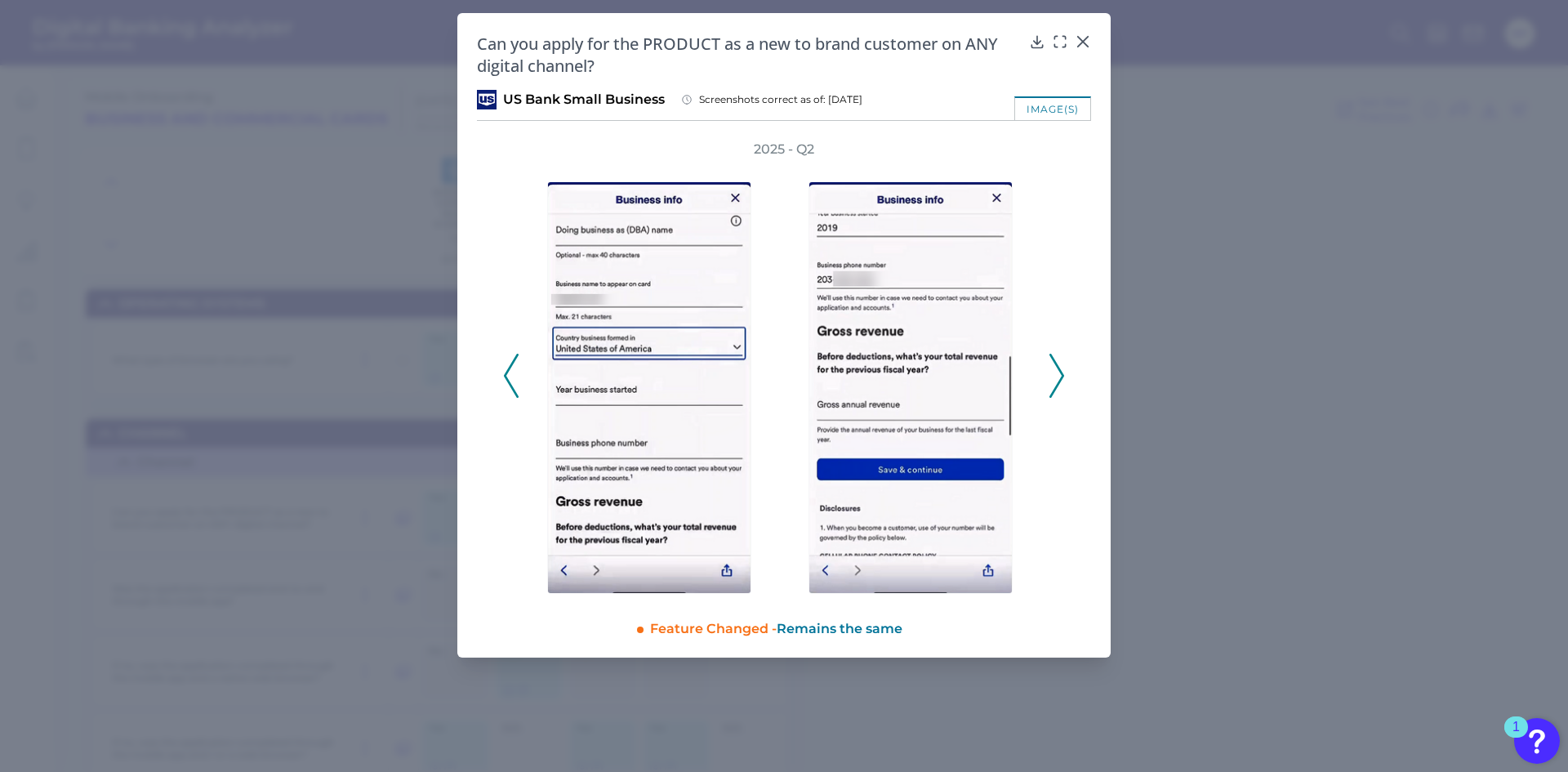
click at [1056, 384] on icon at bounding box center [1057, 375] width 14 height 44
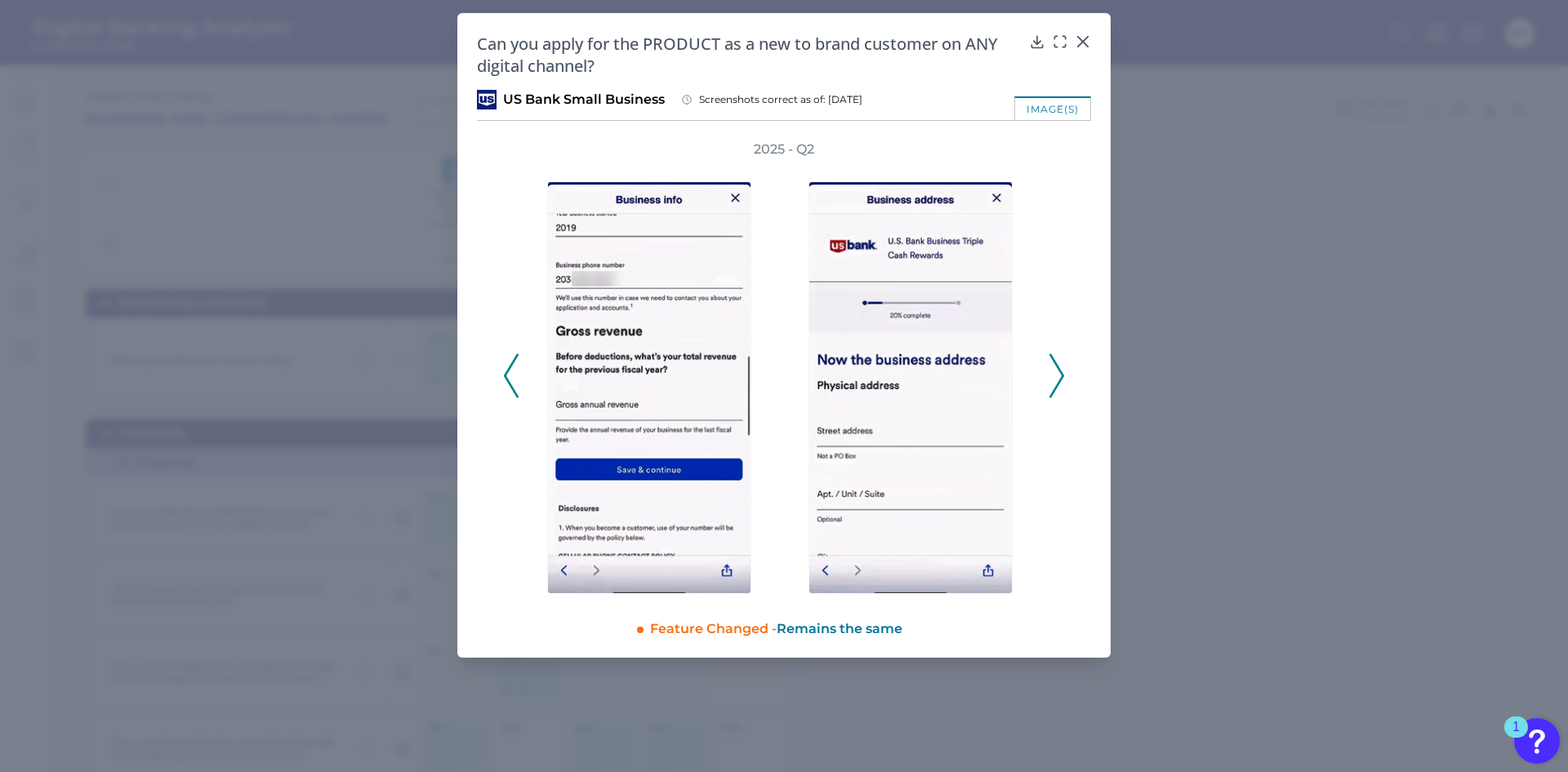
click at [1056, 384] on icon at bounding box center [1057, 375] width 14 height 44
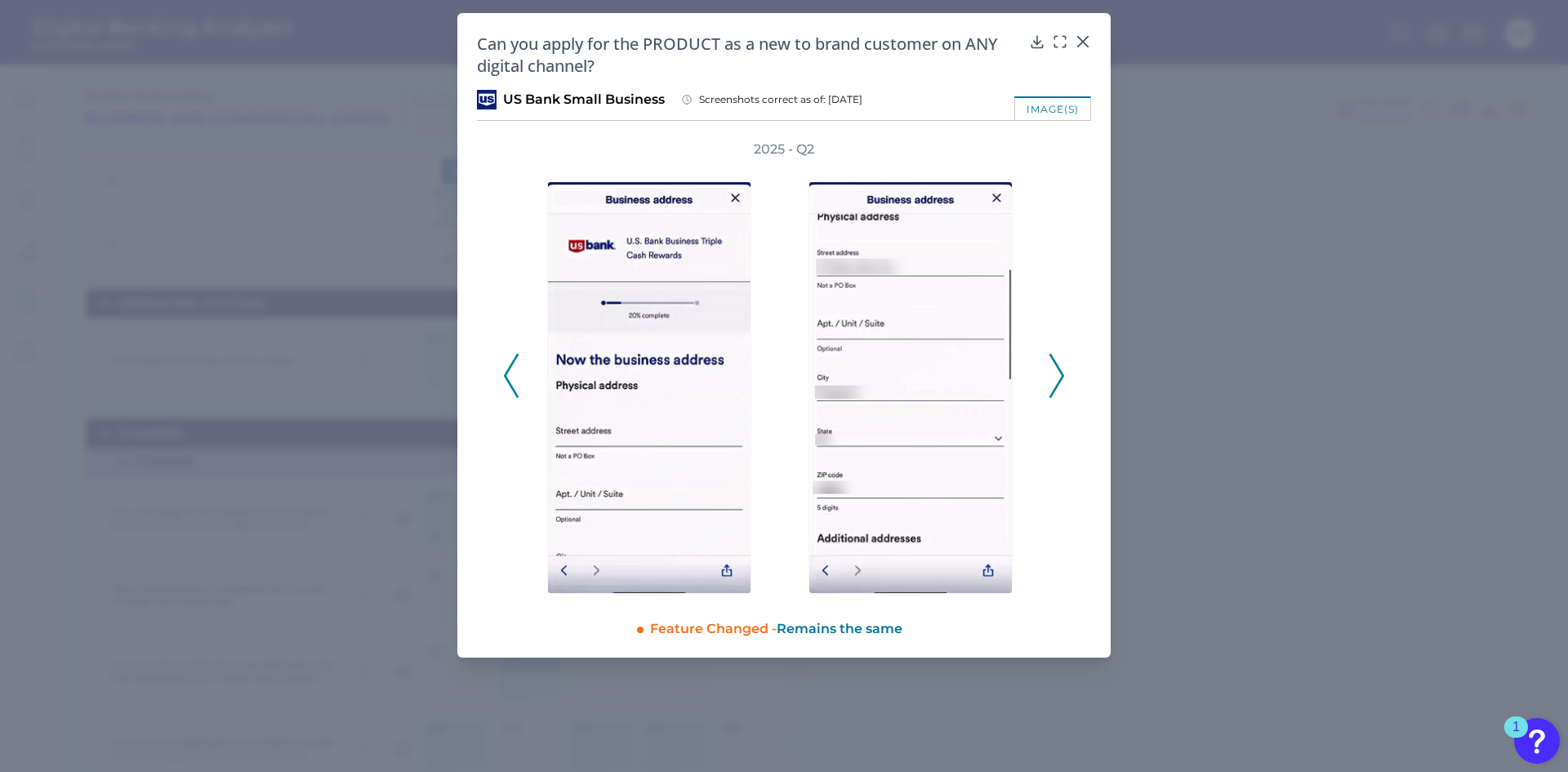
click at [1056, 384] on icon at bounding box center [1057, 375] width 14 height 44
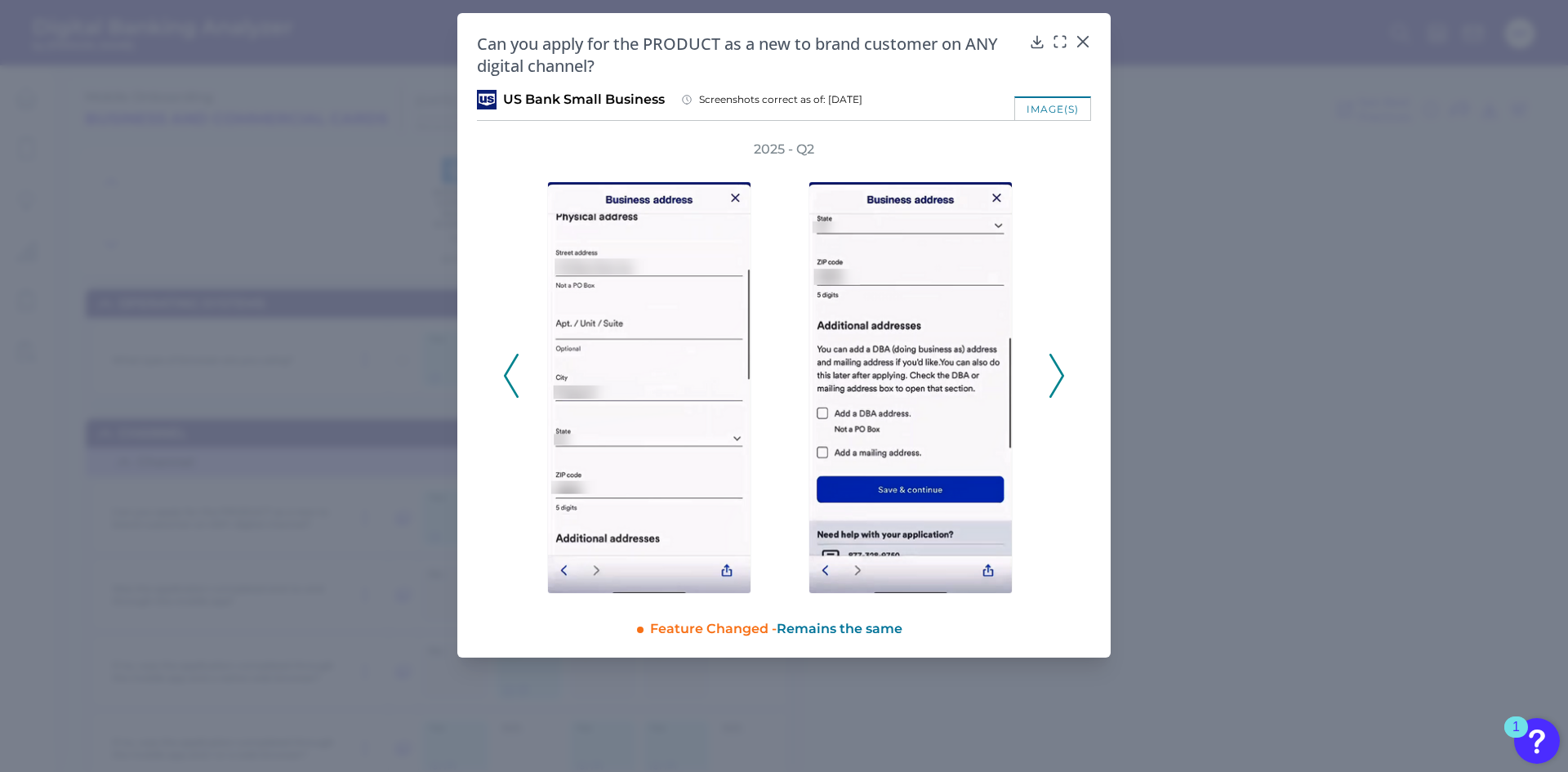
click at [1056, 384] on icon at bounding box center [1057, 375] width 14 height 44
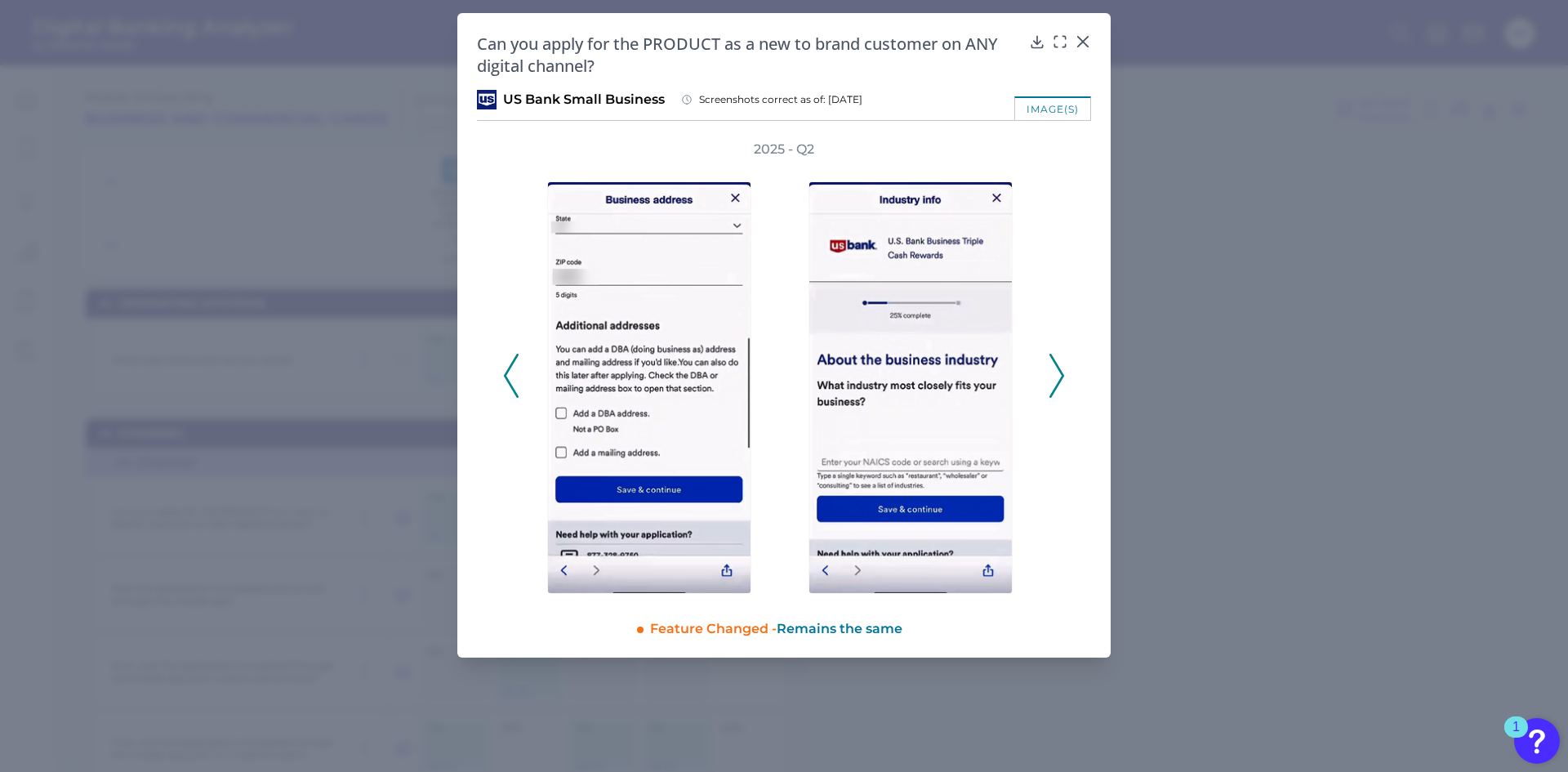
click at [1056, 384] on icon at bounding box center [1057, 375] width 14 height 44
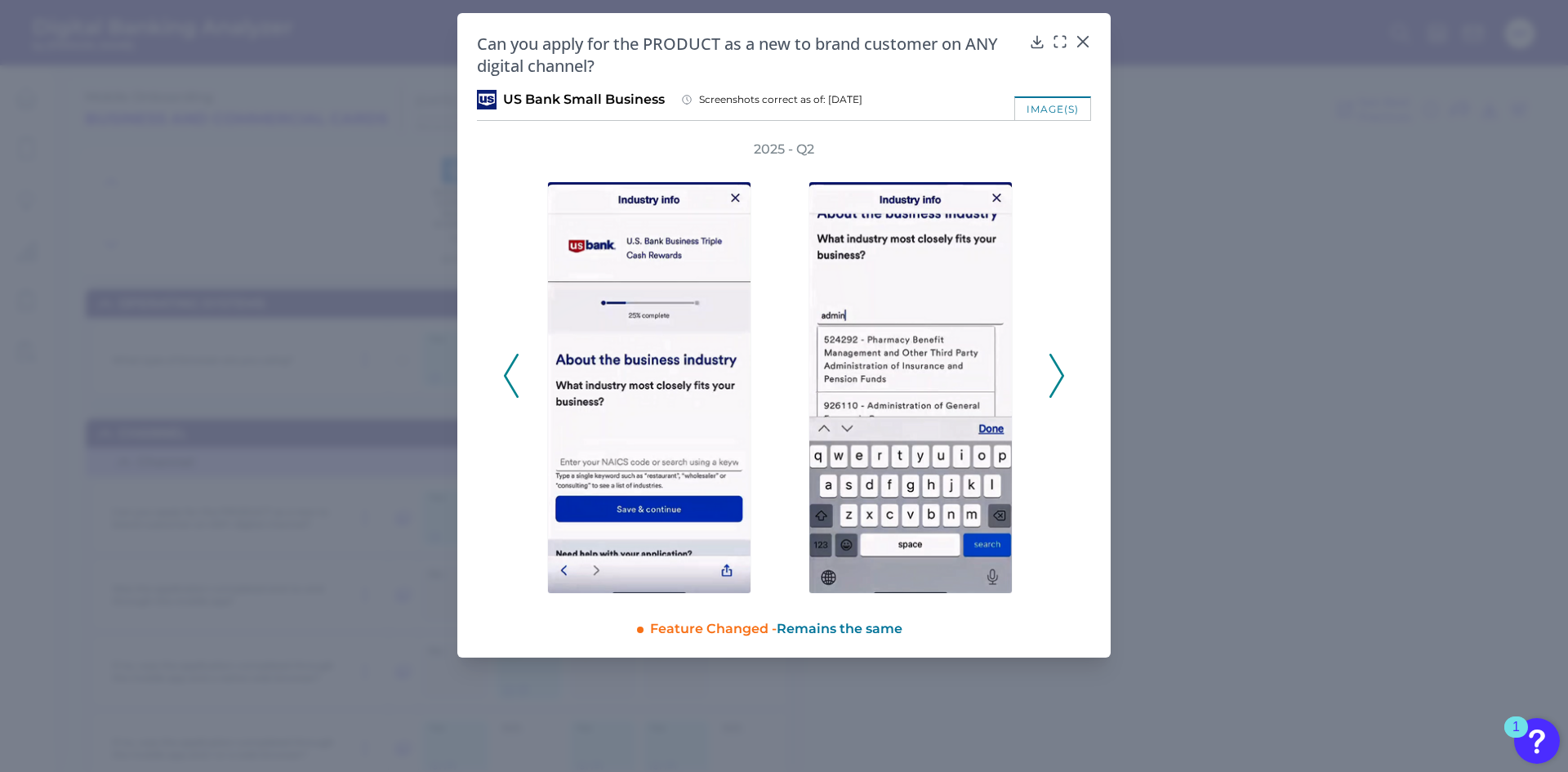
click at [1056, 384] on icon at bounding box center [1057, 375] width 14 height 44
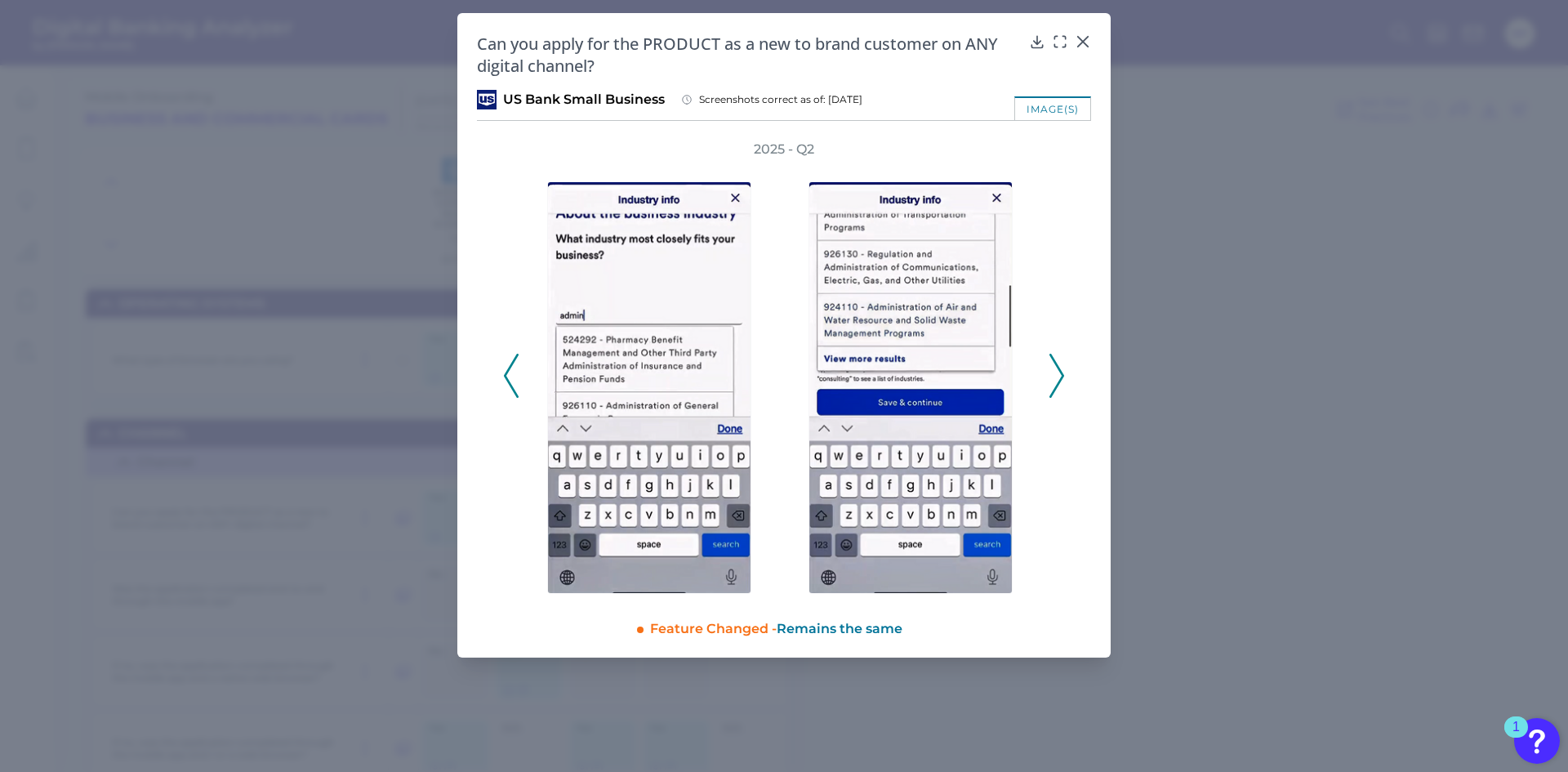
click at [1056, 384] on icon at bounding box center [1057, 375] width 14 height 44
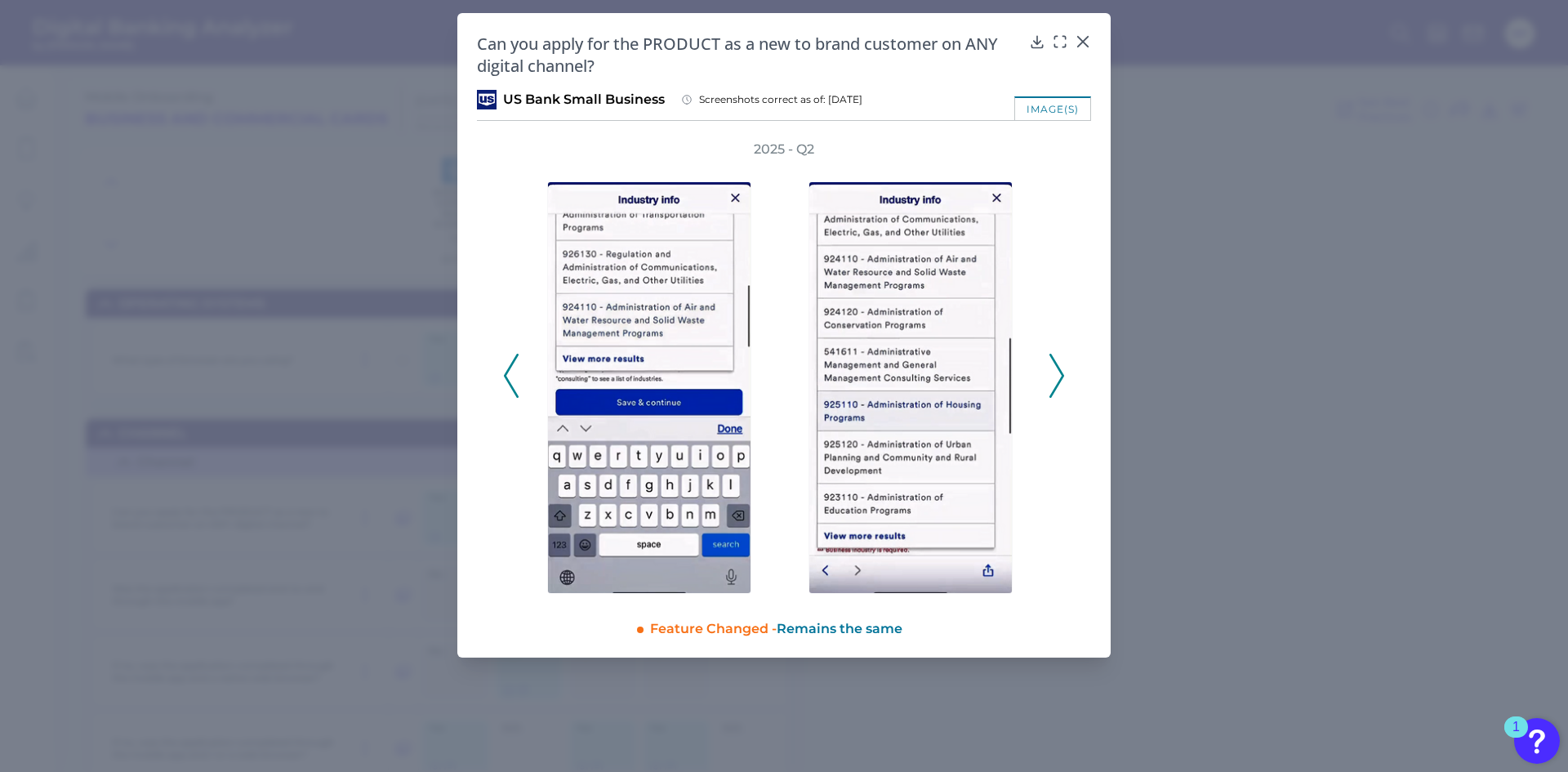
click at [1056, 384] on icon at bounding box center [1057, 375] width 14 height 44
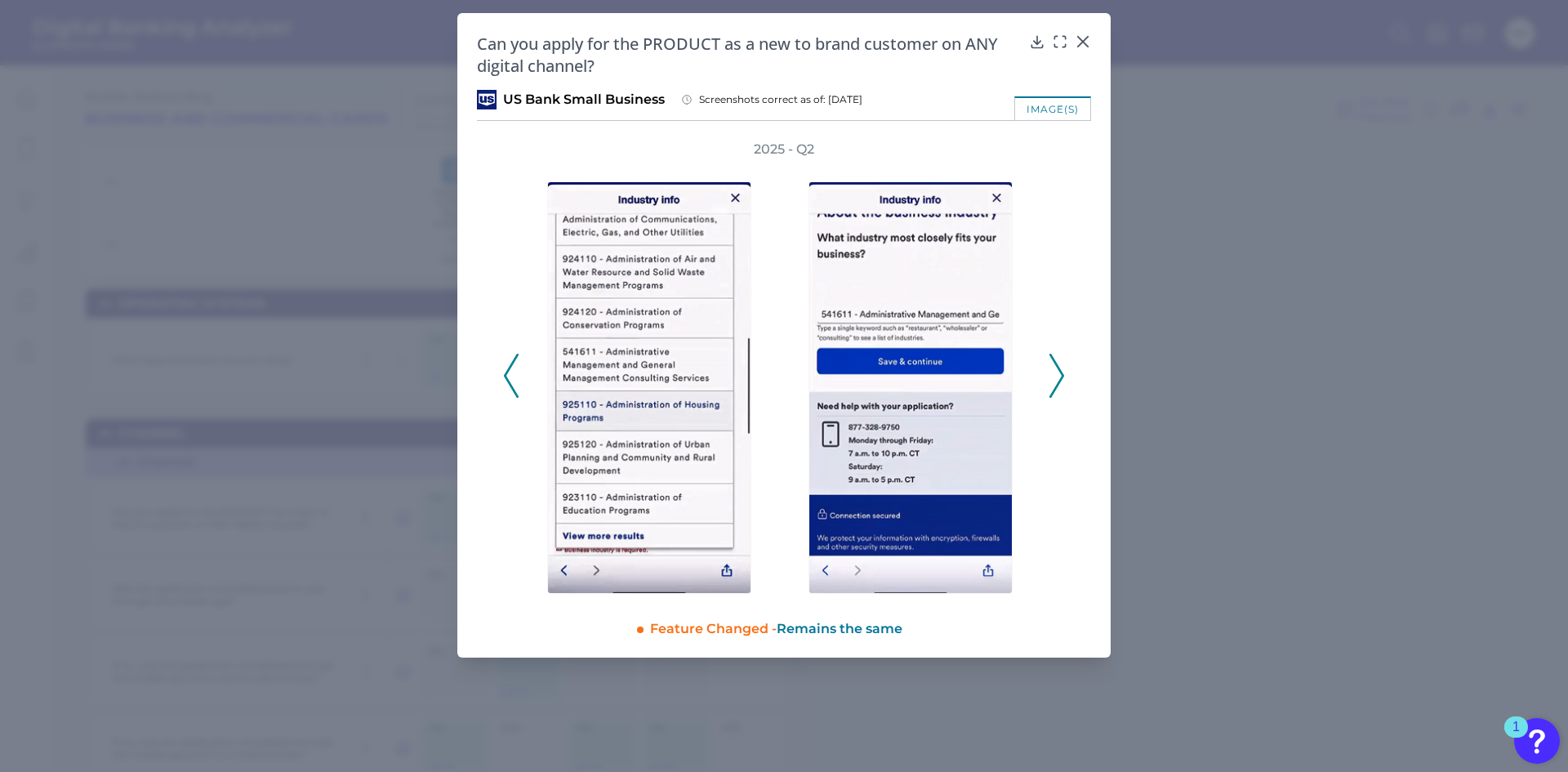
click at [1056, 384] on icon at bounding box center [1057, 375] width 14 height 44
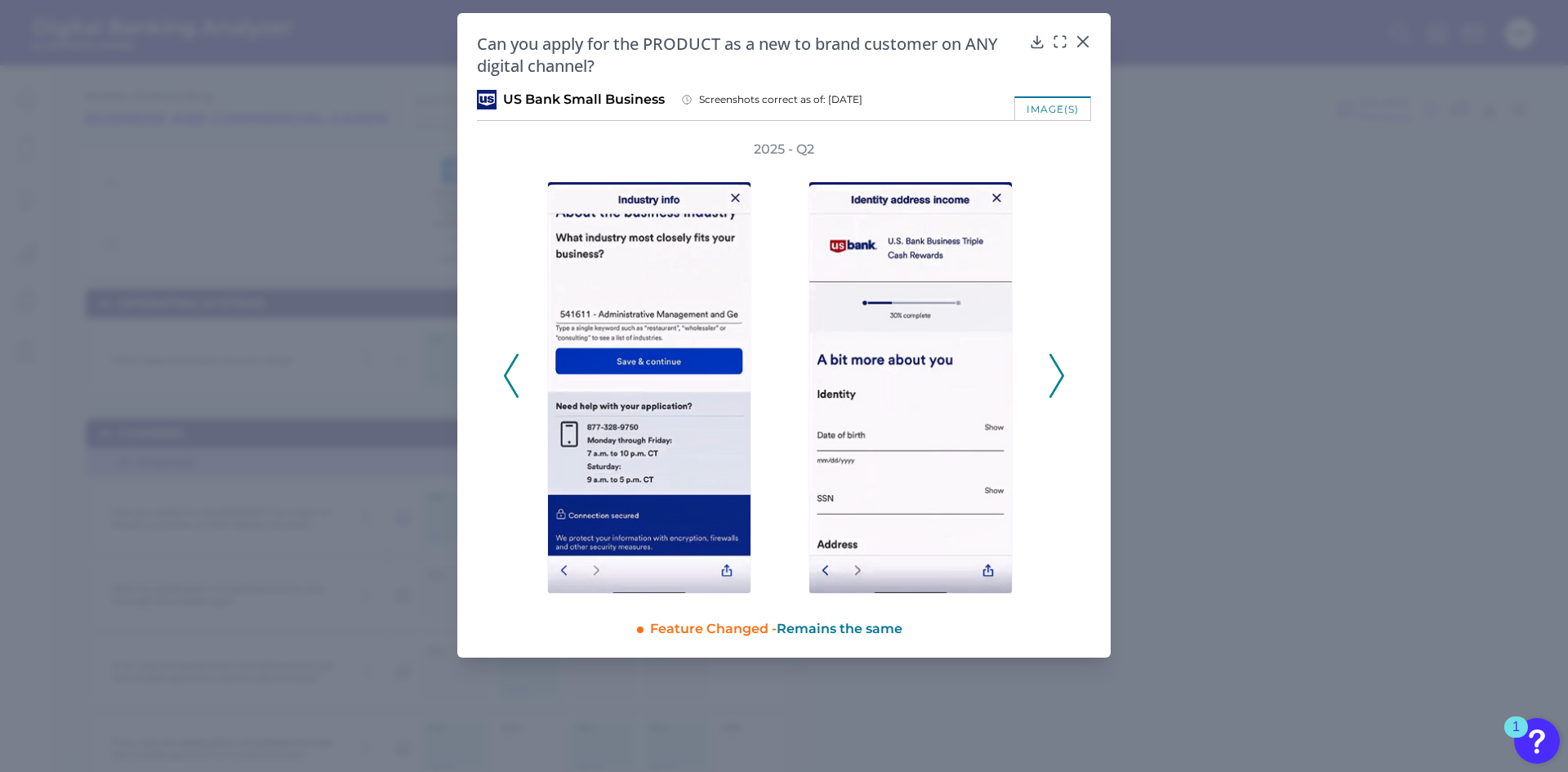
click at [1056, 384] on icon at bounding box center [1057, 375] width 14 height 44
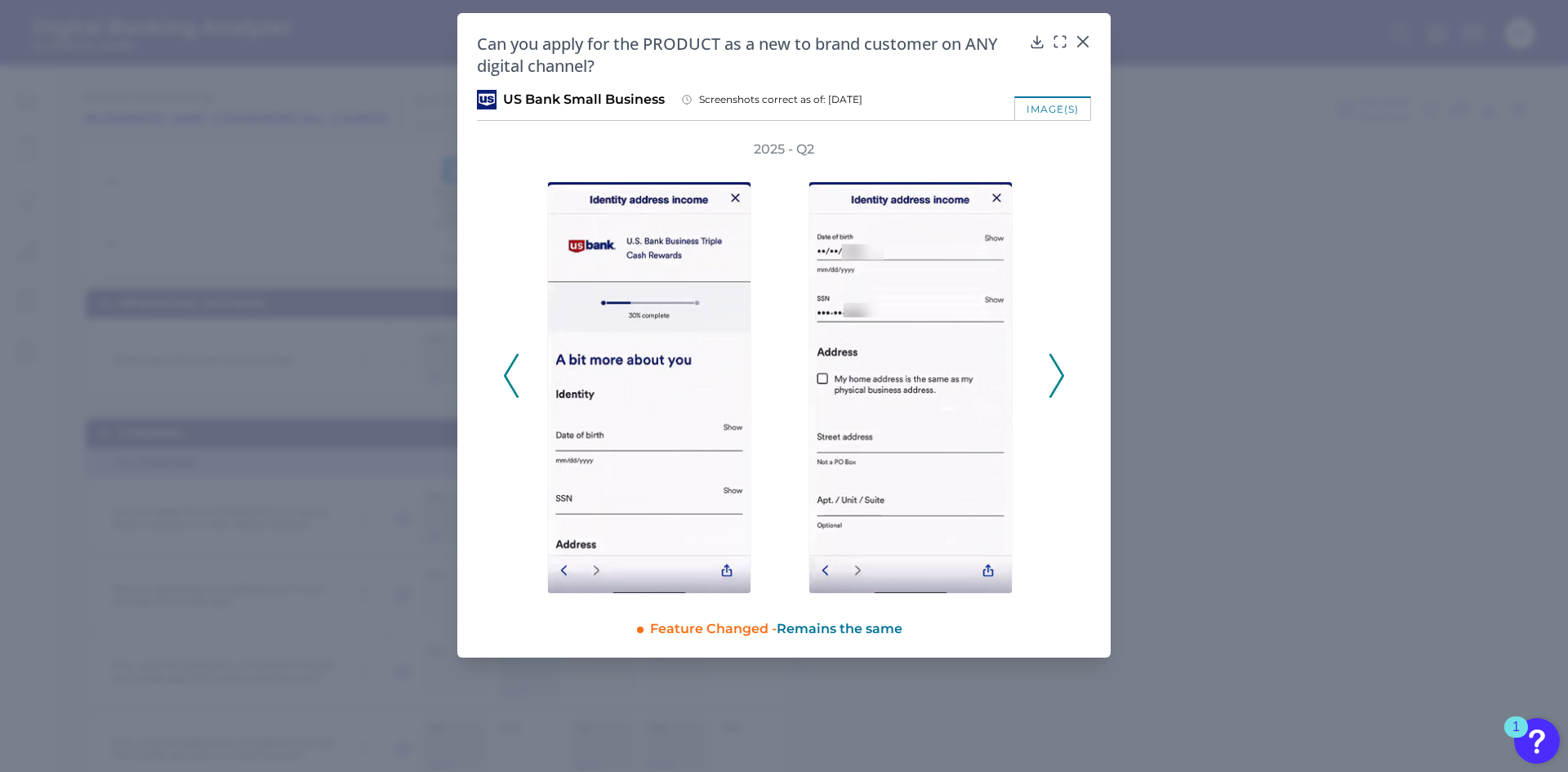
click at [1057, 384] on icon at bounding box center [1057, 375] width 14 height 44
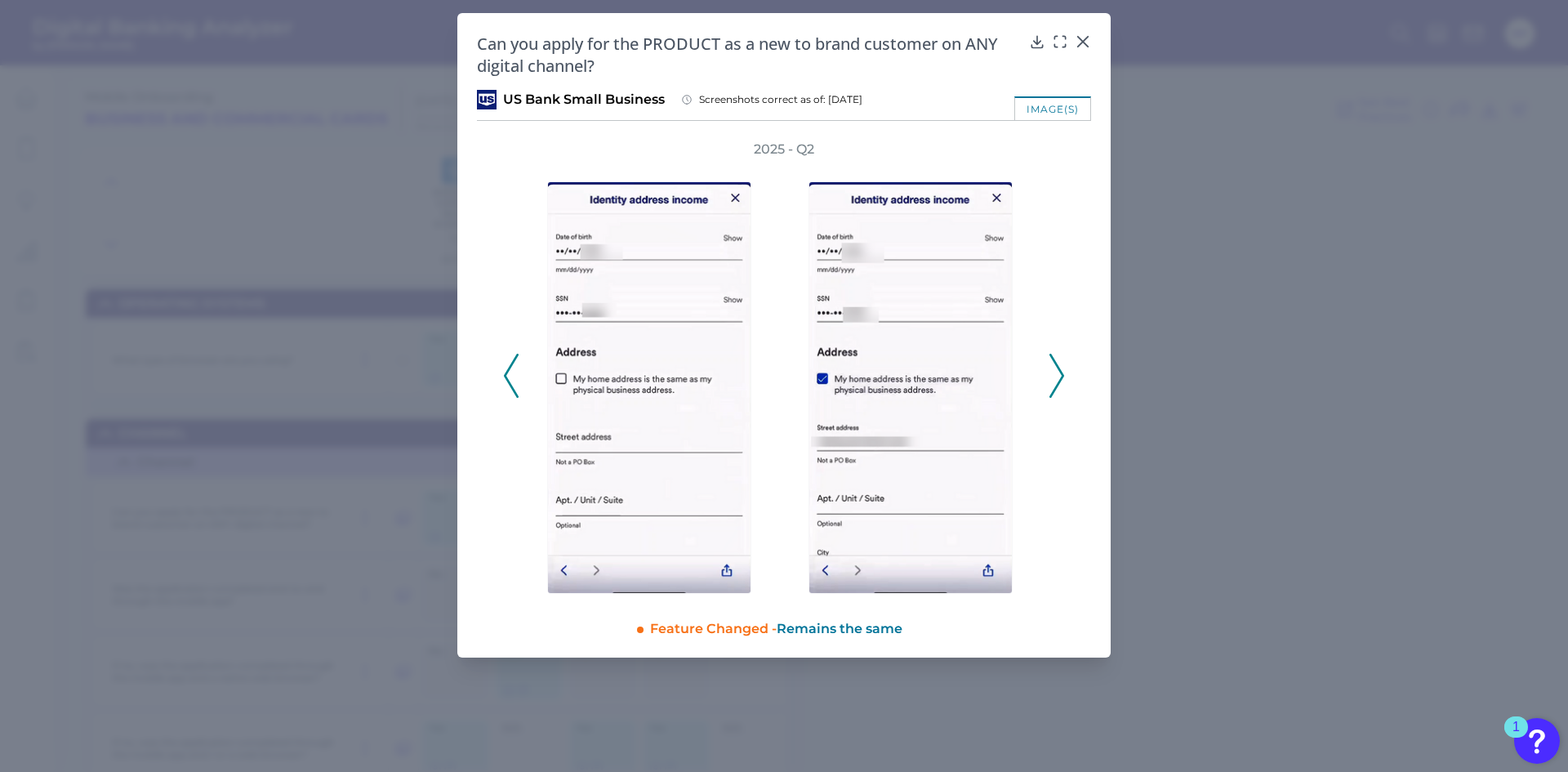
click at [1057, 384] on icon at bounding box center [1057, 375] width 14 height 44
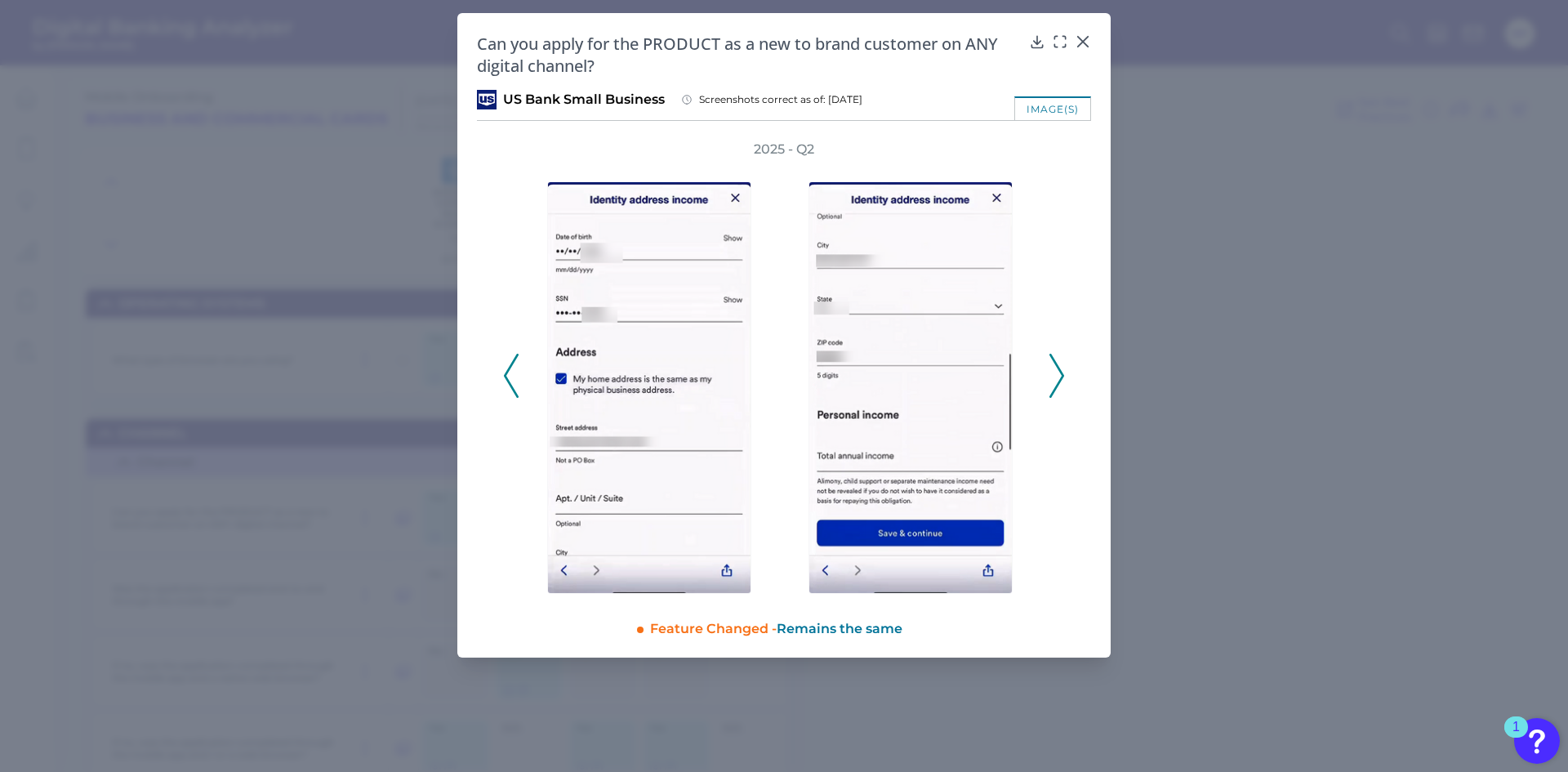
click at [1057, 384] on icon at bounding box center [1057, 375] width 14 height 44
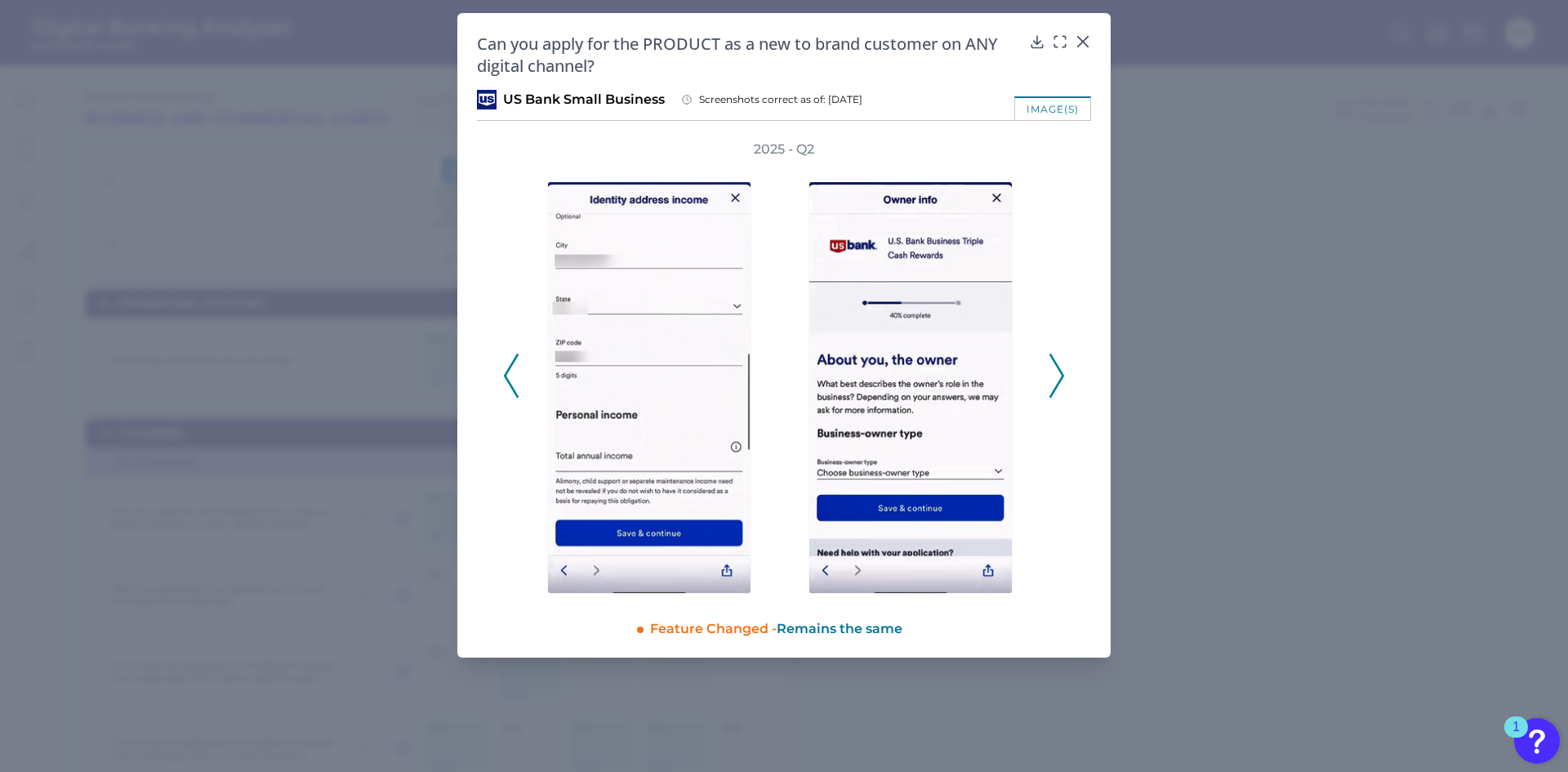
click at [1057, 384] on icon at bounding box center [1057, 375] width 14 height 44
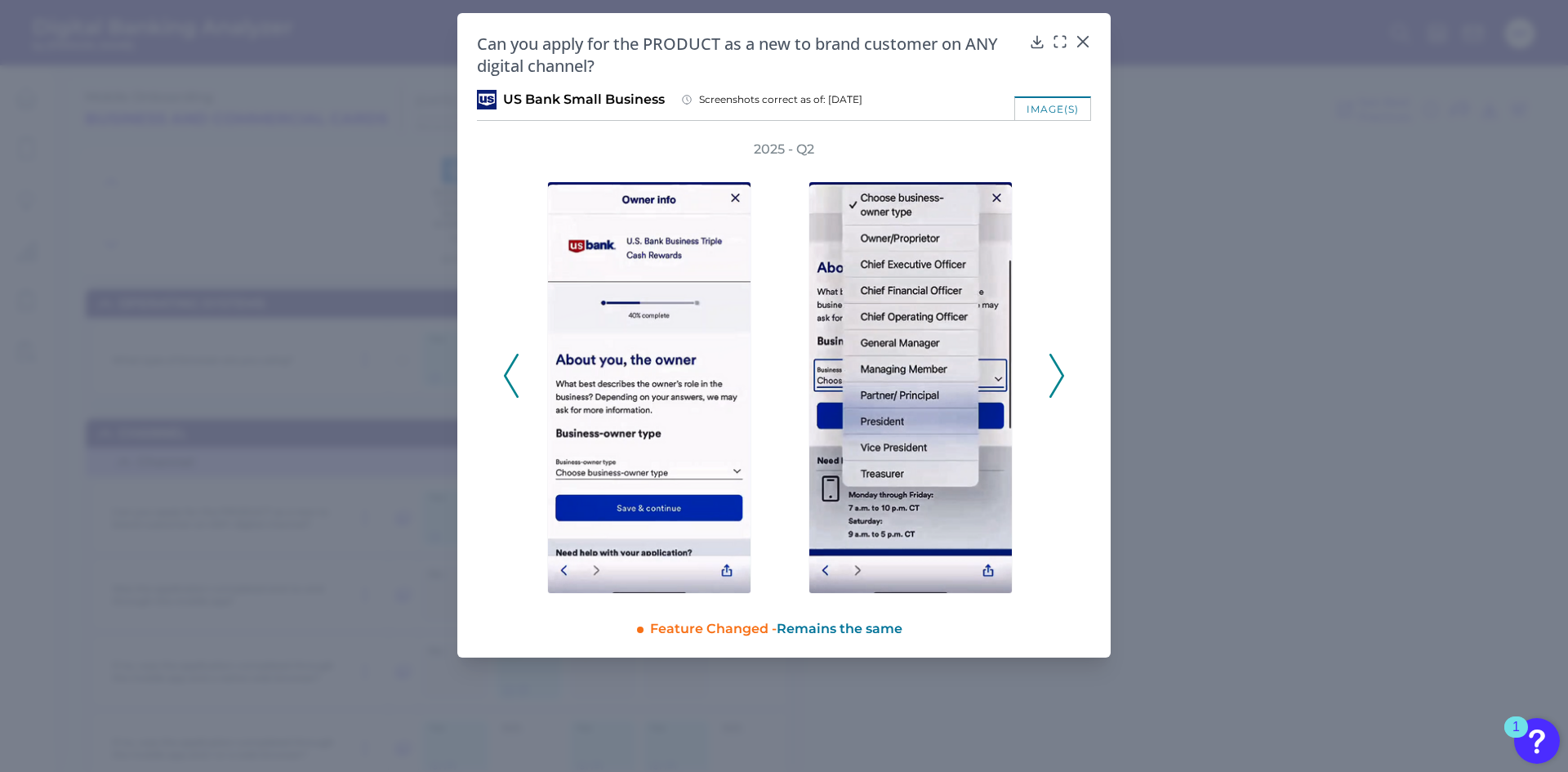
click at [1057, 384] on icon at bounding box center [1057, 375] width 14 height 44
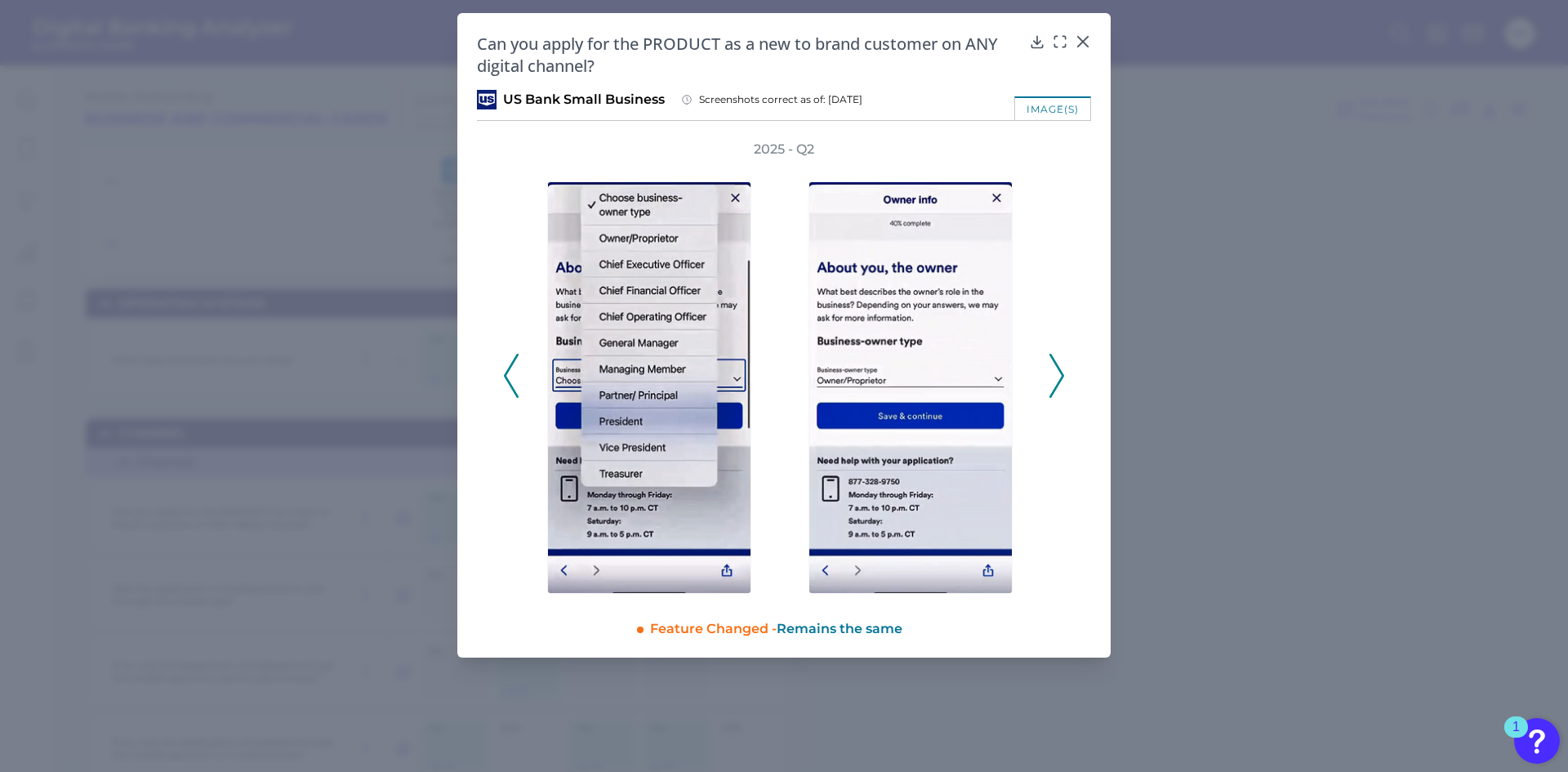
click at [1057, 384] on icon at bounding box center [1057, 375] width 14 height 44
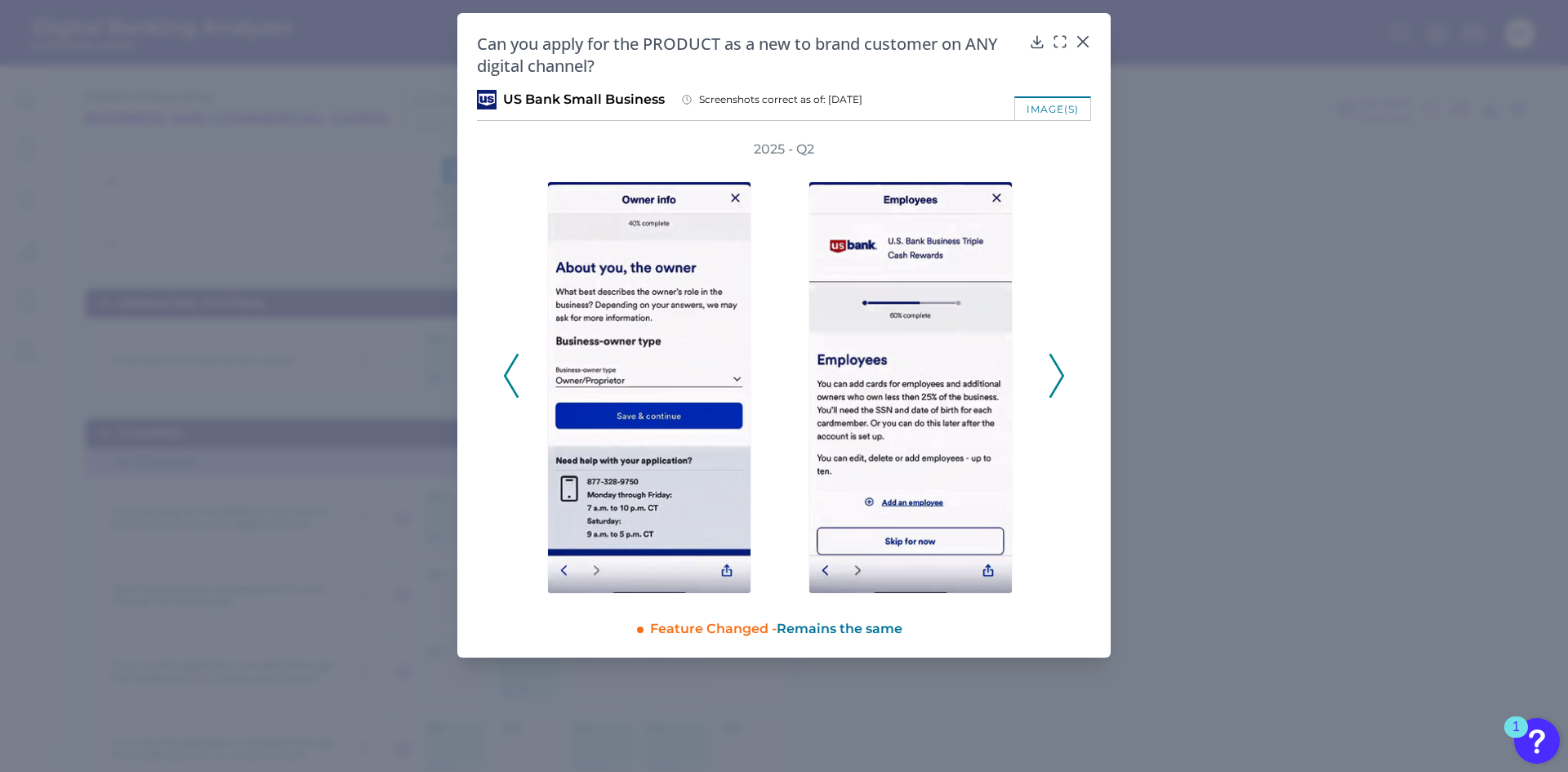
click at [1057, 384] on icon at bounding box center [1057, 375] width 14 height 44
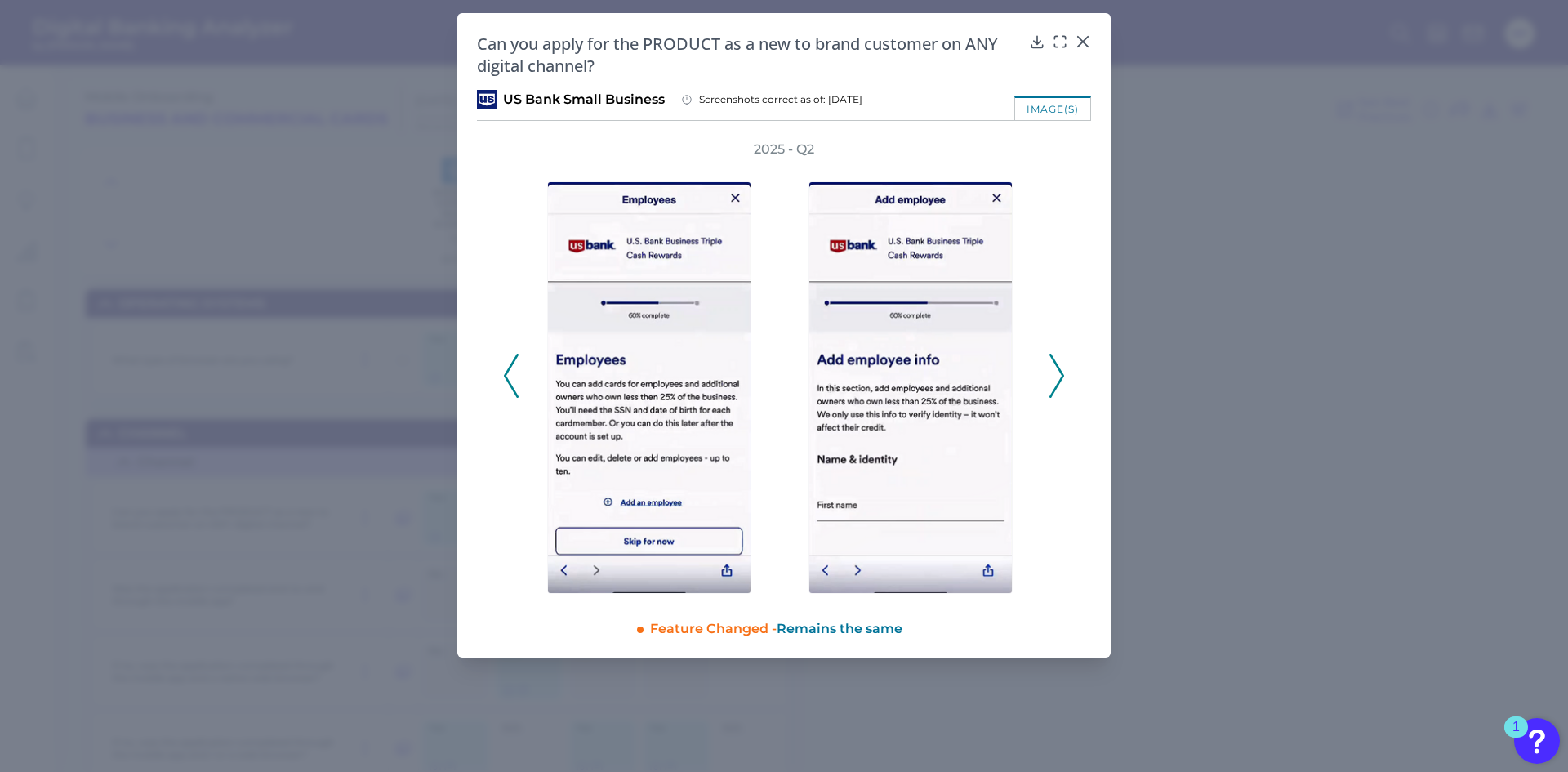
click at [1057, 384] on icon at bounding box center [1057, 375] width 14 height 44
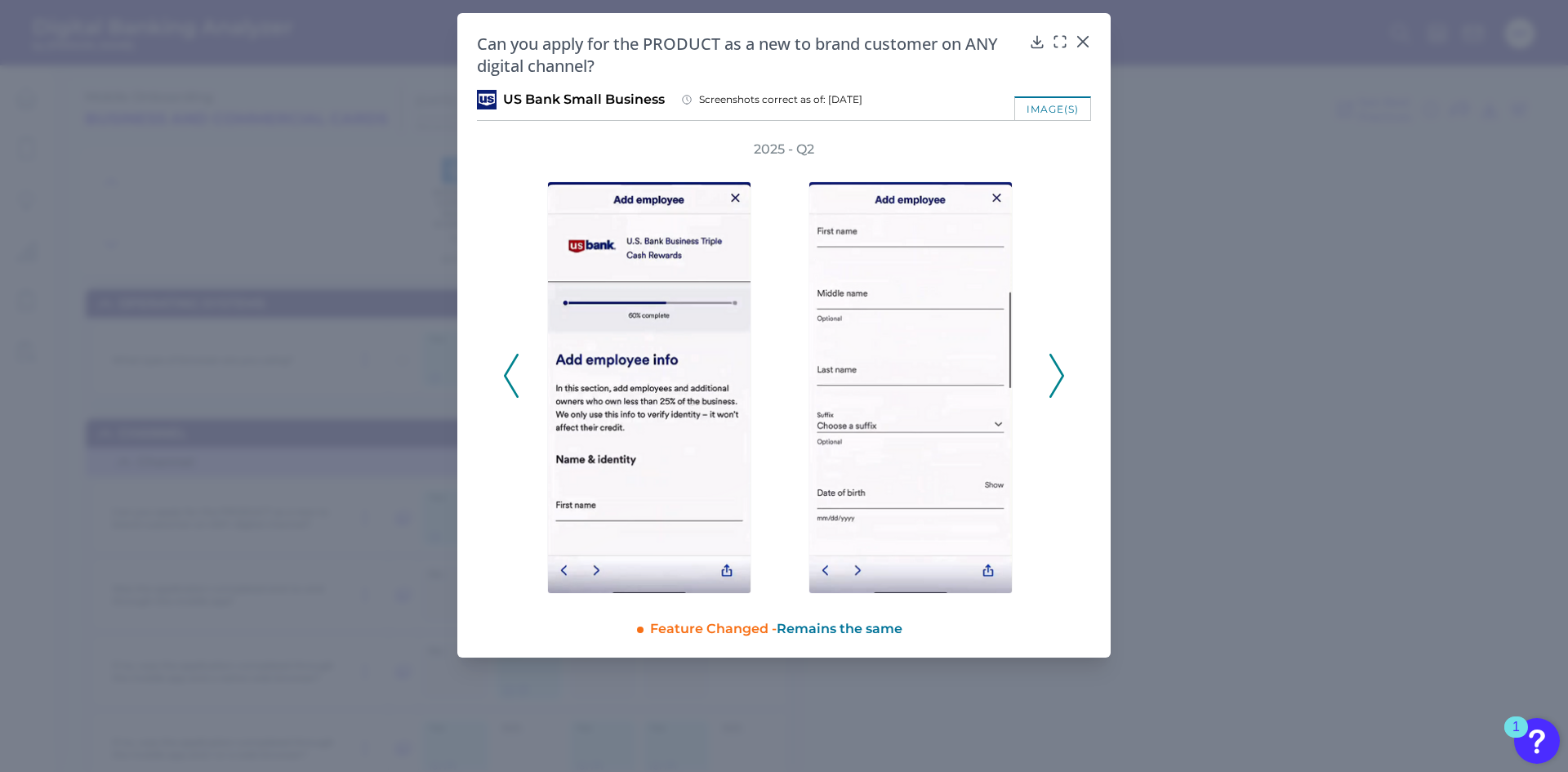
click at [1057, 384] on icon at bounding box center [1057, 375] width 14 height 44
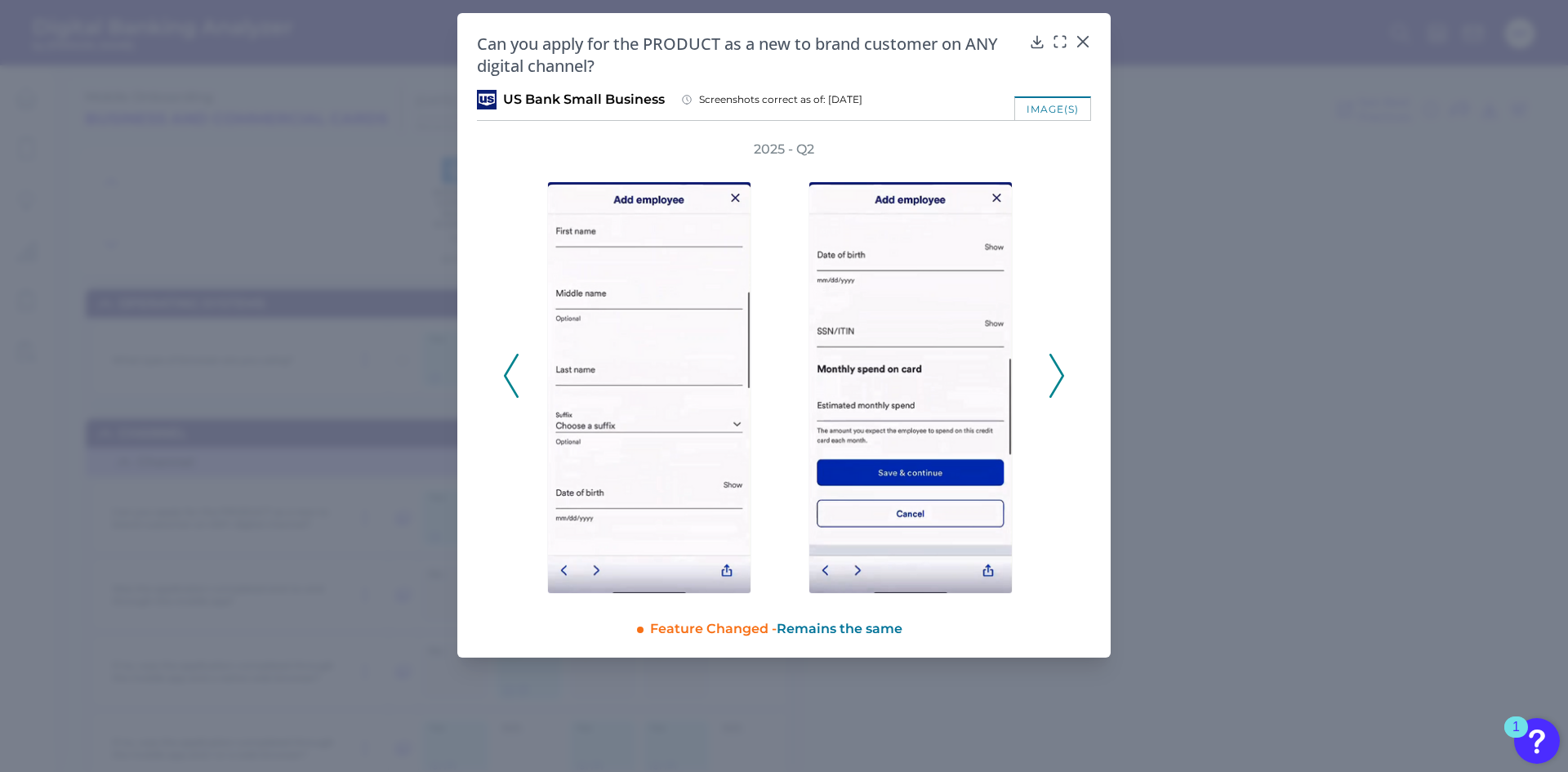
click at [1057, 384] on icon at bounding box center [1057, 375] width 14 height 44
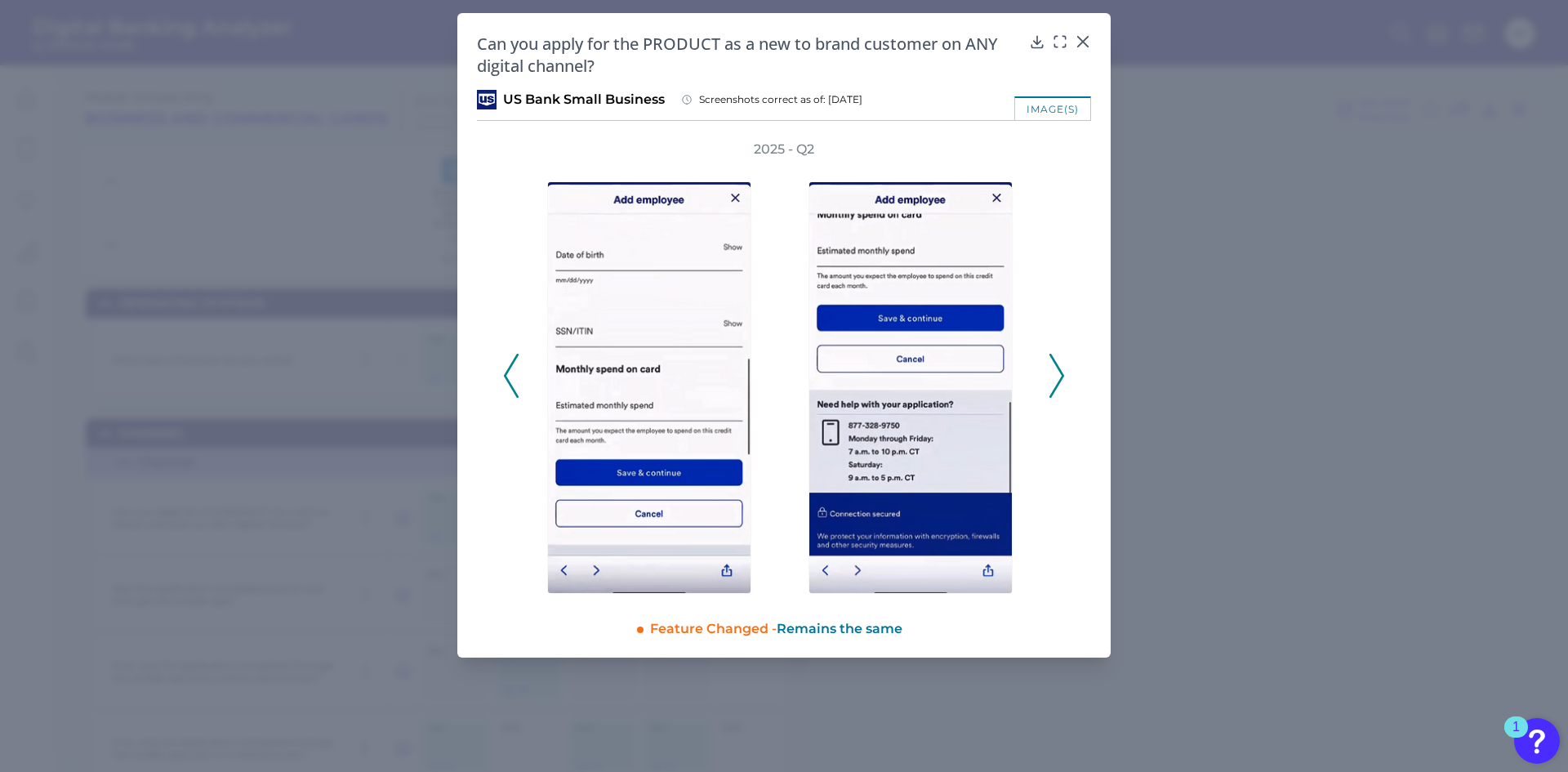
click at [1057, 384] on icon at bounding box center [1057, 375] width 14 height 44
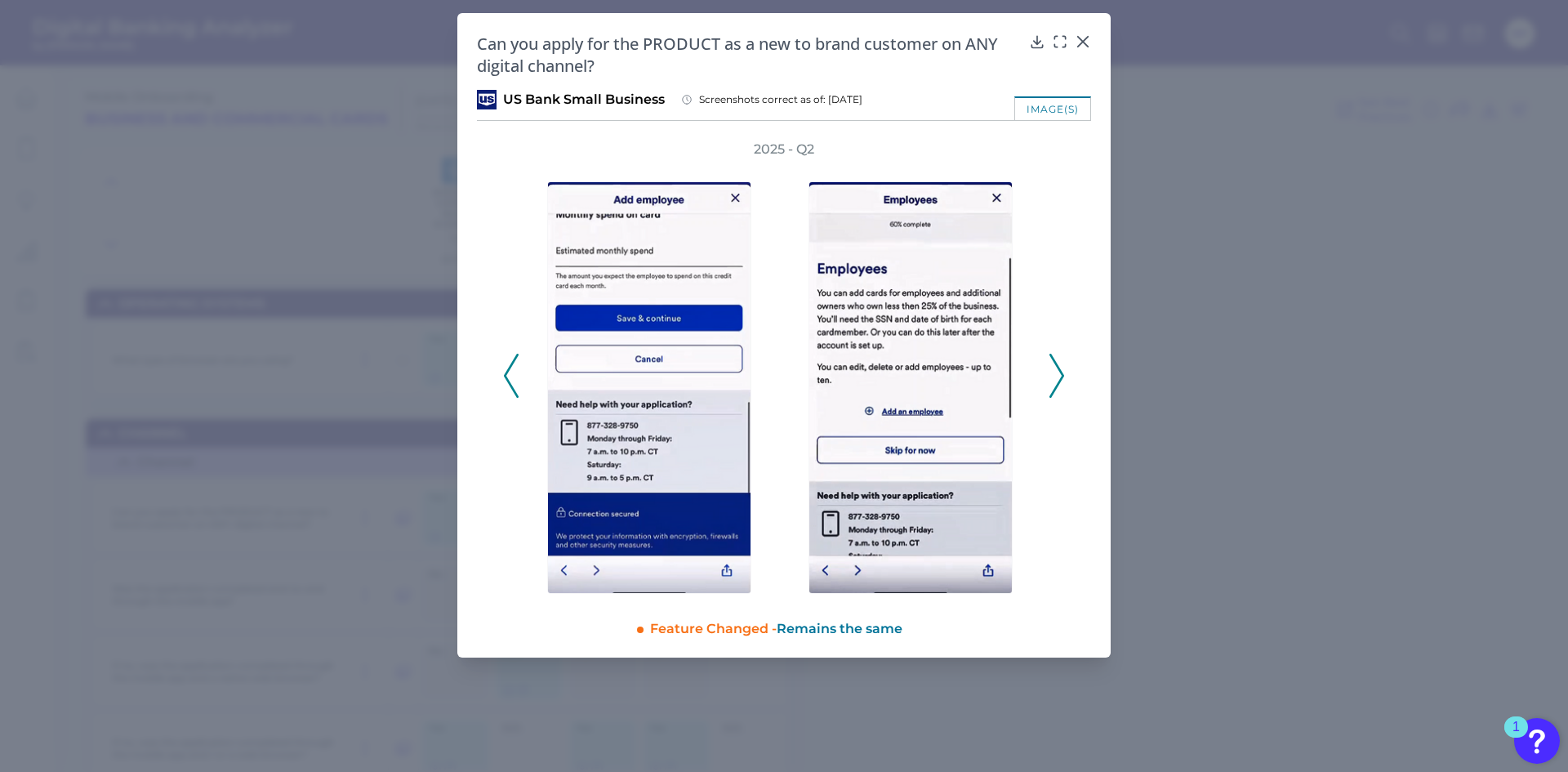
click at [1057, 384] on icon at bounding box center [1057, 375] width 14 height 44
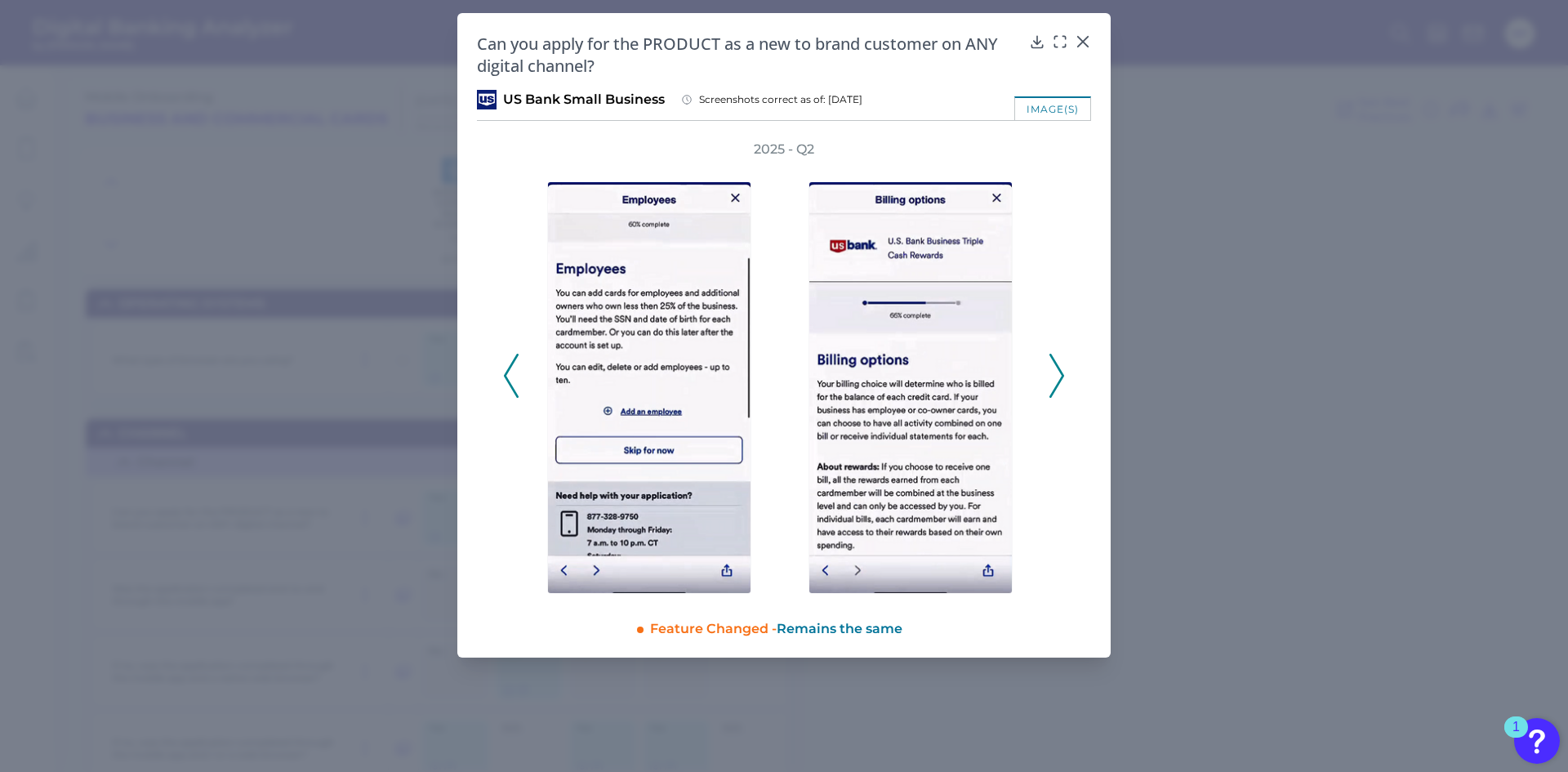
click at [1057, 384] on icon at bounding box center [1057, 375] width 14 height 44
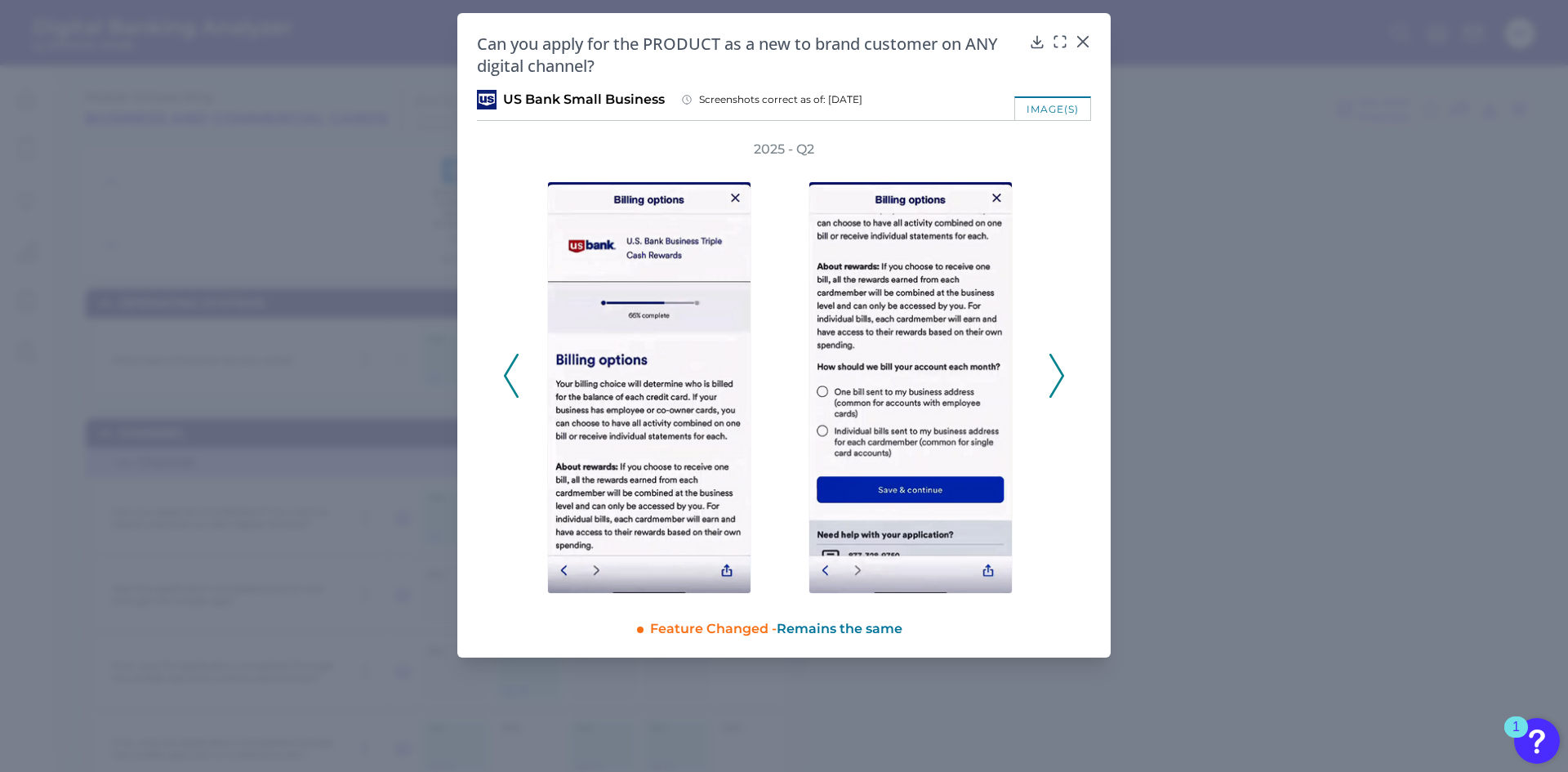
click at [1057, 384] on icon at bounding box center [1057, 375] width 14 height 44
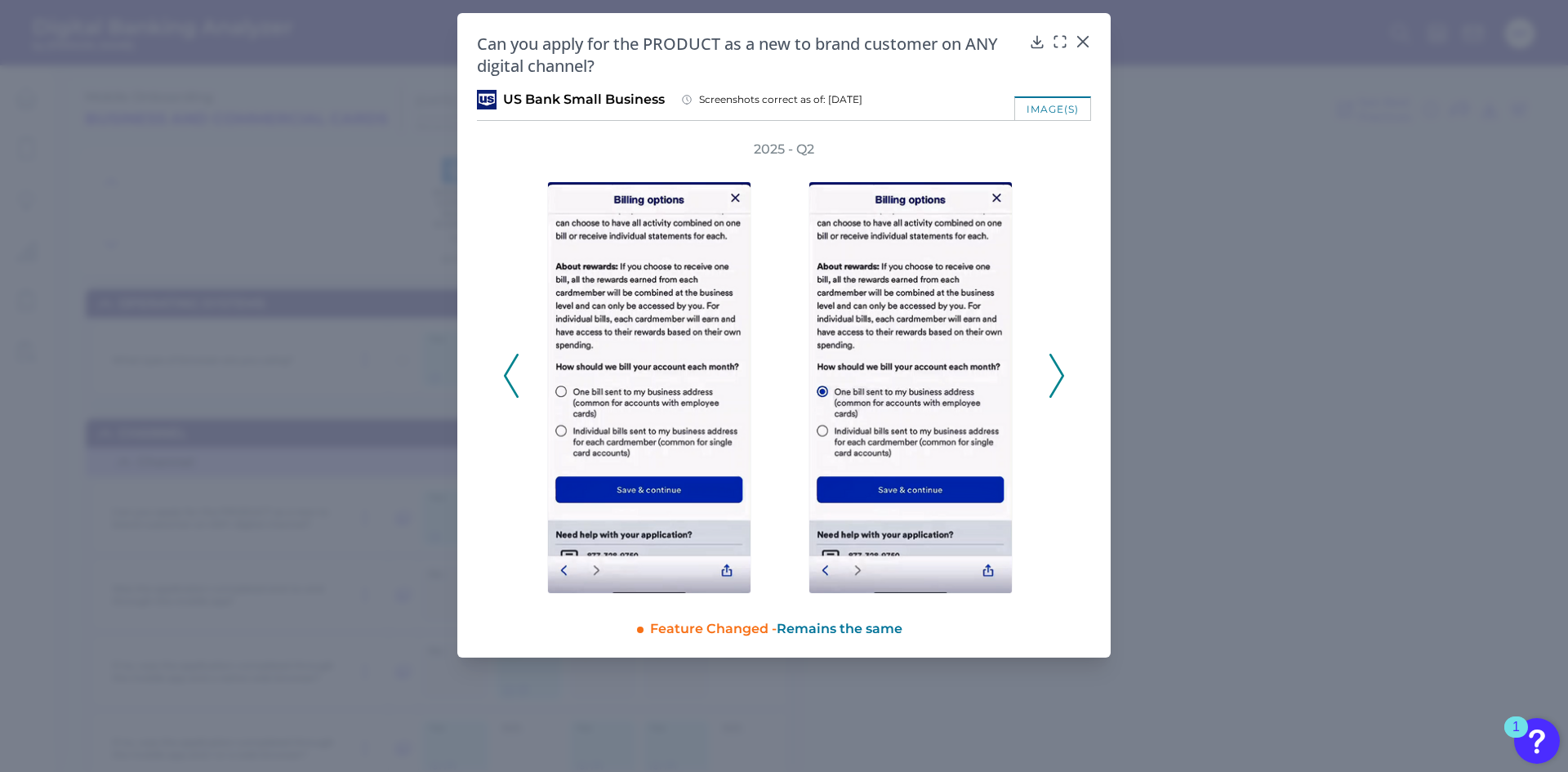
click at [1057, 384] on icon at bounding box center [1057, 375] width 14 height 44
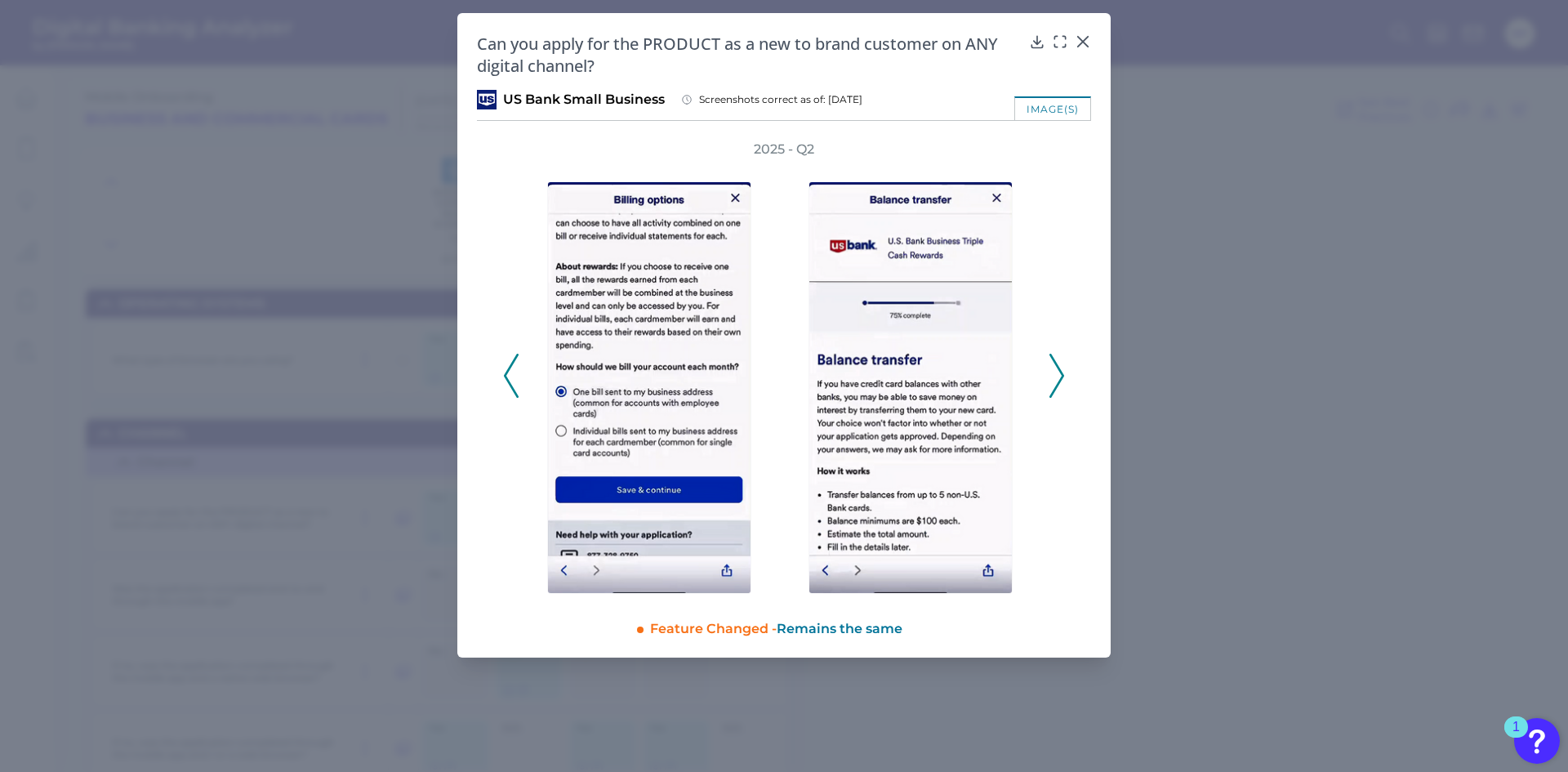
click at [1057, 384] on icon at bounding box center [1057, 375] width 14 height 44
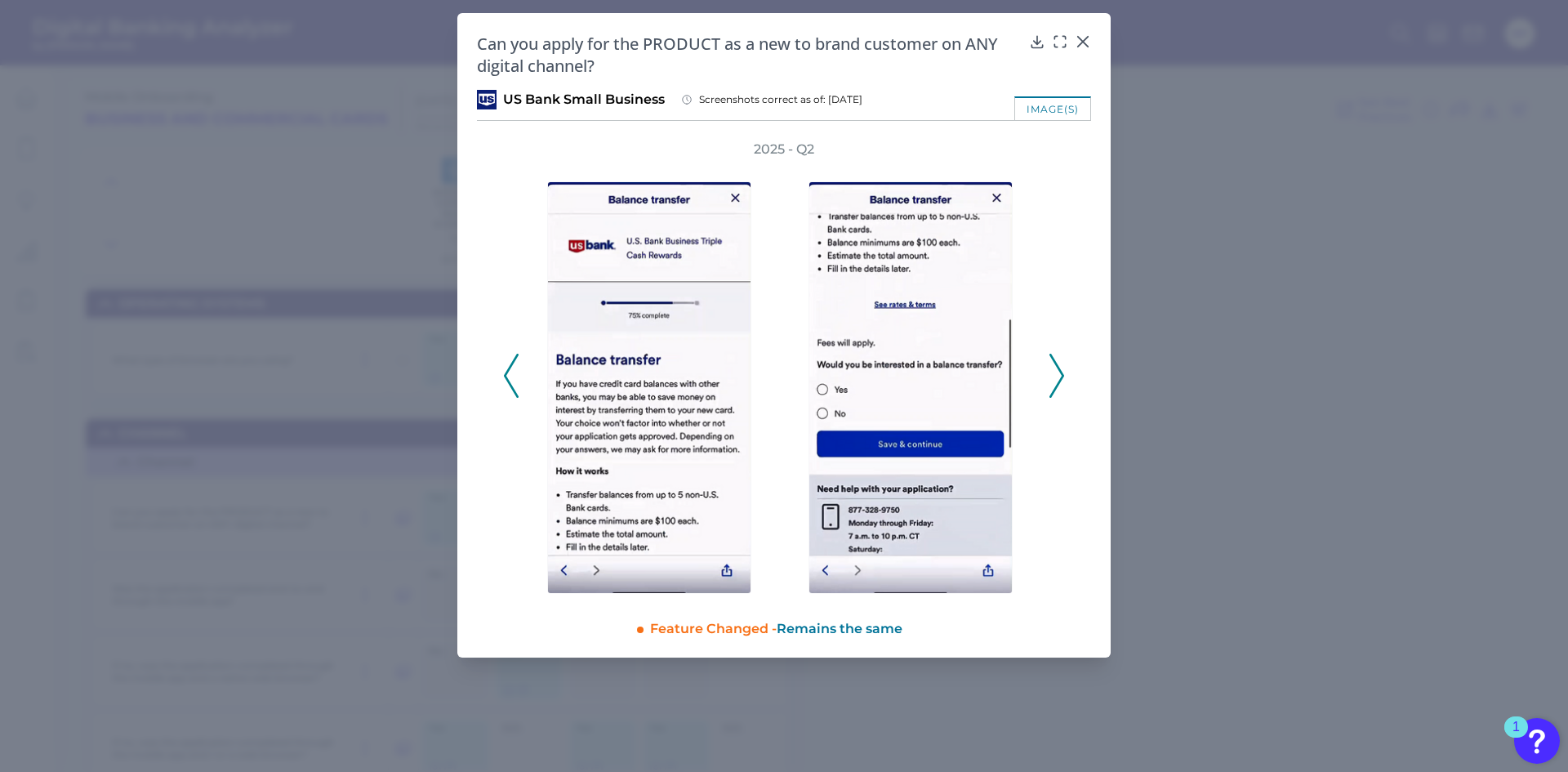
click at [1057, 384] on icon at bounding box center [1057, 375] width 14 height 44
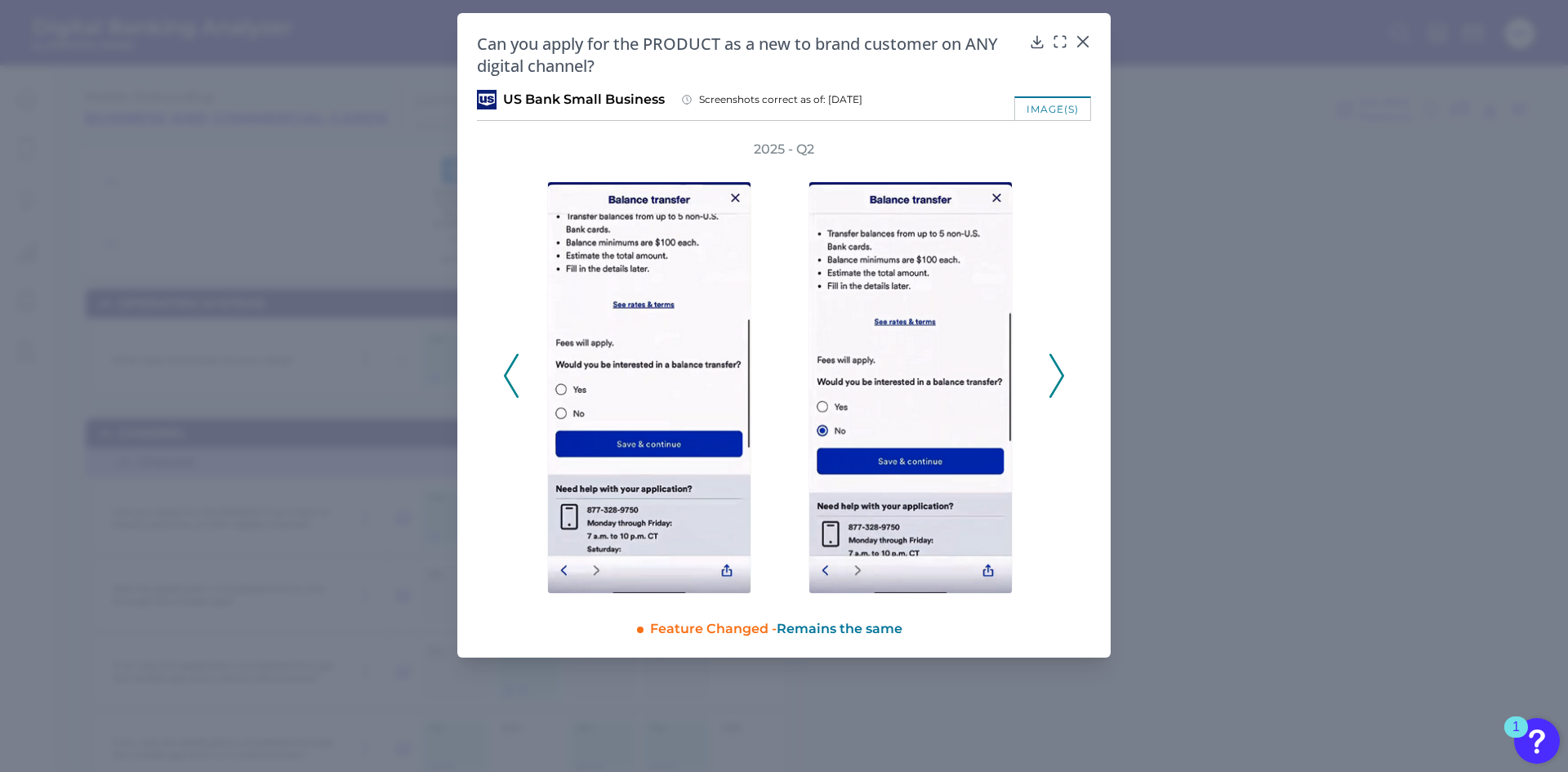
click at [1057, 384] on icon at bounding box center [1057, 375] width 14 height 44
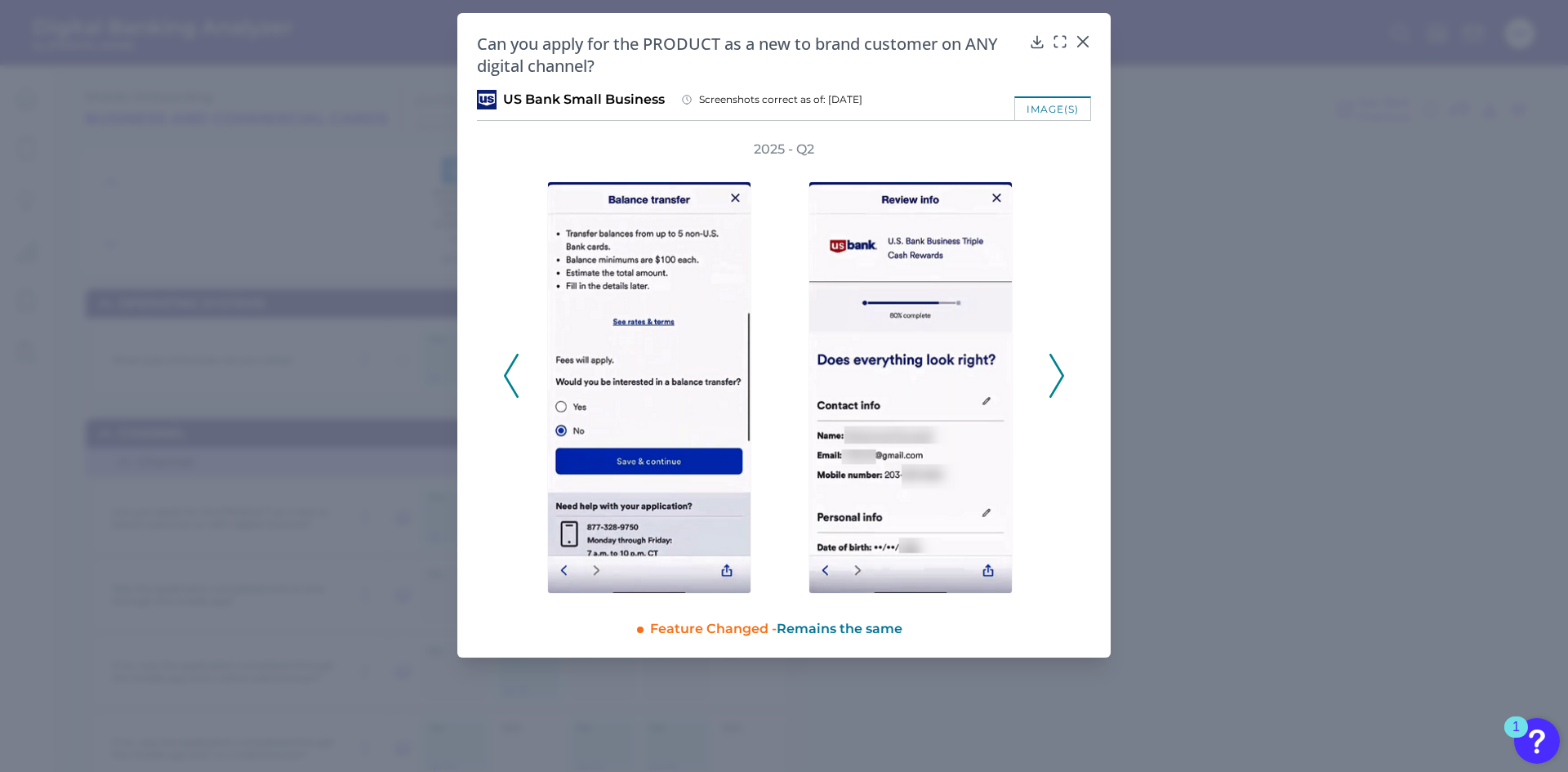
click at [1057, 384] on icon at bounding box center [1057, 375] width 14 height 44
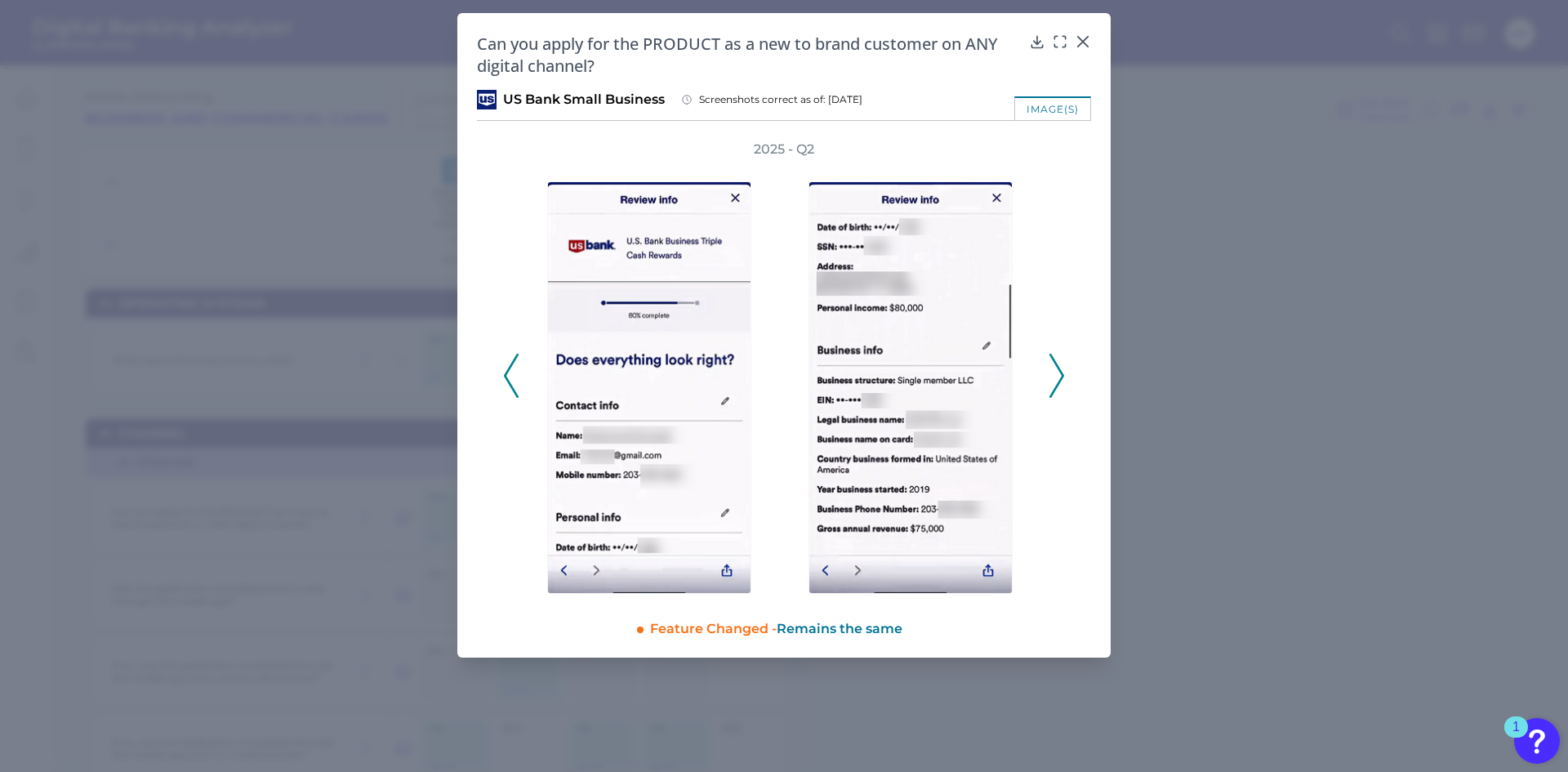
click at [1057, 384] on icon at bounding box center [1057, 375] width 14 height 44
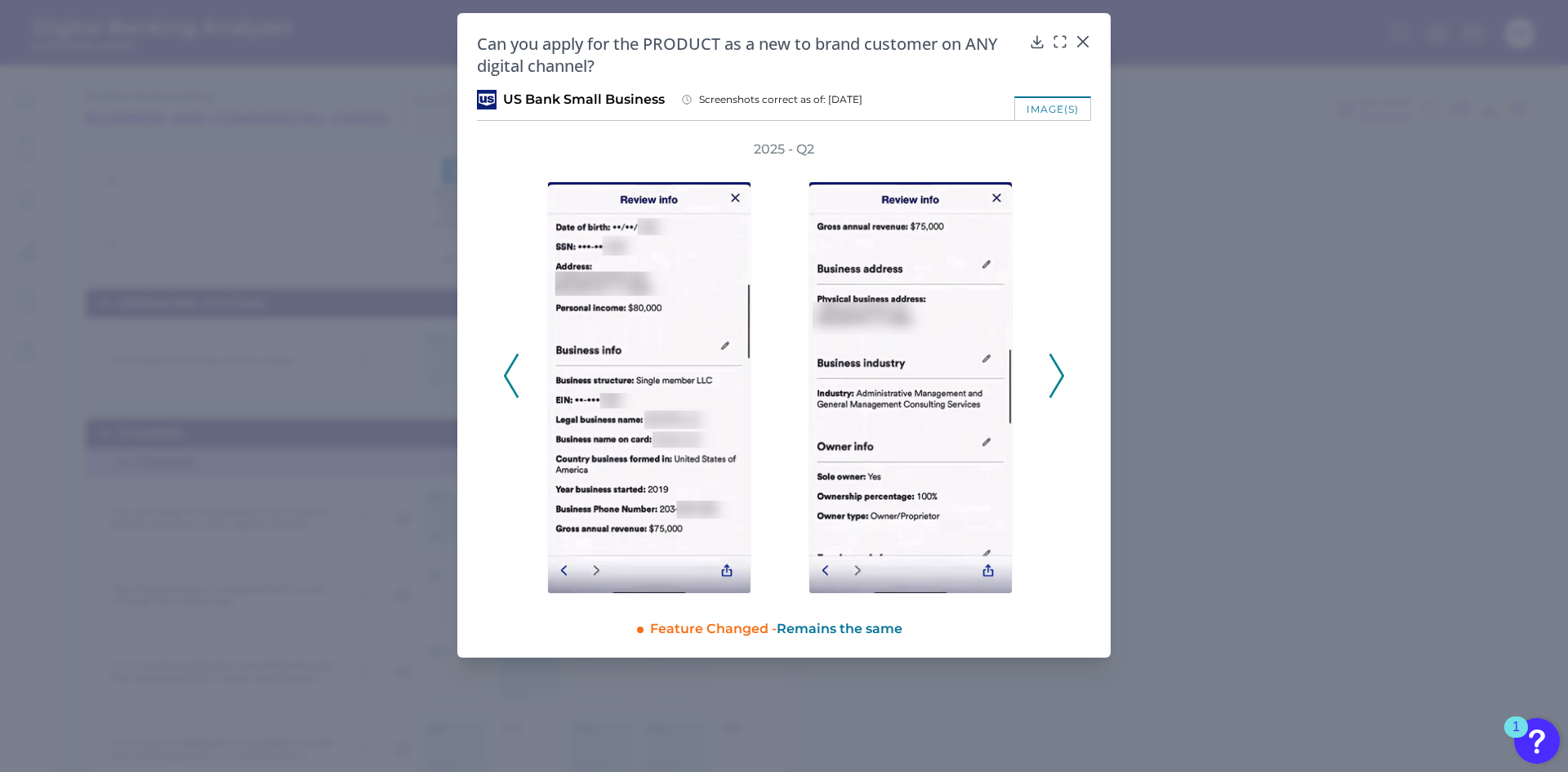
click at [1057, 384] on icon at bounding box center [1057, 375] width 14 height 44
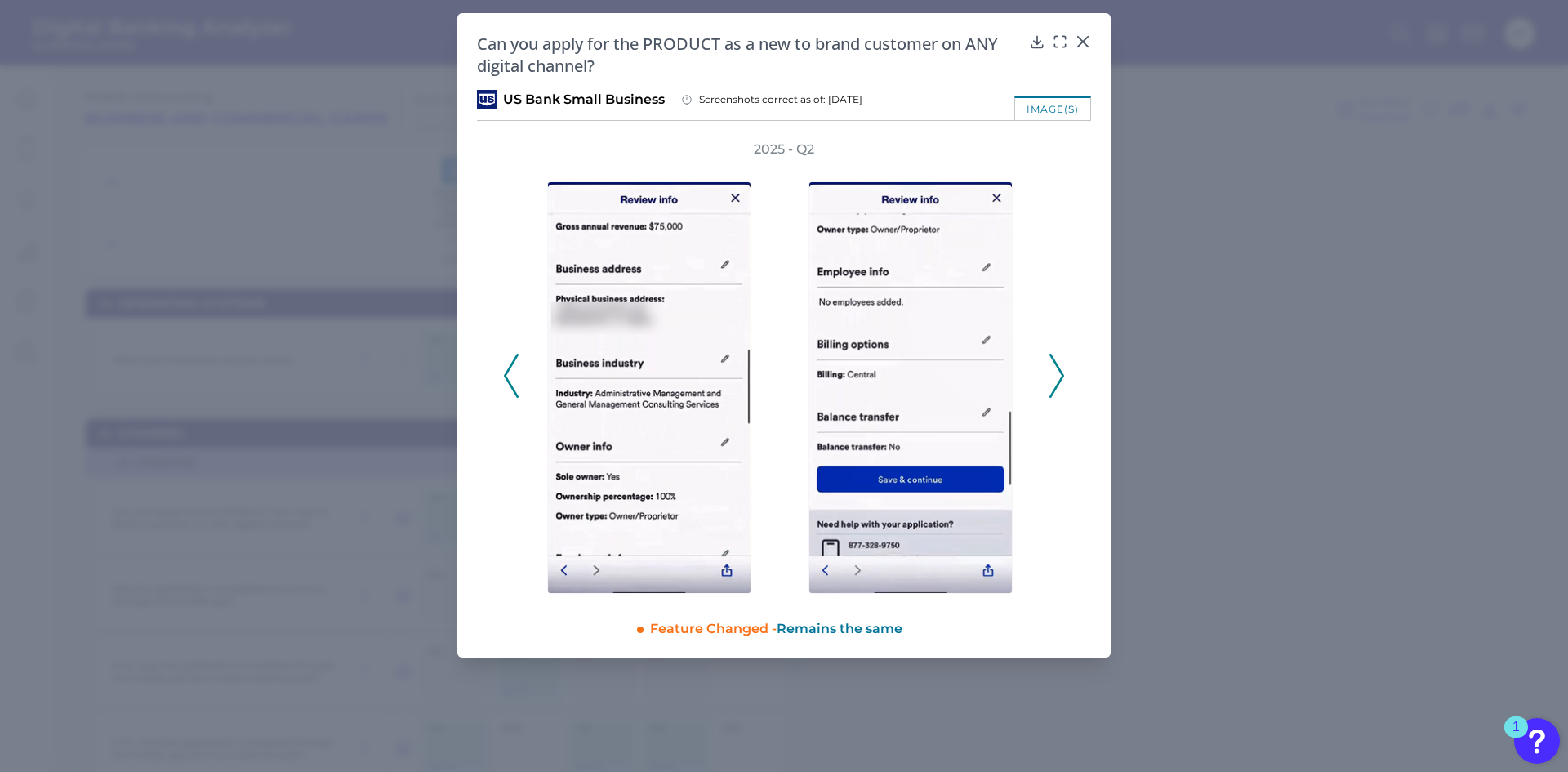
click at [1057, 384] on icon at bounding box center [1057, 375] width 14 height 44
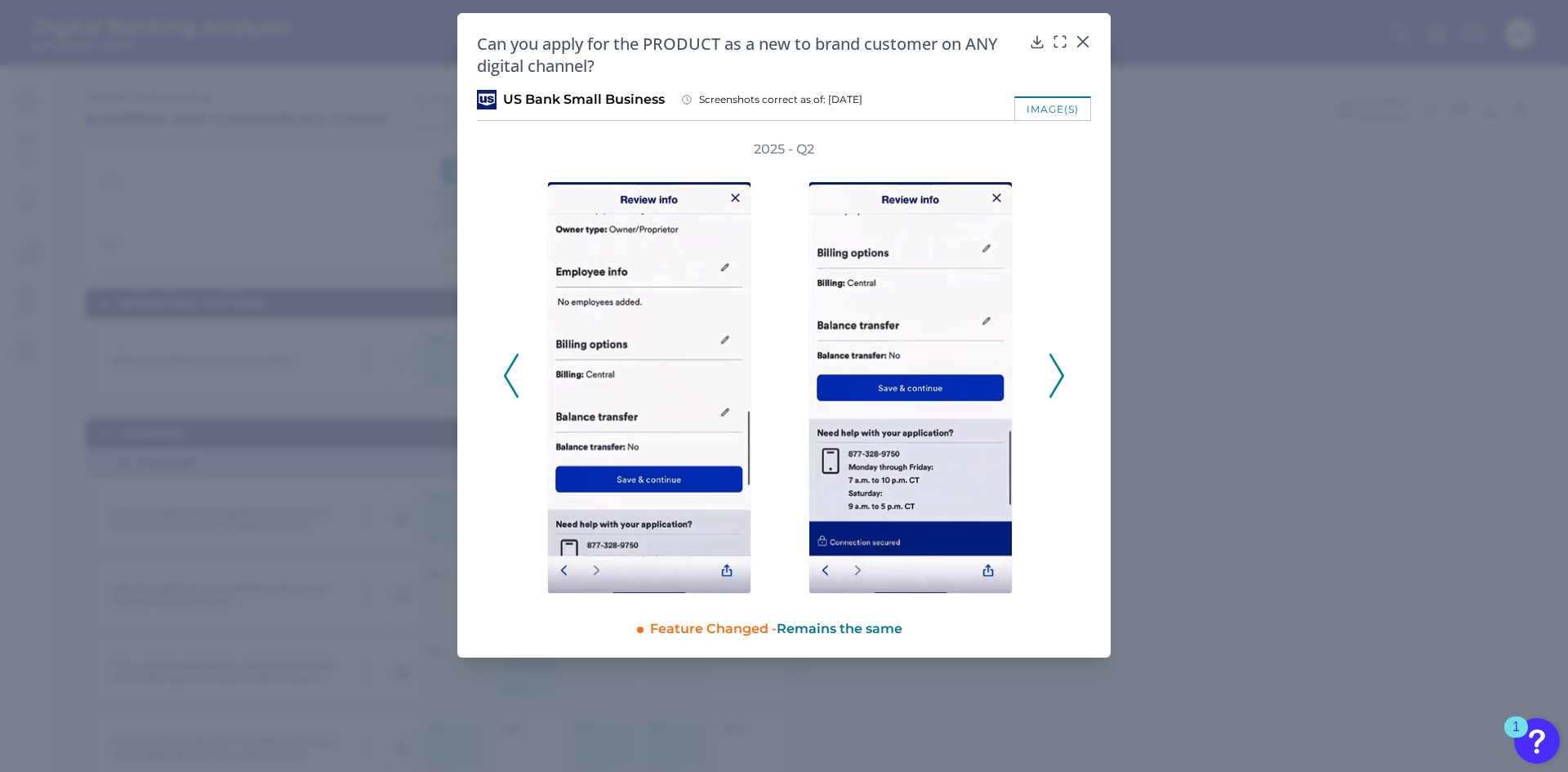
click at [1057, 384] on icon at bounding box center [1057, 375] width 14 height 44
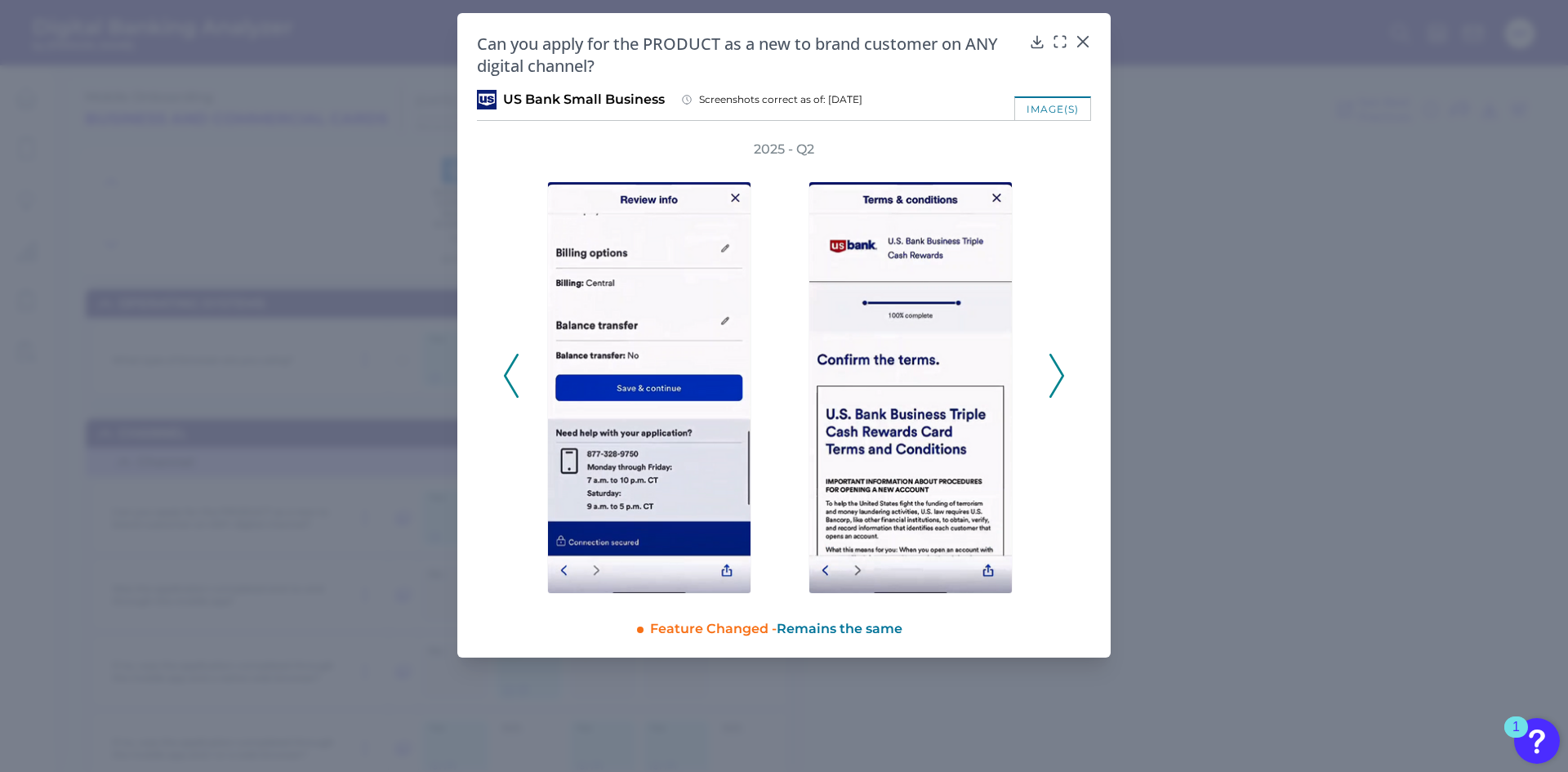
click at [1057, 384] on icon at bounding box center [1057, 375] width 14 height 44
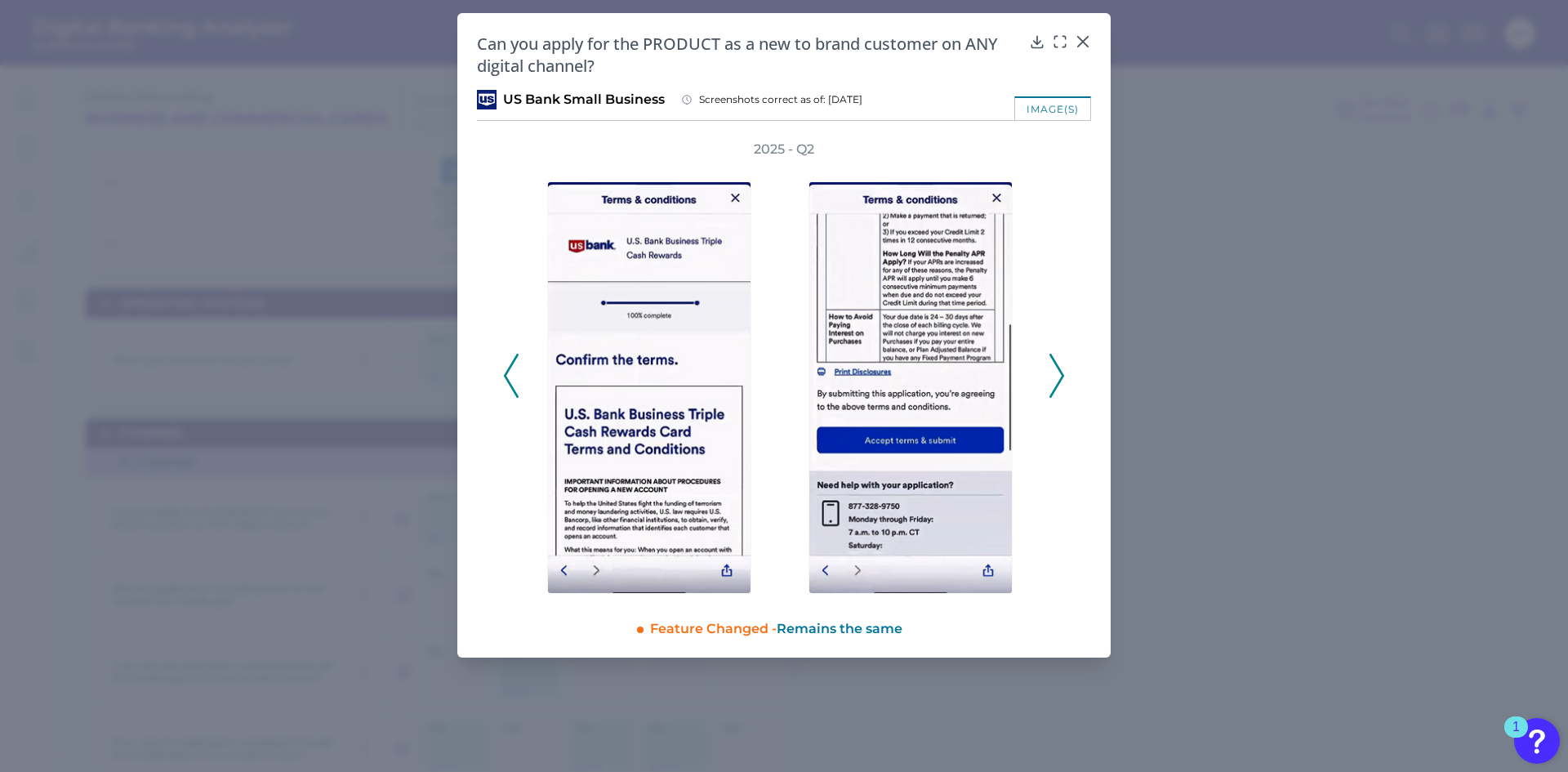
click at [1057, 384] on icon at bounding box center [1057, 375] width 14 height 44
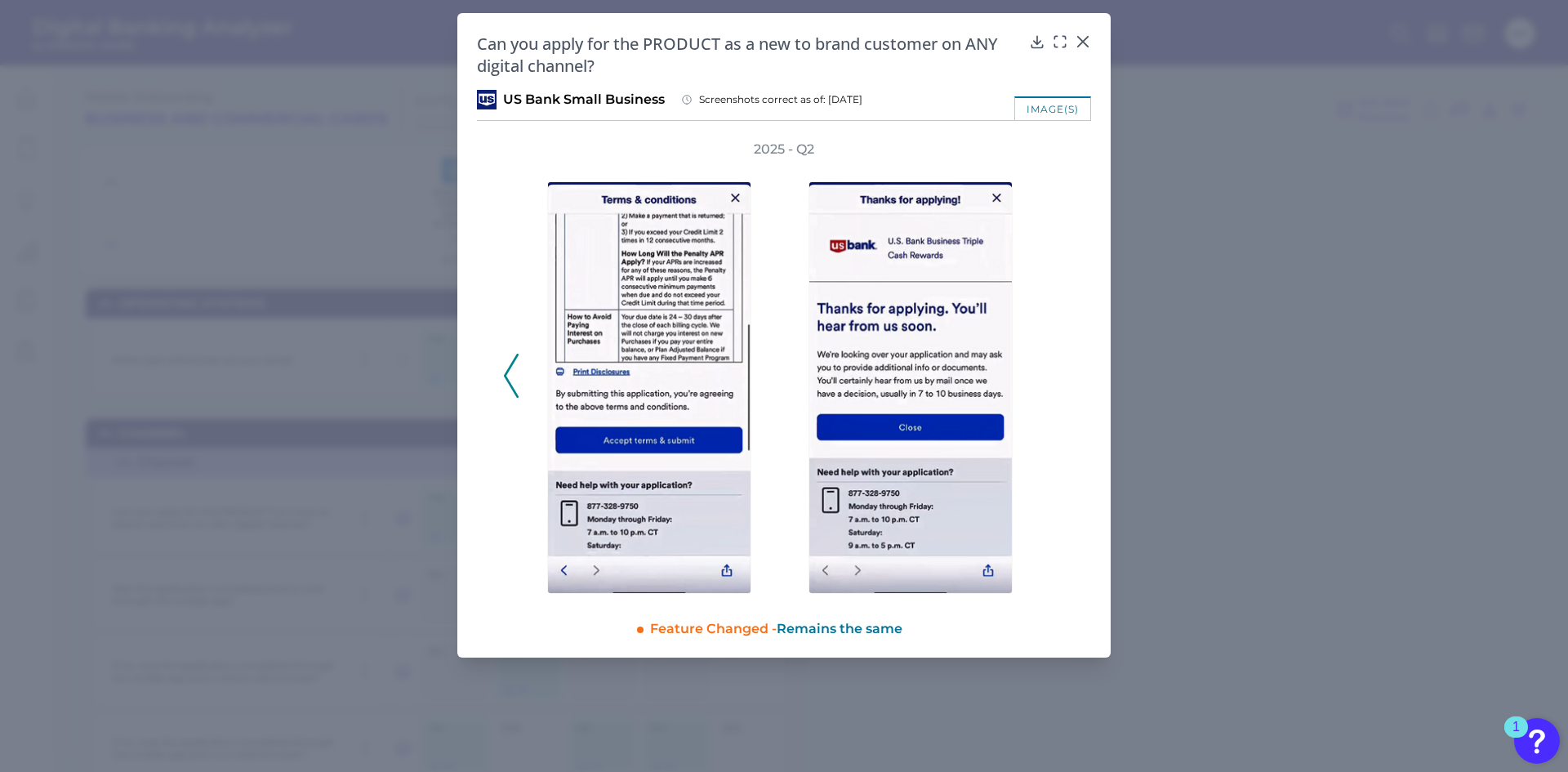
click at [1057, 384] on div "2025 - Q2" at bounding box center [784, 367] width 562 height 454
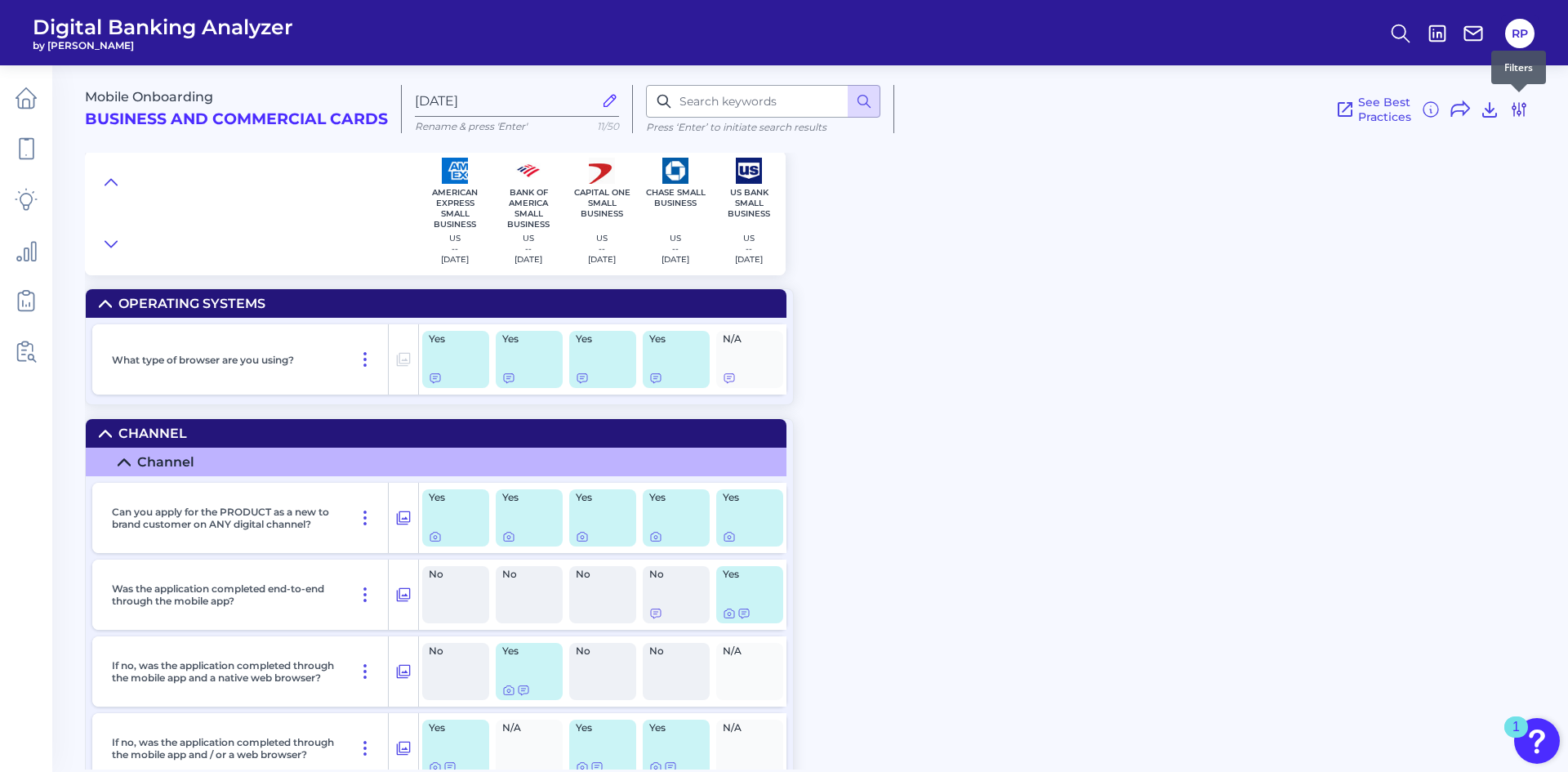
click at [1521, 113] on icon at bounding box center [1519, 110] width 20 height 20
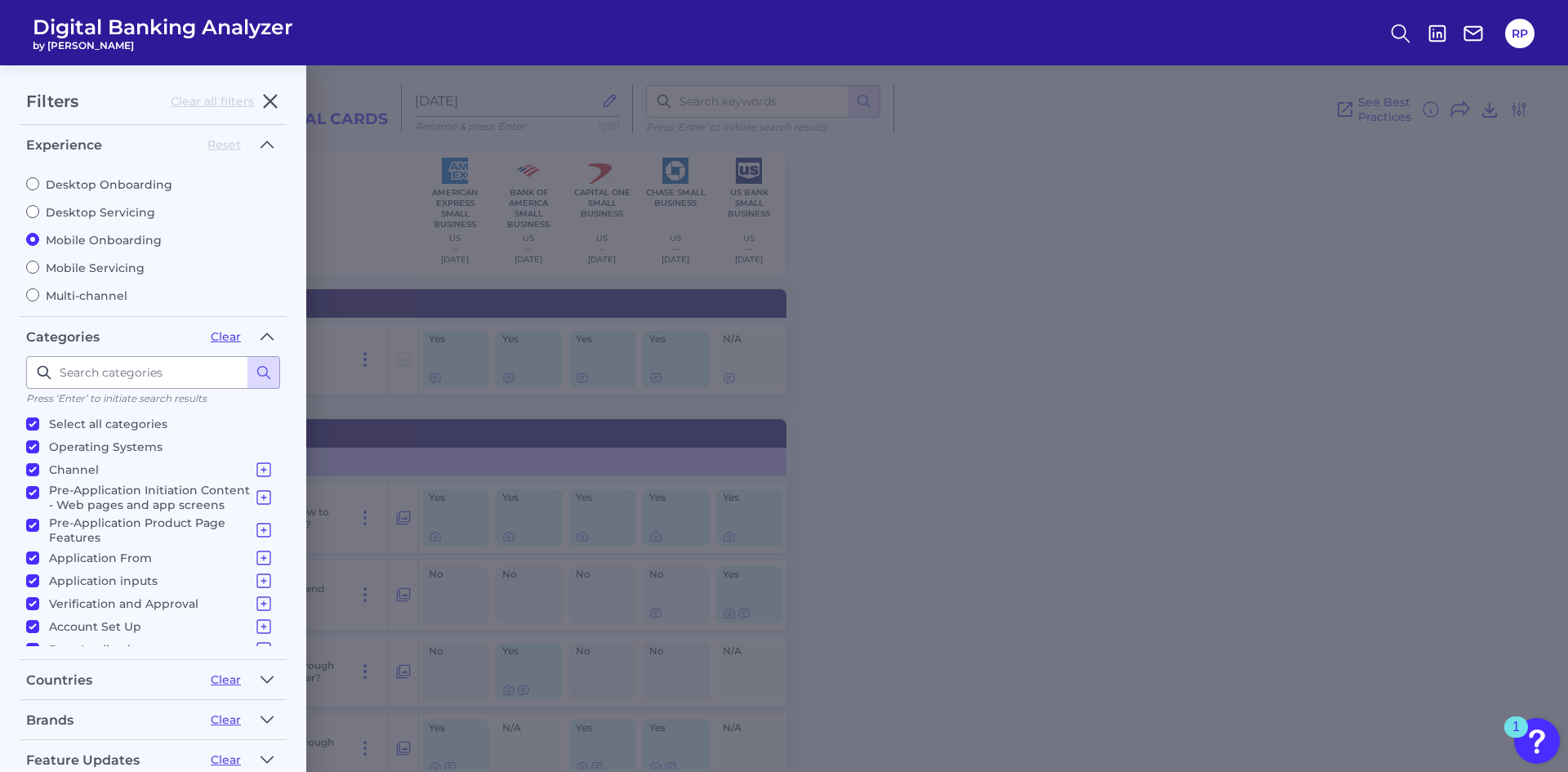
click at [116, 189] on label "Desktop Onboarding" at bounding box center [152, 185] width 254 height 14
click at [39, 189] on input "Desktop Onboarding" at bounding box center [32, 184] width 13 height 13
radio input "true"
click at [110, 239] on label "Mobile Onboarding" at bounding box center [152, 240] width 254 height 14
click at [39, 239] on input "Mobile Onboarding" at bounding box center [32, 239] width 13 height 13
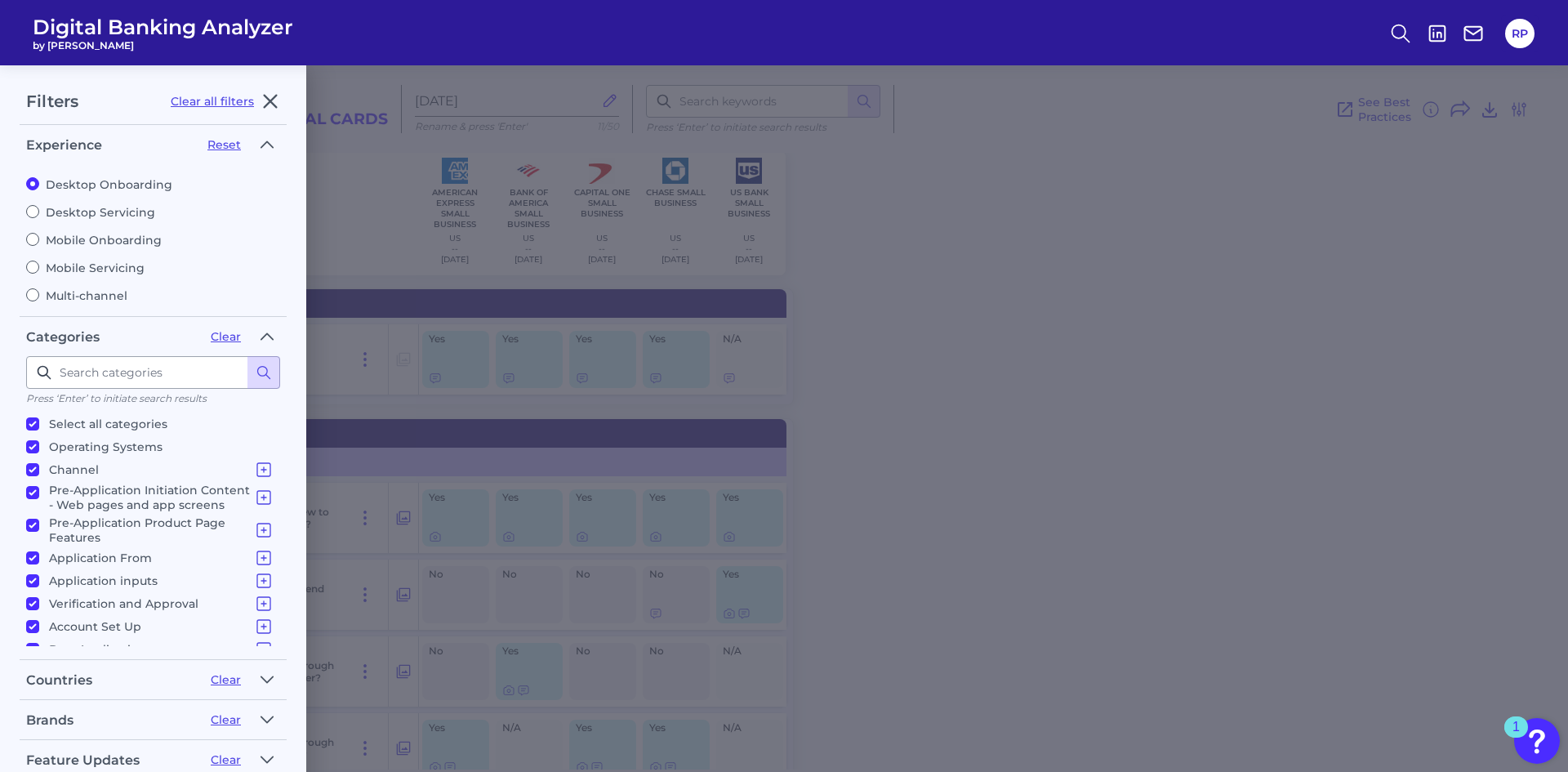
radio input "true"
radio input "false"
click at [108, 218] on label "Desktop Servicing" at bounding box center [152, 212] width 254 height 14
click at [39, 218] on input "Desktop Servicing" at bounding box center [32, 211] width 13 height 13
radio input "true"
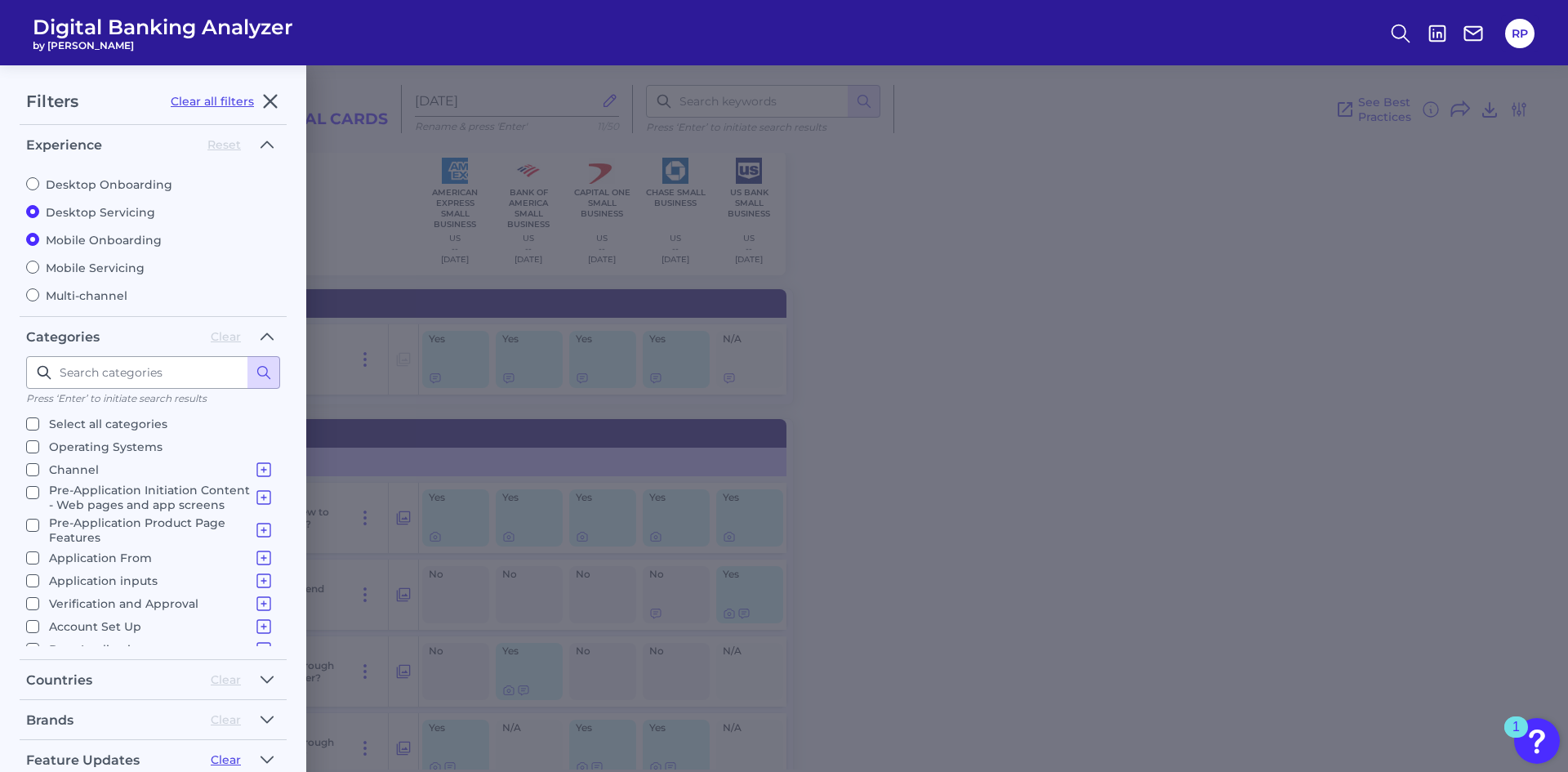
radio input "false"
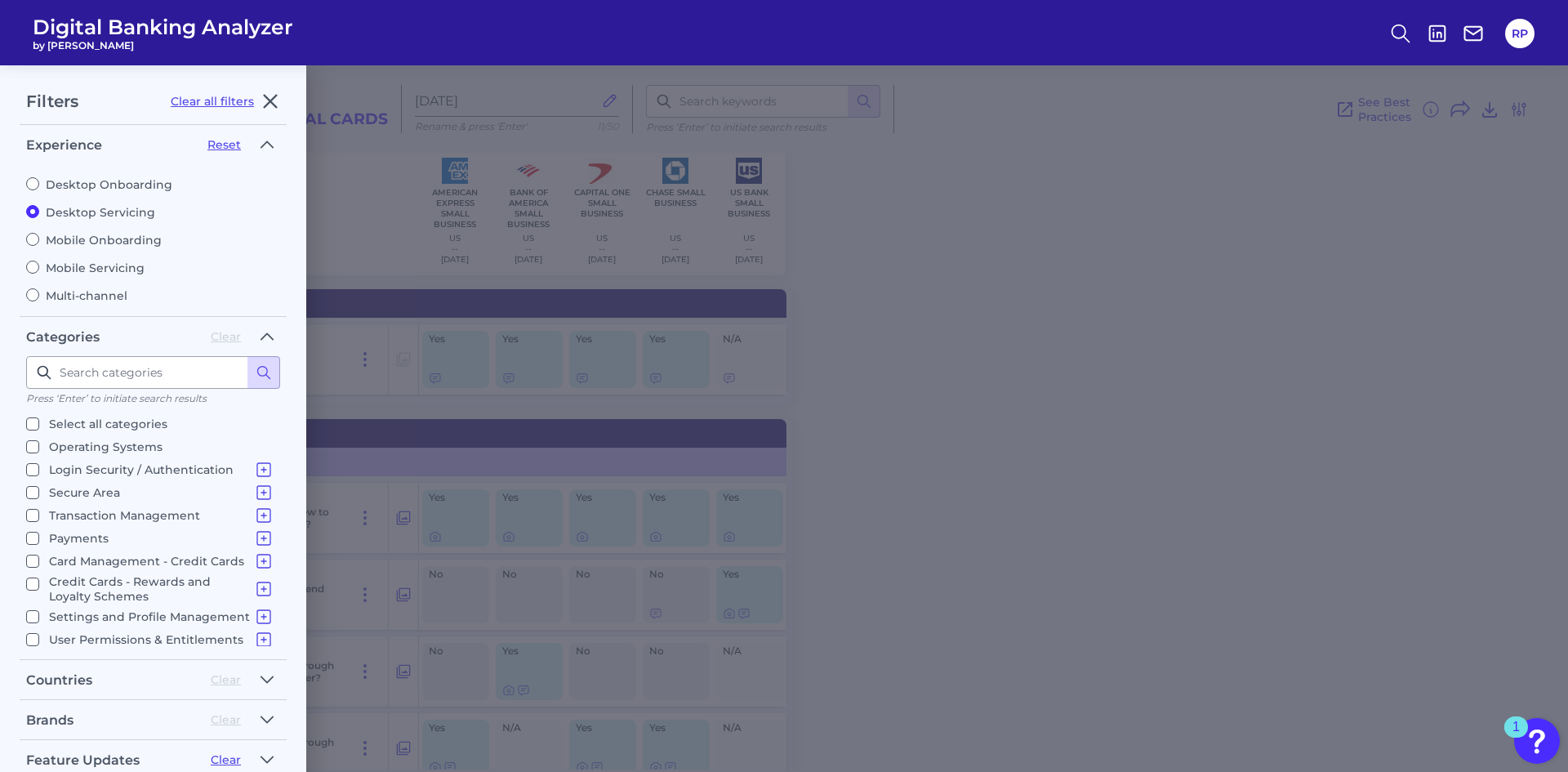
scroll to position [140, 0]
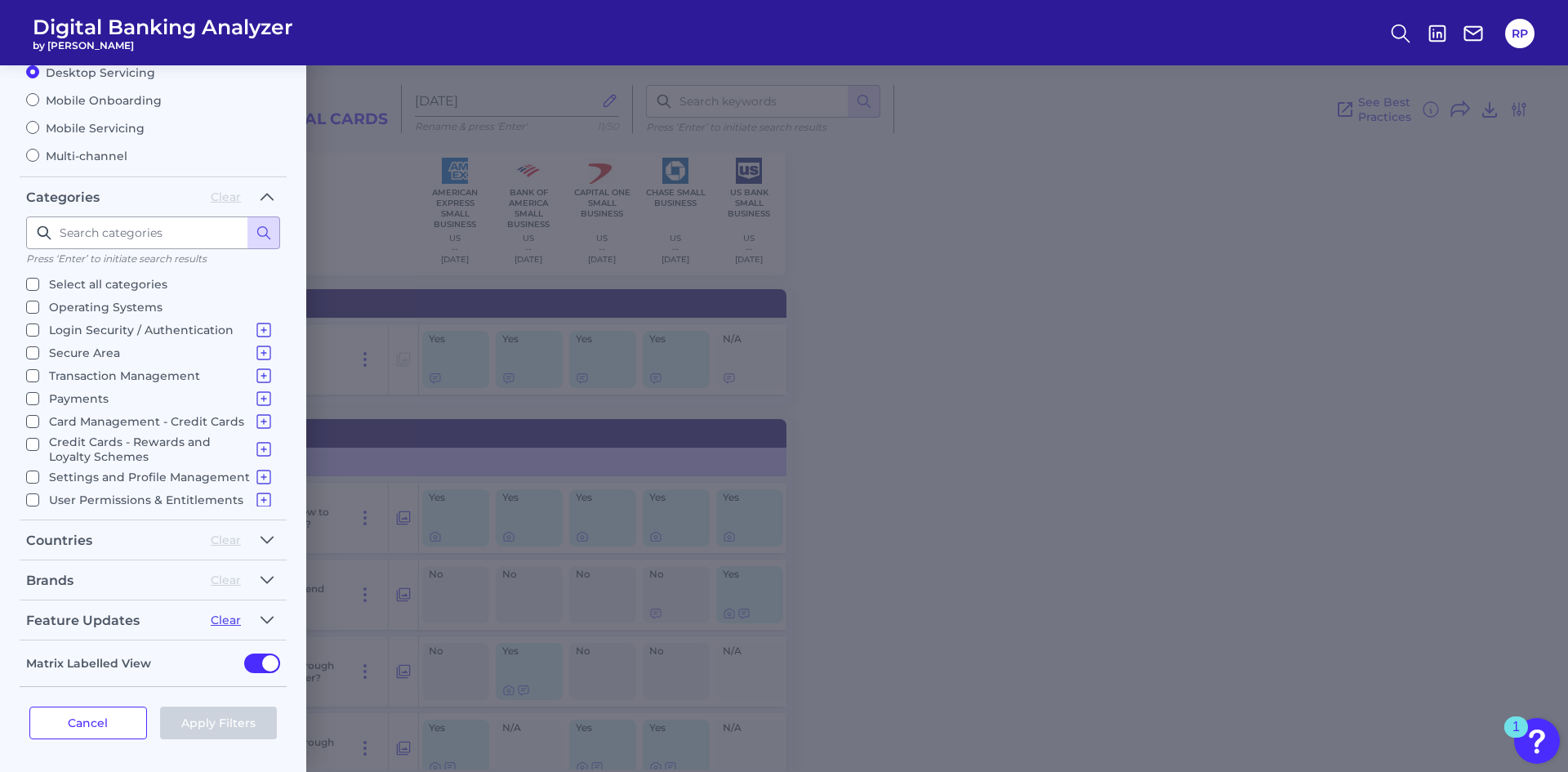
click at [44, 277] on label "Select all categories" at bounding box center [150, 284] width 248 height 20
click at [39, 278] on input "Select all categories" at bounding box center [32, 284] width 13 height 13
checkbox input "true"
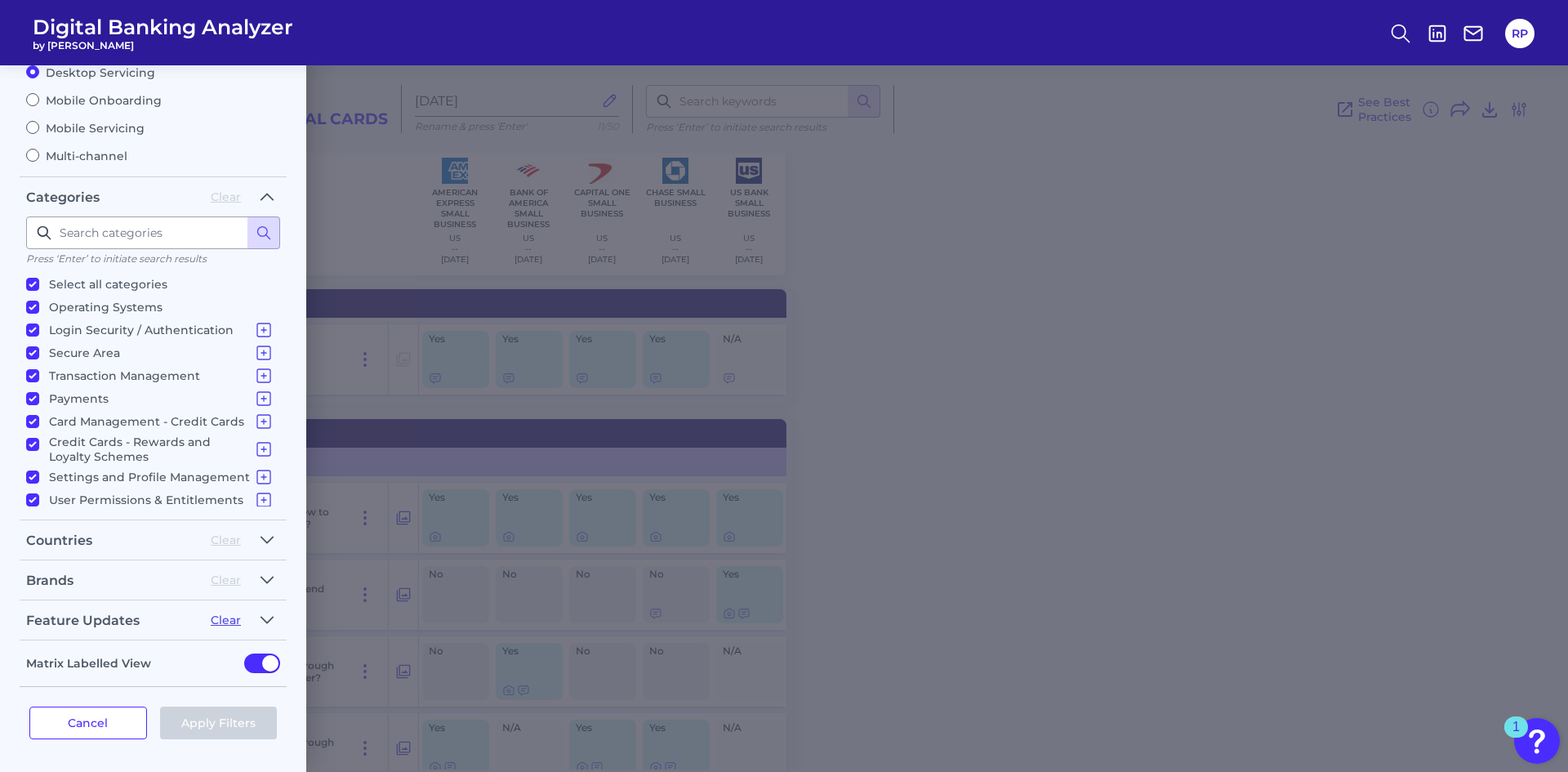
checkbox input "true"
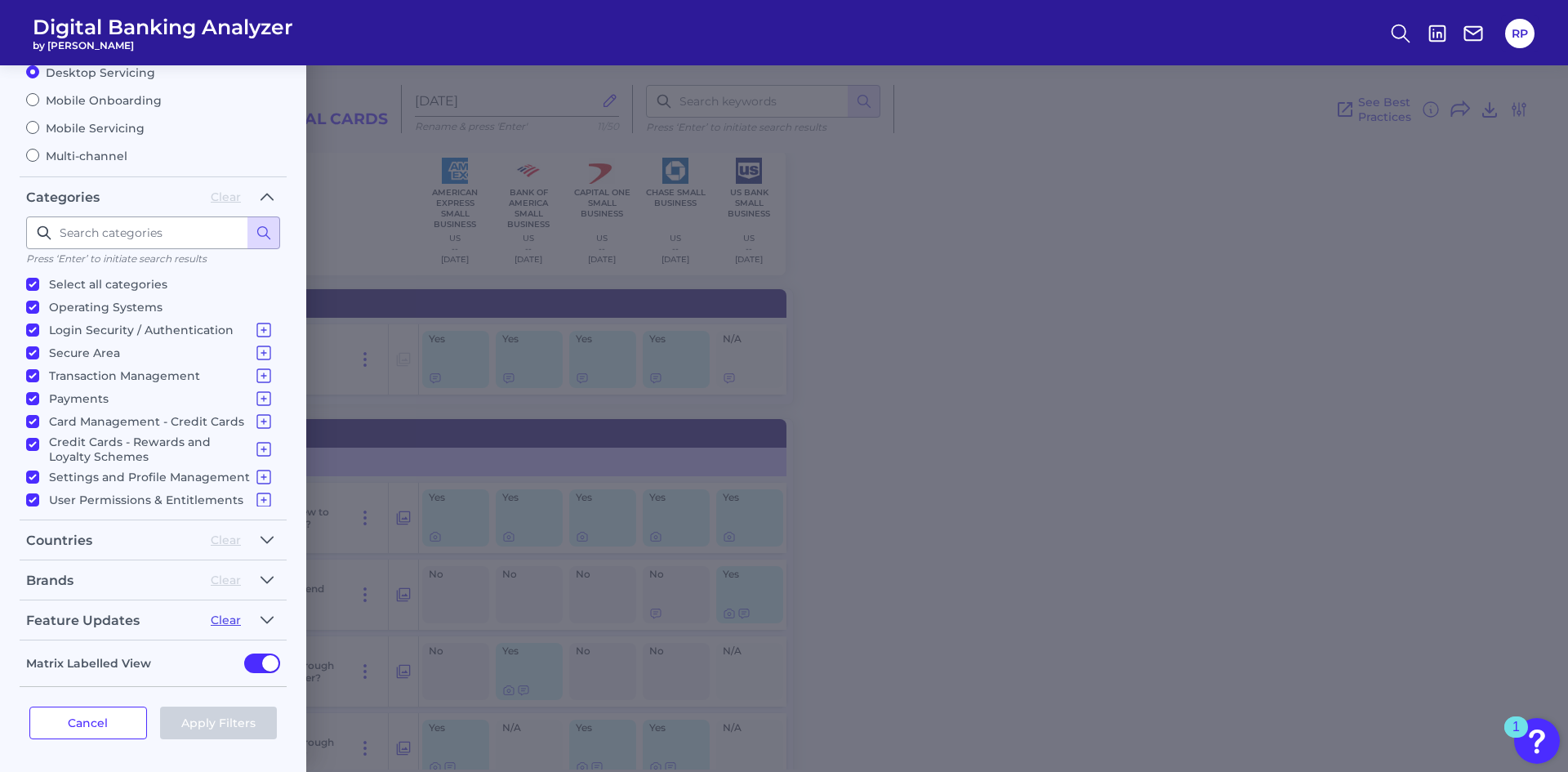
checkbox input "true"
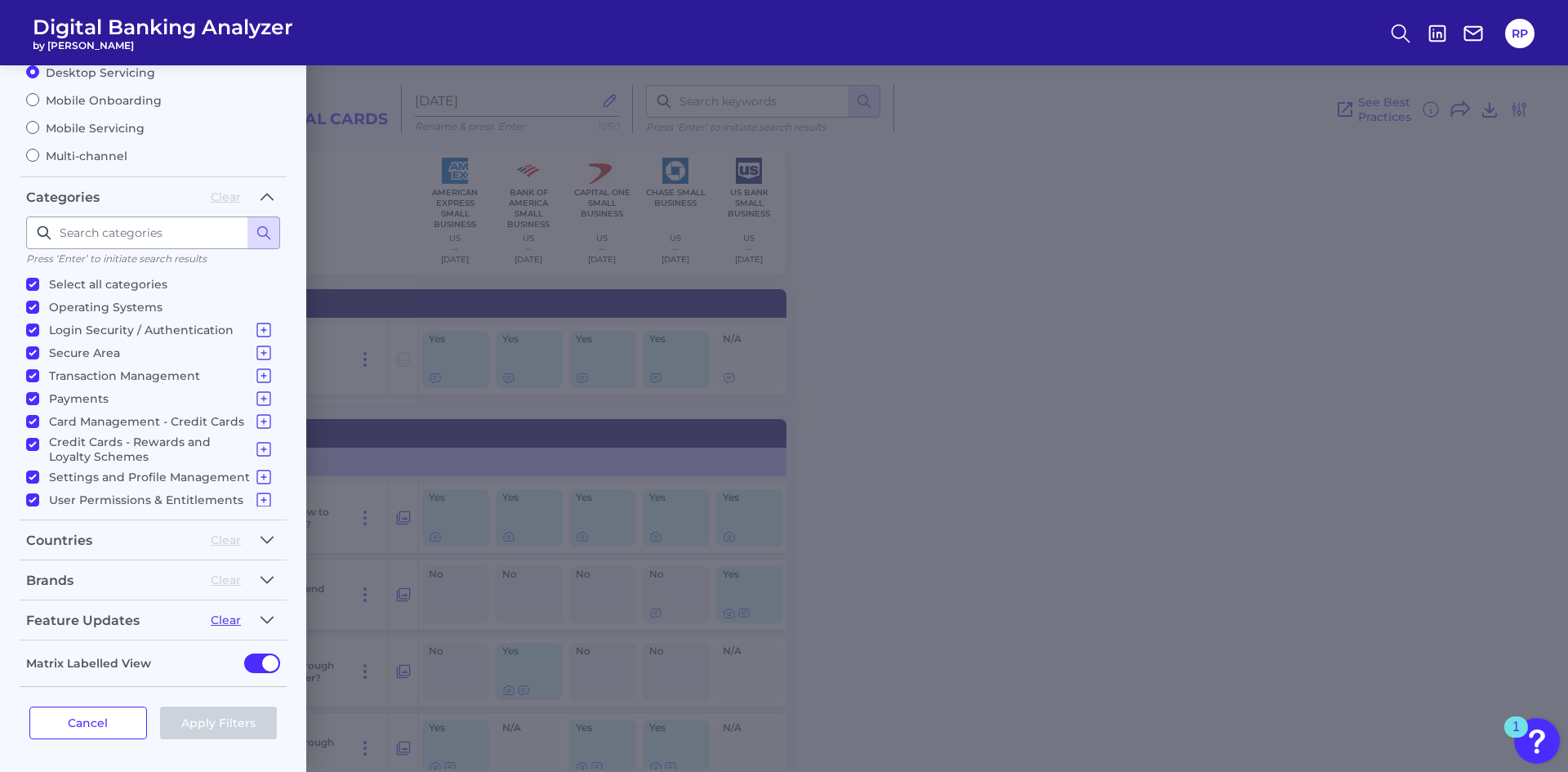
checkbox input "true"
click at [102, 575] on div "Brands" at bounding box center [111, 579] width 171 height 15
click at [270, 584] on icon "button" at bounding box center [266, 580] width 13 height 20
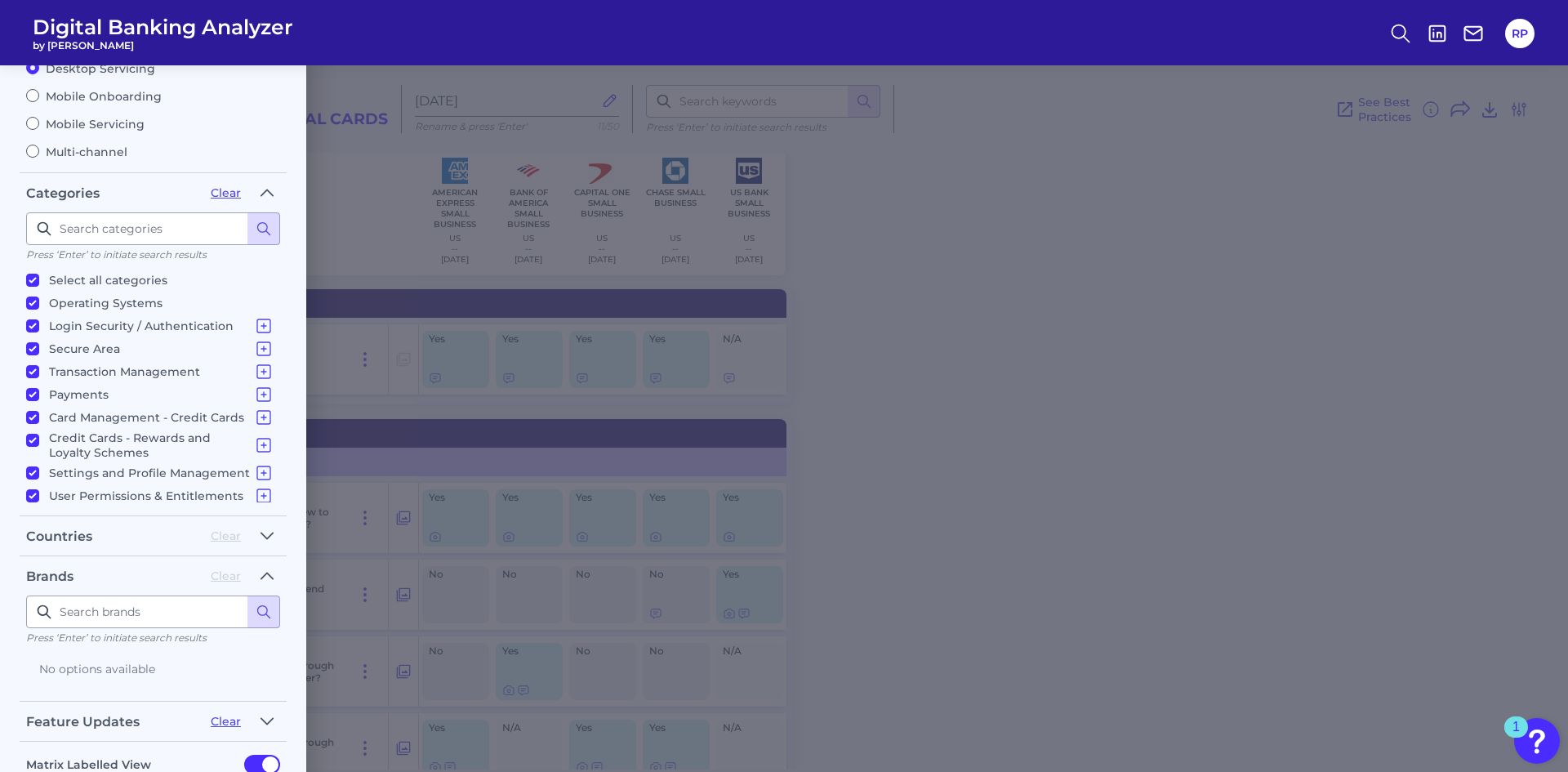
scroll to position [0, 0]
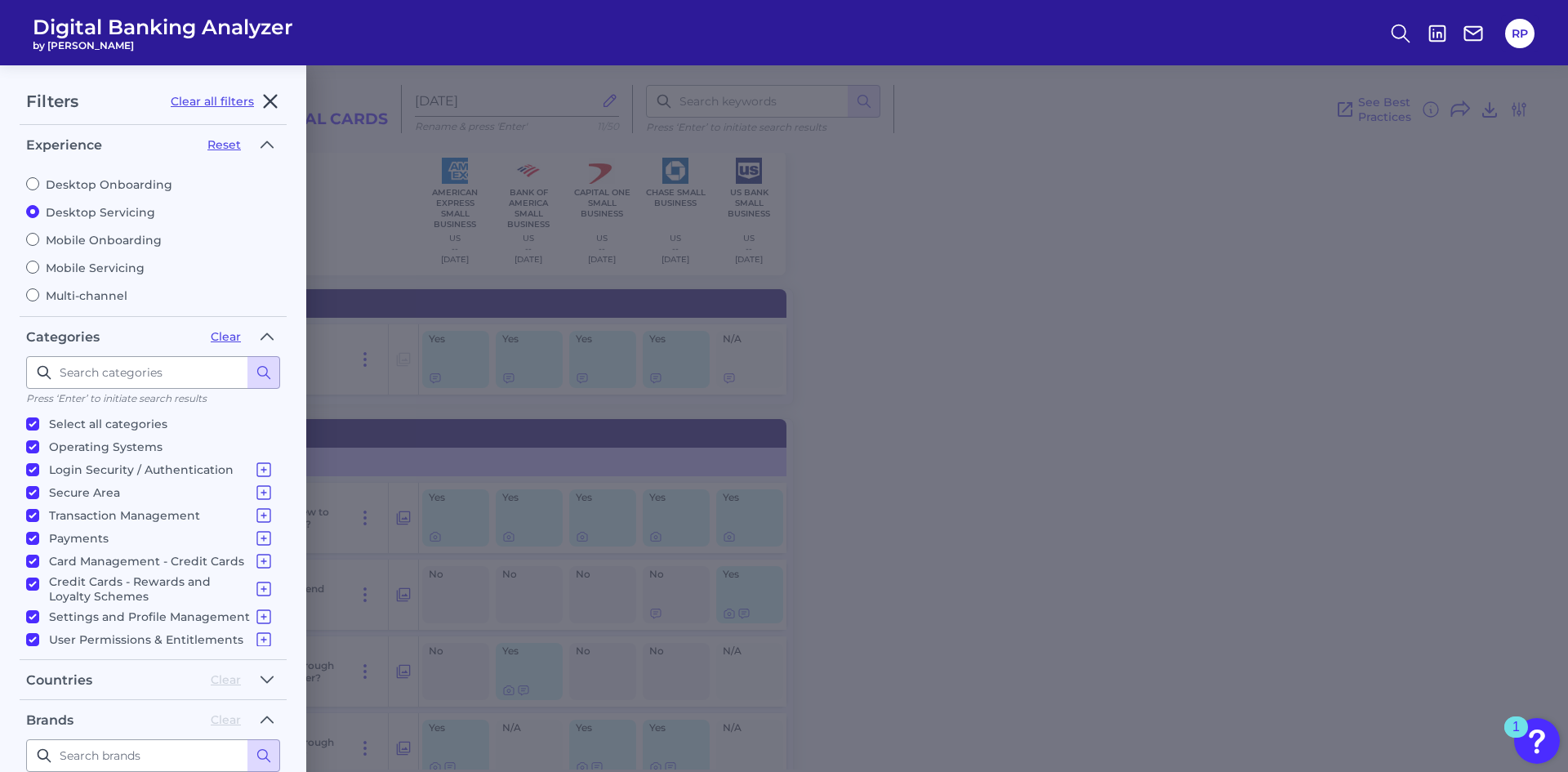
click at [269, 101] on icon "button" at bounding box center [271, 102] width 12 height 12
radio input "false"
radio input "true"
checkbox input "false"
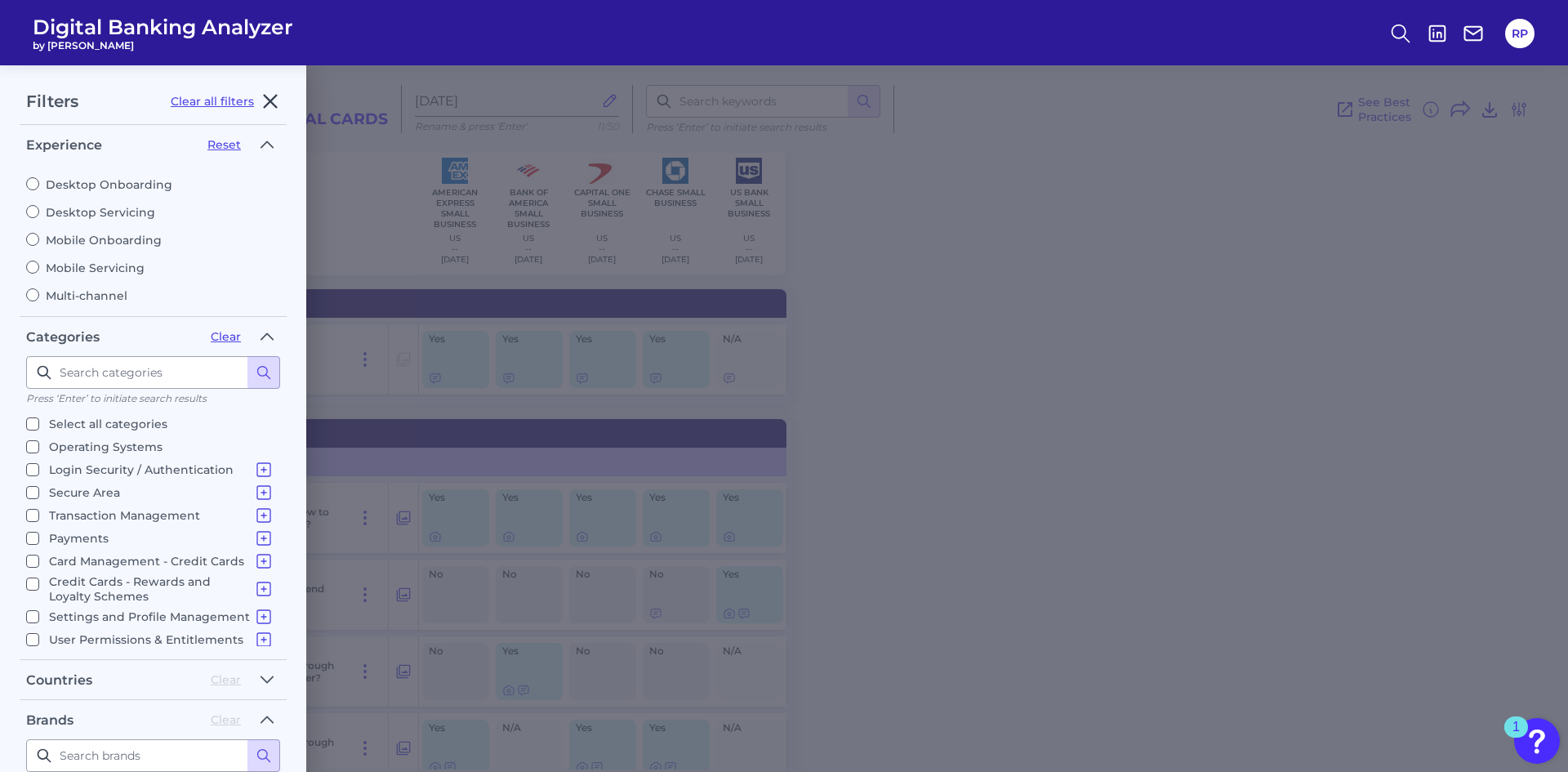
checkbox input "false"
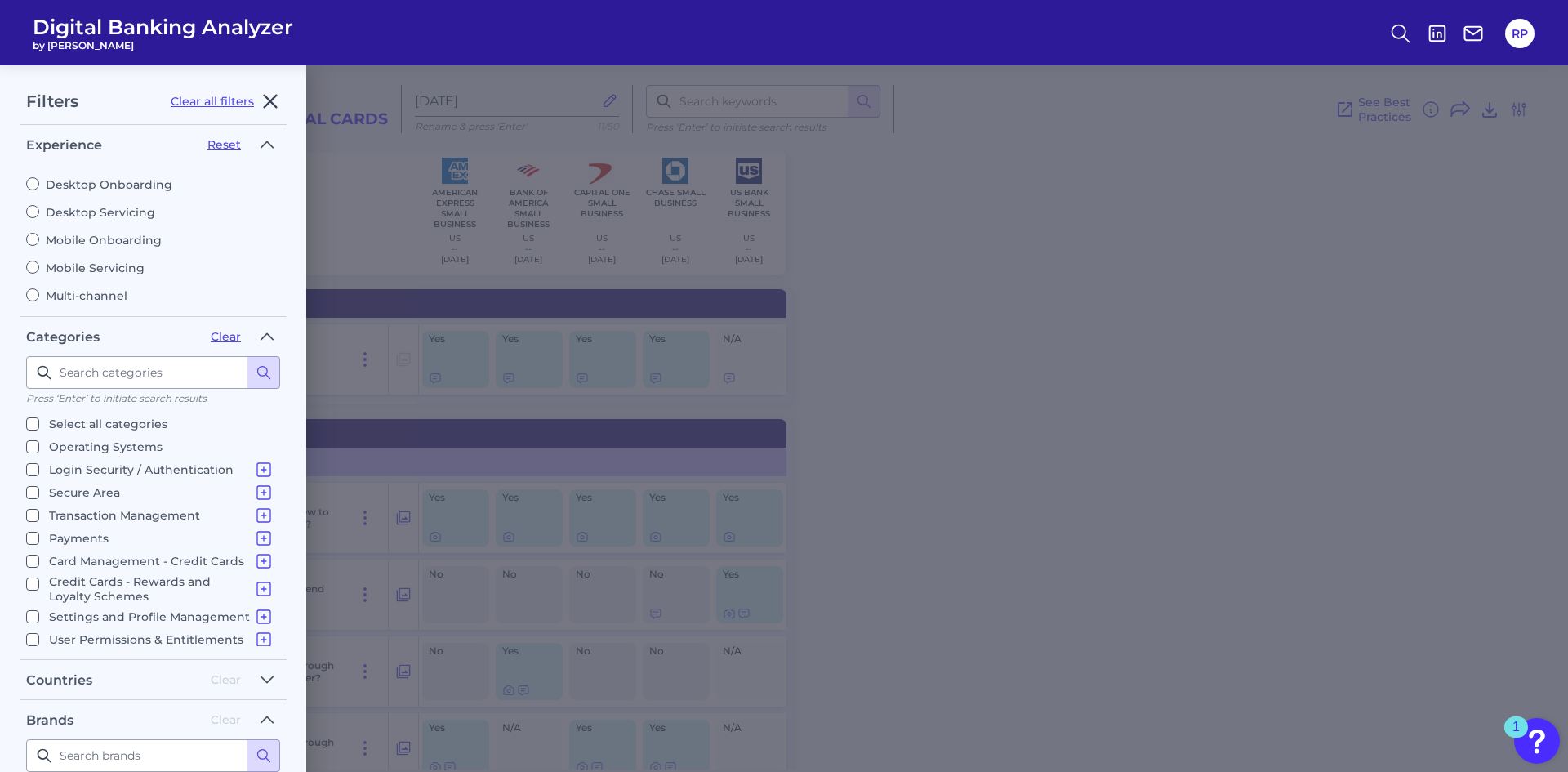
checkbox input "false"
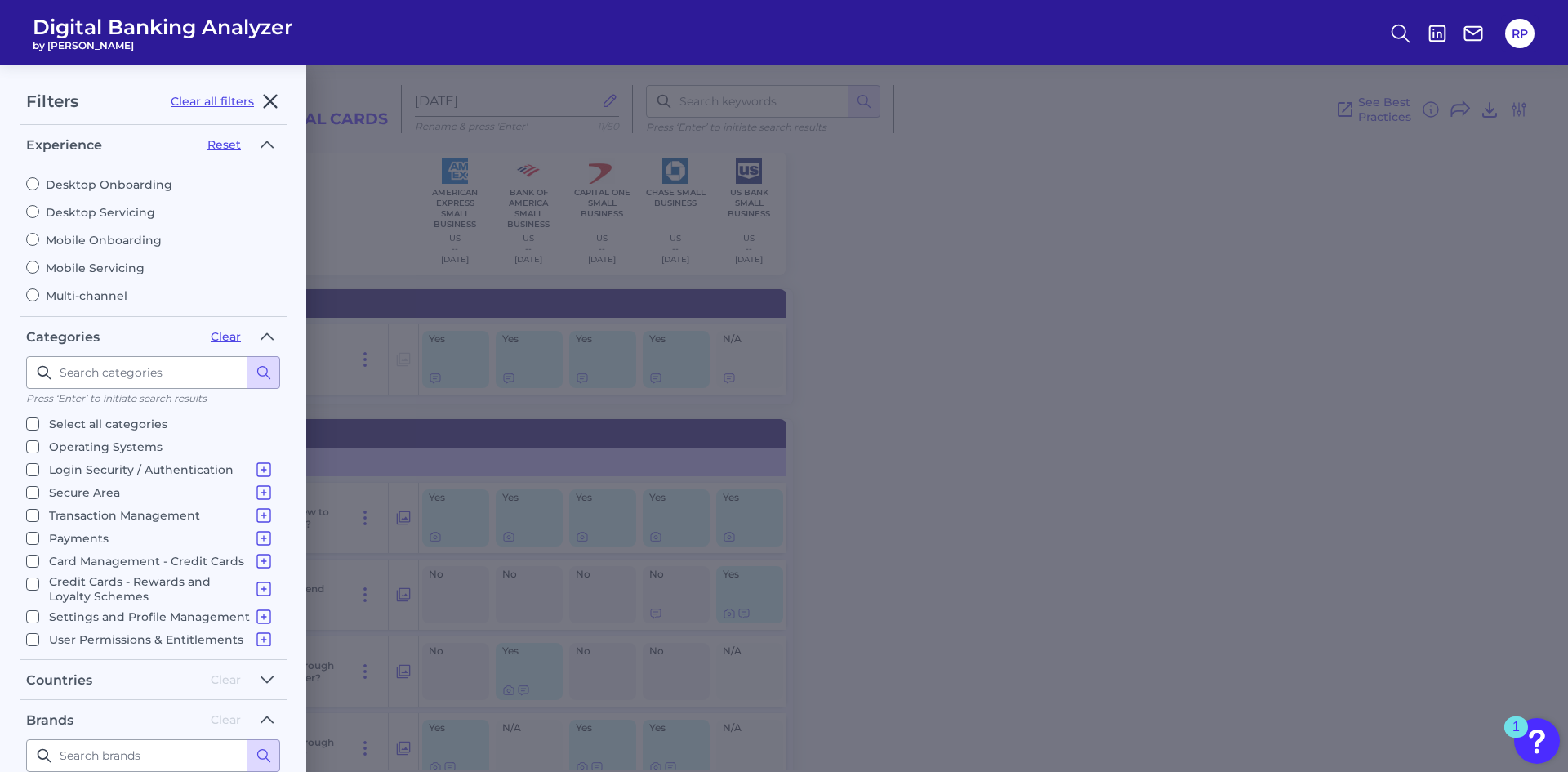
checkbox input "false"
checkbox input "true"
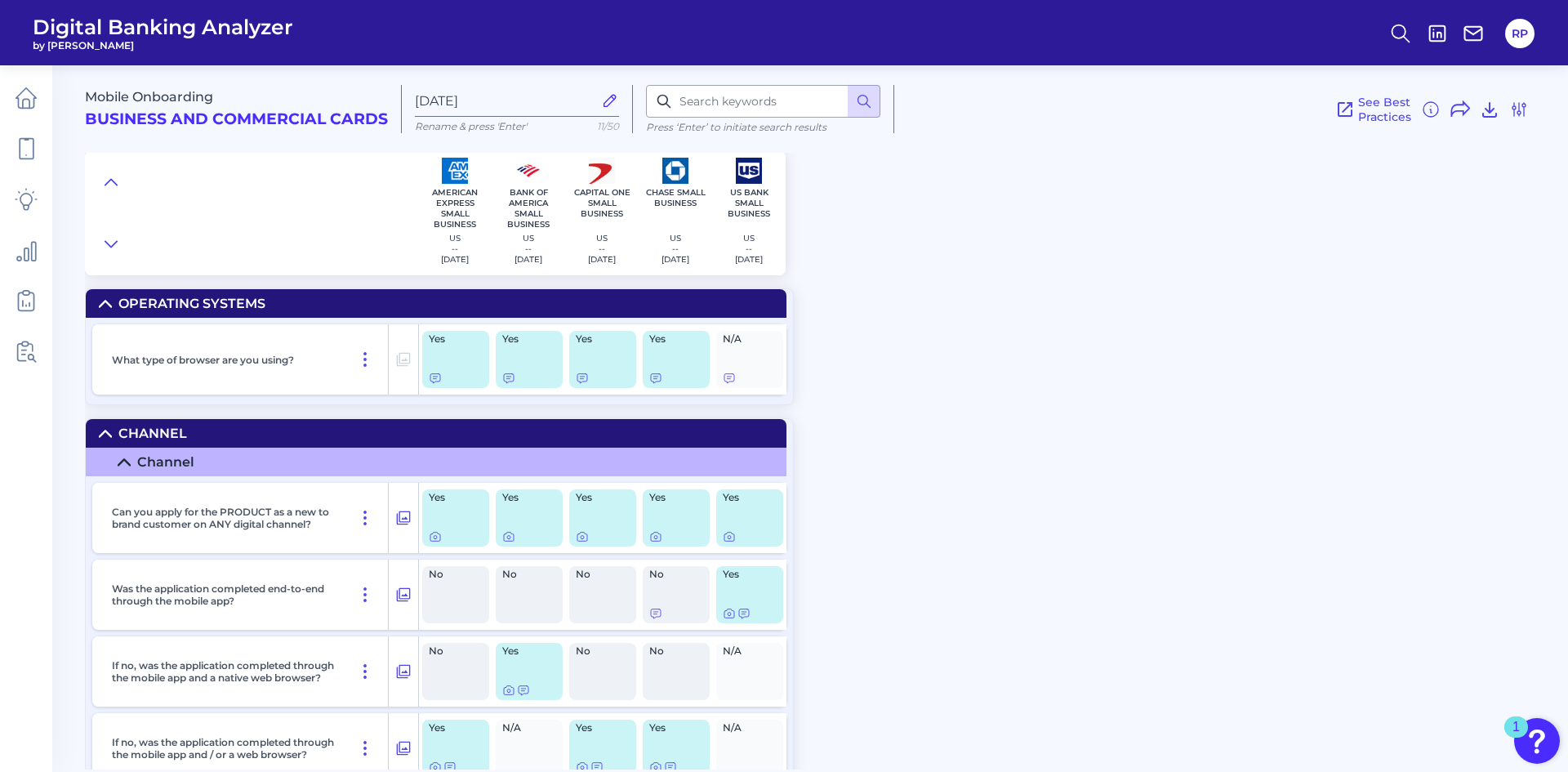
click at [992, 305] on div "Mobile Onboarding Business and Commercial Cards Sep 26 2025 Rename & press 'Ent…" at bounding box center [826, 412] width 1482 height 717
click at [1401, 36] on icon at bounding box center [1401, 34] width 23 height 23
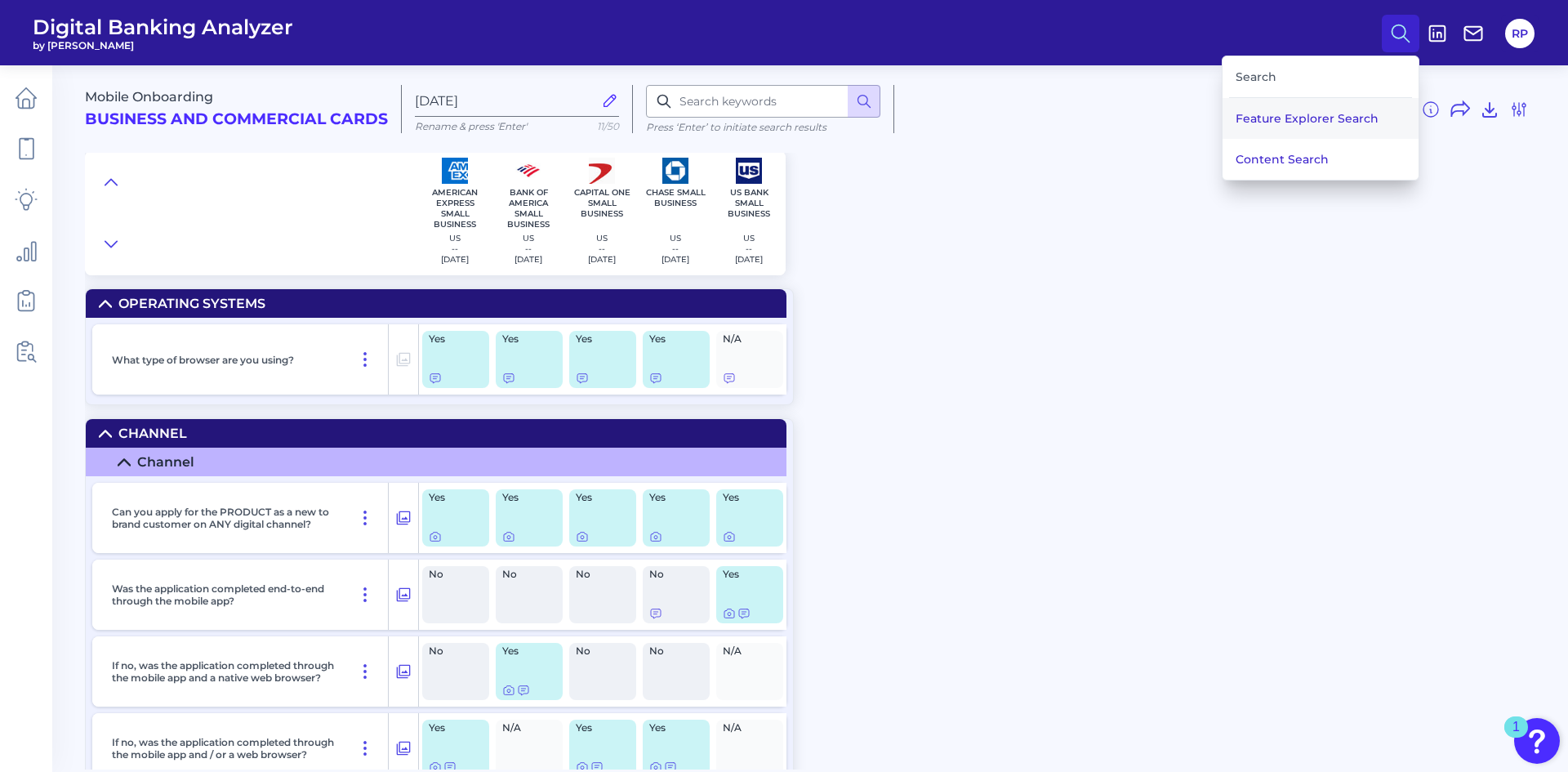
click at [1305, 130] on button "Feature Explorer Search" at bounding box center [1320, 119] width 196 height 41
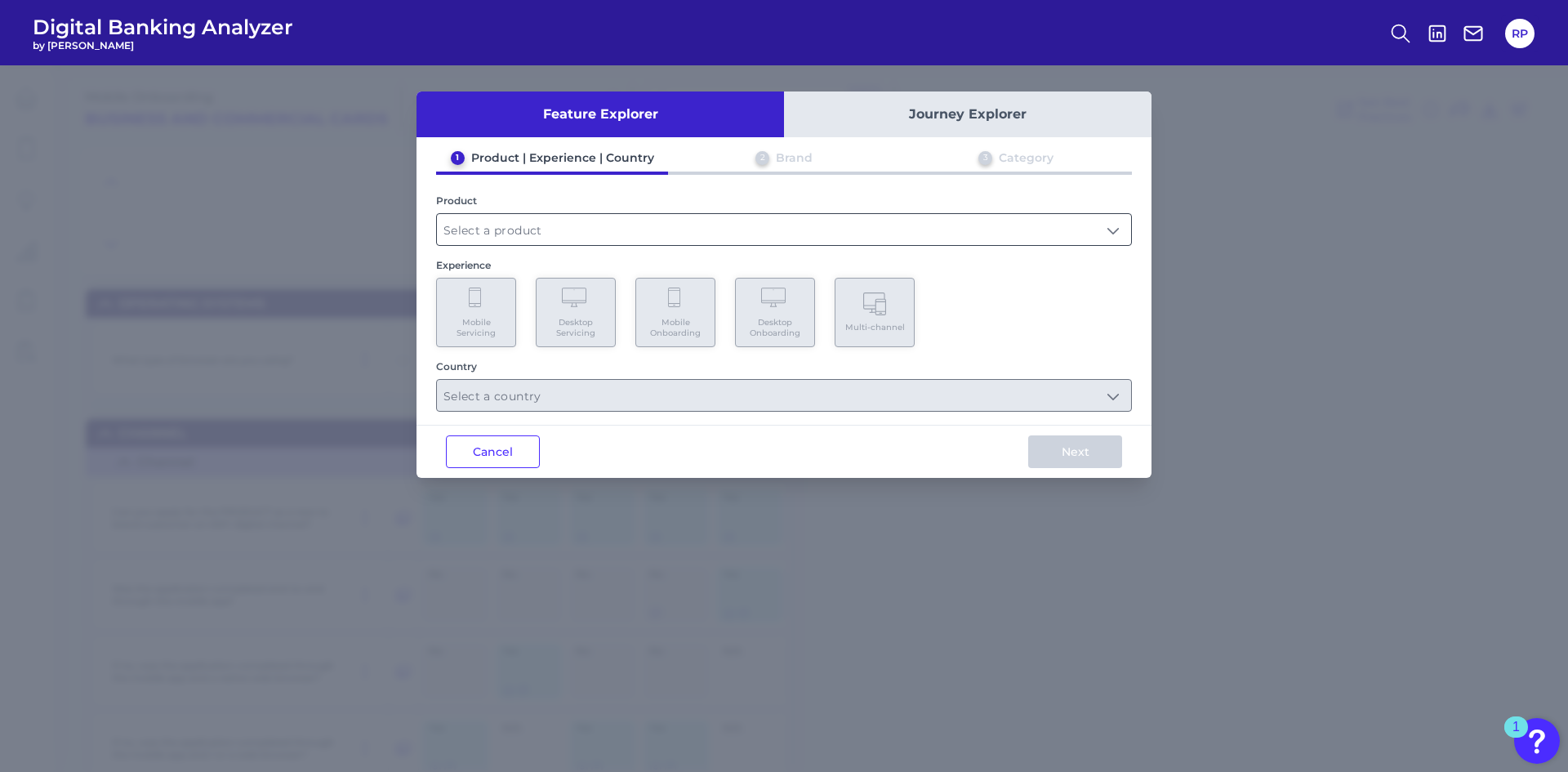
click at [629, 233] on input "text" at bounding box center [783, 229] width 694 height 31
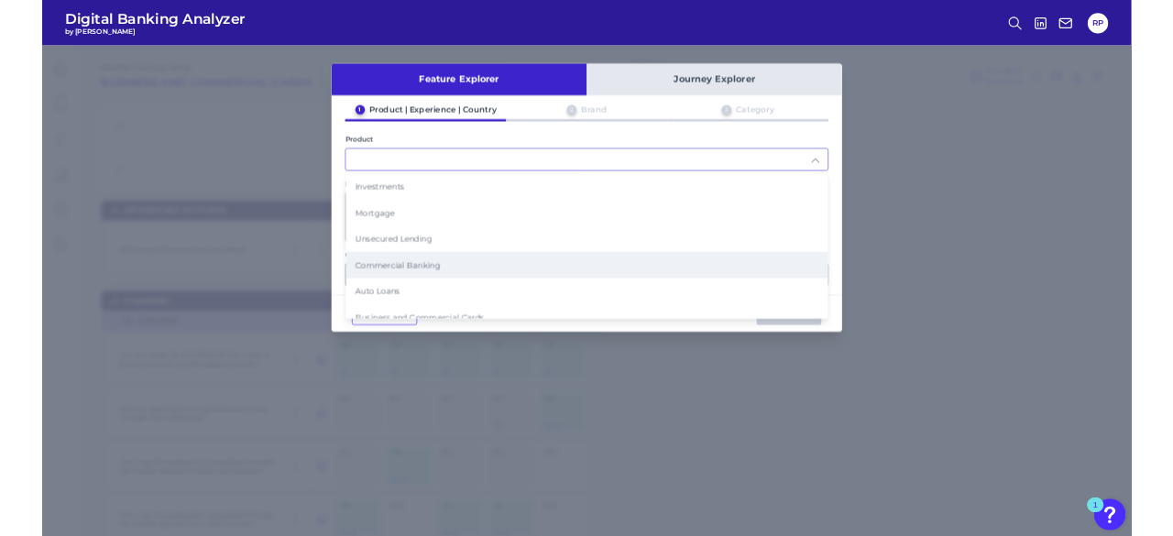
scroll to position [188, 0]
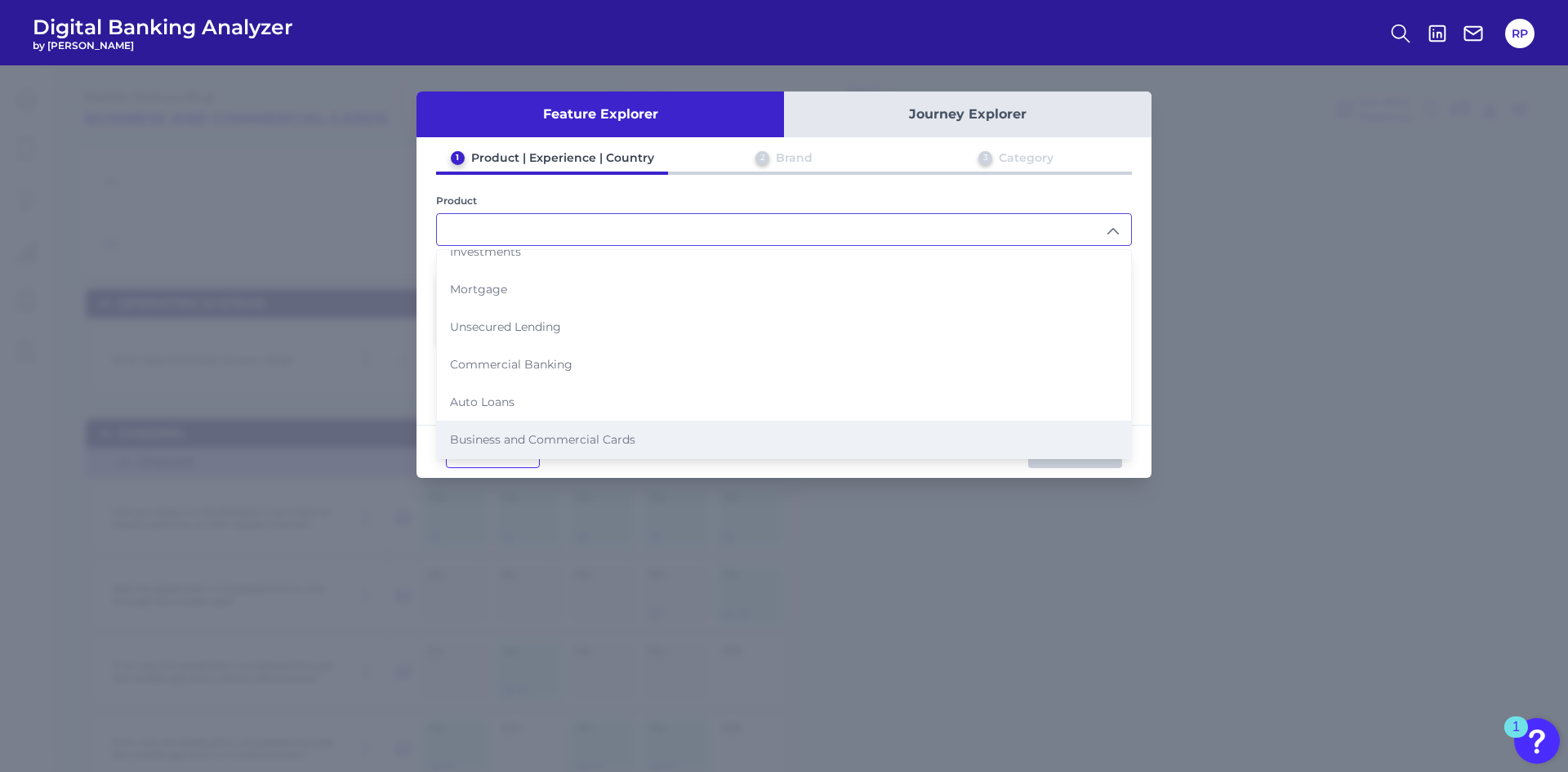
click at [543, 426] on li "Business and Commercial Cards" at bounding box center [783, 439] width 694 height 37
type input "Business and Commercial Cards"
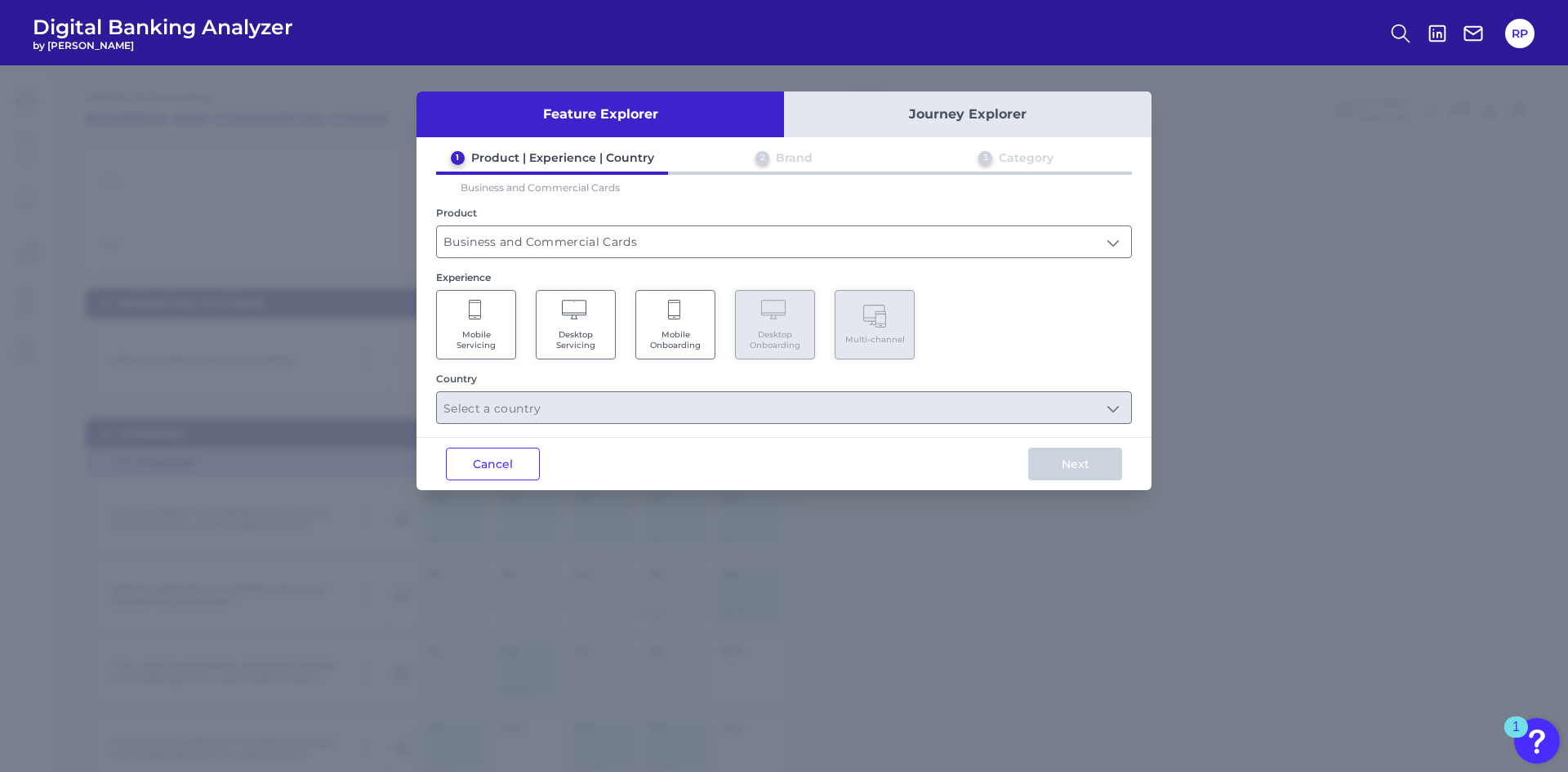
click at [567, 330] on span "Desktop Servicing" at bounding box center [576, 340] width 62 height 21
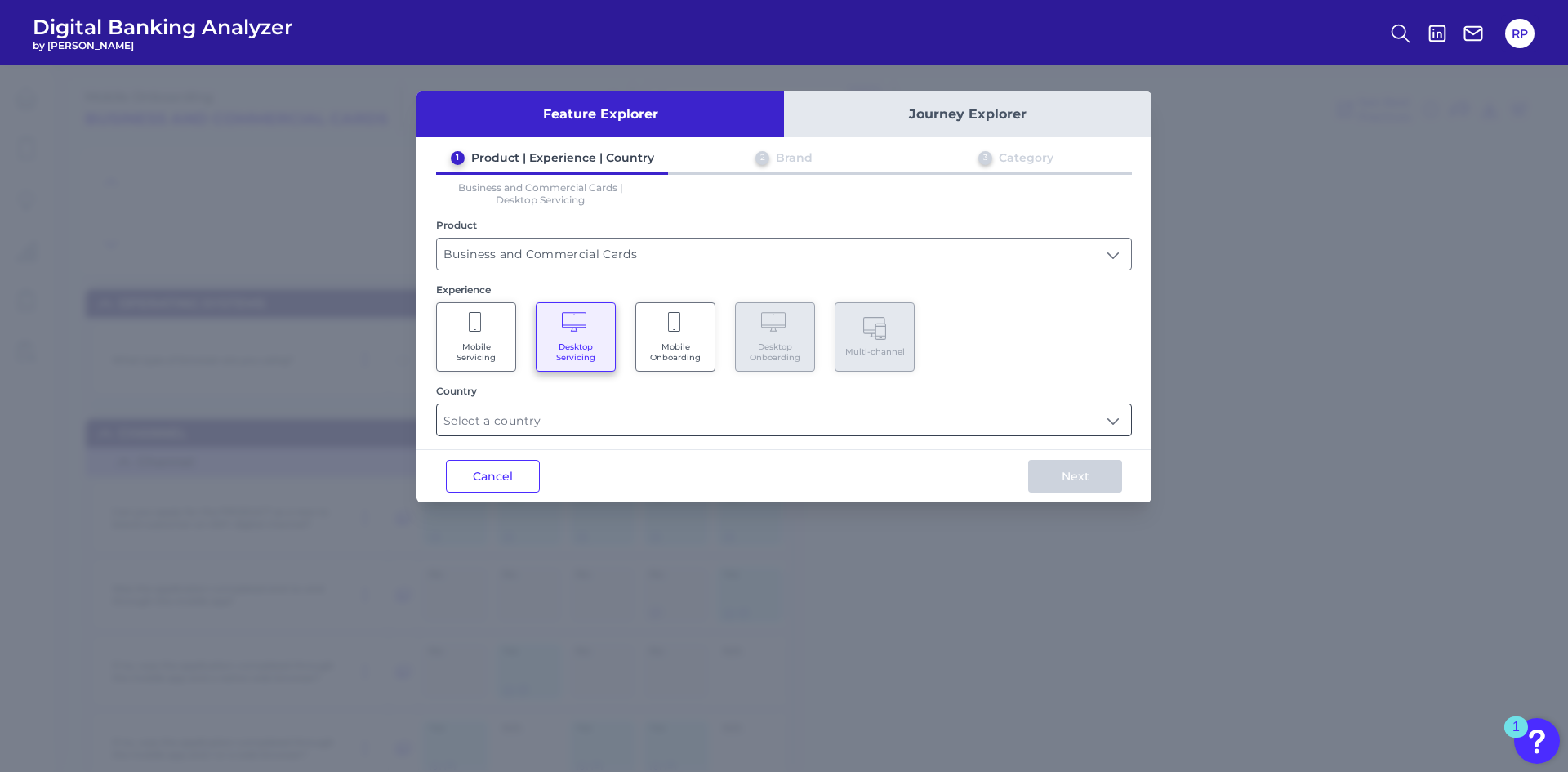
click at [626, 418] on input "text" at bounding box center [783, 420] width 694 height 31
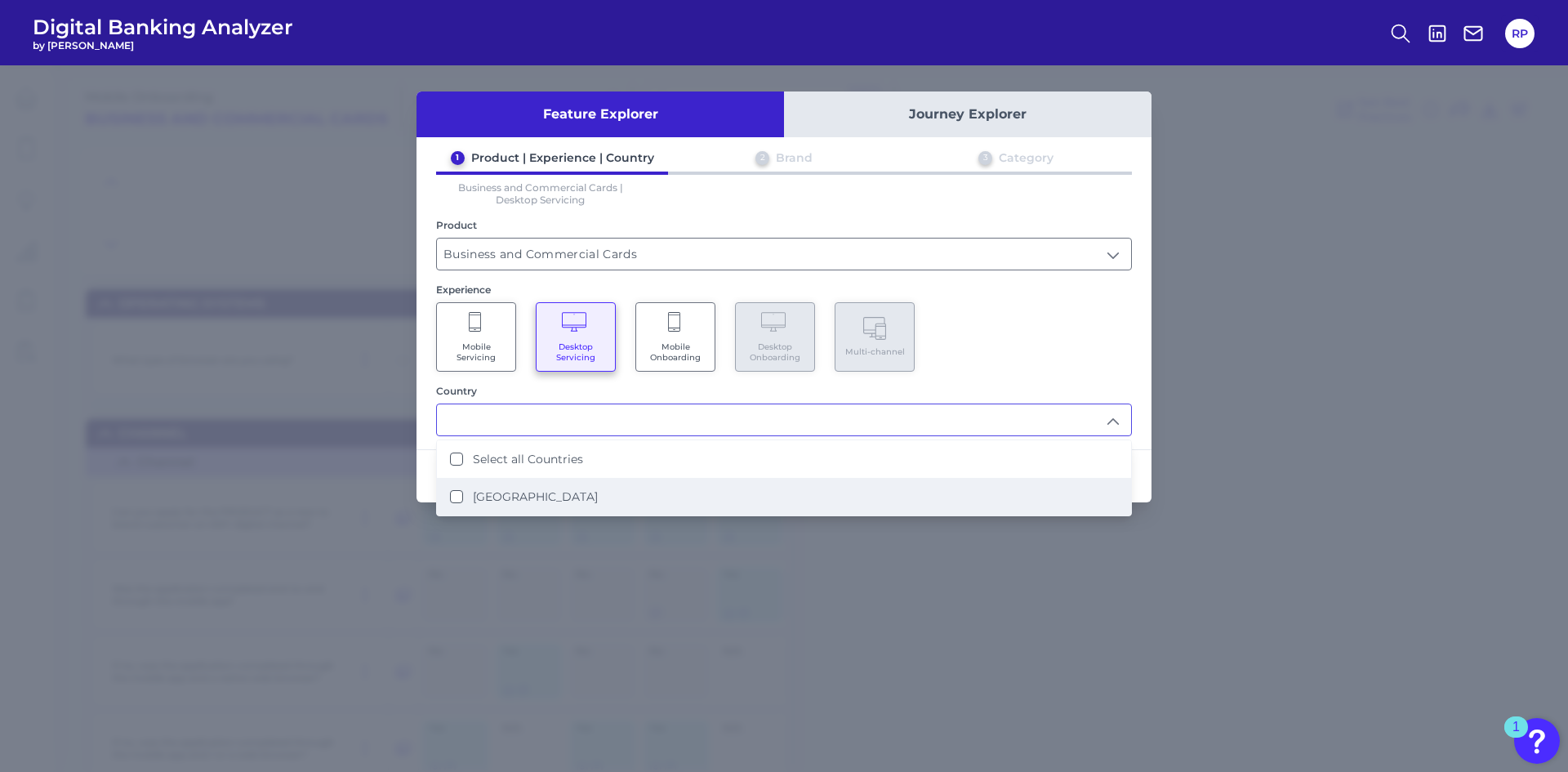
click at [539, 485] on li "[GEOGRAPHIC_DATA]" at bounding box center [783, 497] width 694 height 37
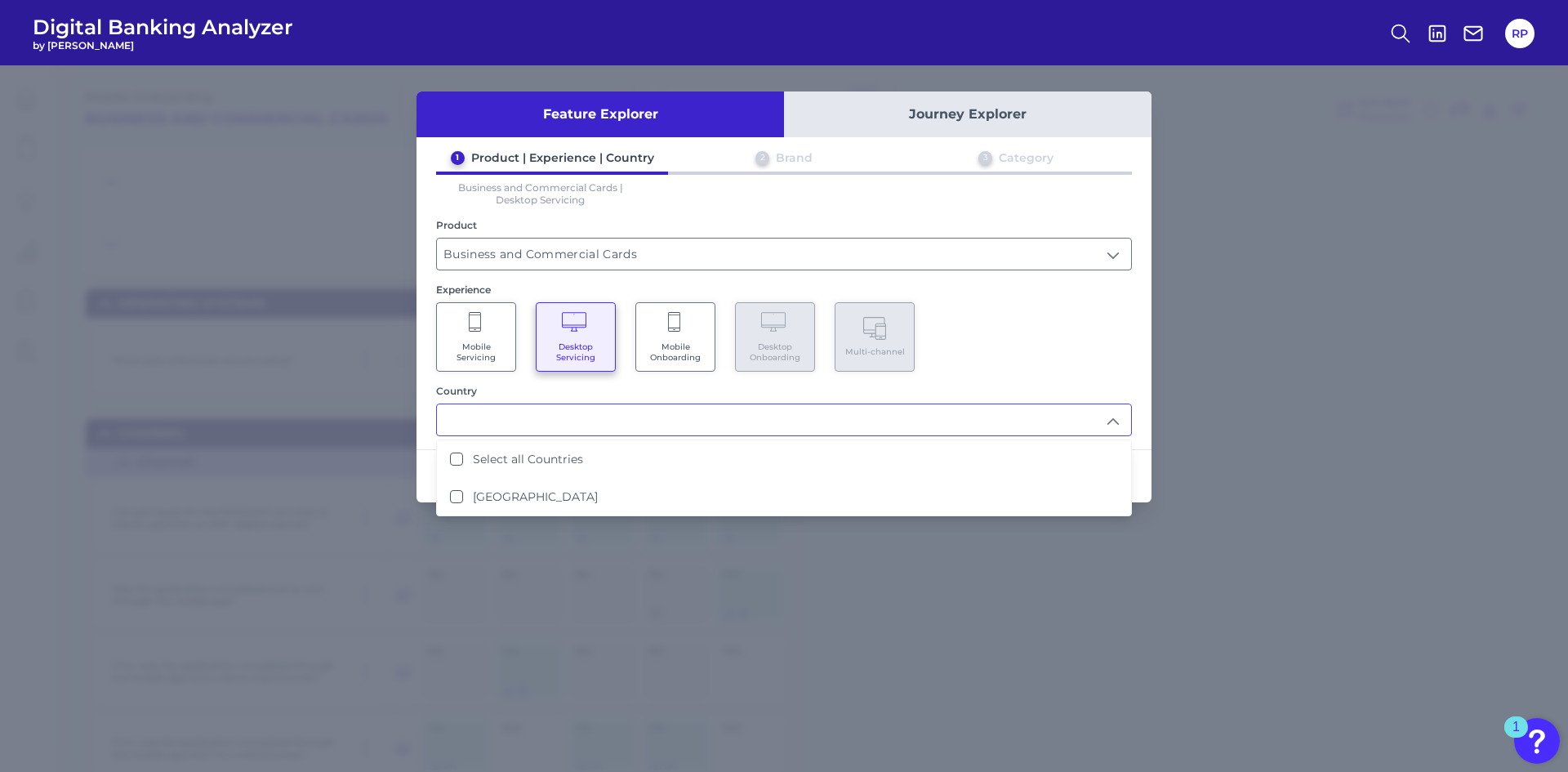
type input "Select all Countries"
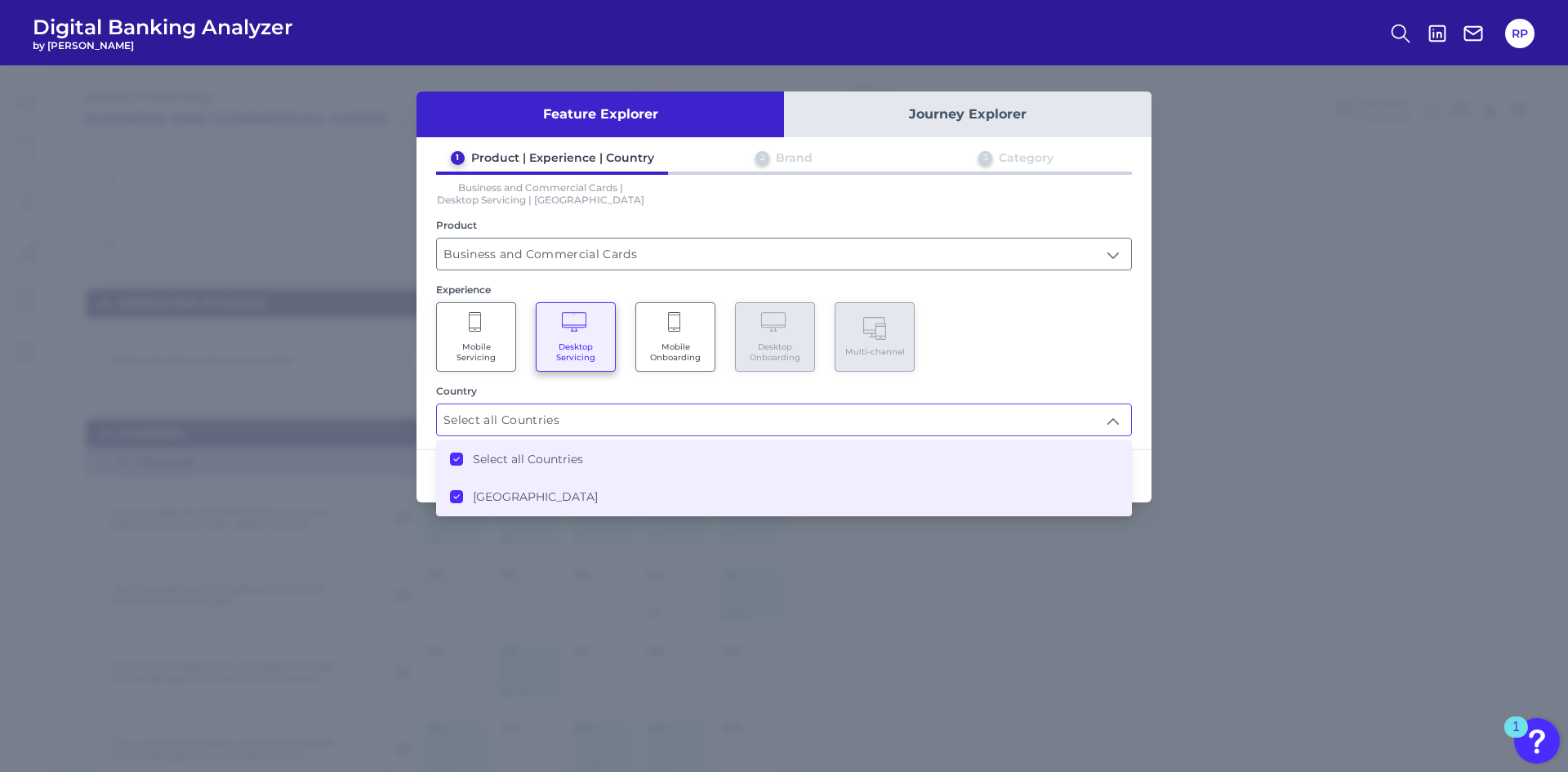
click at [947, 331] on div "Mobile Servicing Desktop Servicing Mobile Onboarding Desktop Onboarding Multi-c…" at bounding box center [783, 337] width 696 height 70
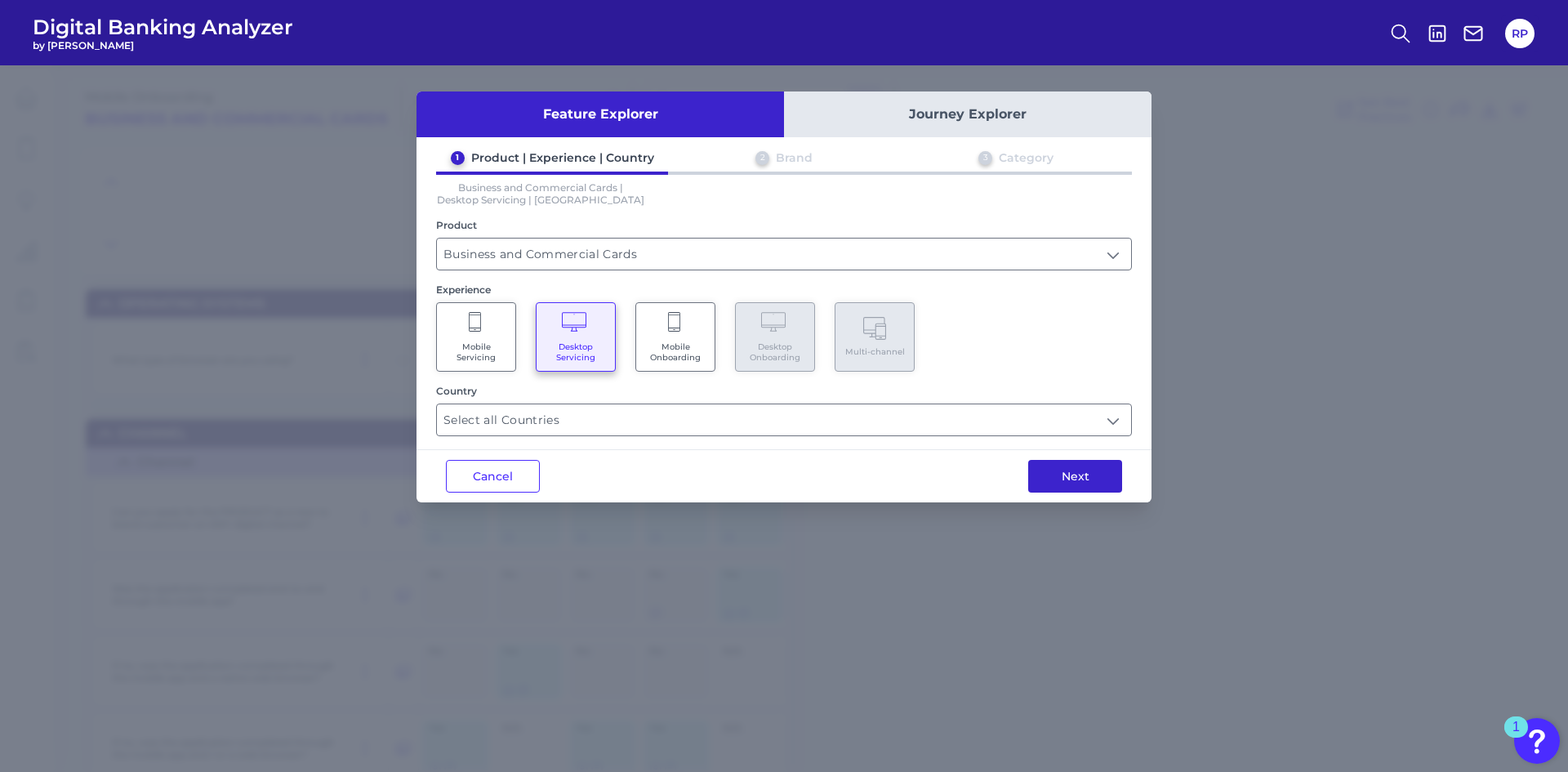
click at [1065, 464] on button "Next" at bounding box center [1074, 476] width 94 height 33
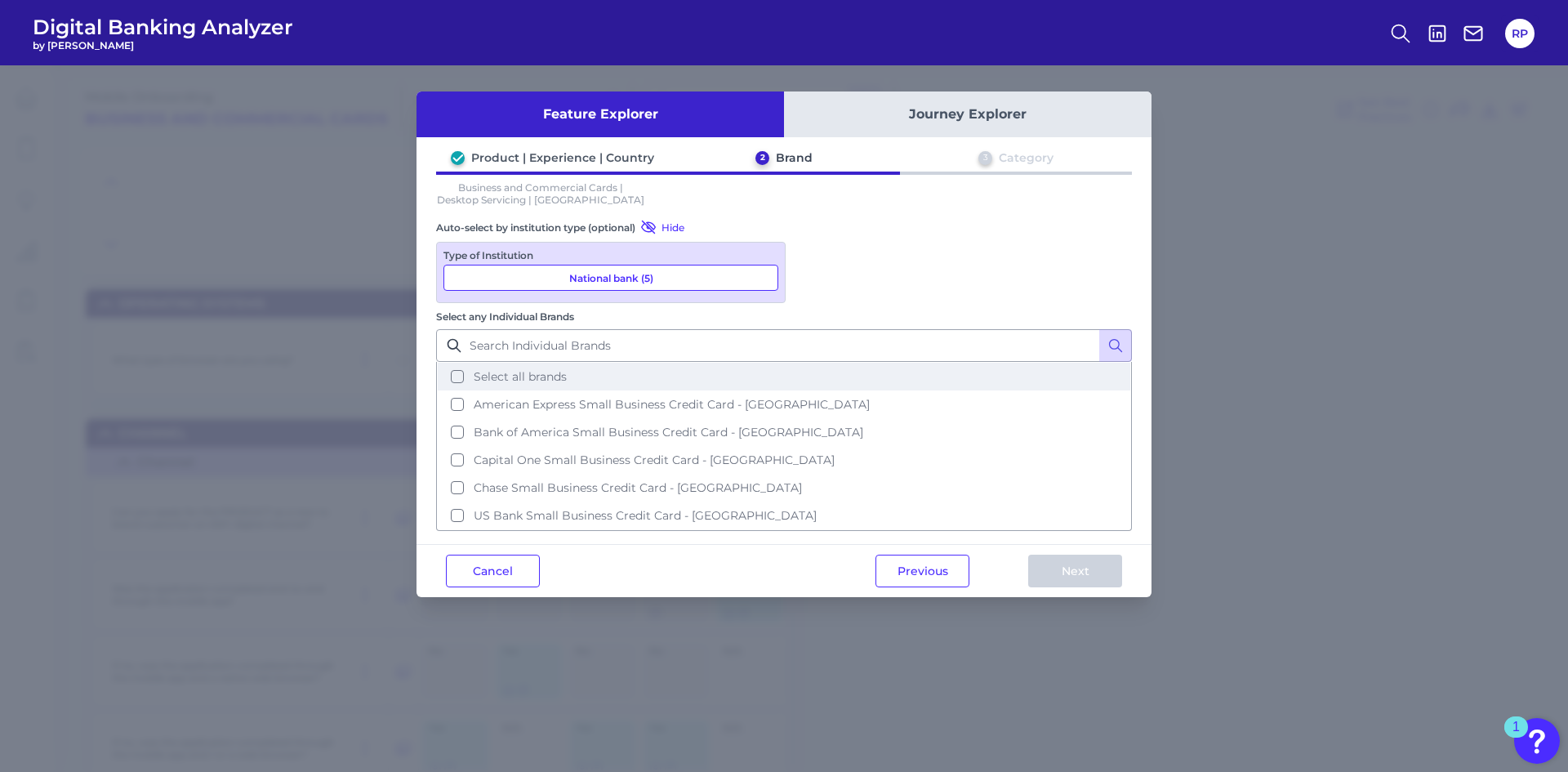
click at [567, 369] on span "Select all brands" at bounding box center [520, 376] width 93 height 14
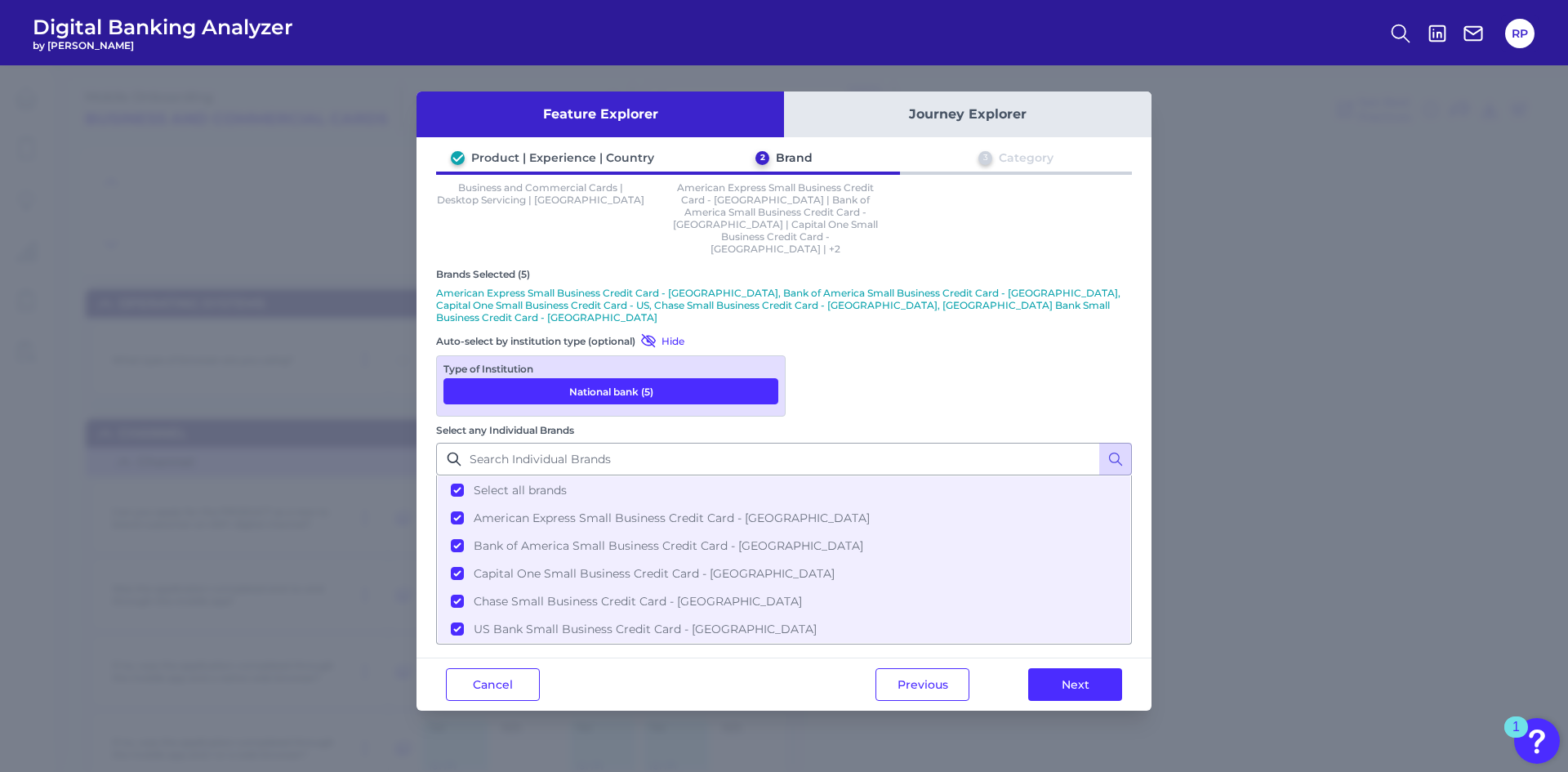
click at [1093, 669] on button "Next" at bounding box center [1074, 685] width 94 height 33
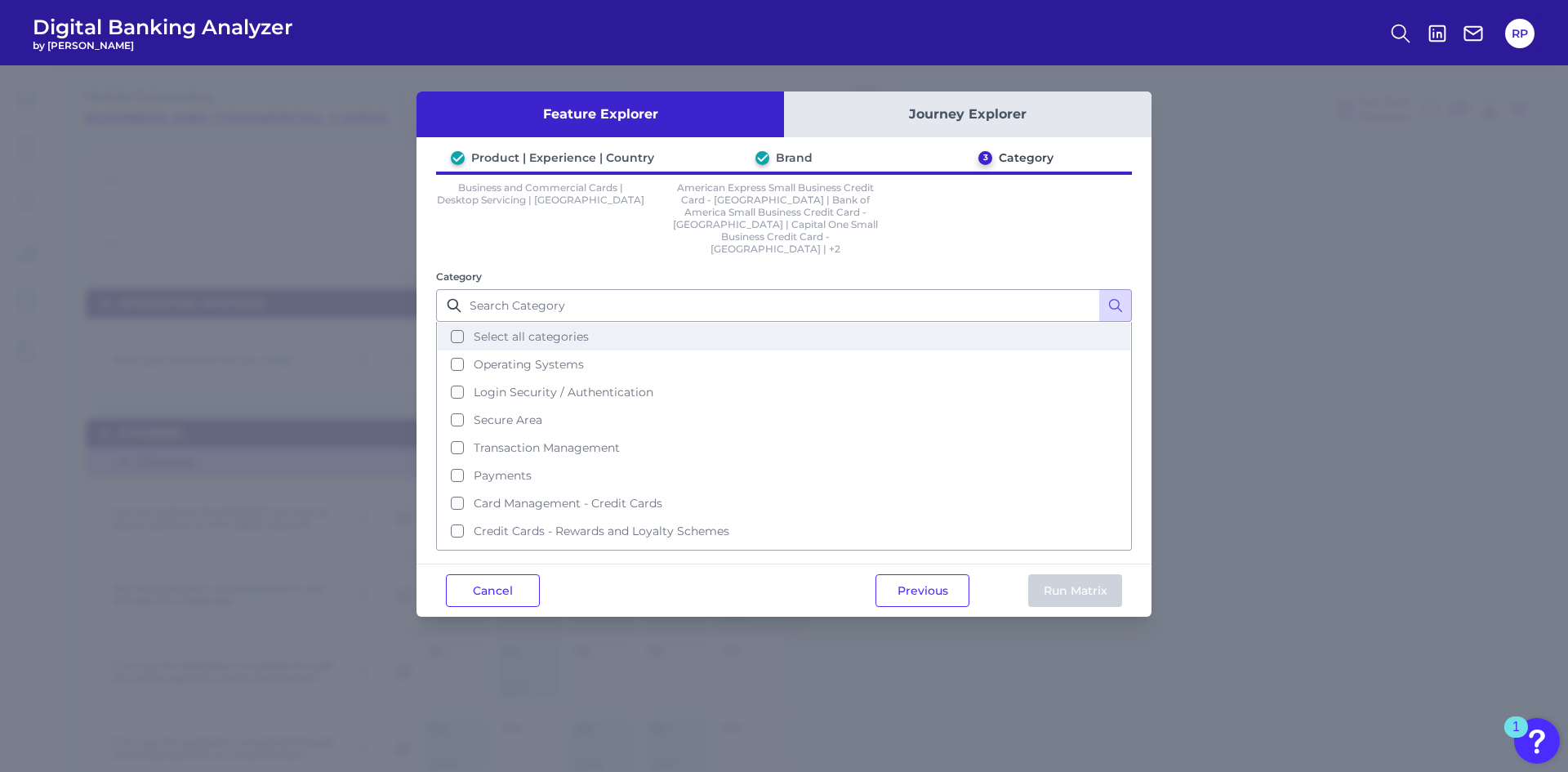
click at [555, 323] on button "Select all categories" at bounding box center [783, 336] width 692 height 28
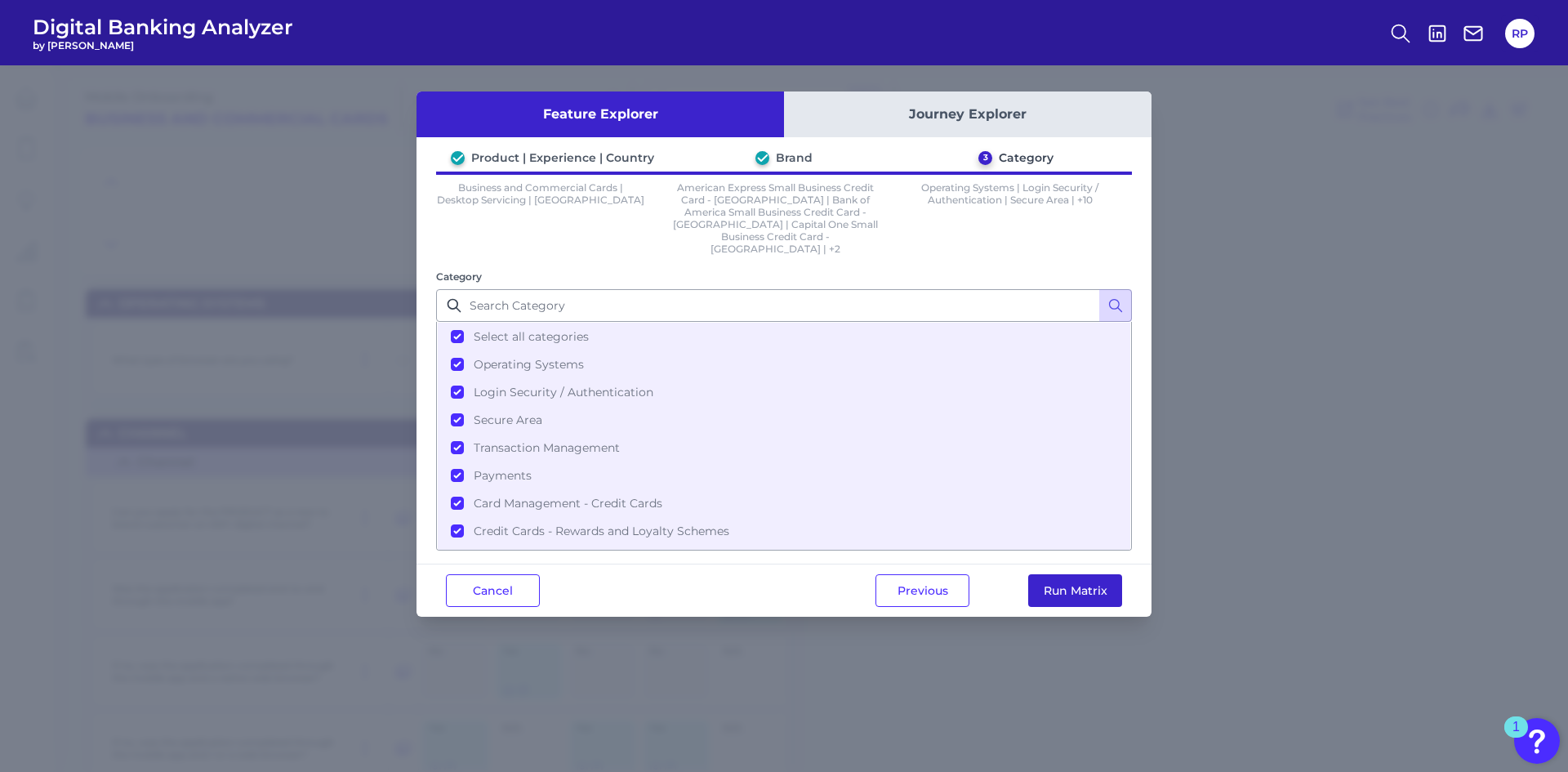
click at [1066, 574] on button "Run Matrix" at bounding box center [1074, 590] width 94 height 33
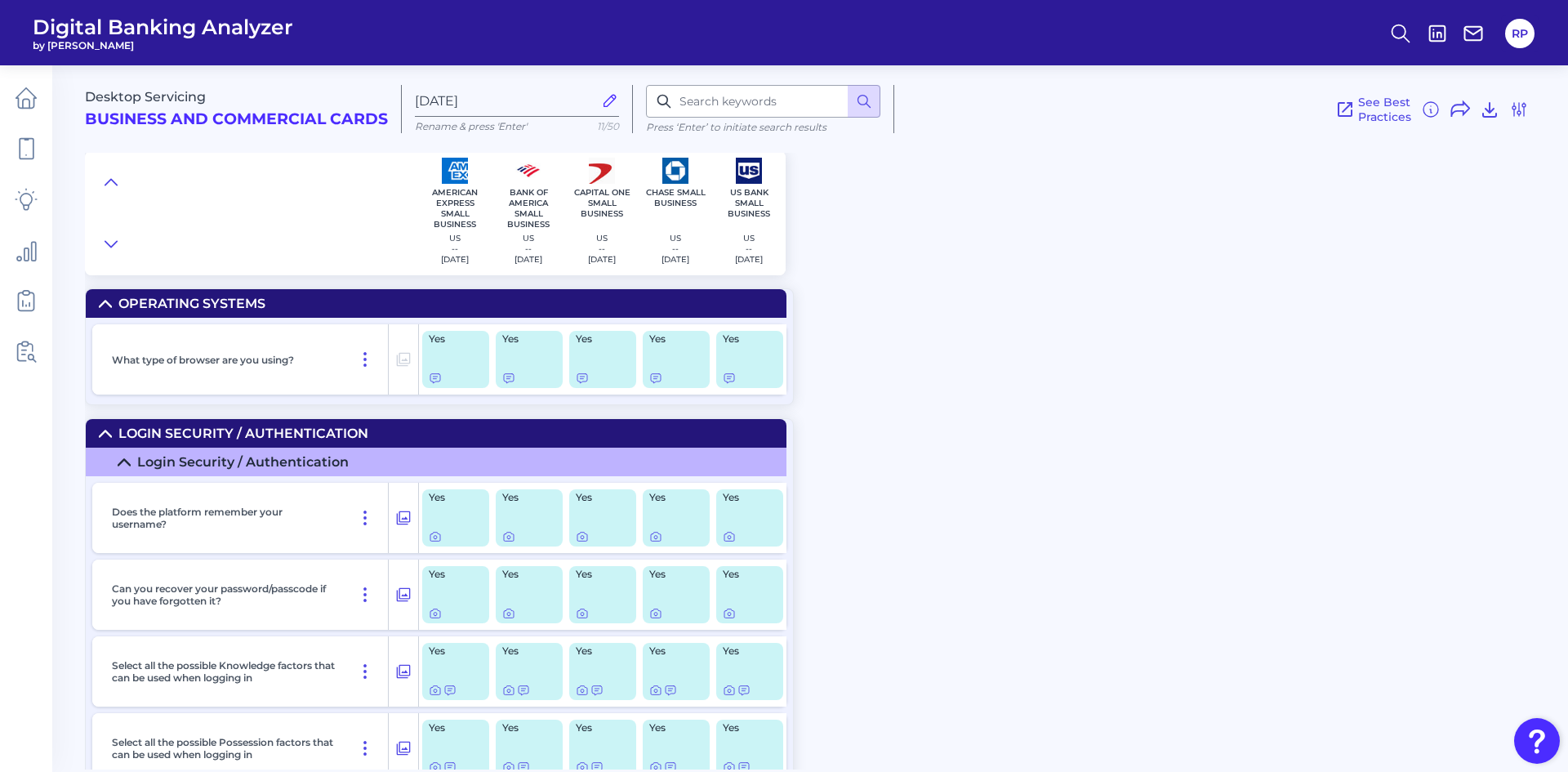
radio input "true"
radio input "false"
checkbox input "false"
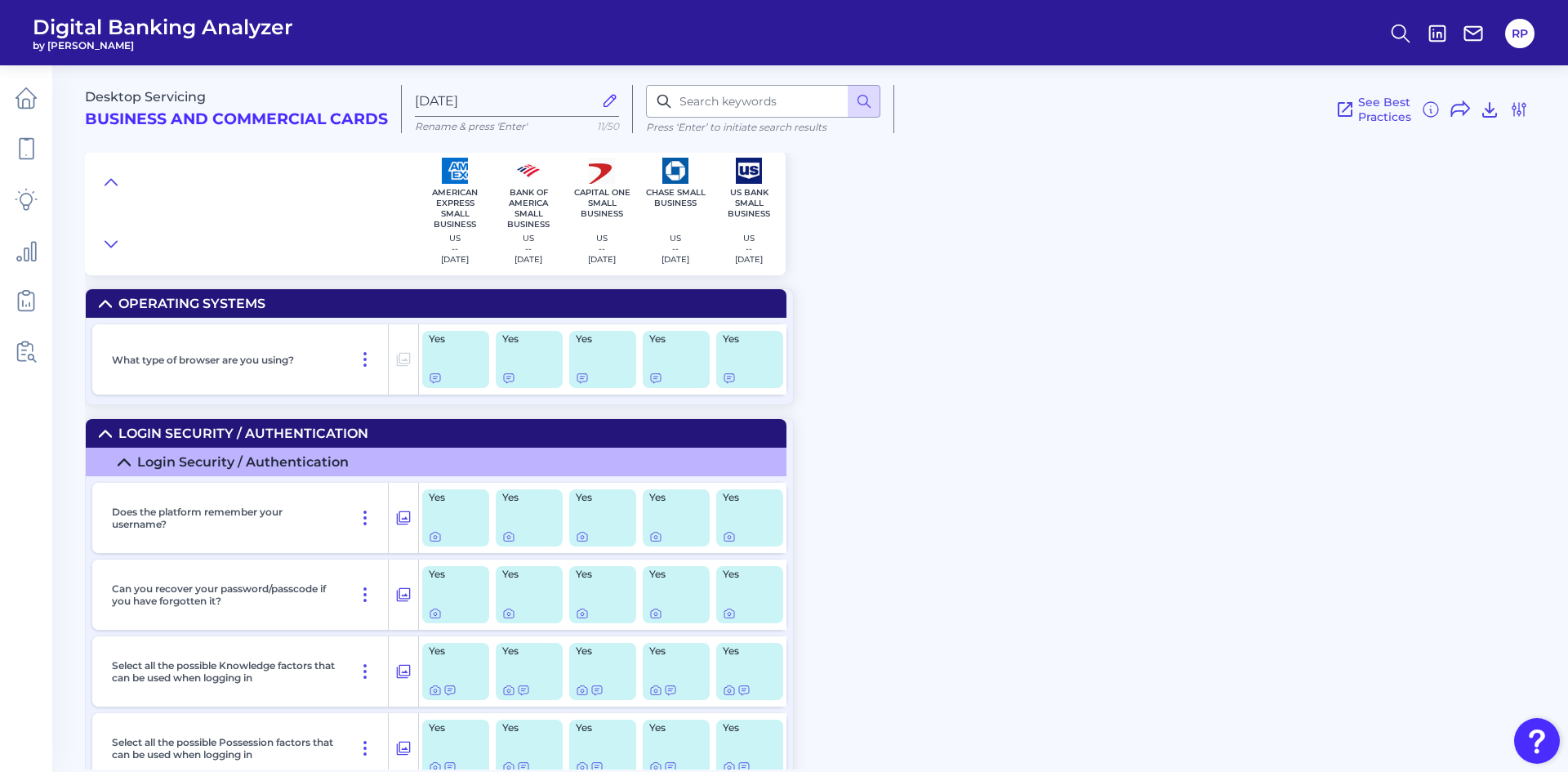
checkbox input "false"
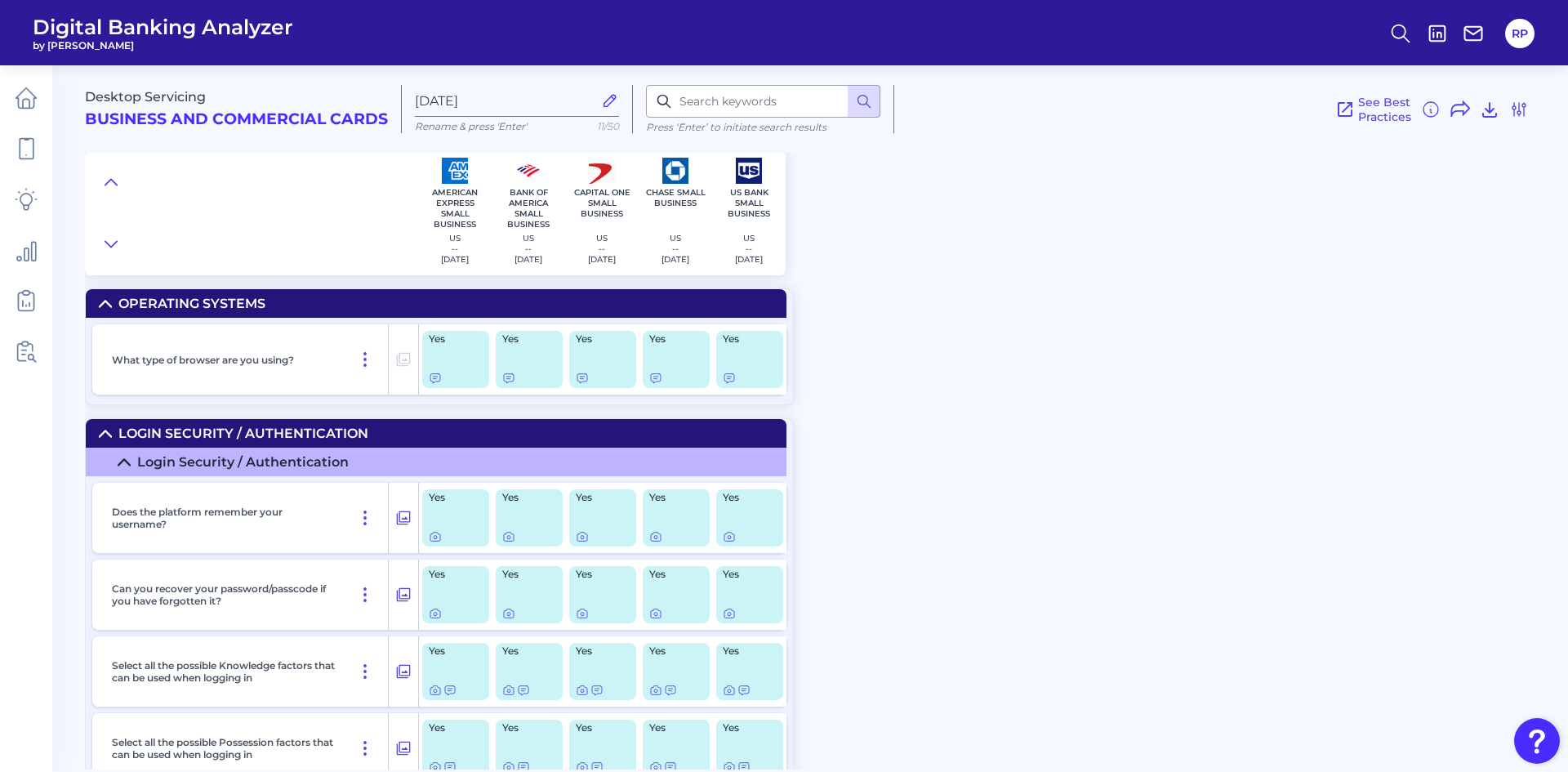
checkbox input "false"
checkbox input "true"
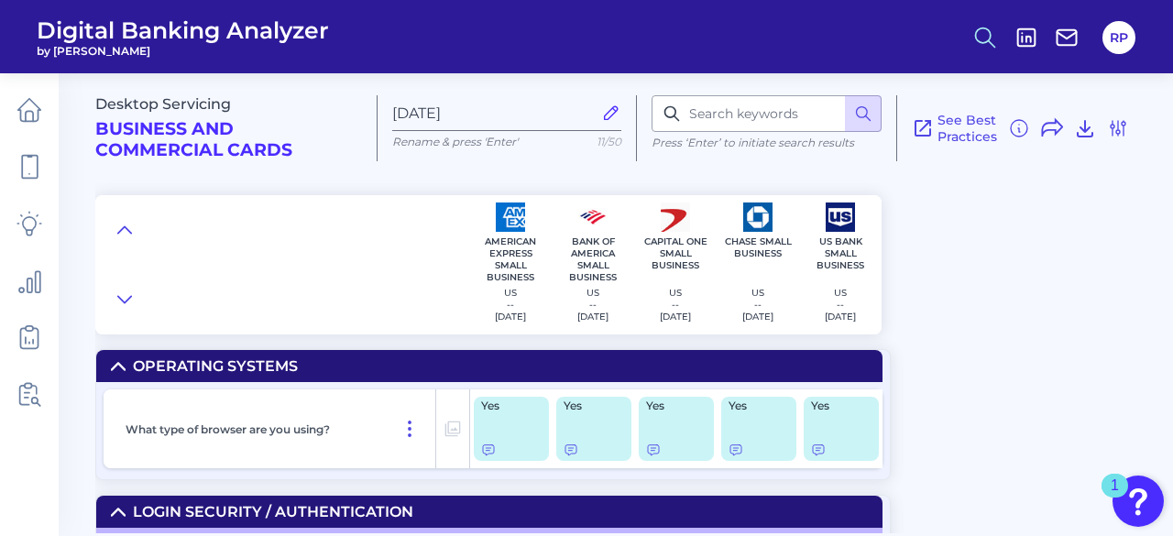
click at [986, 47] on icon at bounding box center [985, 38] width 26 height 26
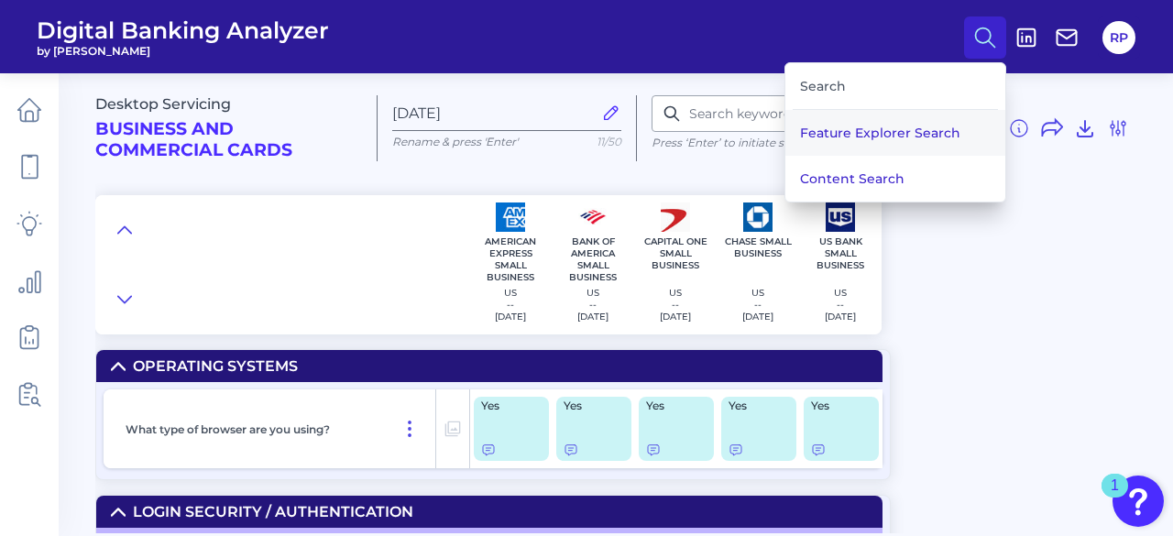
click at [873, 126] on button "Feature Explorer Search" at bounding box center [895, 133] width 220 height 46
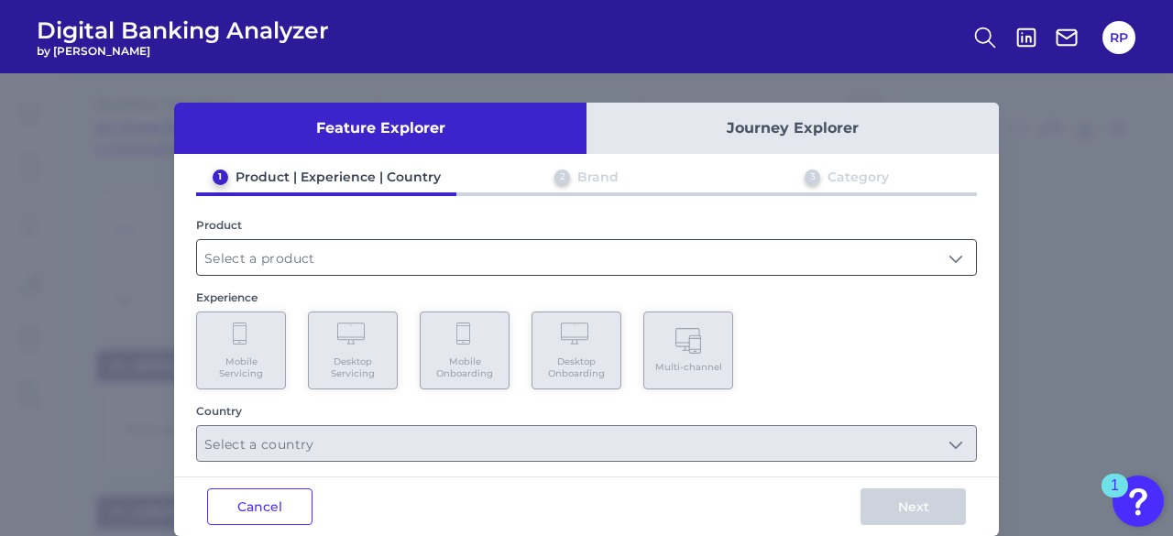
click at [302, 258] on input "text" at bounding box center [586, 257] width 779 height 35
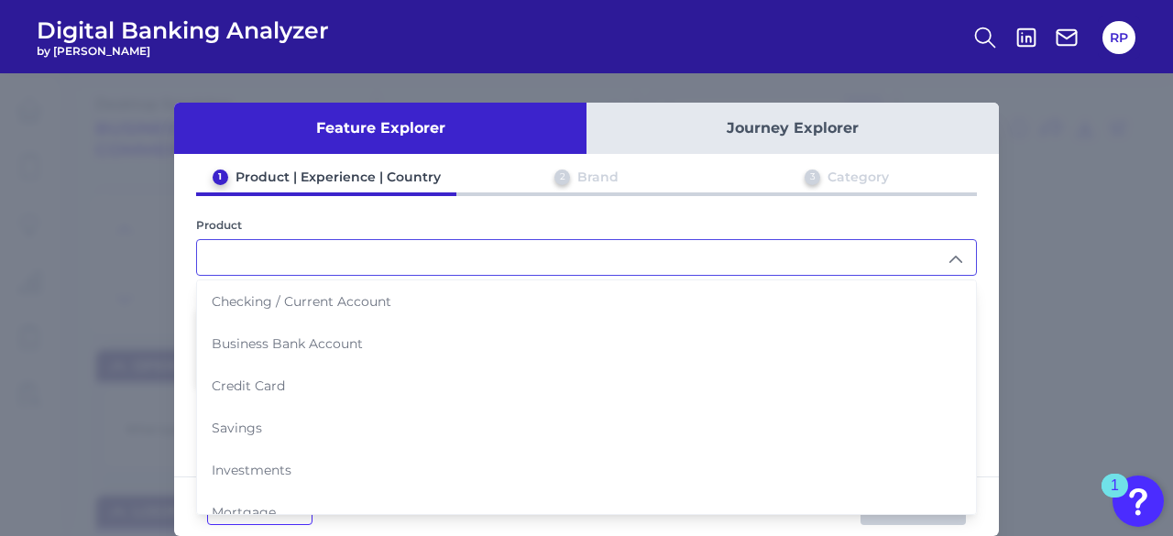
click at [301, 338] on span "Business Bank Account" at bounding box center [287, 343] width 151 height 16
type input "Business Bank Account"
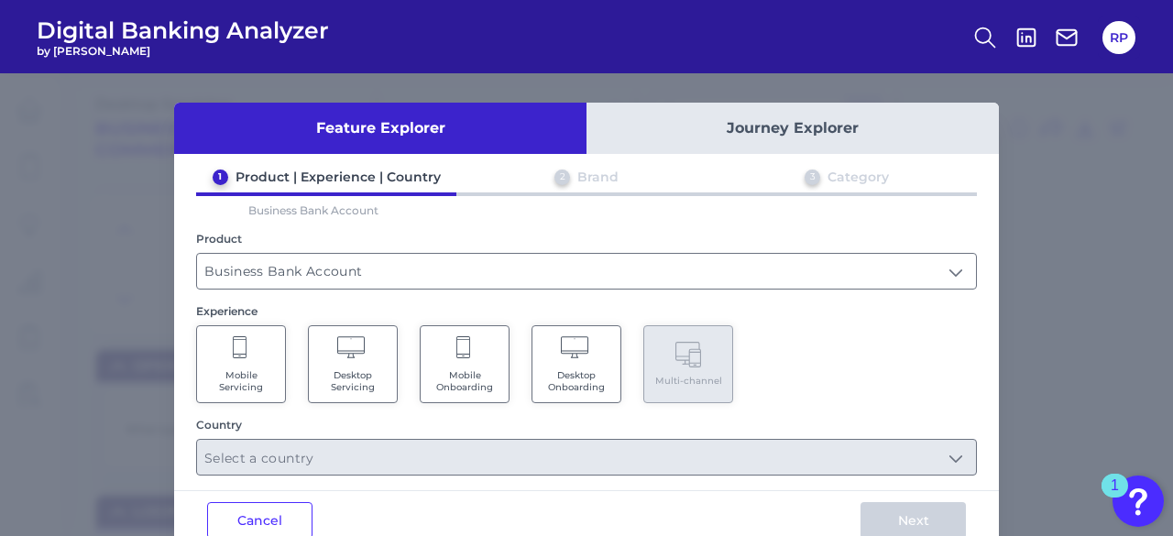
click at [253, 346] on Servicing "Mobile Servicing" at bounding box center [241, 364] width 90 height 78
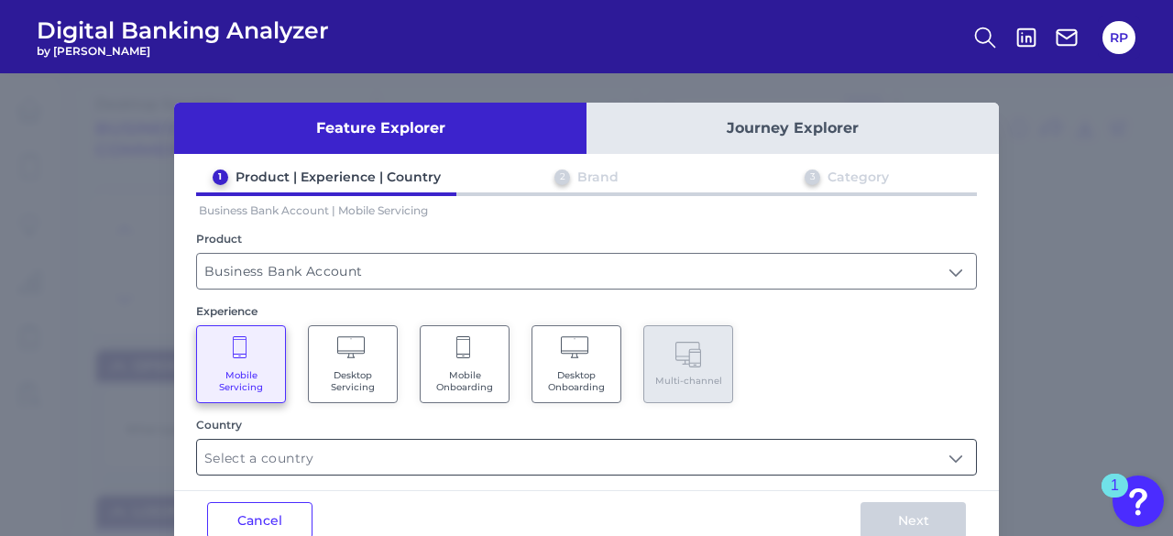
click at [521, 440] on input "text" at bounding box center [586, 457] width 779 height 35
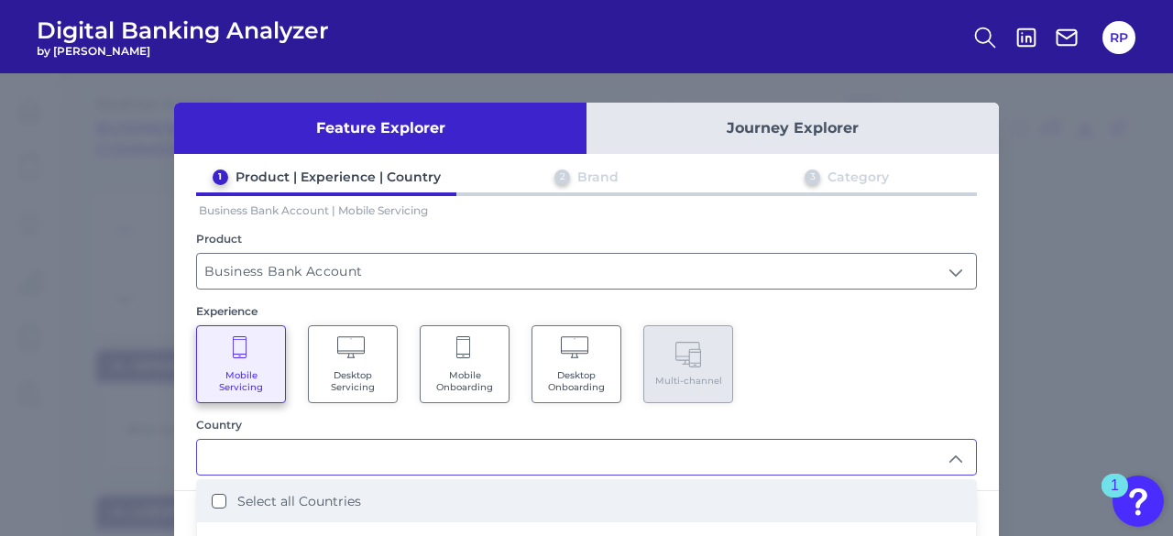
click at [324, 489] on li "Select all Countries" at bounding box center [586, 501] width 779 height 42
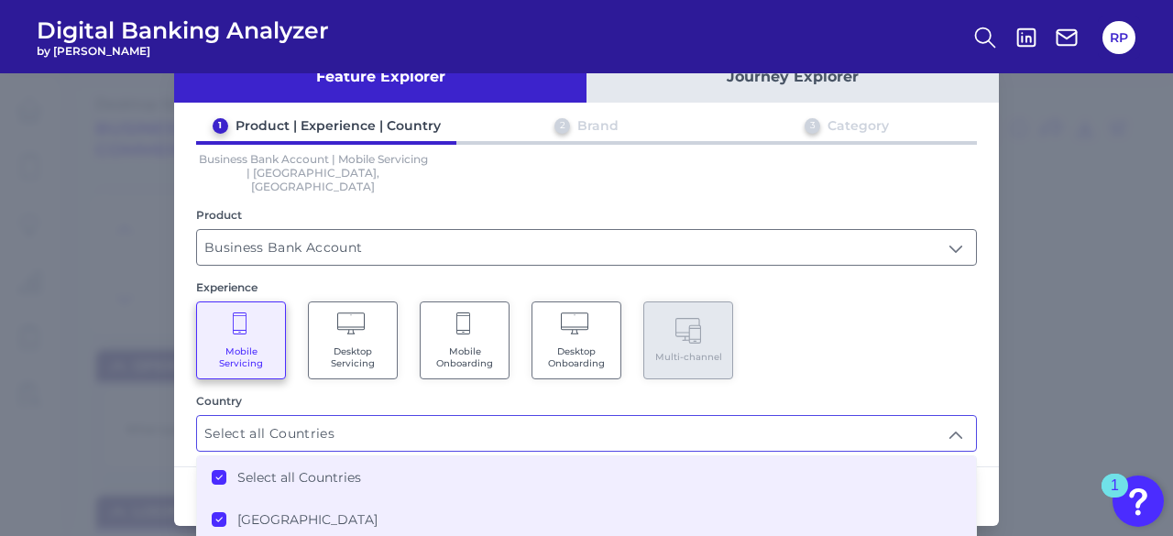
scroll to position [78, 0]
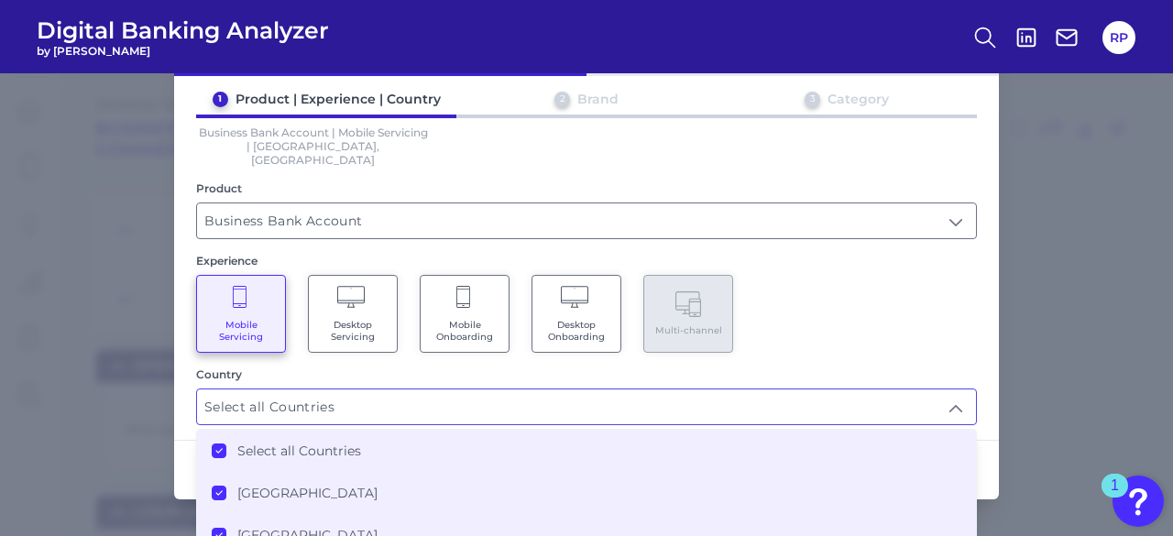
click at [255, 485] on label "United Kingdom" at bounding box center [307, 493] width 140 height 16
type input "[GEOGRAPHIC_DATA]"
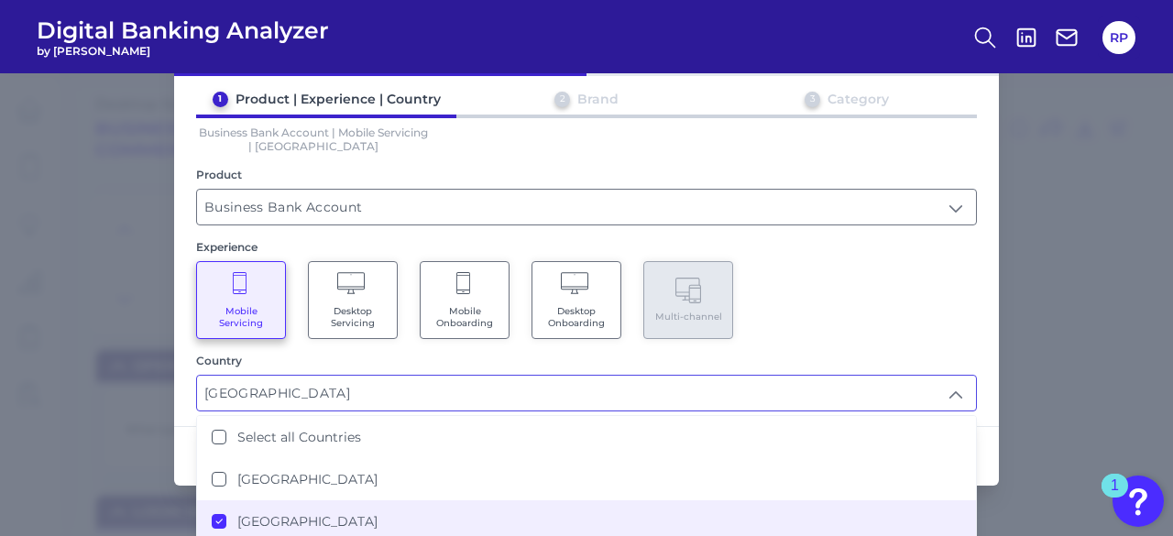
click at [969, 376] on input "[GEOGRAPHIC_DATA]" at bounding box center [586, 393] width 779 height 35
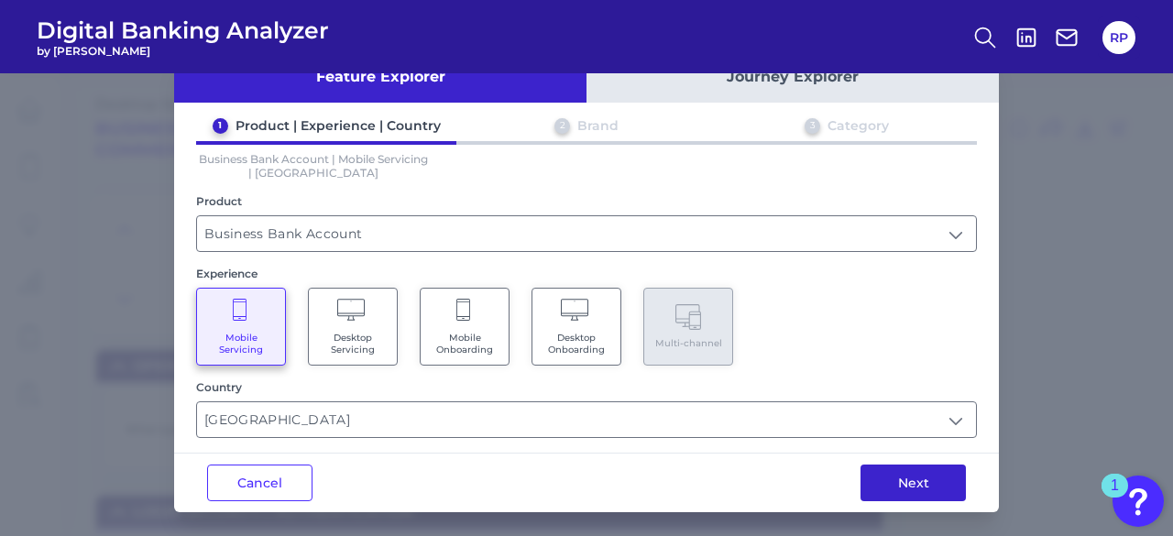
click at [912, 466] on button "Next" at bounding box center [913, 483] width 105 height 37
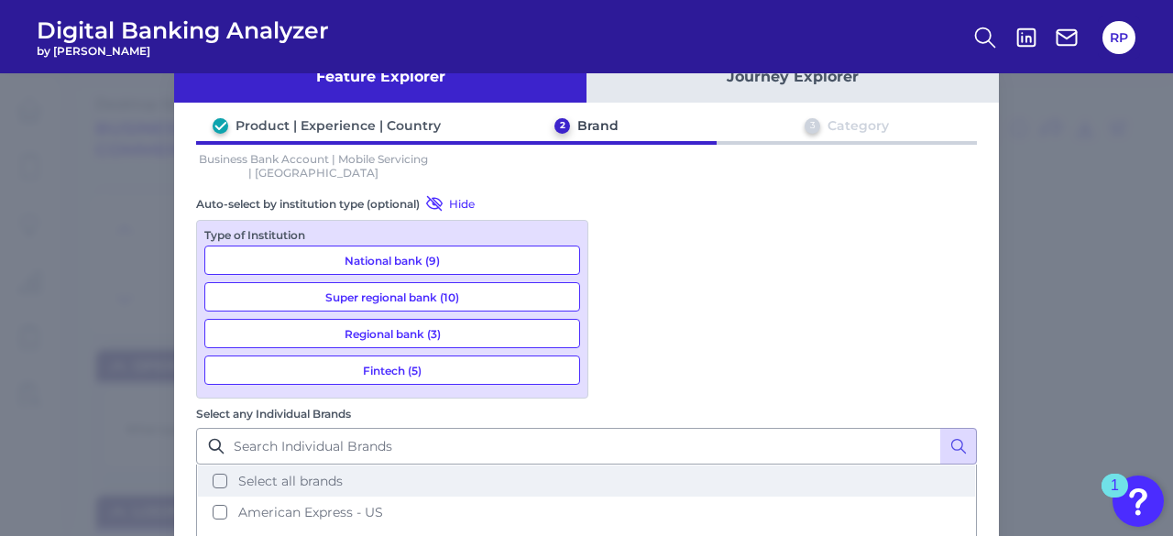
click at [646, 466] on button "Select all brands" at bounding box center [586, 481] width 777 height 31
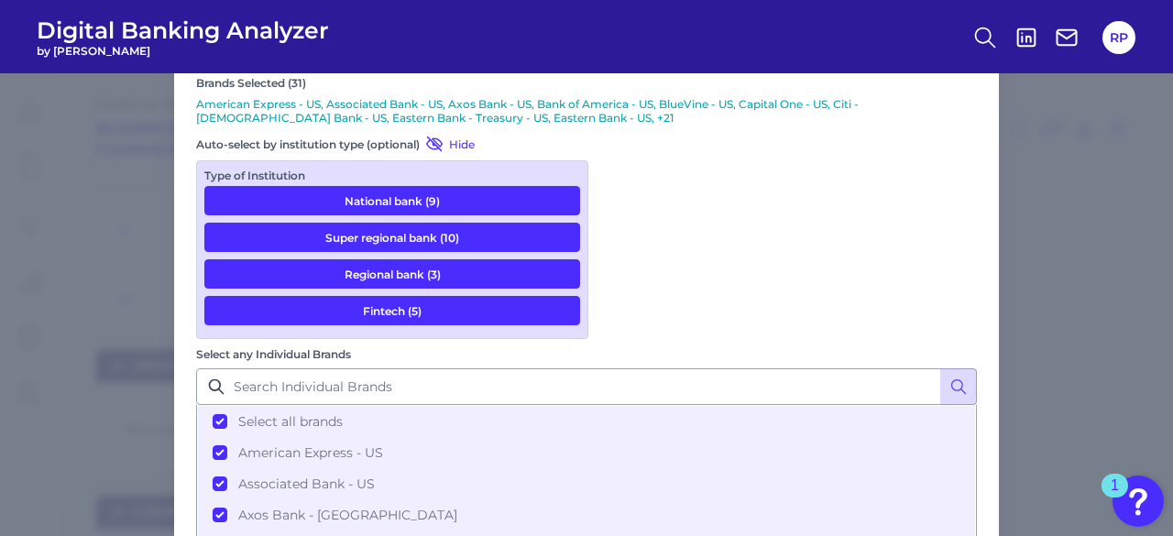
scroll to position [185, 0]
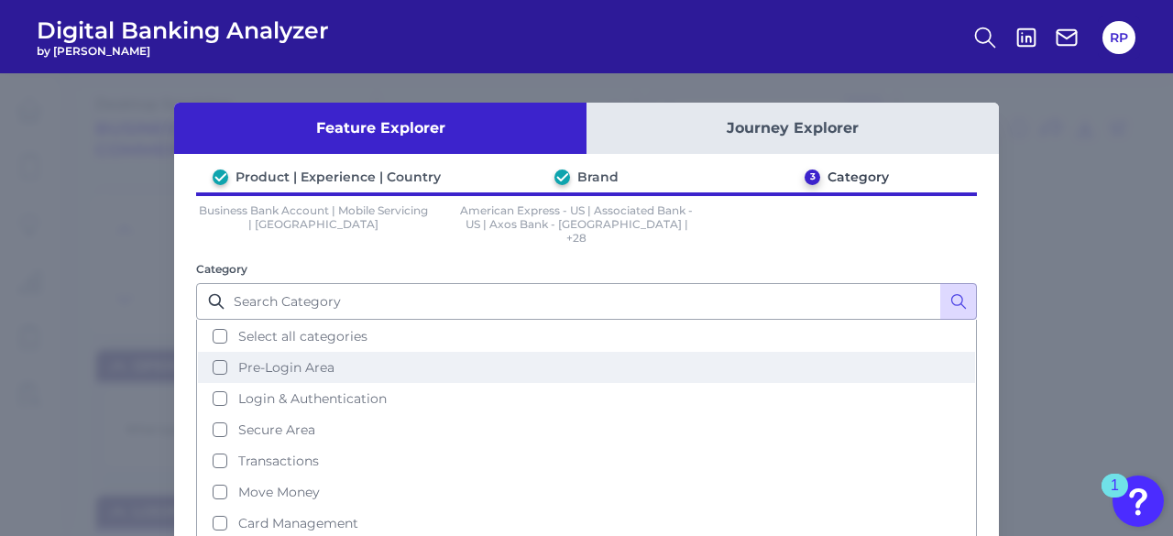
click at [291, 359] on span "Pre-Login Area" at bounding box center [286, 367] width 96 height 16
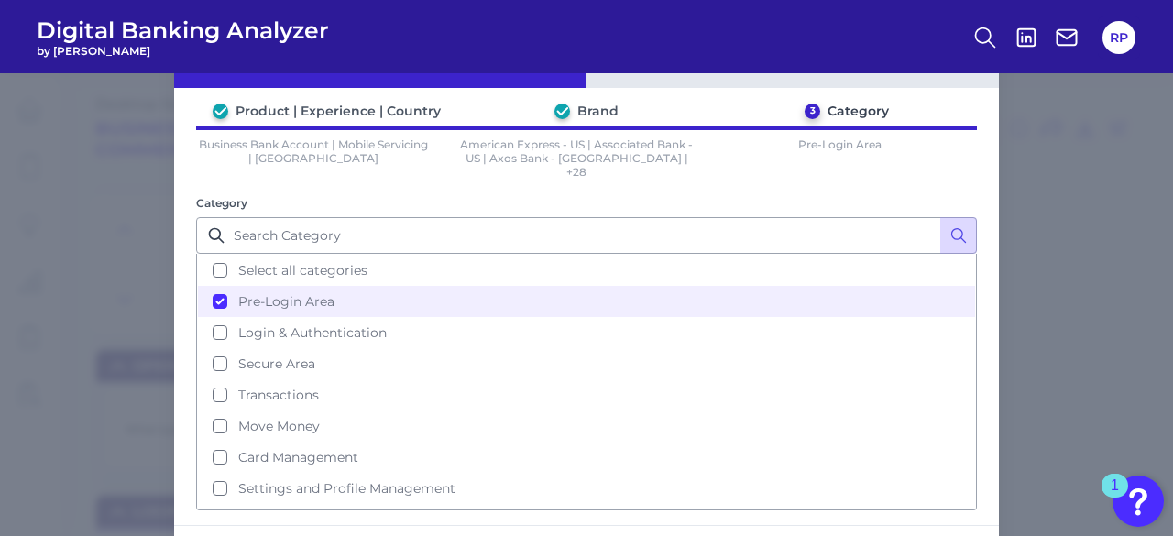
scroll to position [126, 0]
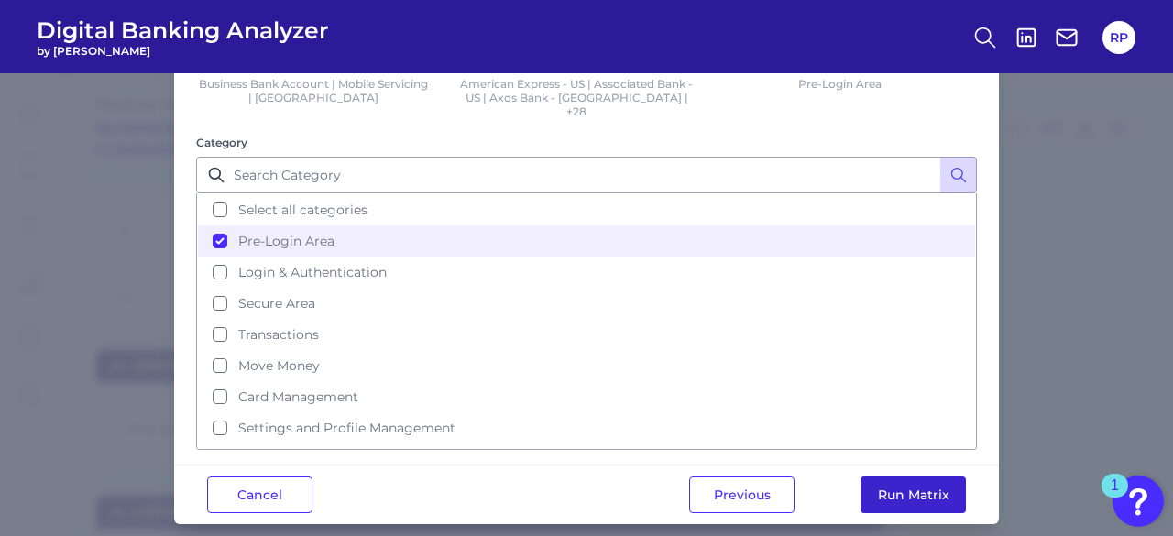
click at [939, 477] on button "Run Matrix" at bounding box center [913, 495] width 105 height 37
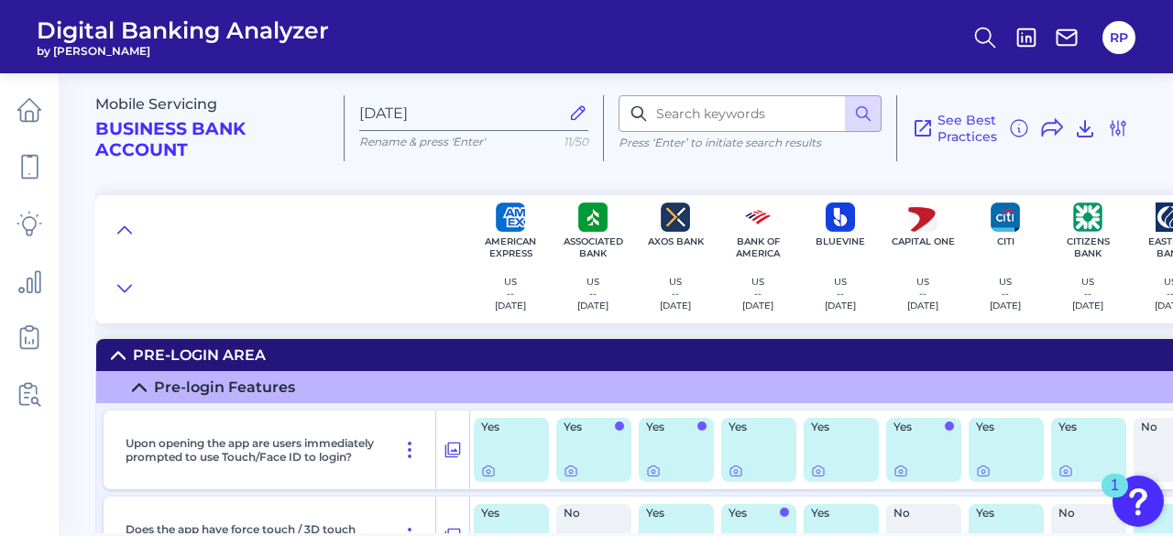
radio input "false"
radio input "true"
checkbox input "false"
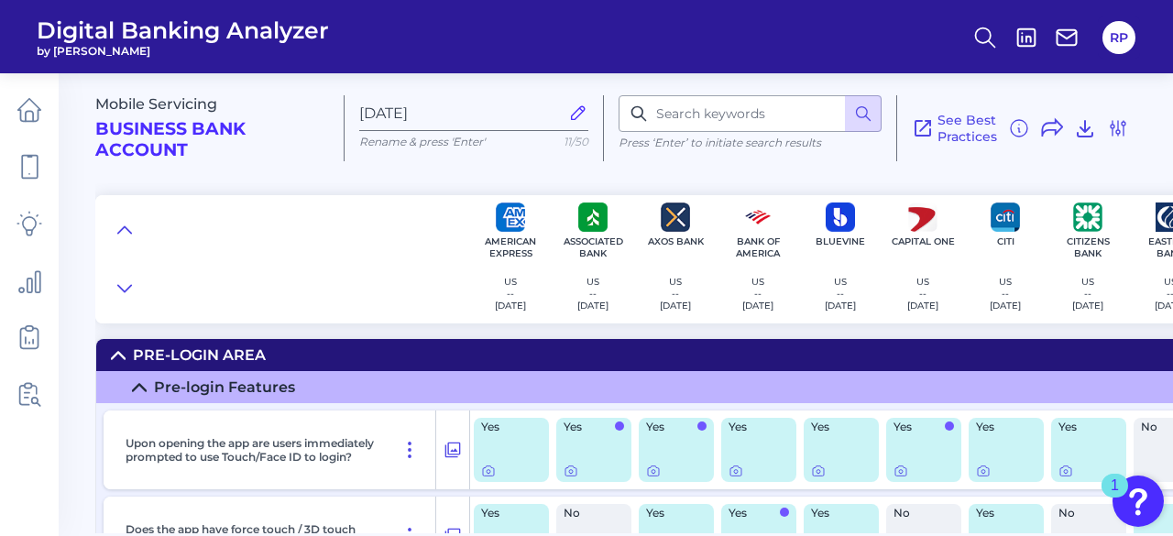
checkbox input "false"
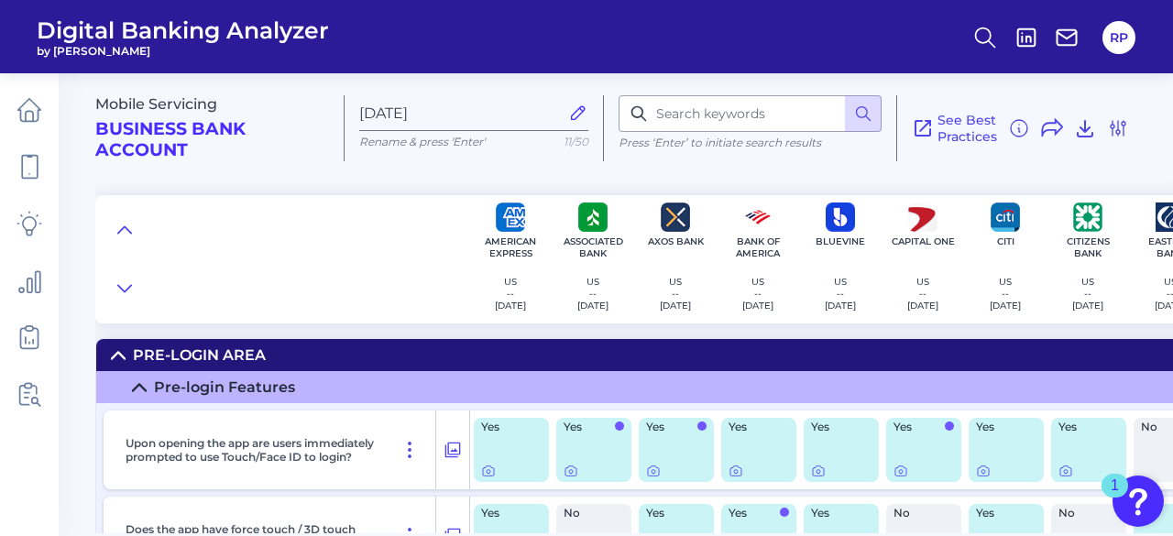
checkbox input "false"
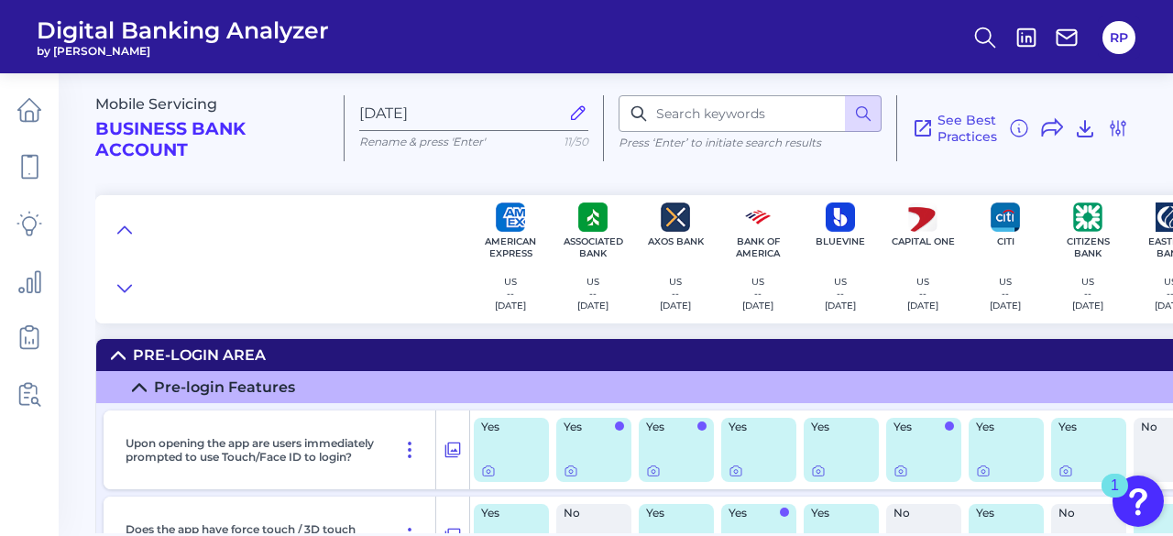
checkbox input "false"
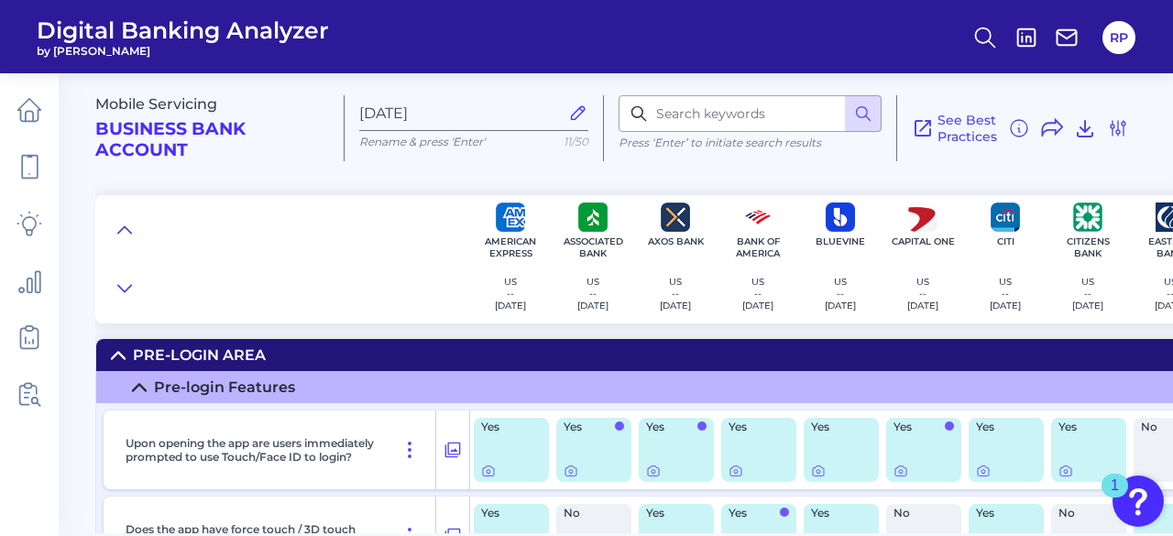
checkbox input "false"
checkbox input "true"
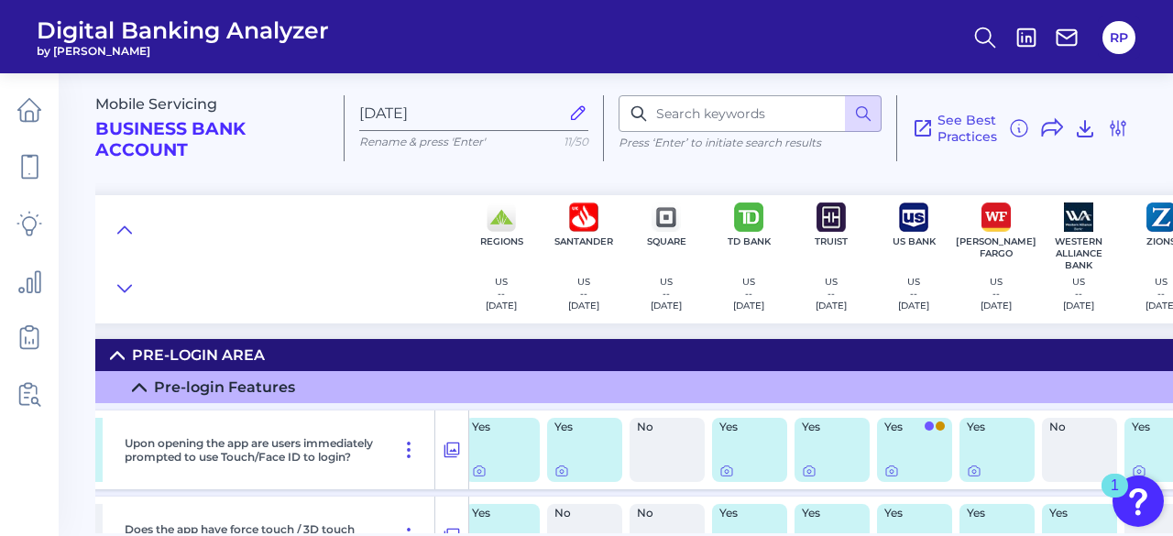
scroll to position [0, 1826]
